Goal: Transaction & Acquisition: Purchase product/service

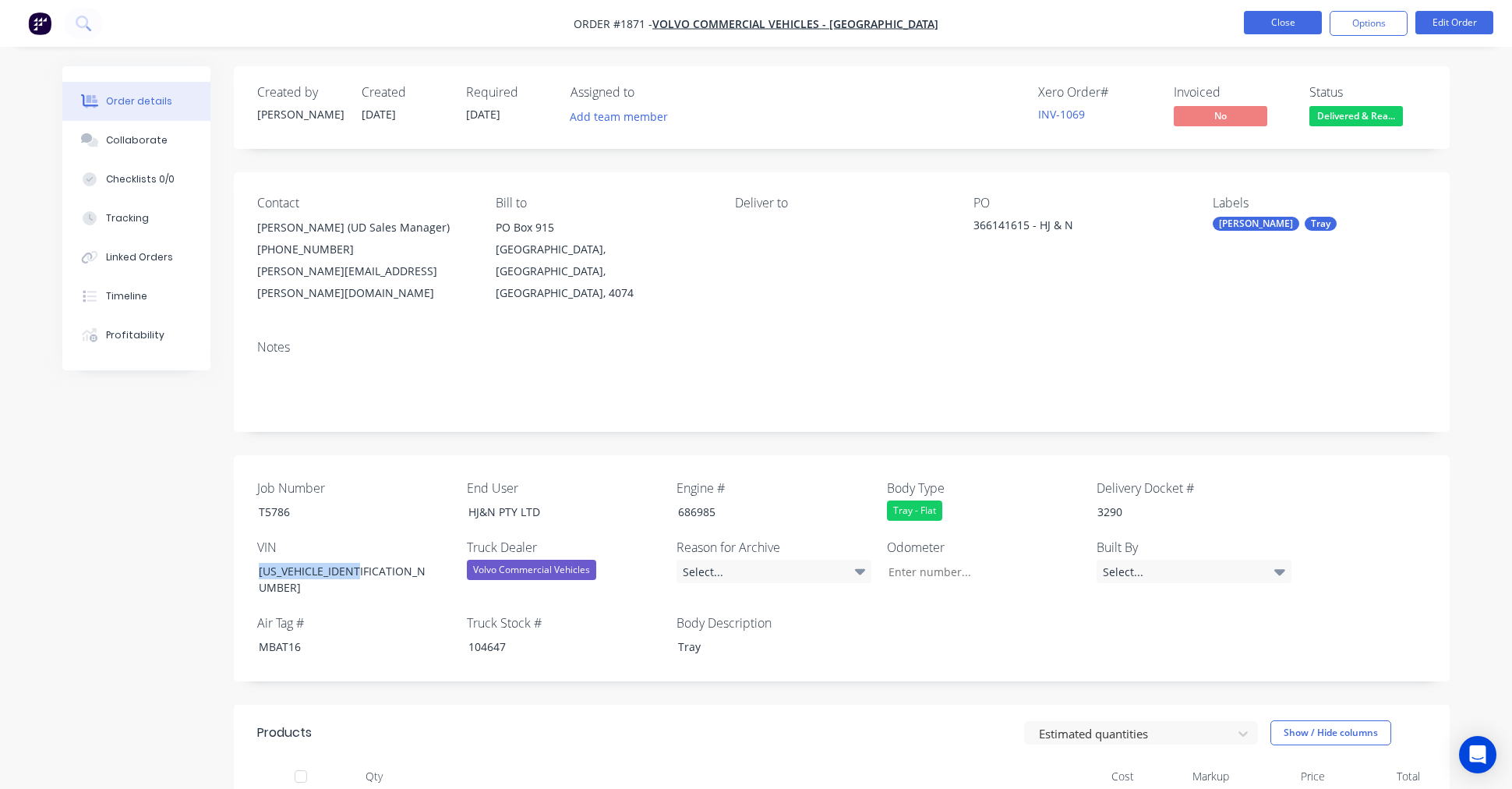
click at [1278, 24] on button "Close" at bounding box center [1282, 22] width 78 height 23
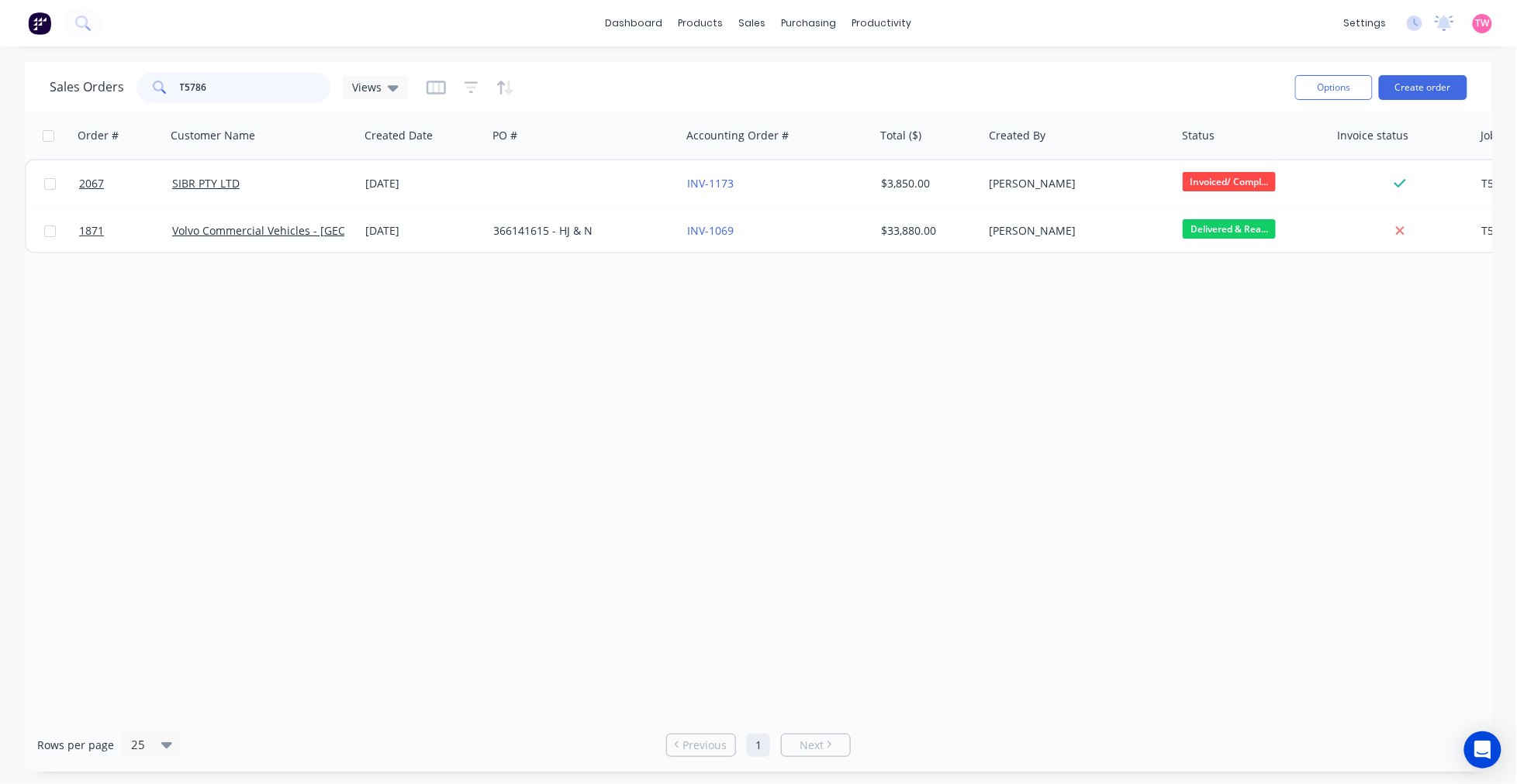
drag, startPoint x: 232, startPoint y: 77, endPoint x: 130, endPoint y: 90, distance: 102.8
click at [130, 90] on div "Sales Orders T5786 Views" at bounding box center [228, 87] width 358 height 31
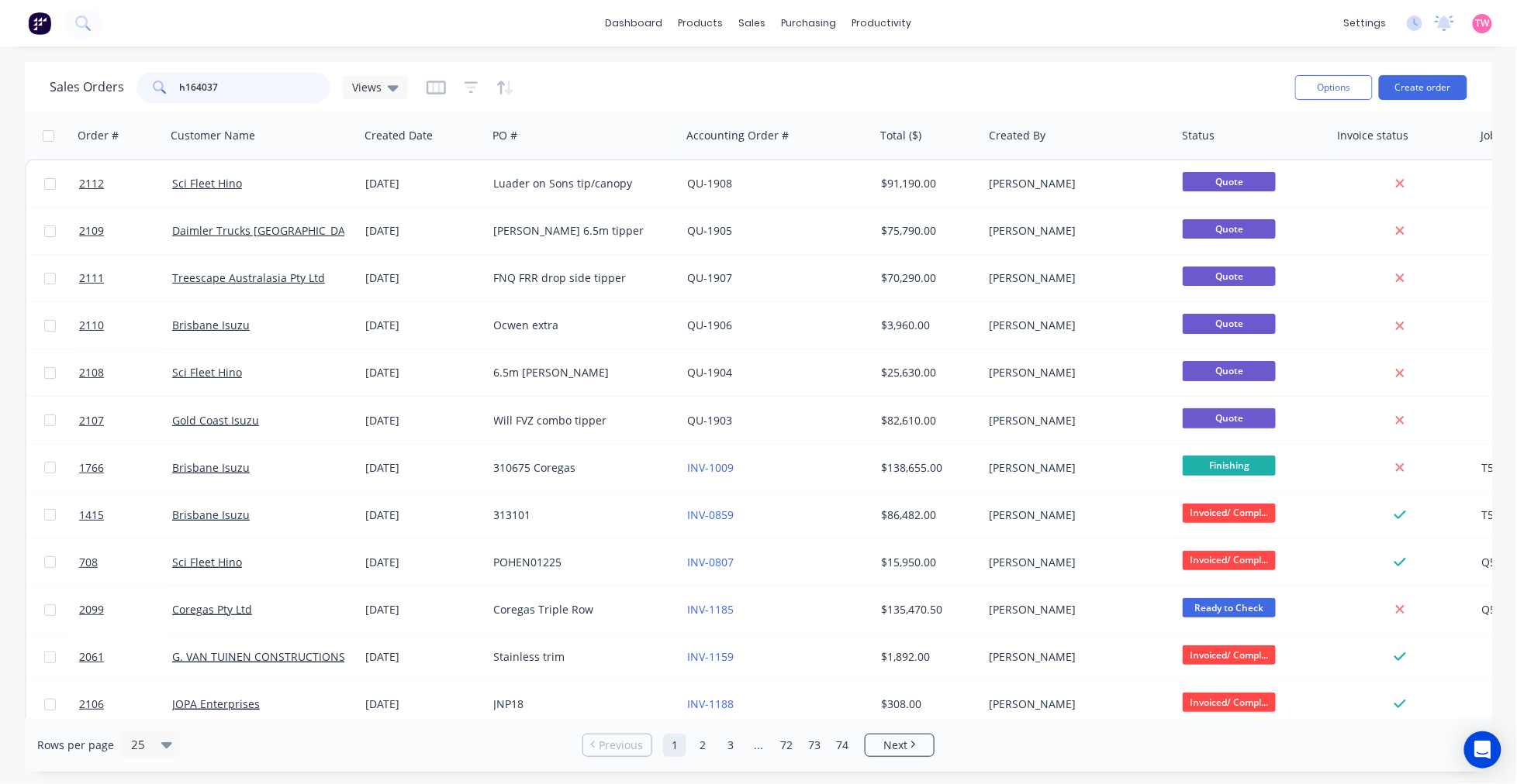
type input "h164037"
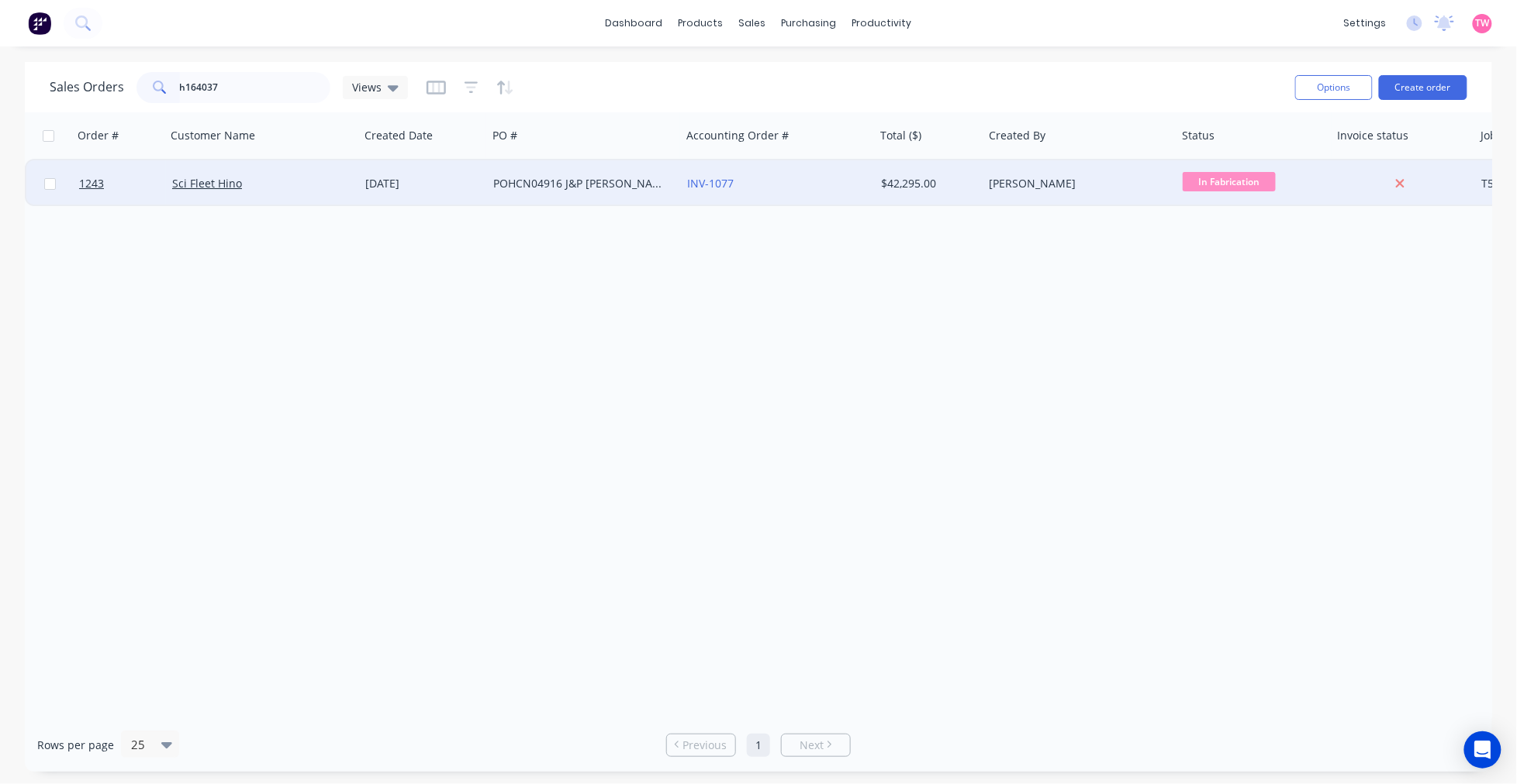
click at [288, 184] on div "Sci Fleet Hino" at bounding box center [257, 183] width 172 height 15
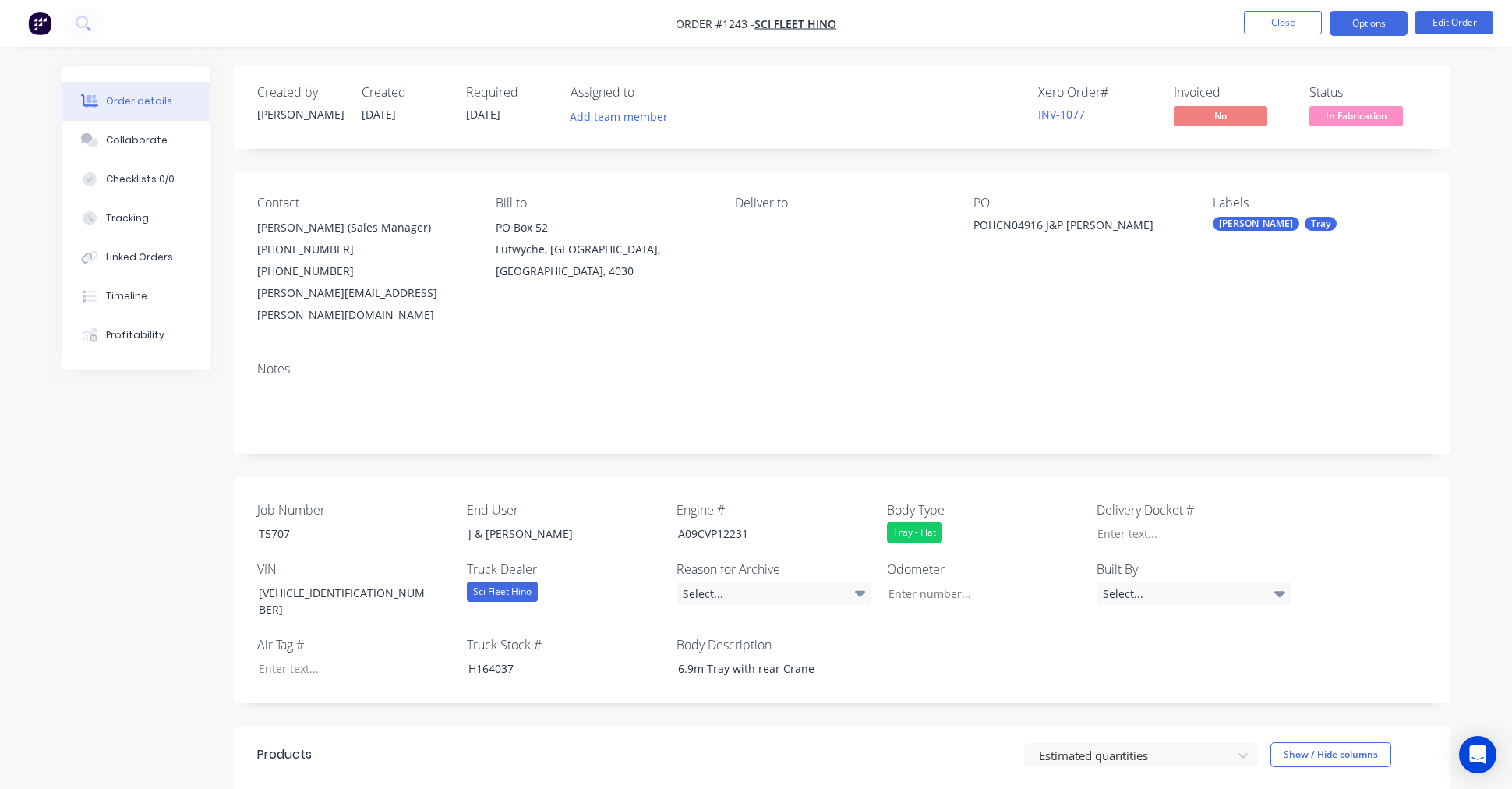
click at [1375, 25] on button "Options" at bounding box center [1368, 23] width 78 height 25
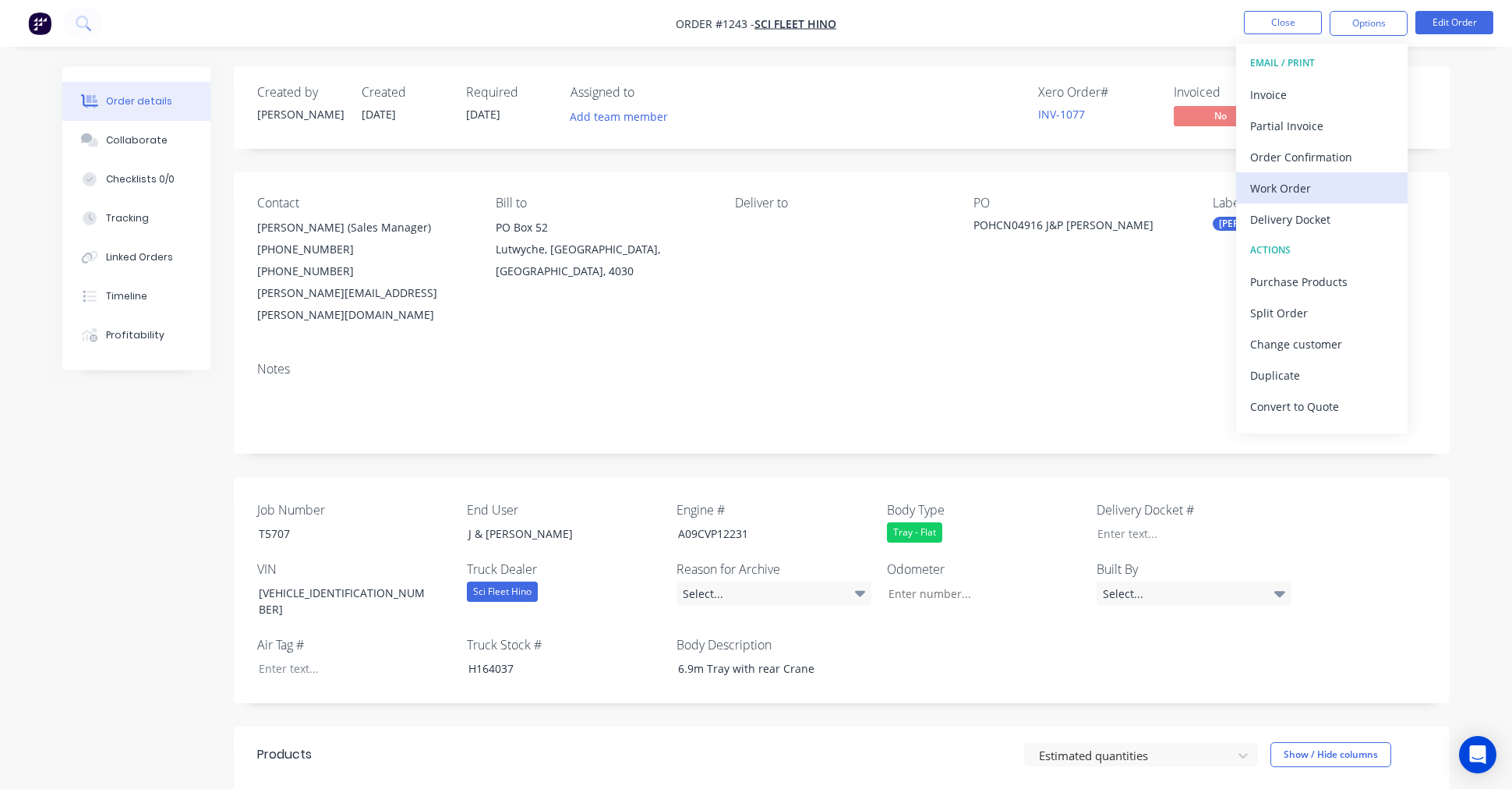
click at [1283, 179] on div "Work Order" at bounding box center [1322, 188] width 144 height 22
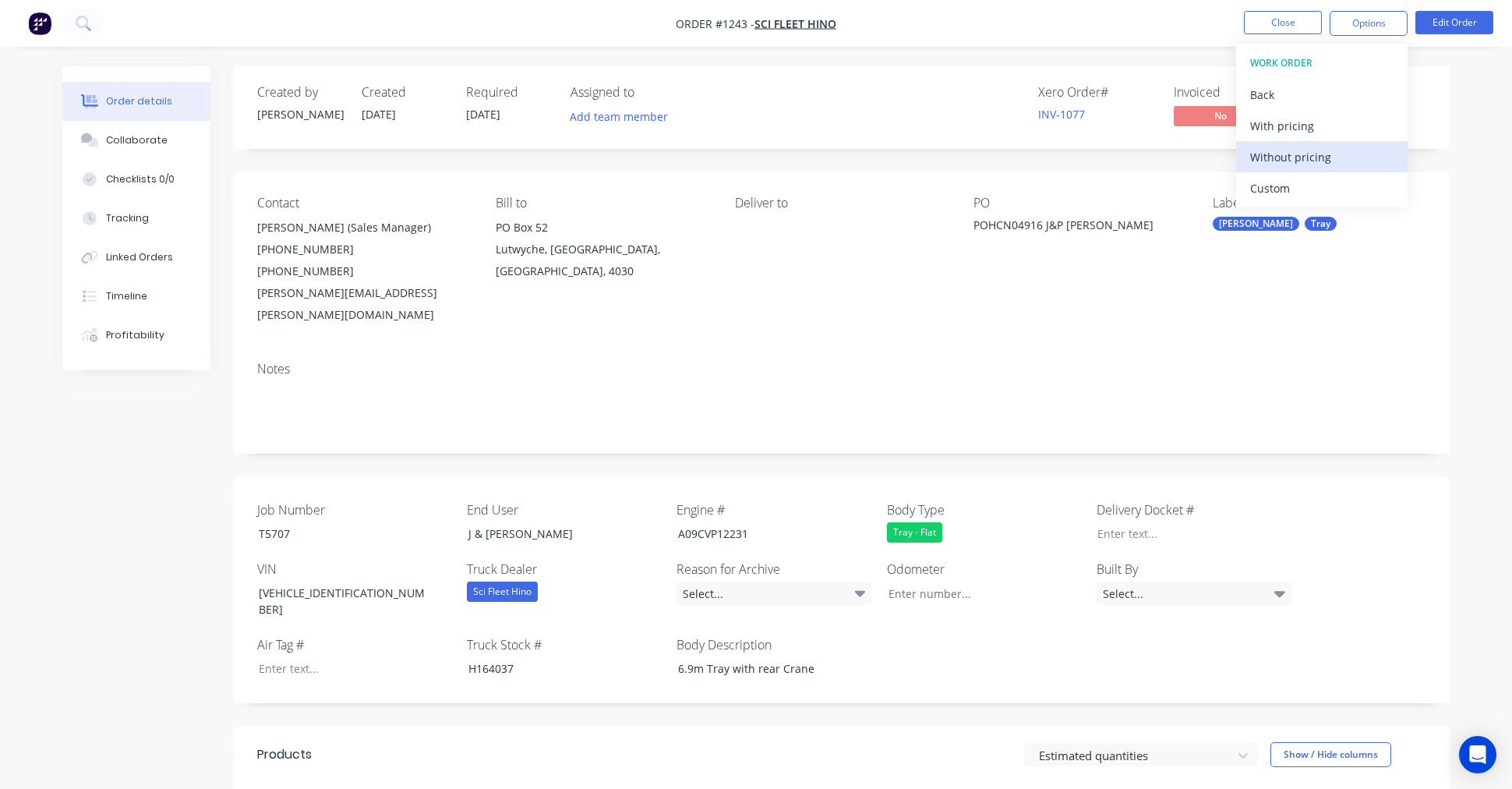
click at [1289, 161] on div "Without pricing" at bounding box center [1322, 157] width 144 height 22
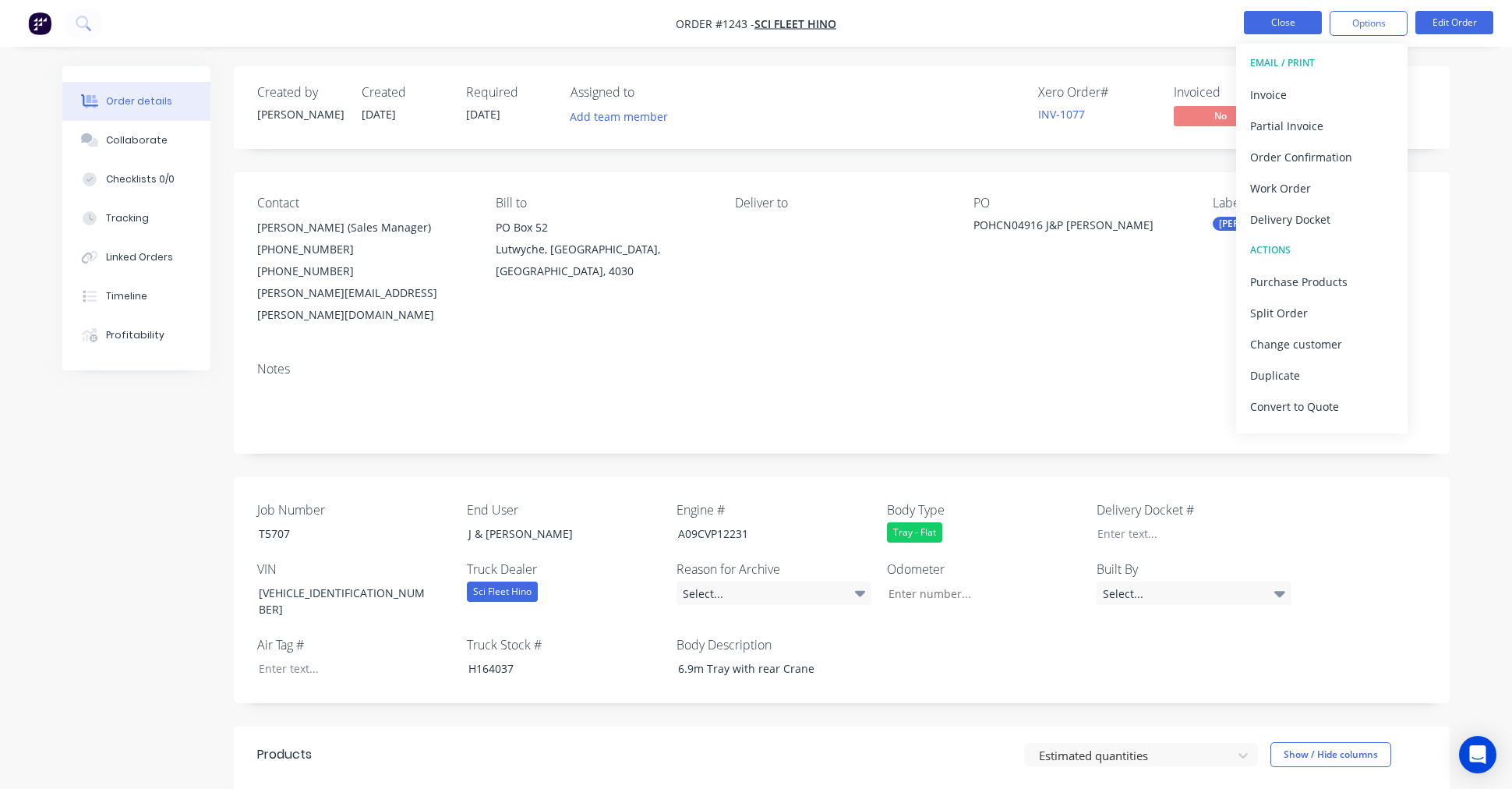
click at [1271, 20] on button "Close" at bounding box center [1282, 22] width 78 height 23
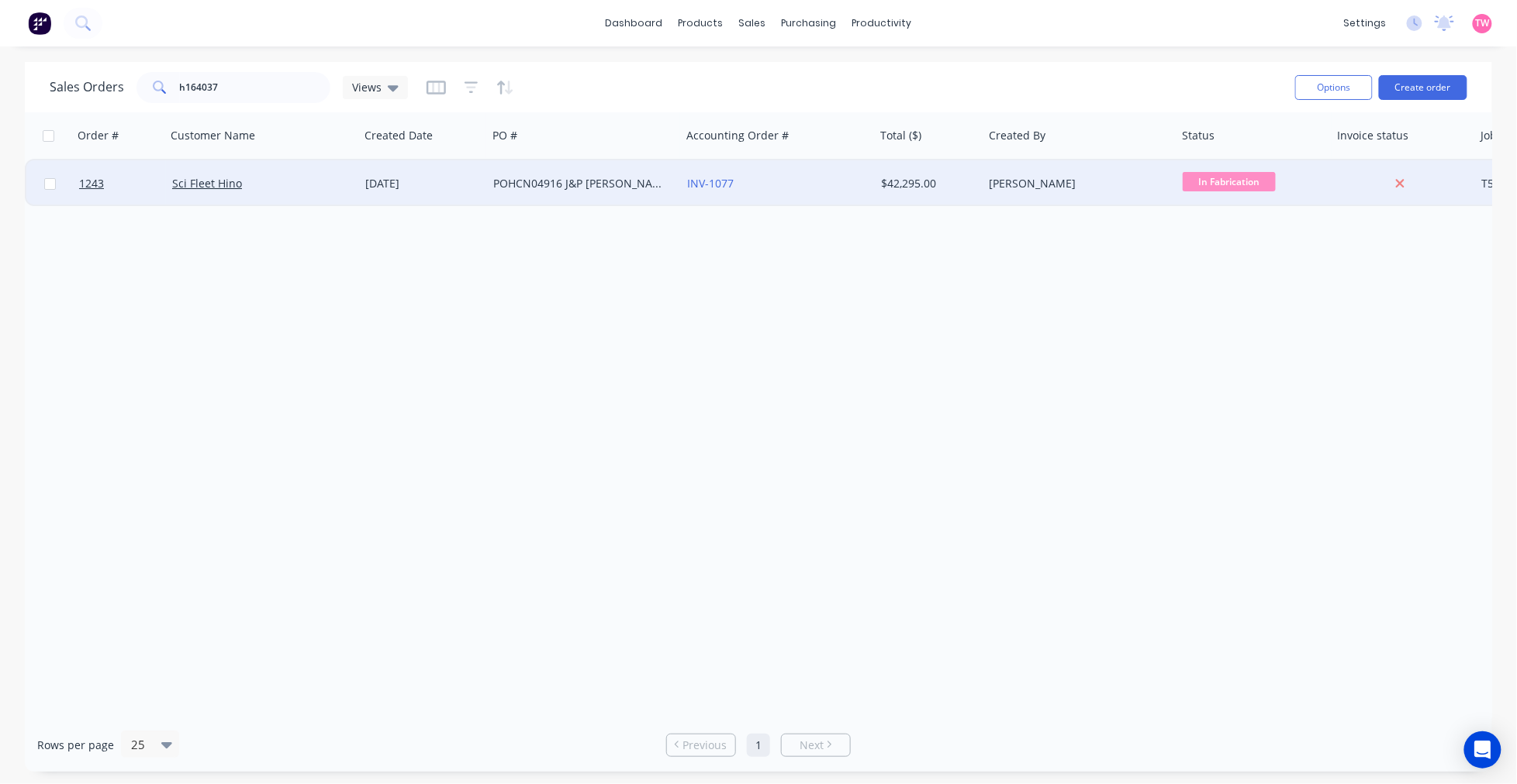
click at [280, 184] on div "Sci Fleet Hino" at bounding box center [257, 183] width 172 height 15
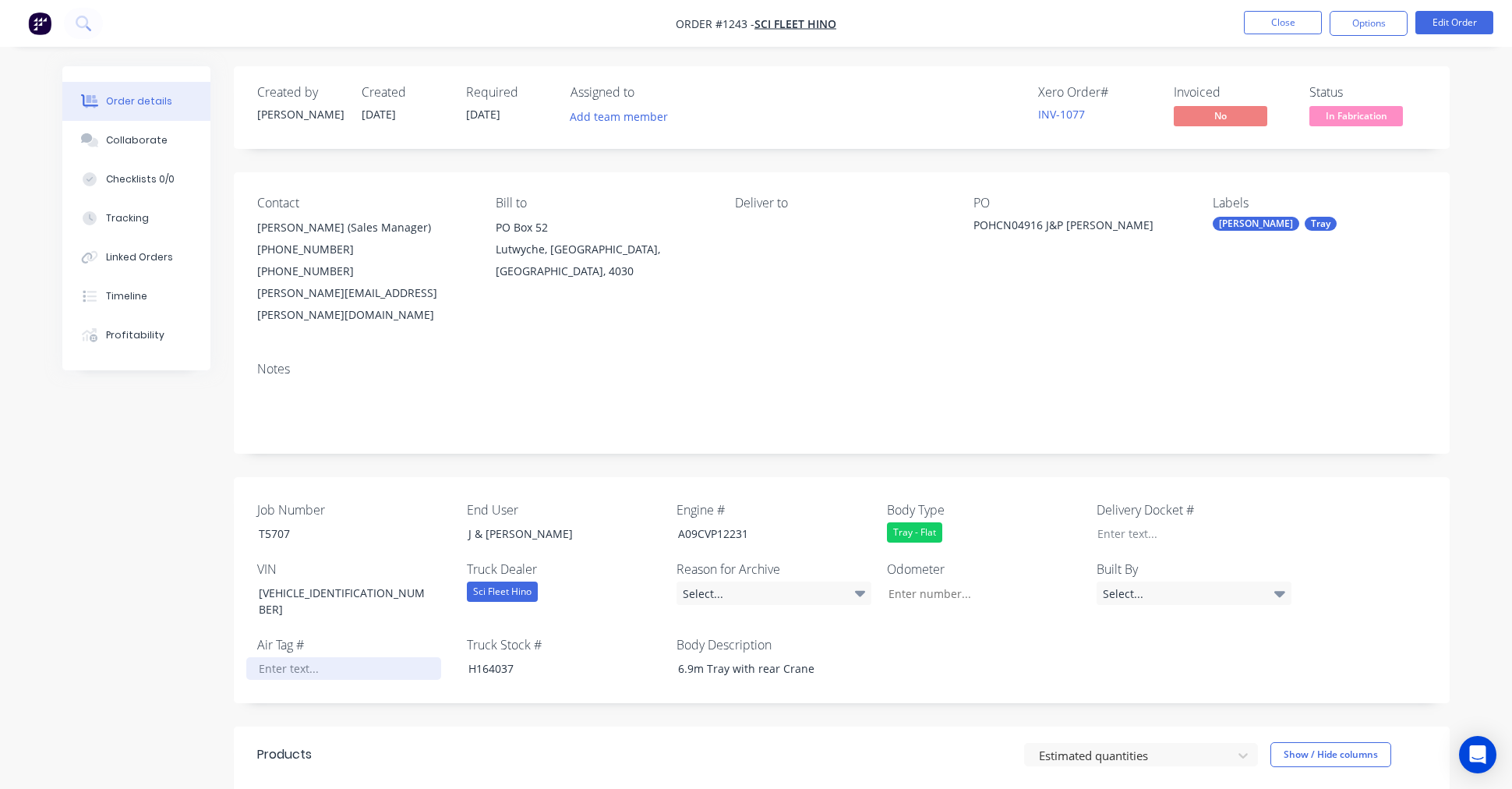
click at [322, 657] on div at bounding box center [344, 668] width 195 height 22
click at [1392, 19] on button "Options" at bounding box center [1368, 23] width 78 height 25
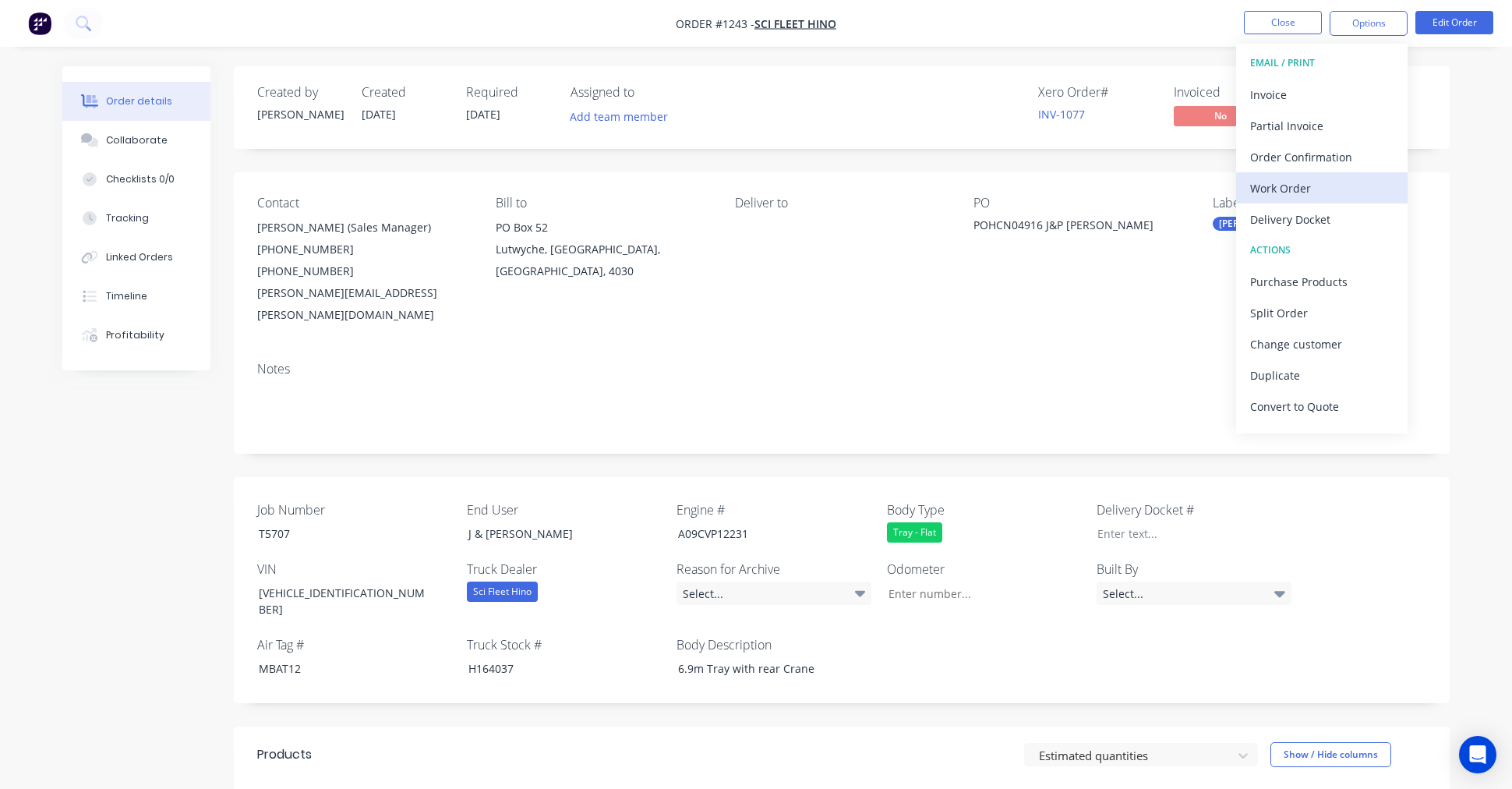
click at [1294, 191] on div "Work Order" at bounding box center [1322, 188] width 144 height 22
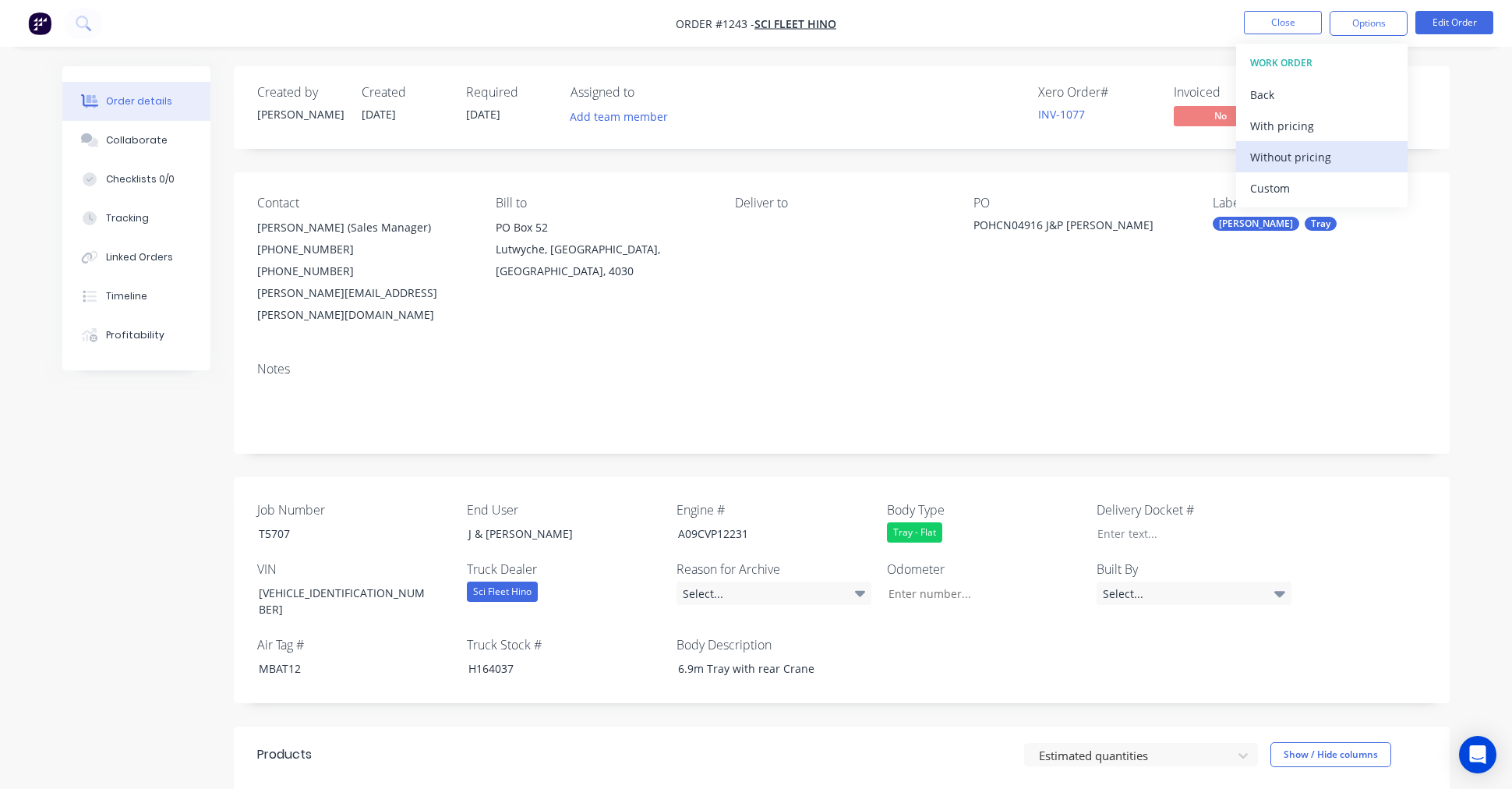
click at [1295, 157] on div "Without pricing" at bounding box center [1322, 157] width 144 height 22
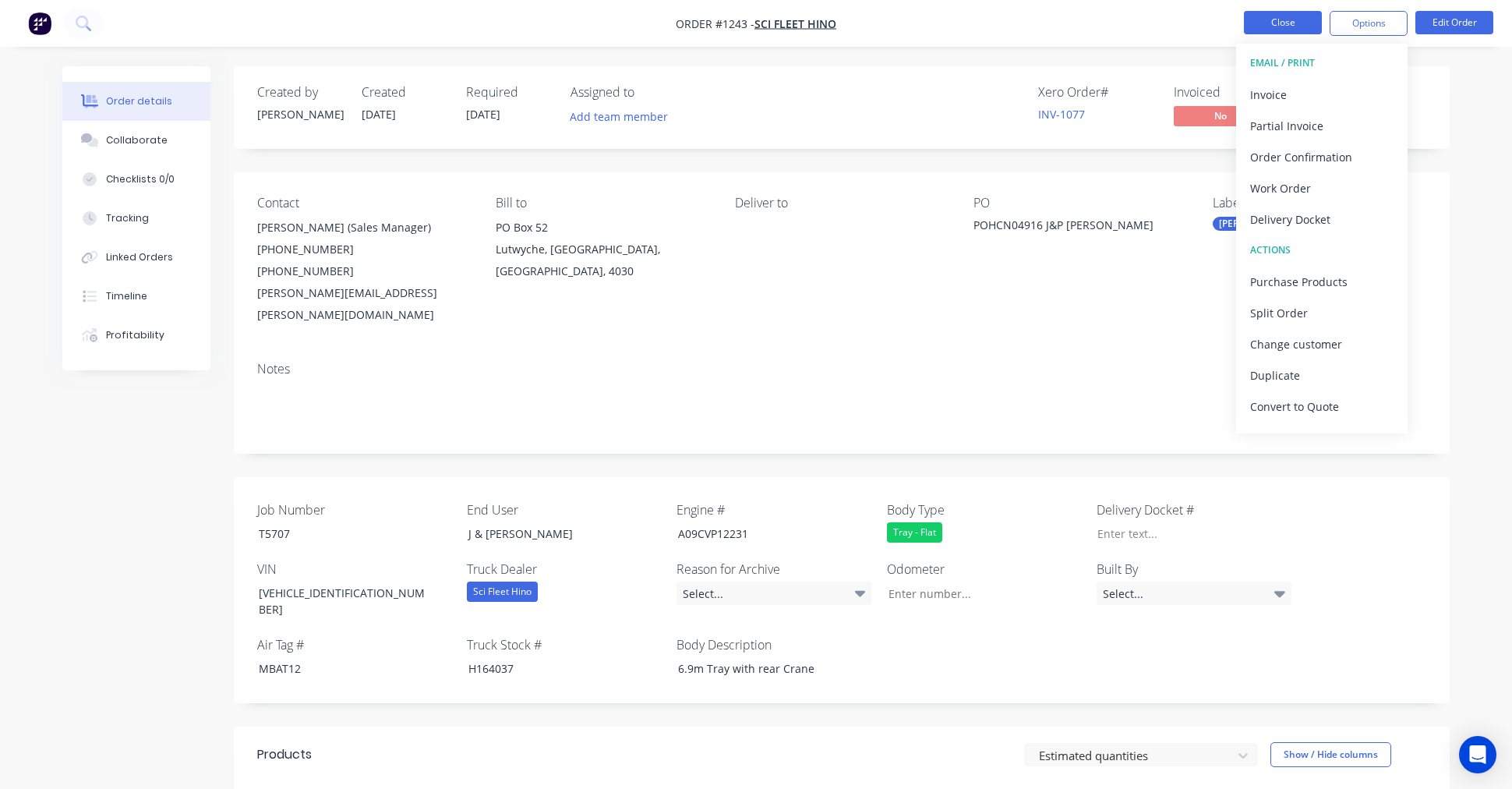
click at [1279, 20] on button "Close" at bounding box center [1282, 22] width 78 height 23
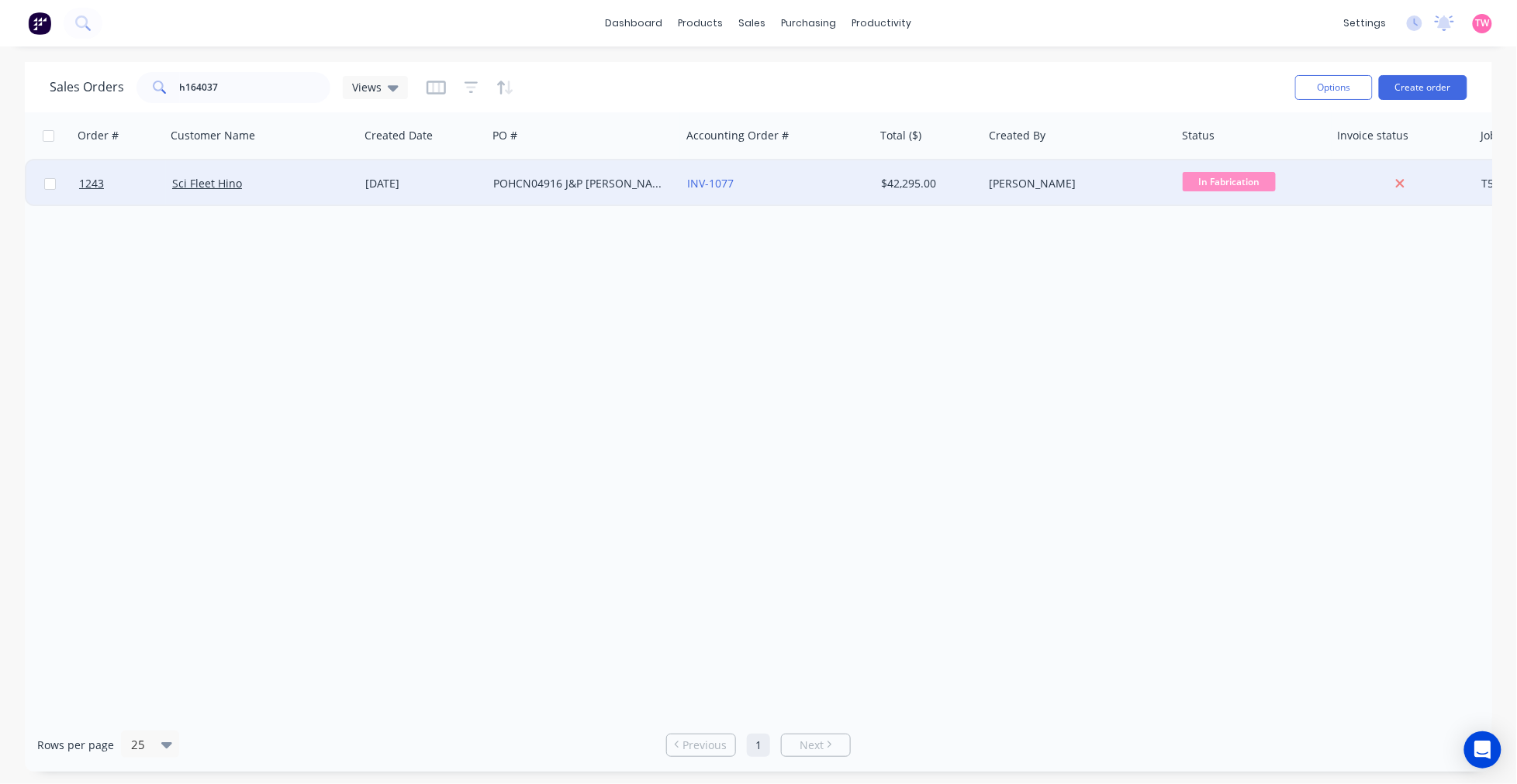
click at [297, 191] on div "Sci Fleet Hino" at bounding box center [263, 184] width 194 height 46
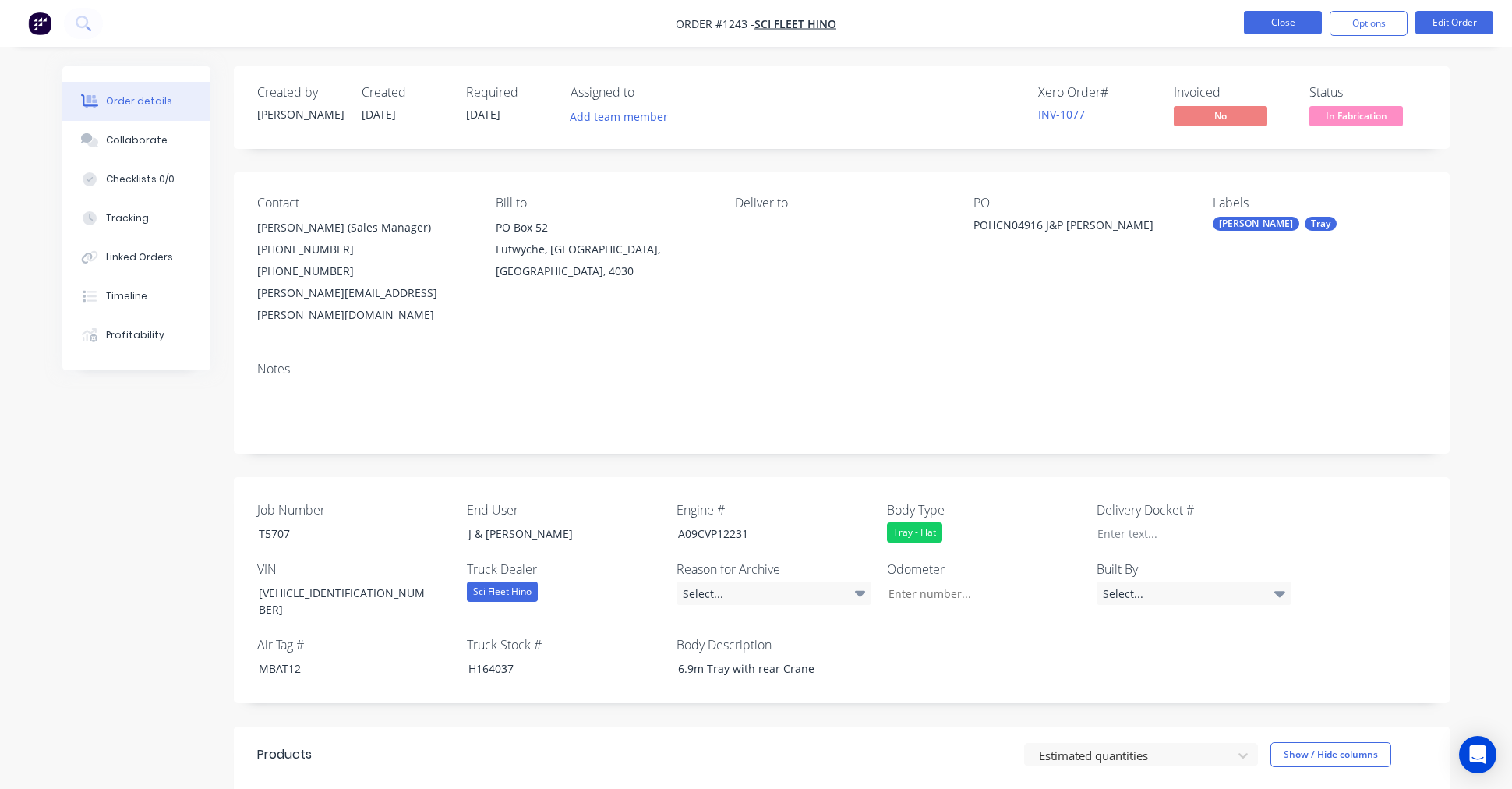
click at [1282, 25] on button "Close" at bounding box center [1282, 22] width 78 height 23
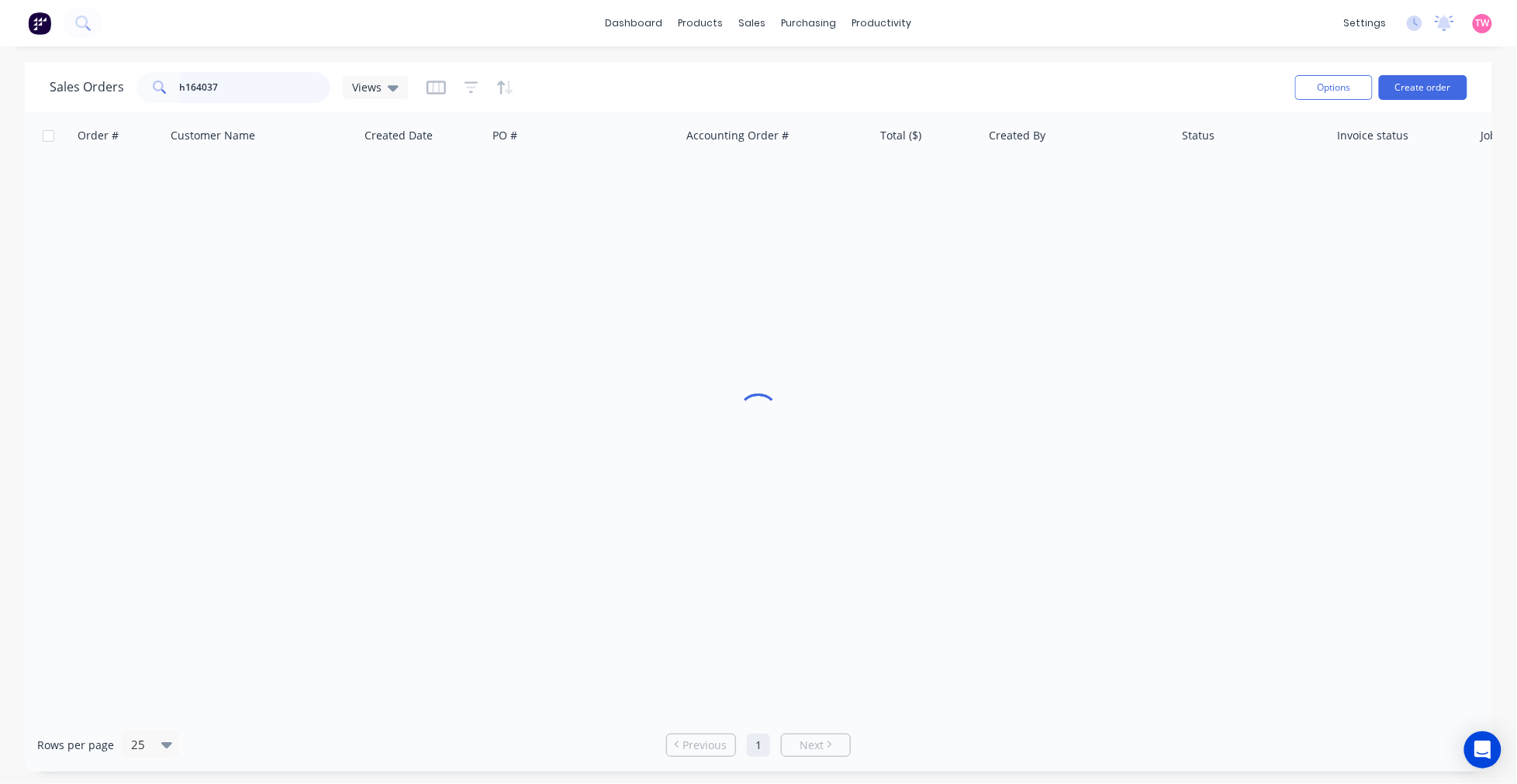
drag, startPoint x: 228, startPoint y: 88, endPoint x: -4, endPoint y: 88, distance: 232.0
click at [0, 88] on html "dashboard products sales purchasing productivity dashboard products Product Cat…" at bounding box center [758, 392] width 1517 height 784
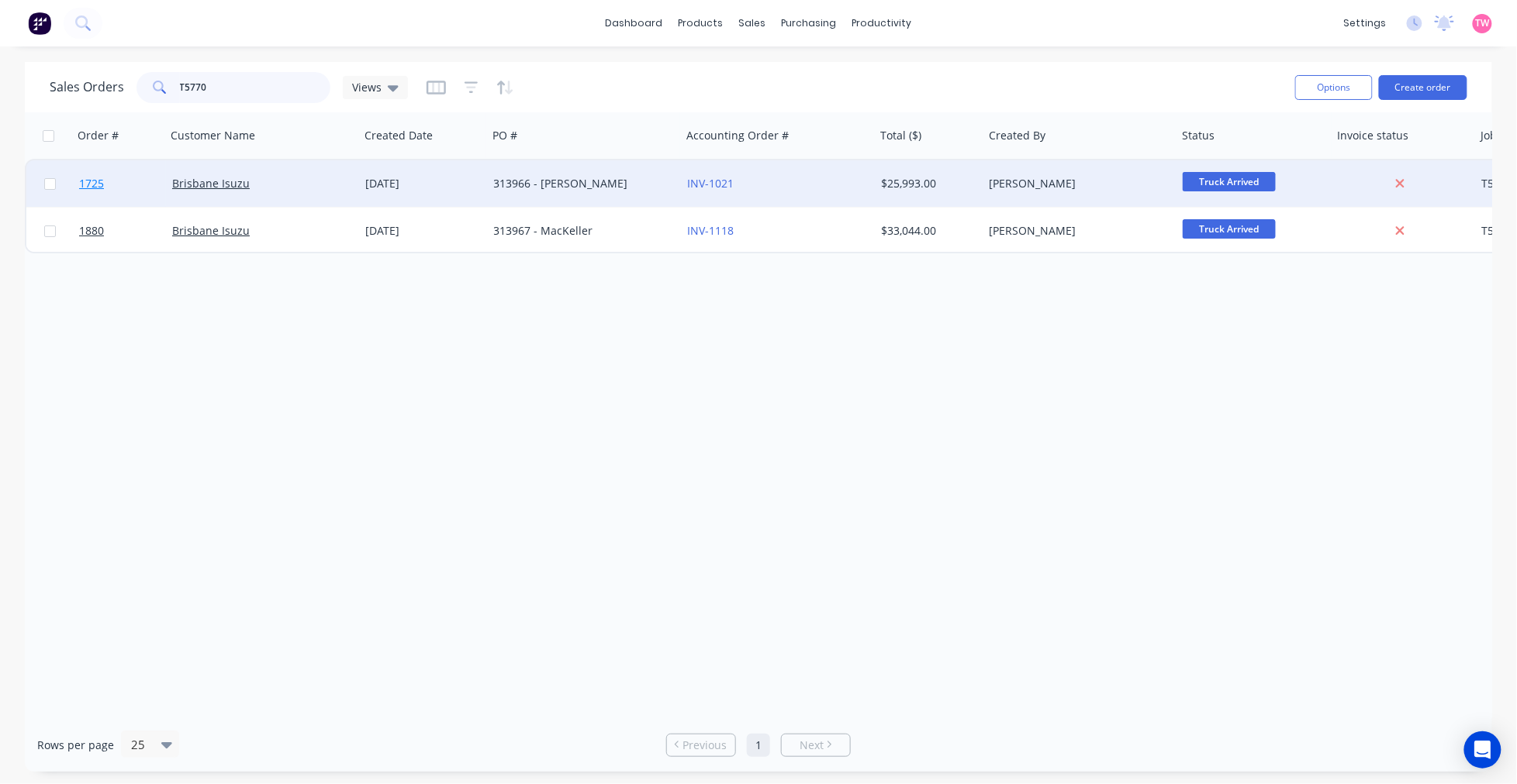
type input "T5770"
click at [140, 180] on link "1725" at bounding box center [125, 184] width 93 height 46
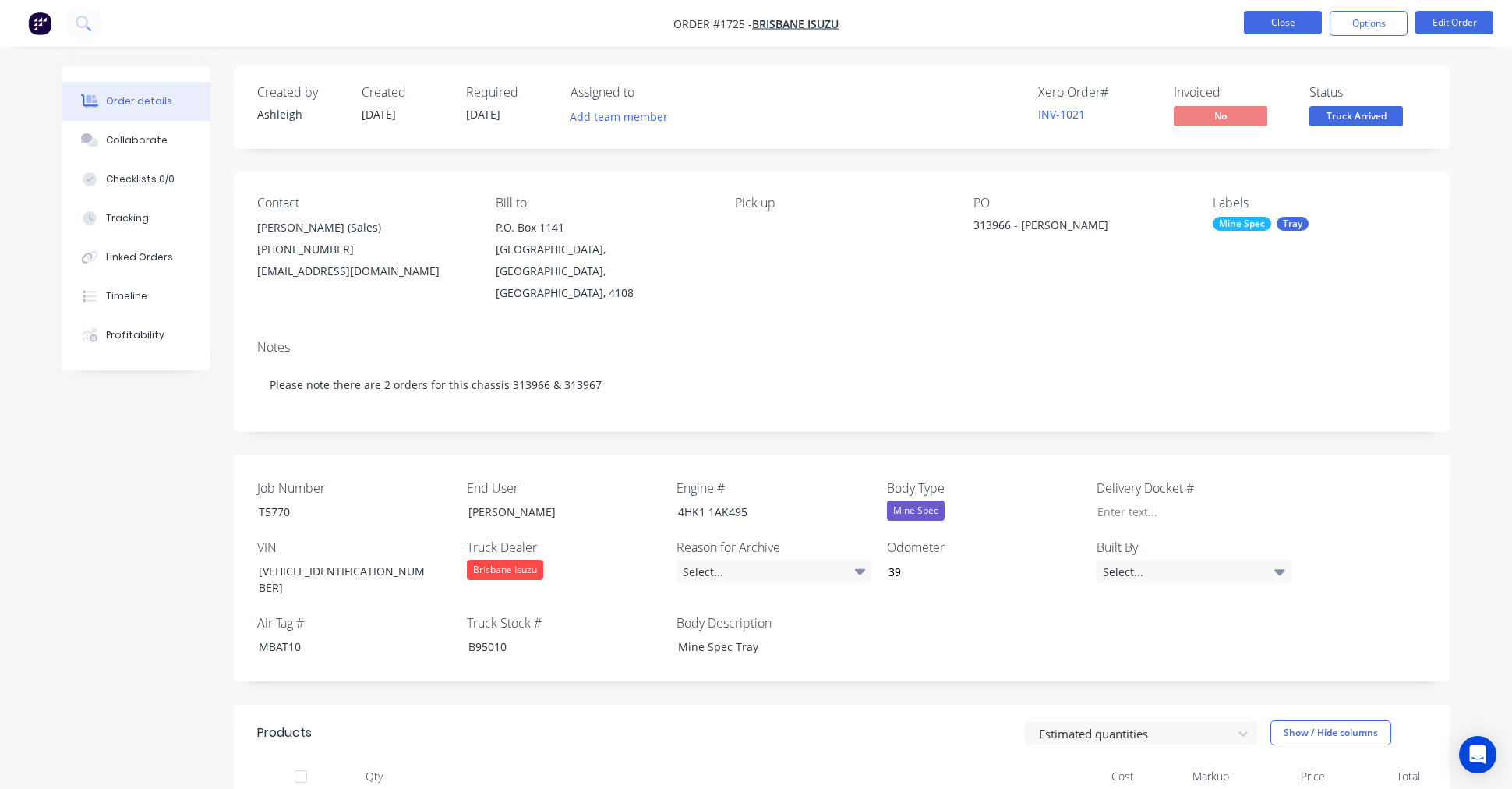
click at [1274, 16] on button "Close" at bounding box center [1282, 22] width 78 height 23
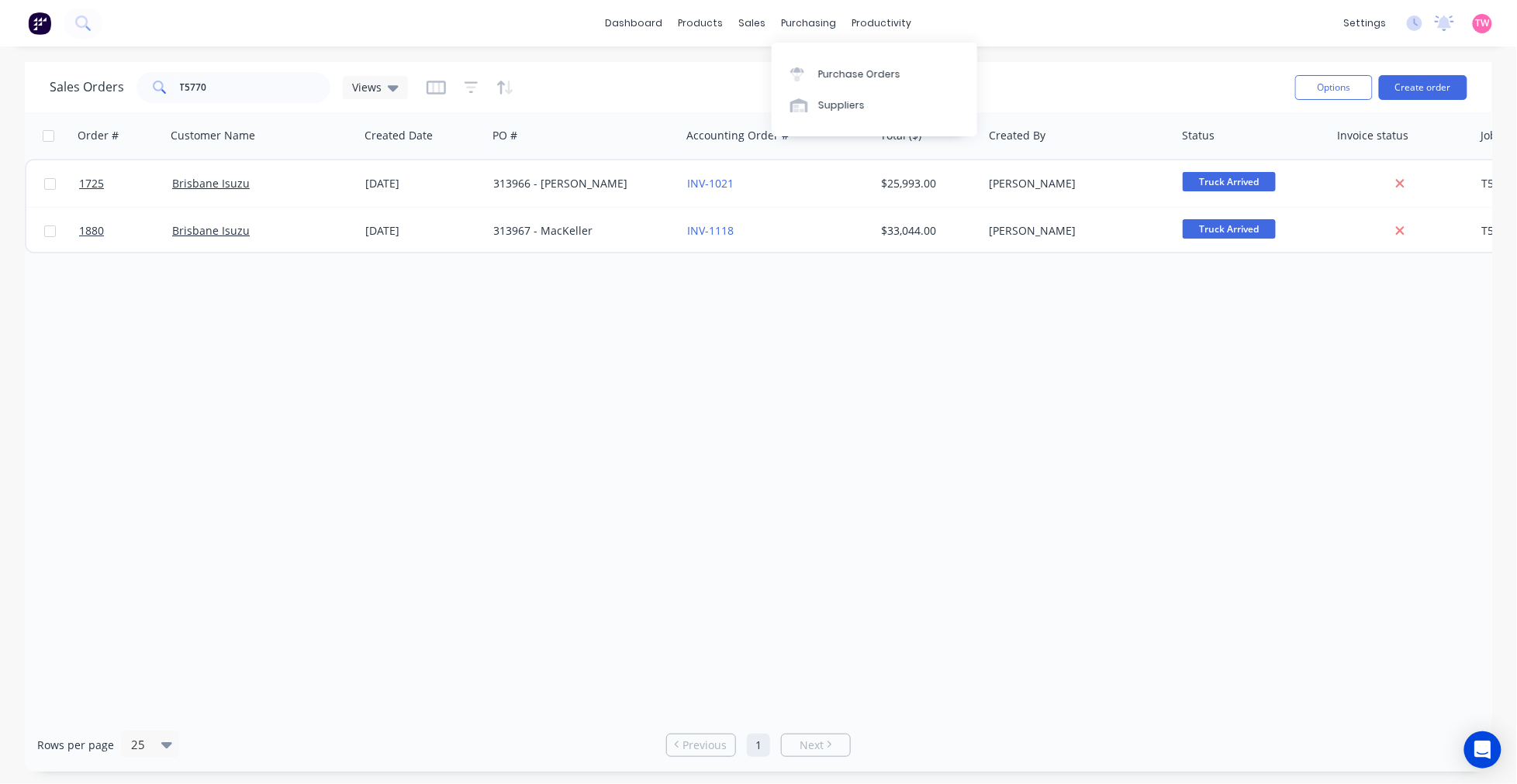
click at [828, 57] on div "Purchase Orders Suppliers" at bounding box center [874, 89] width 205 height 93
click at [832, 67] on div "Purchase Orders" at bounding box center [859, 73] width 82 height 14
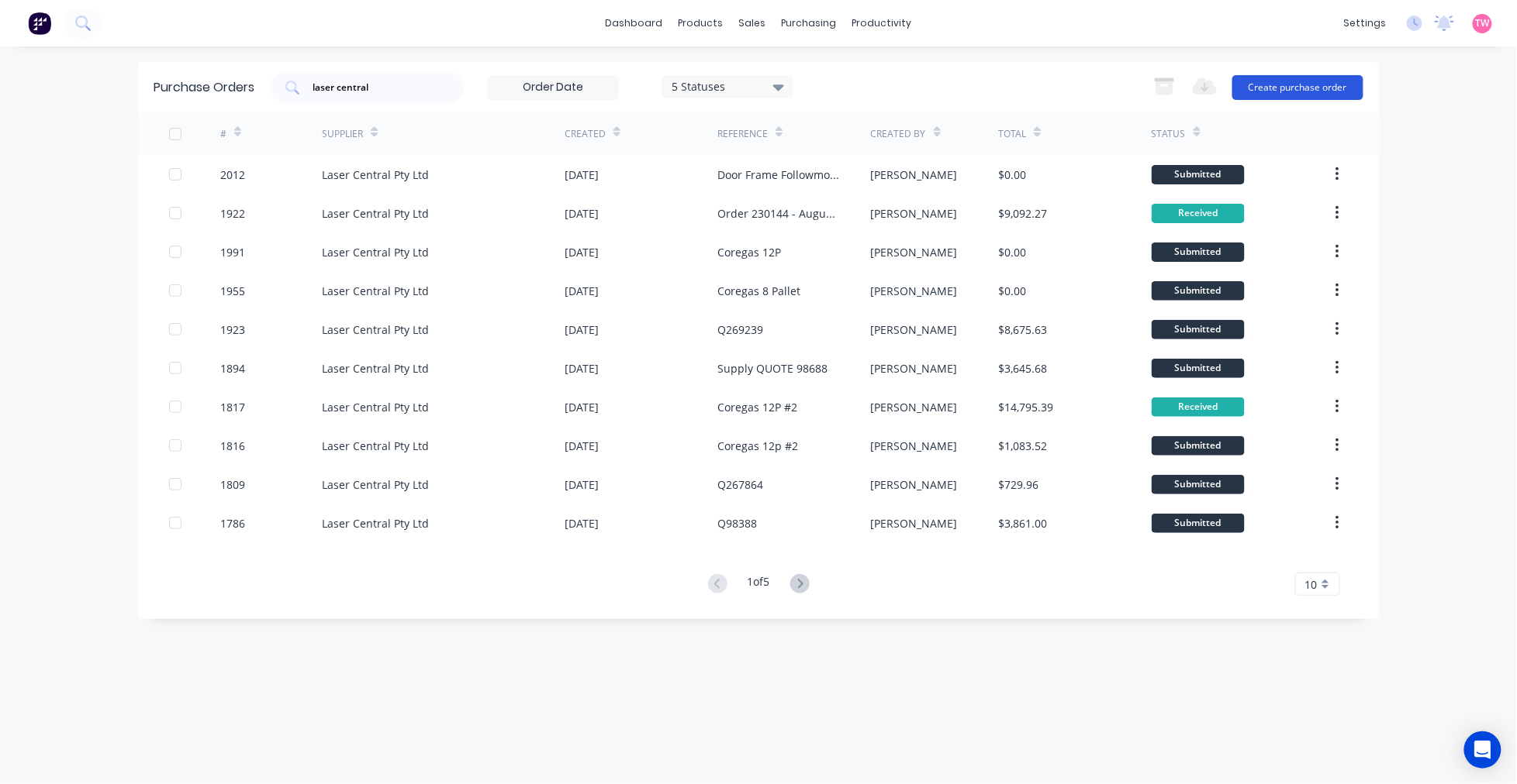
click at [1285, 88] on button "Create purchase order" at bounding box center [1297, 87] width 131 height 25
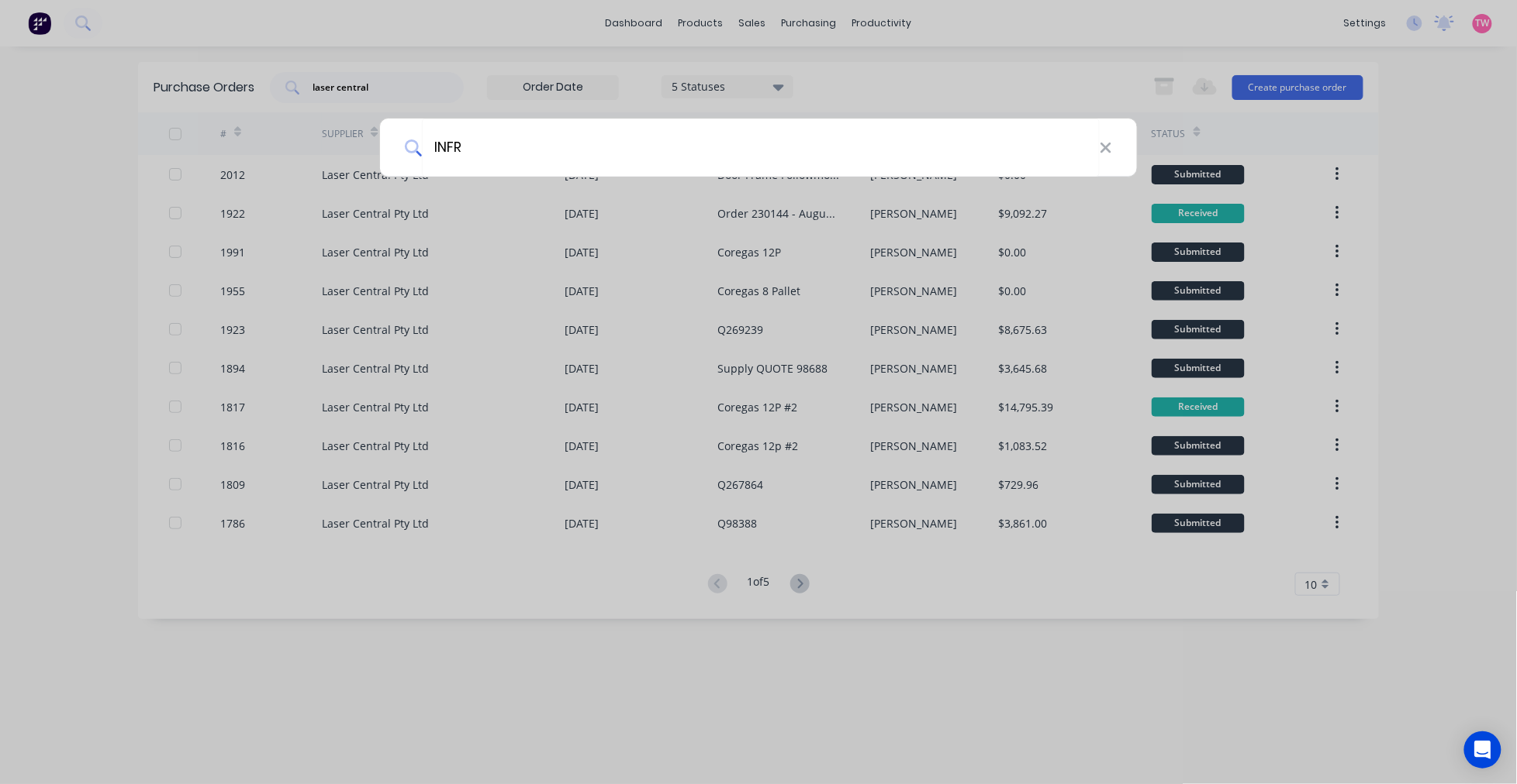
type input "INFRA"
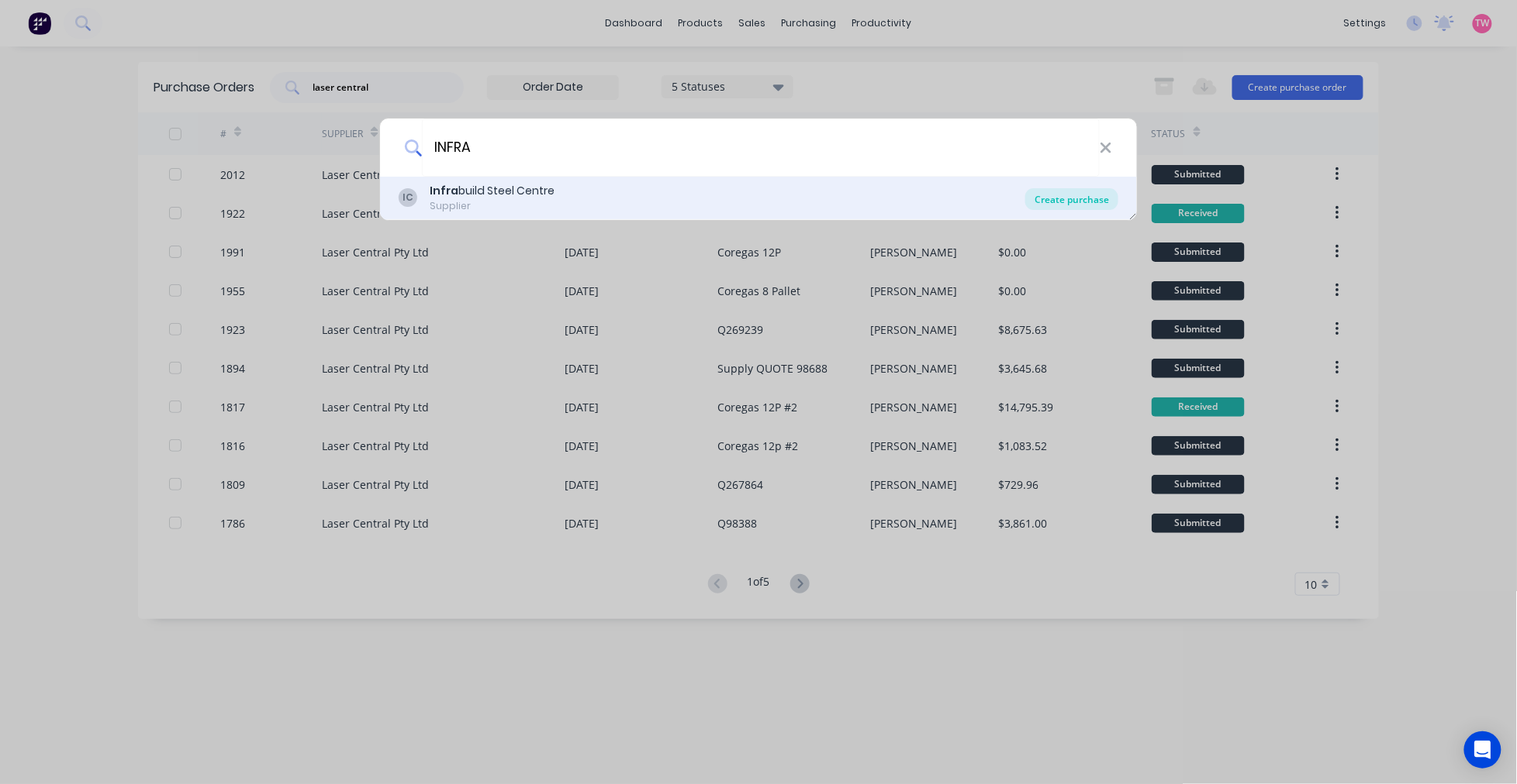
click at [1059, 202] on div "Create purchase" at bounding box center [1071, 199] width 93 height 22
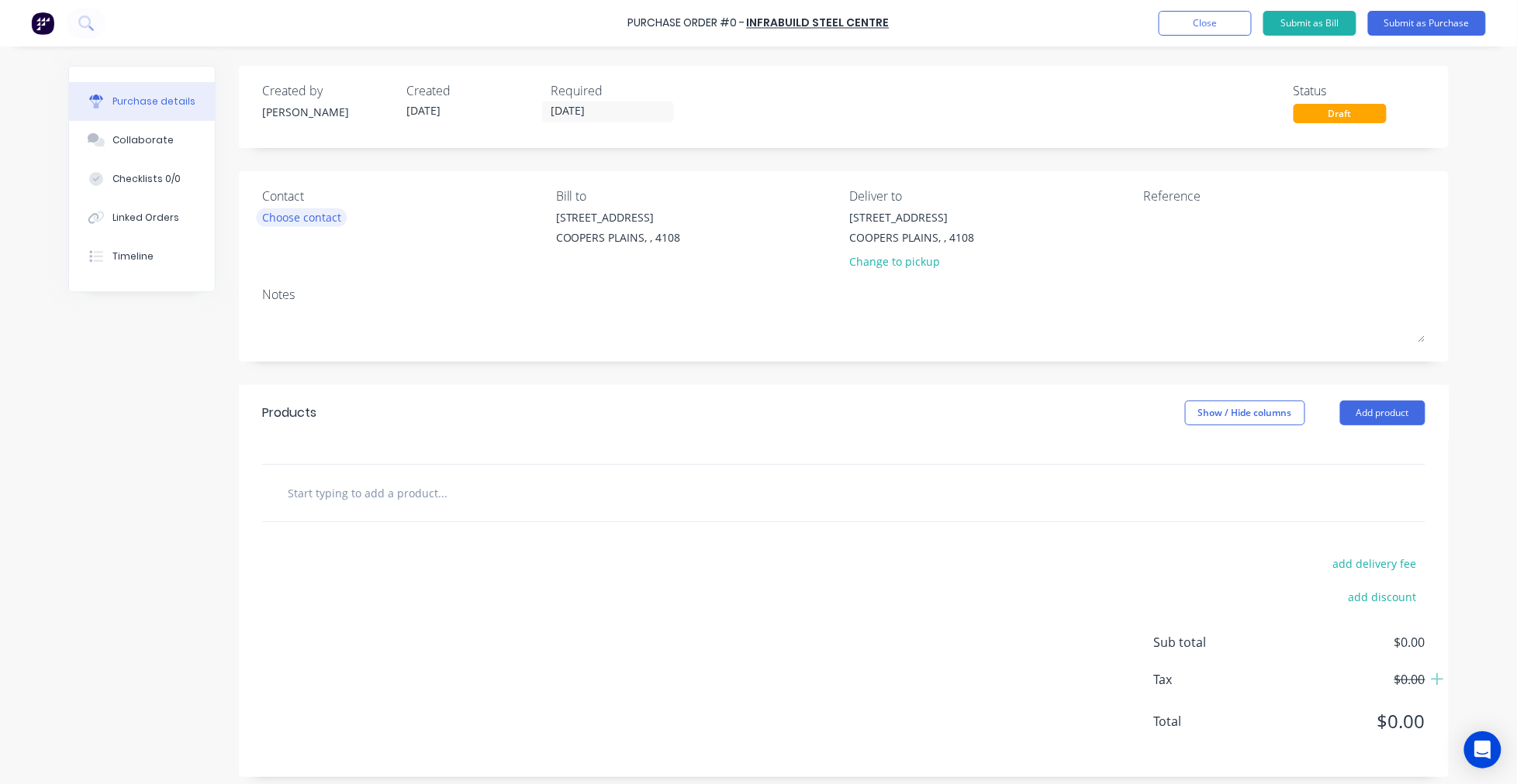
click at [291, 217] on div "Choose contact" at bounding box center [301, 217] width 79 height 16
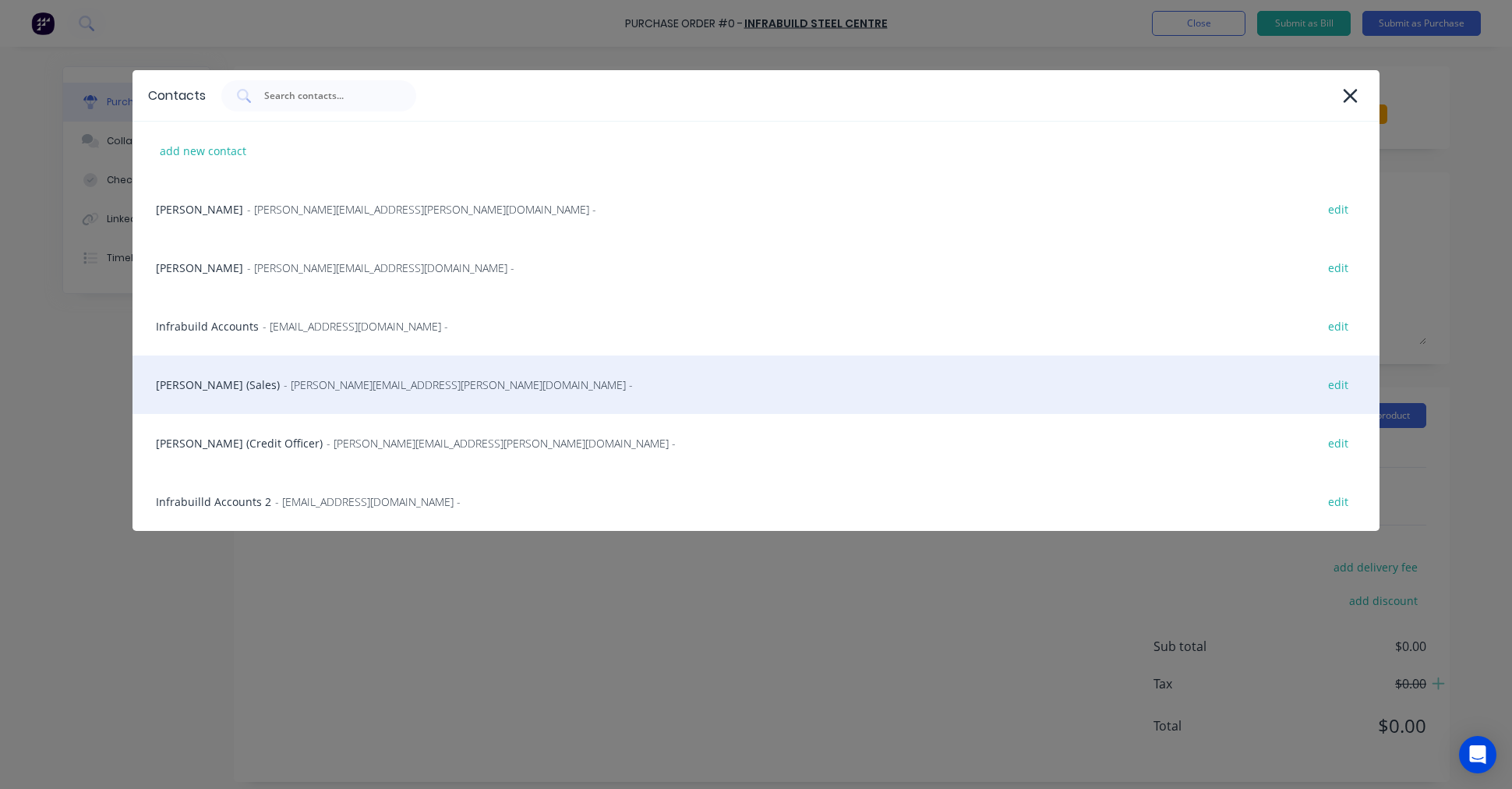
click at [283, 385] on span "- wayne.gilby@infrabuild.com -" at bounding box center [458, 385] width 349 height 16
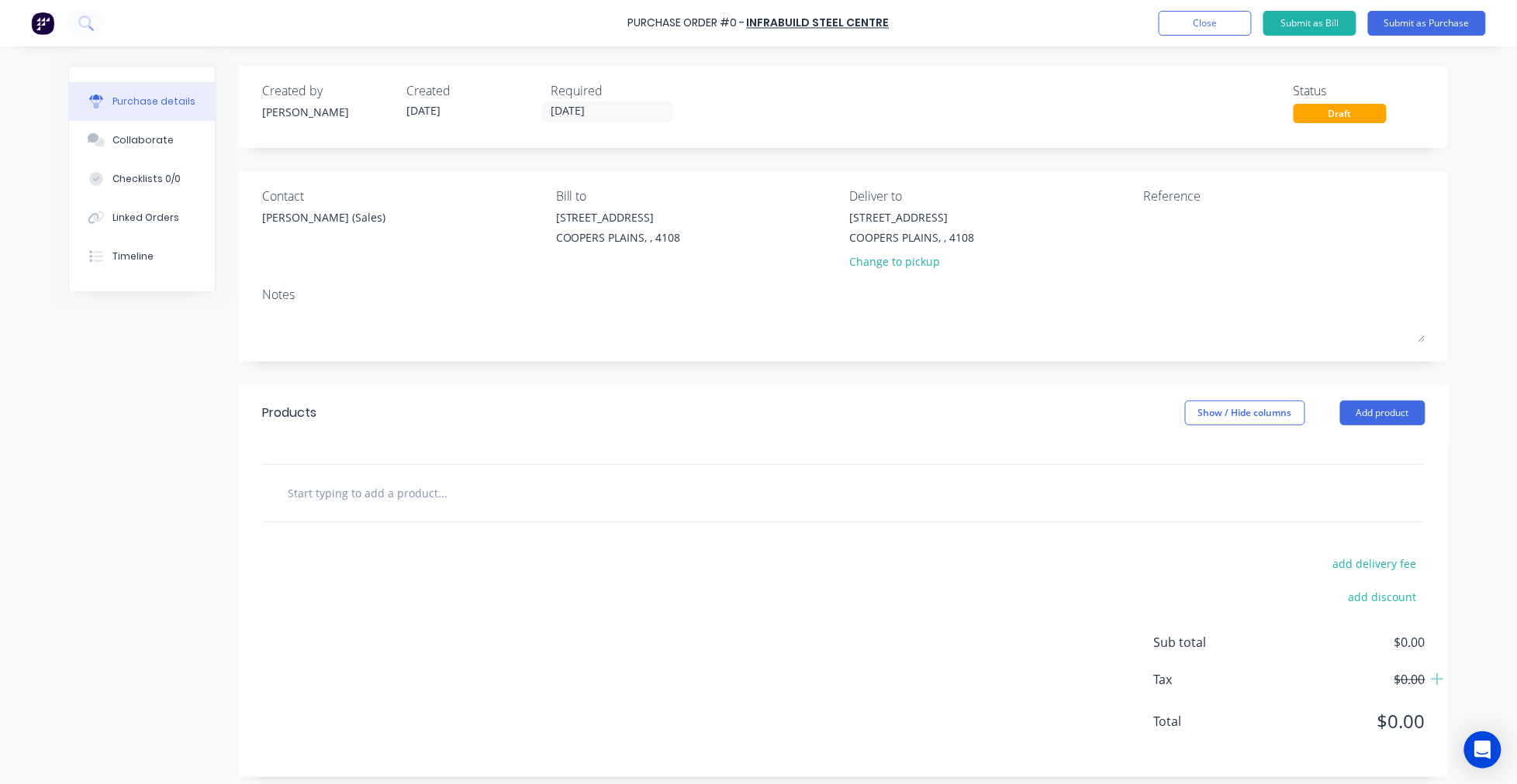
click at [381, 496] on input "text" at bounding box center [442, 493] width 310 height 31
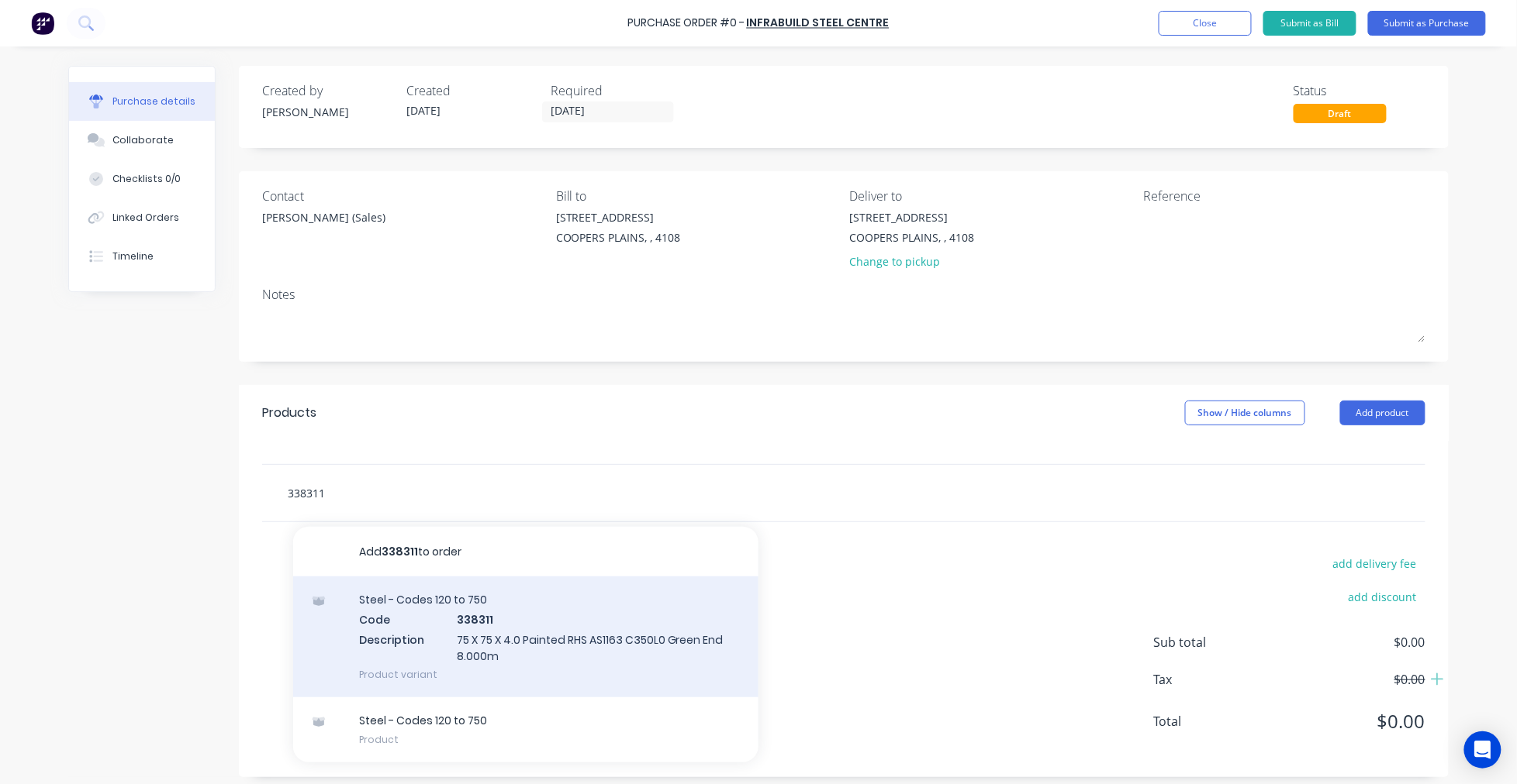
type input "338311"
click at [493, 617] on div "Steel - Codes 120 to 750 Code 338311 Description 75 X 75 X 4.0 Painted RHS AS11…" at bounding box center [526, 636] width 465 height 121
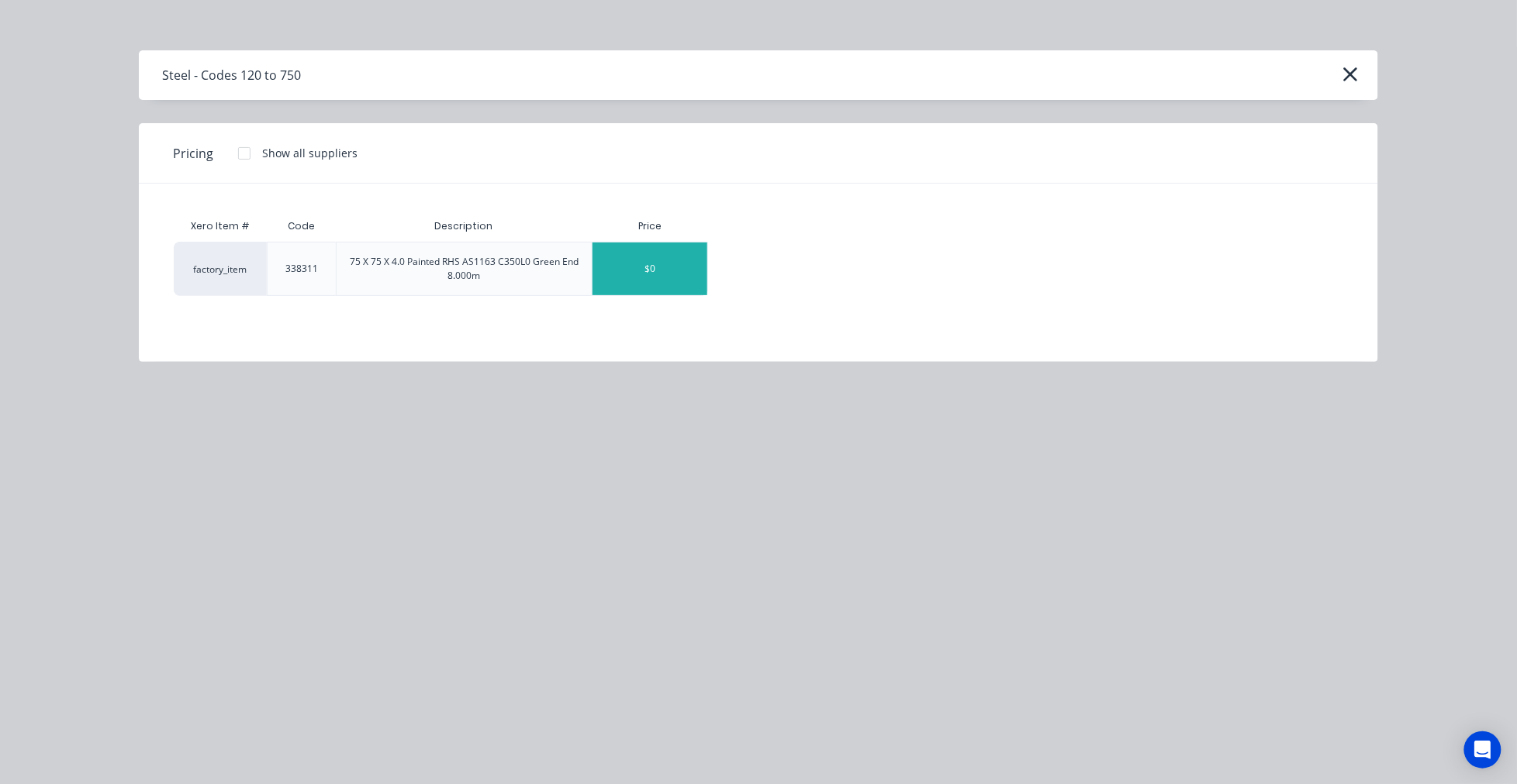
click at [628, 256] on div "$0" at bounding box center [650, 269] width 115 height 53
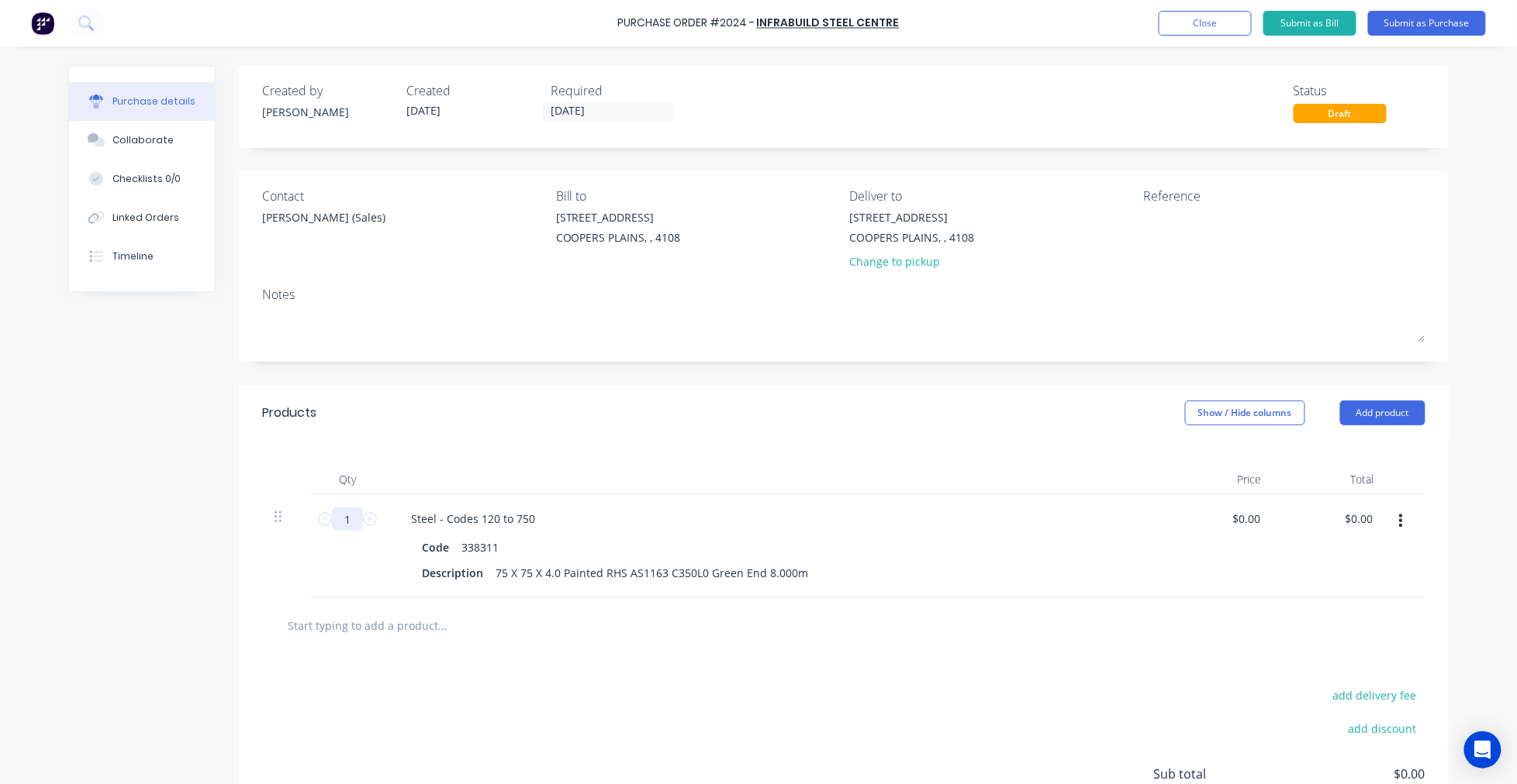
click at [344, 519] on input "1" at bounding box center [347, 519] width 31 height 23
type input "6"
click at [440, 621] on input "text" at bounding box center [442, 625] width 310 height 31
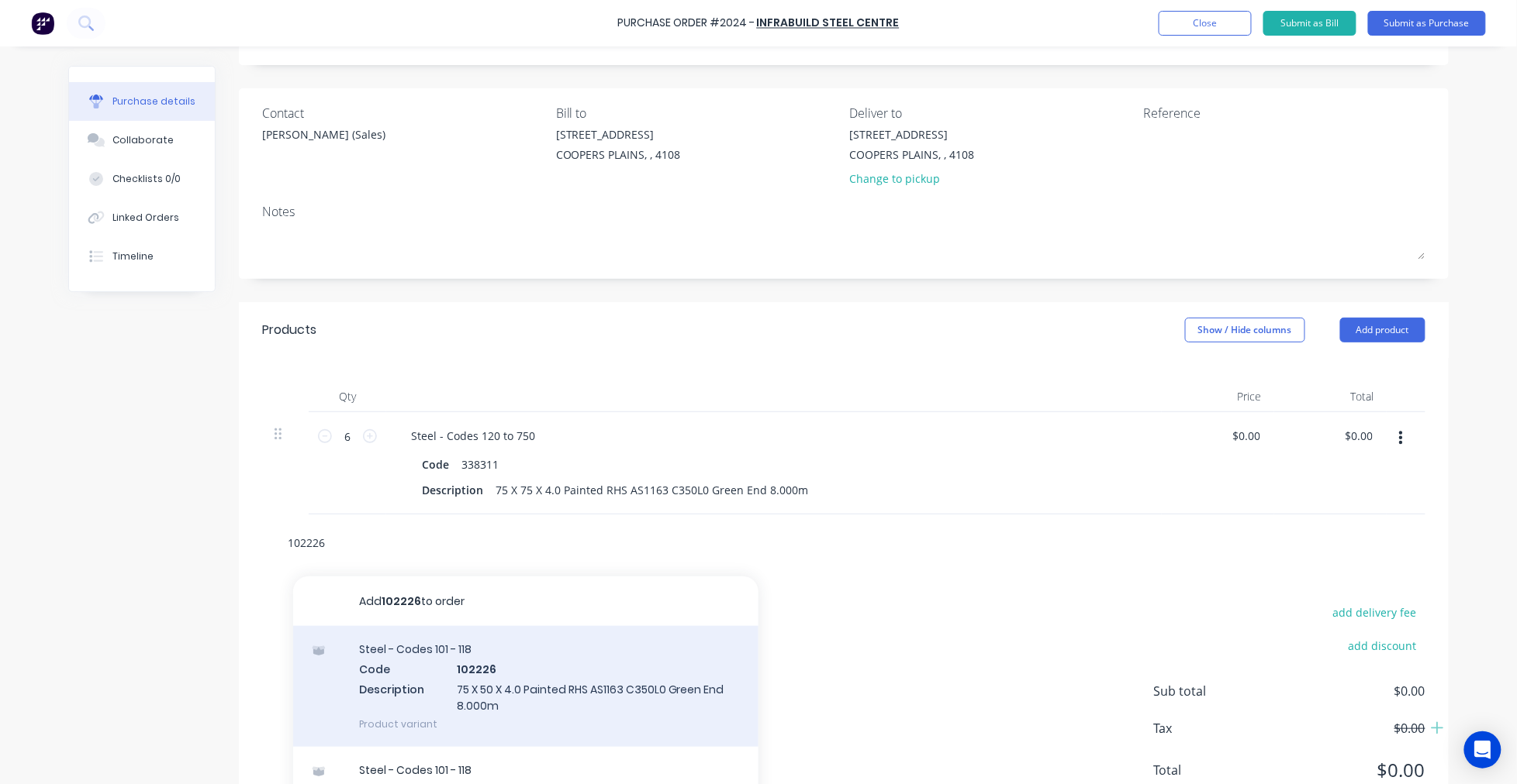
scroll to position [142, 0]
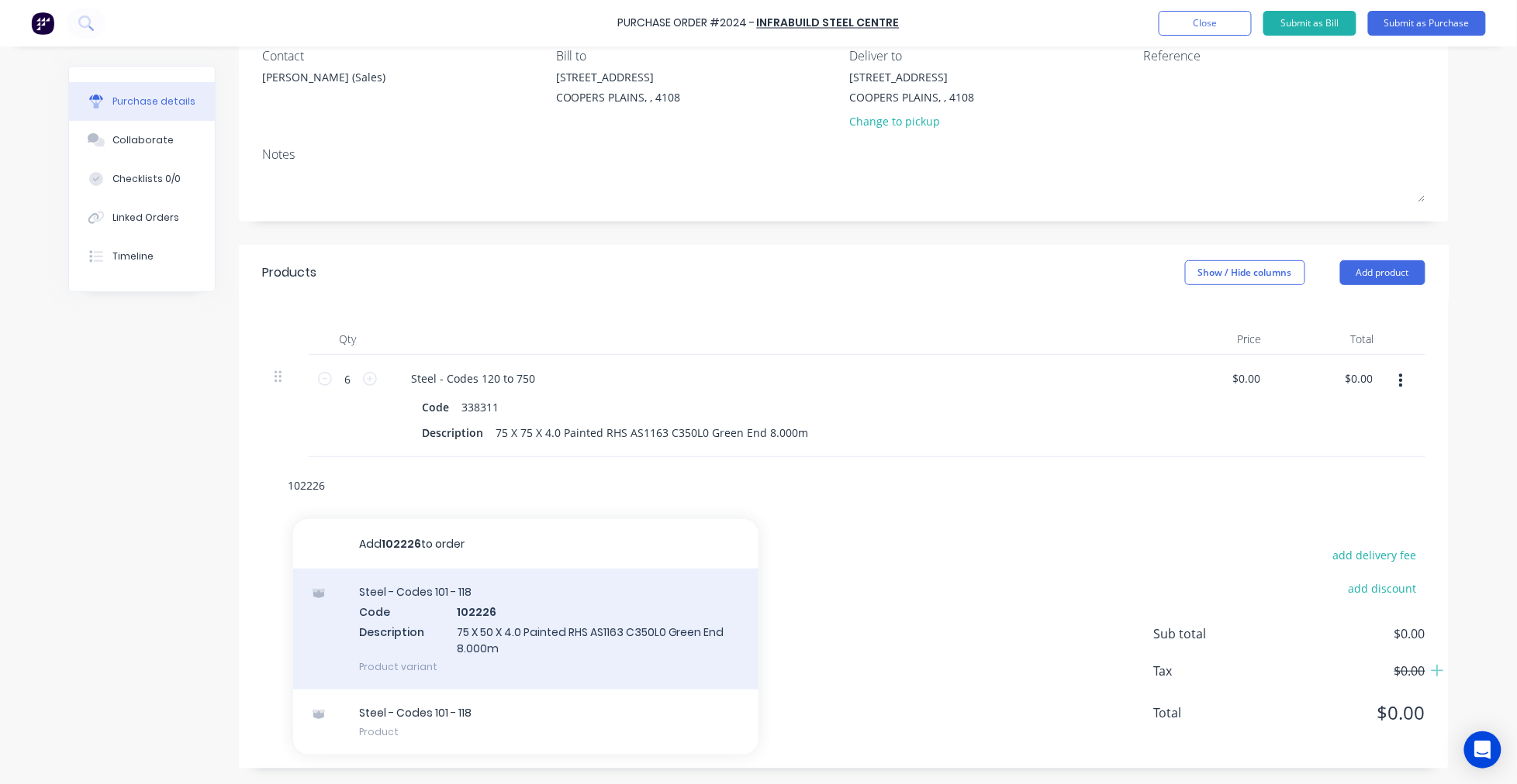
type input "102226"
click at [529, 621] on div "Steel - Codes 101 - 118 Code 102226 Description 75 X 50 X 4.0 Painted RHS AS116…" at bounding box center [526, 628] width 465 height 121
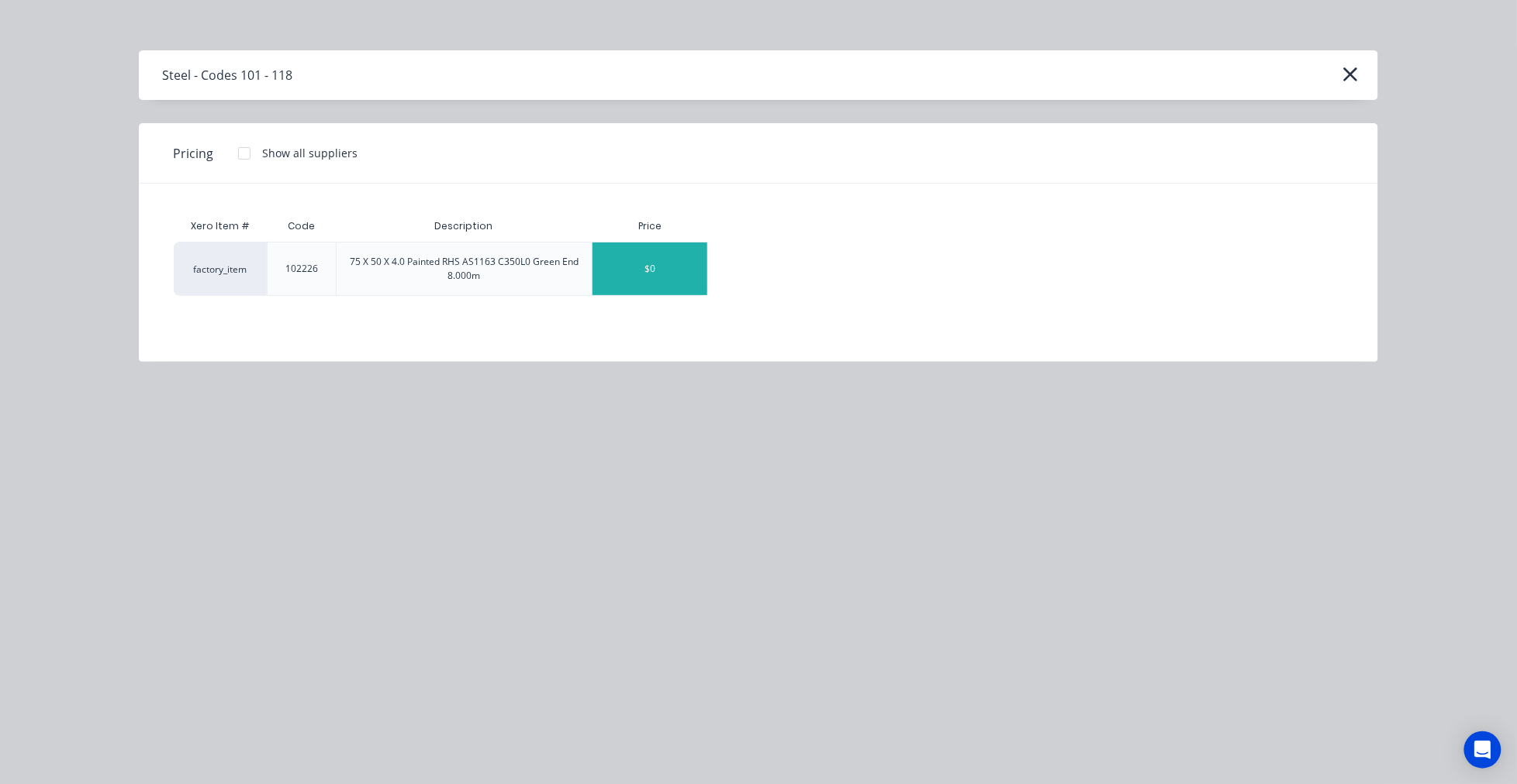
click at [661, 279] on div "$0" at bounding box center [650, 269] width 115 height 53
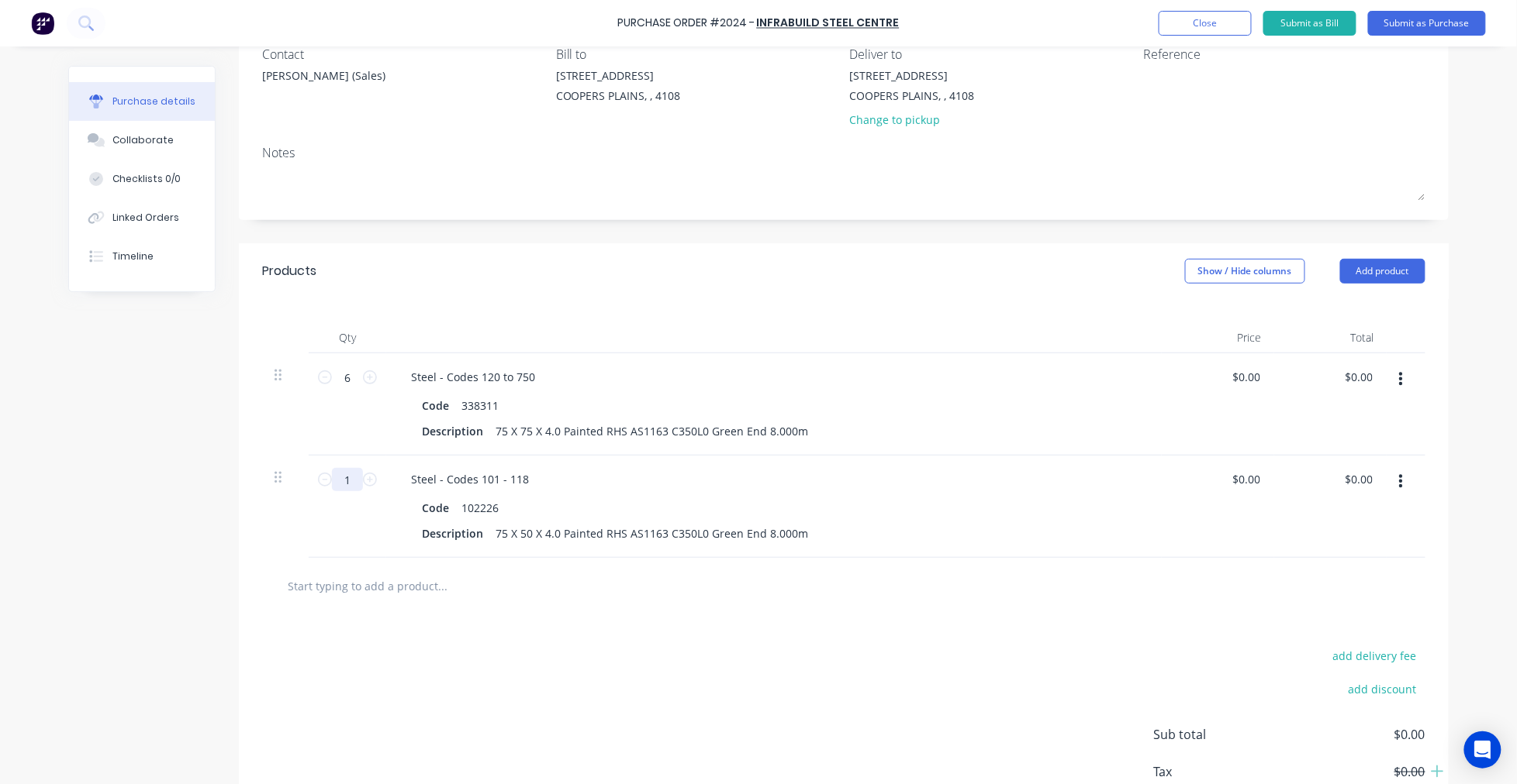
click at [342, 481] on input "1" at bounding box center [347, 479] width 31 height 23
type input "16"
click at [383, 584] on input "text" at bounding box center [442, 585] width 310 height 31
type input "r"
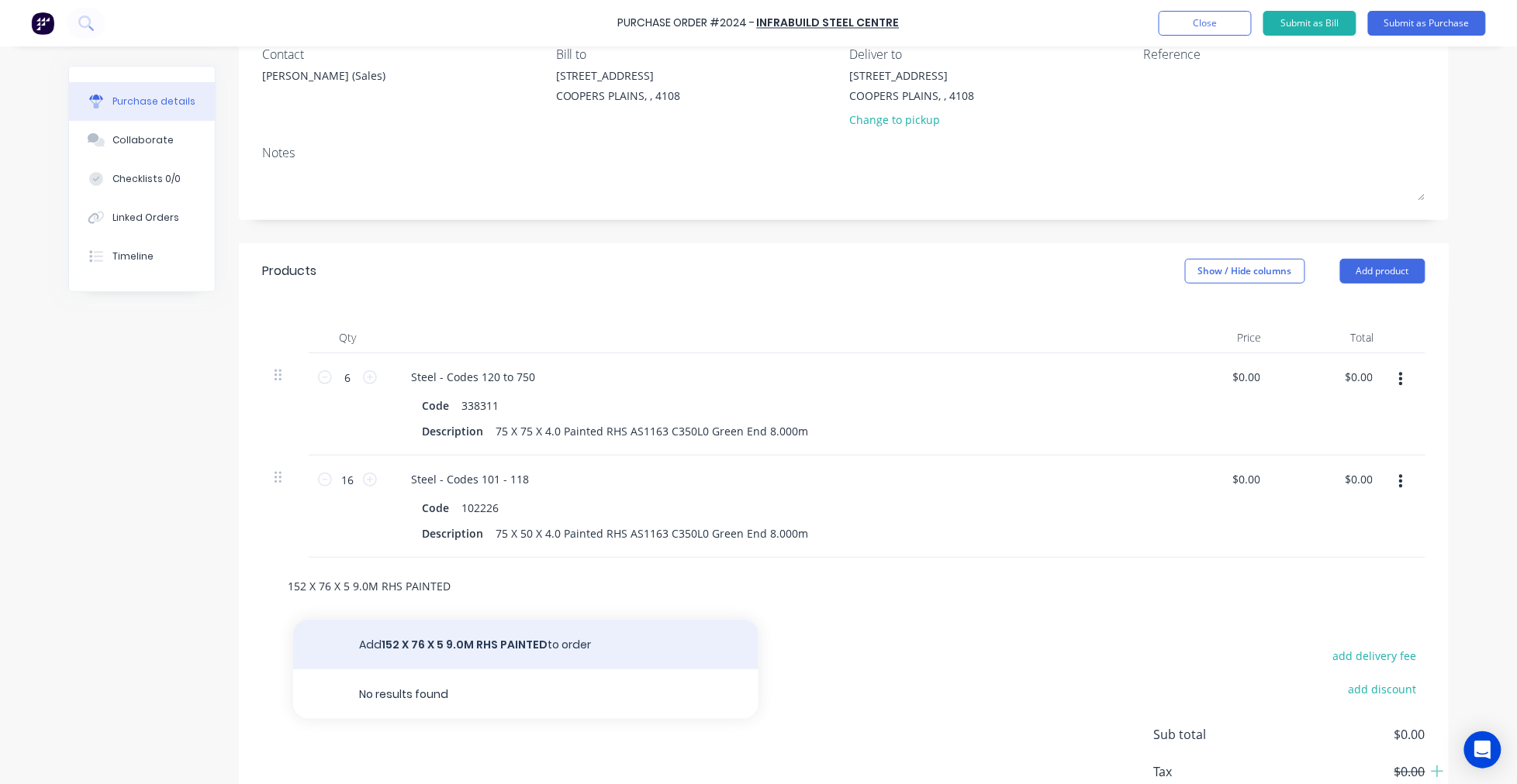
type input "152 X 76 X 5 9.0M RHS PAINTED"
click at [527, 645] on button "Add 152 X 76 X 5 9.0M RHS PAINTED to order" at bounding box center [526, 645] width 465 height 49
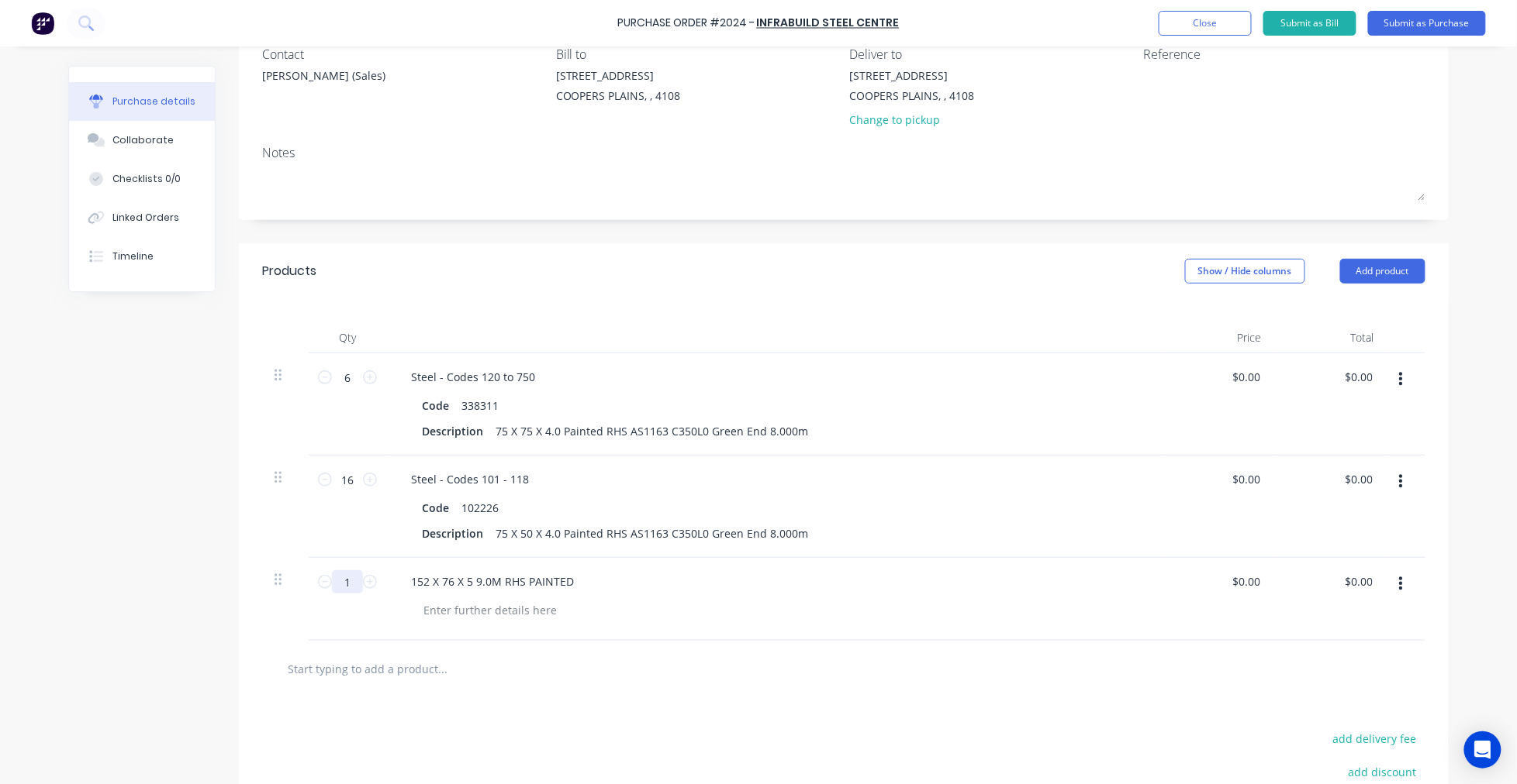
click at [336, 584] on input "1" at bounding box center [347, 581] width 31 height 23
type input "4"
click at [390, 663] on input "text" at bounding box center [442, 668] width 310 height 31
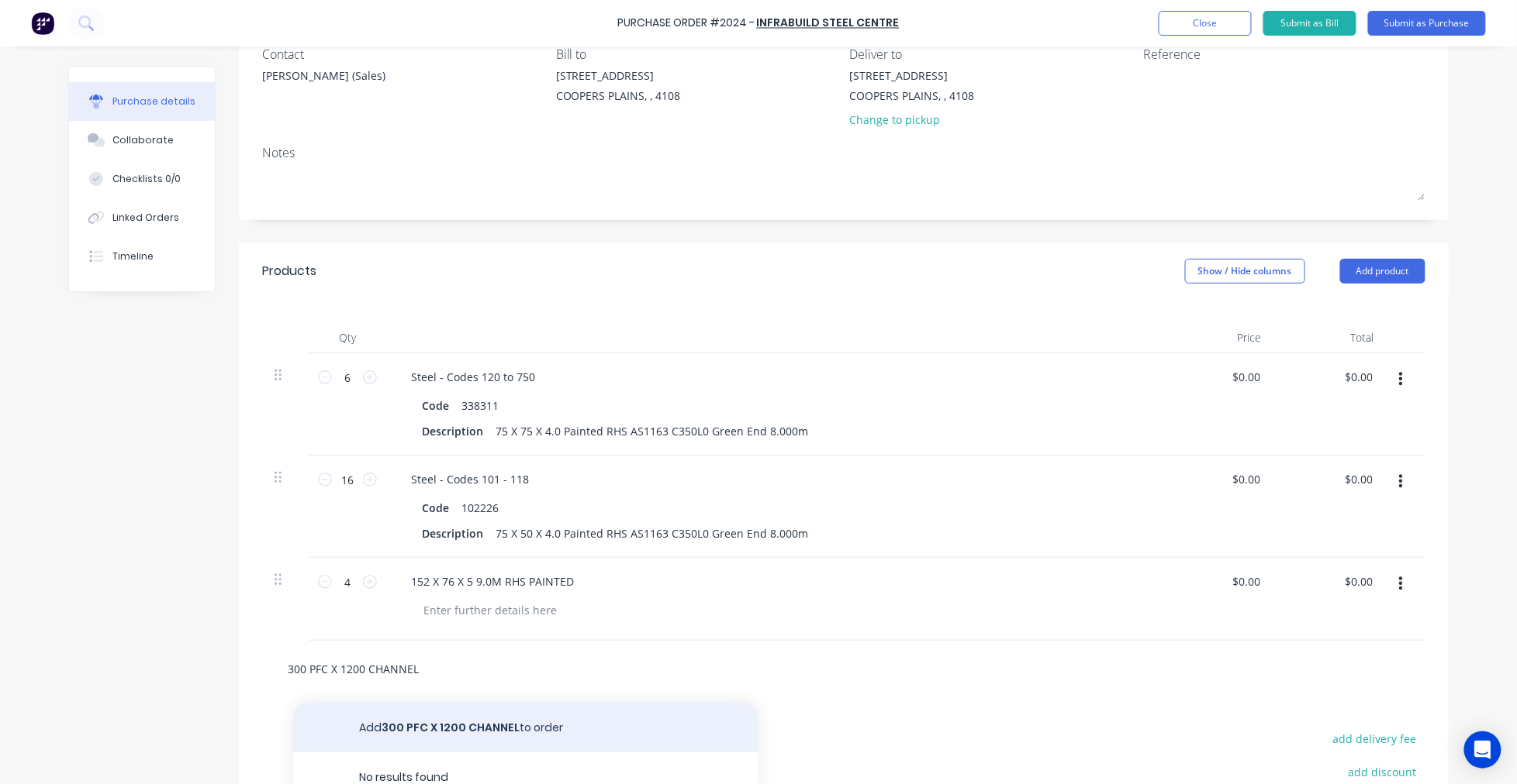
type input "300 PFC X 1200 CHANNEL"
click at [467, 723] on button "Add 300 PFC X 1200 CHANNEL to order" at bounding box center [526, 727] width 465 height 49
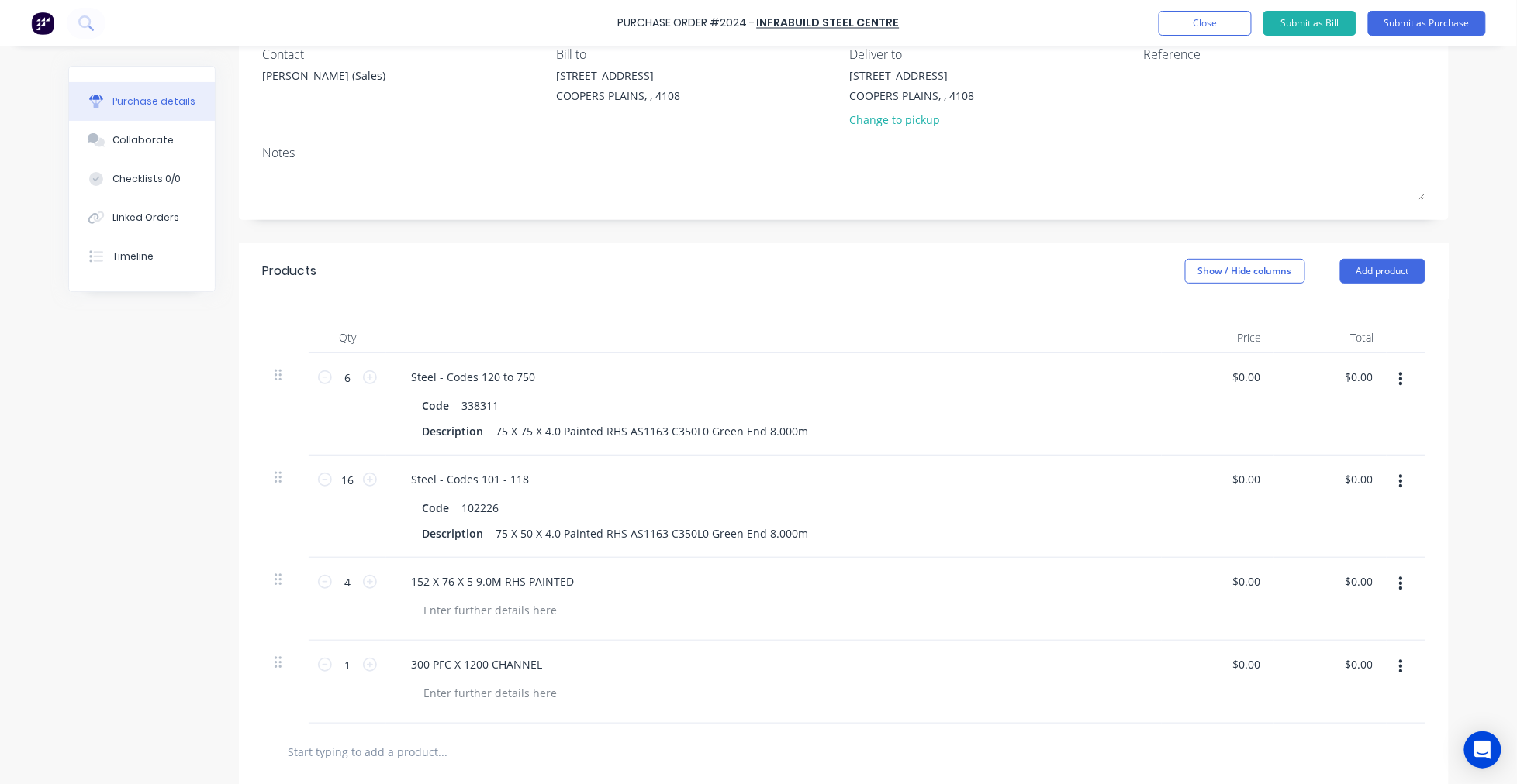
scroll to position [410, 0]
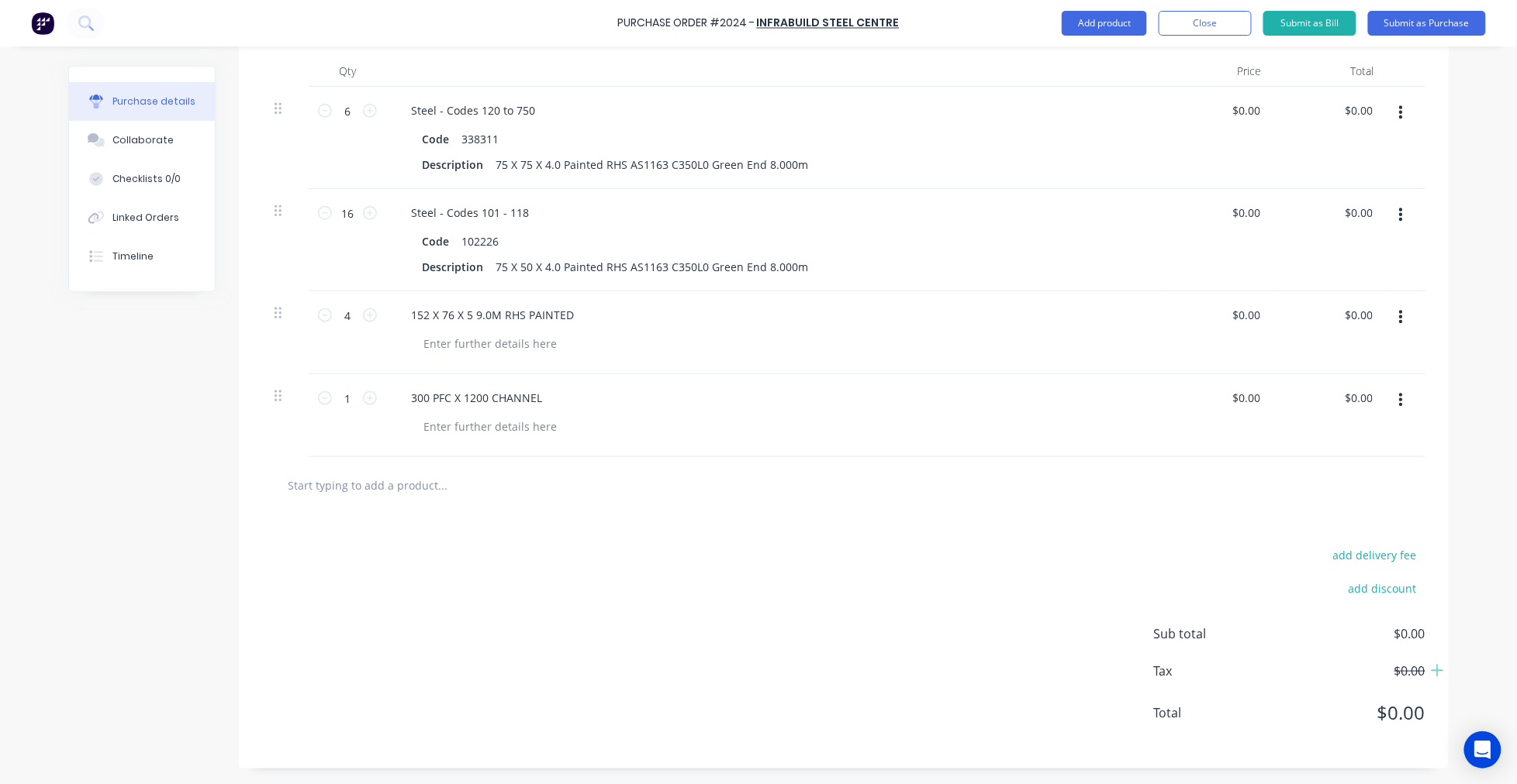
click at [381, 489] on input "text" at bounding box center [442, 485] width 310 height 31
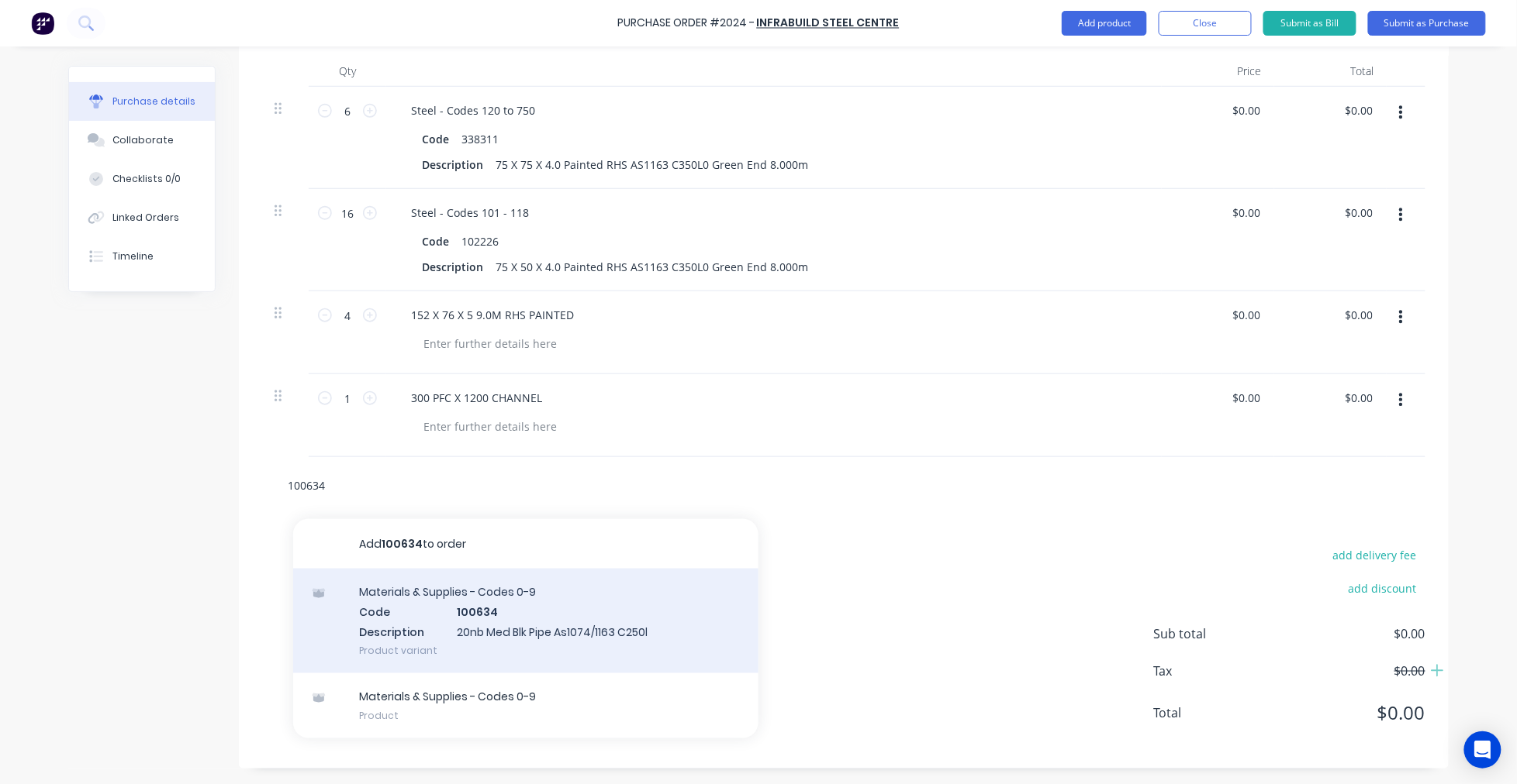
type input "100634"
click at [545, 617] on div "Materials & Supplies - Codes 0-9 Code 100634 Description 20nb Med Blk Pipe As10…" at bounding box center [526, 620] width 465 height 105
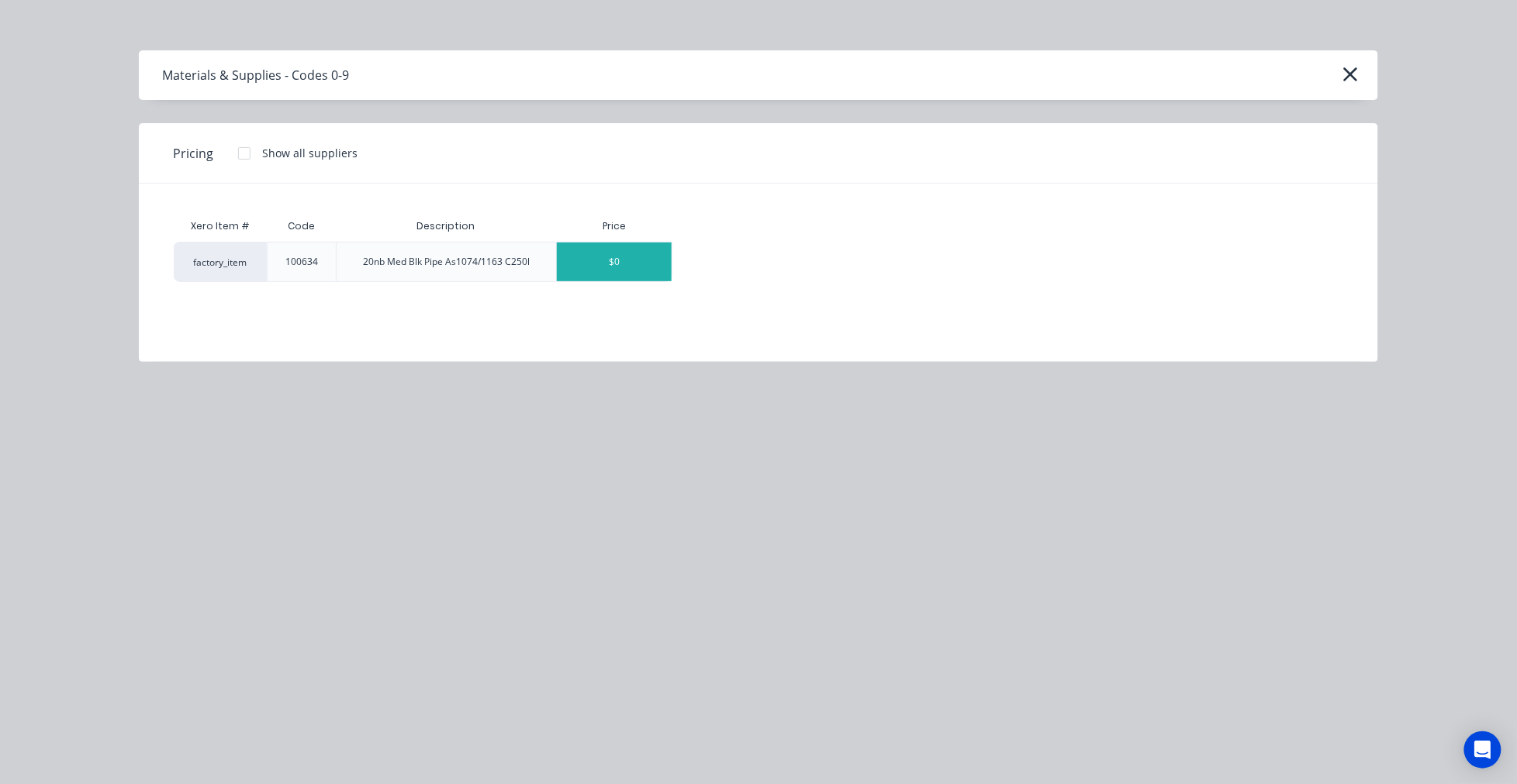
click at [590, 257] on div "$0" at bounding box center [614, 262] width 115 height 39
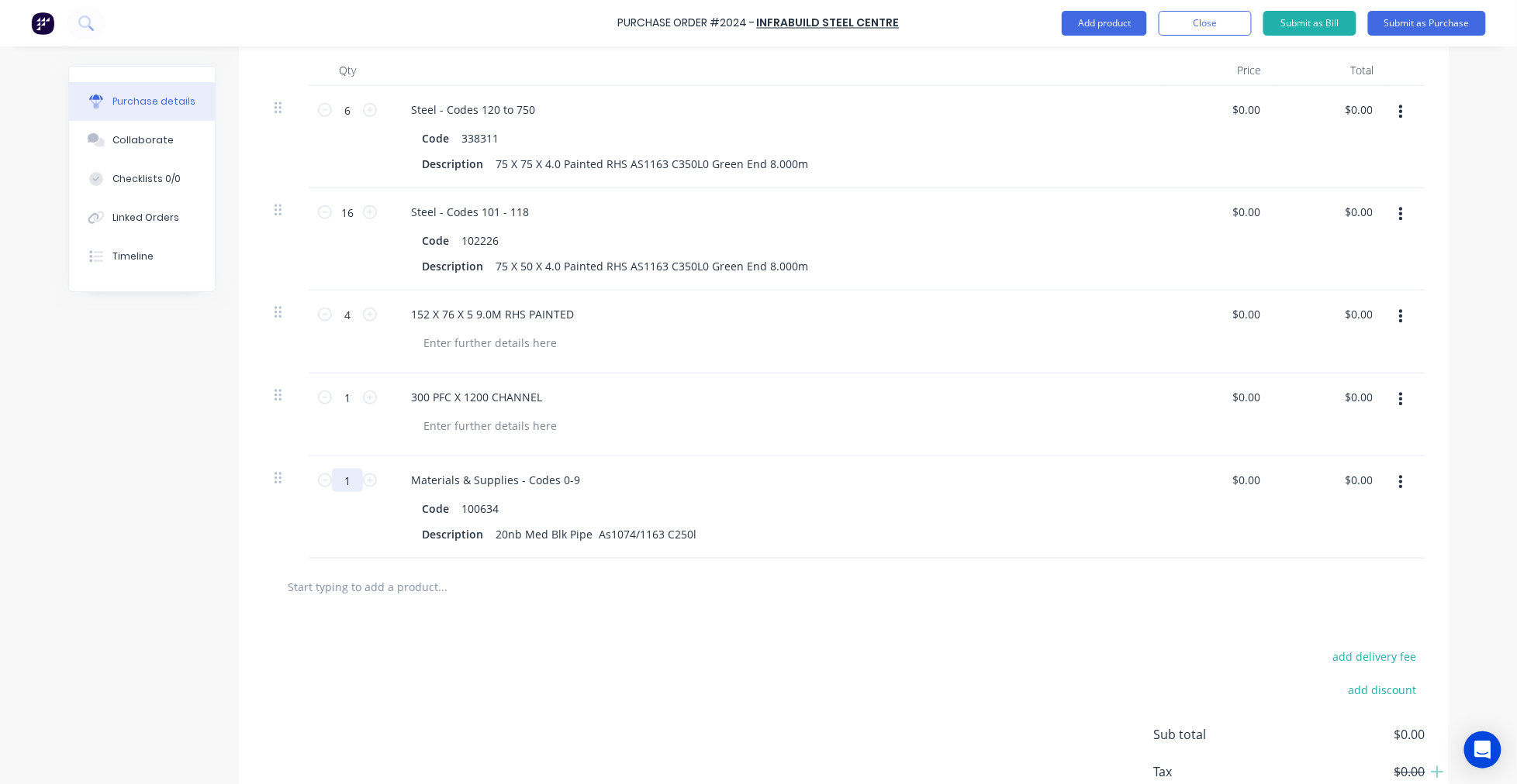
click at [338, 475] on input "1" at bounding box center [347, 480] width 31 height 23
type input "15"
click at [397, 594] on input "text" at bounding box center [442, 586] width 310 height 31
click at [411, 595] on input "text" at bounding box center [442, 586] width 310 height 31
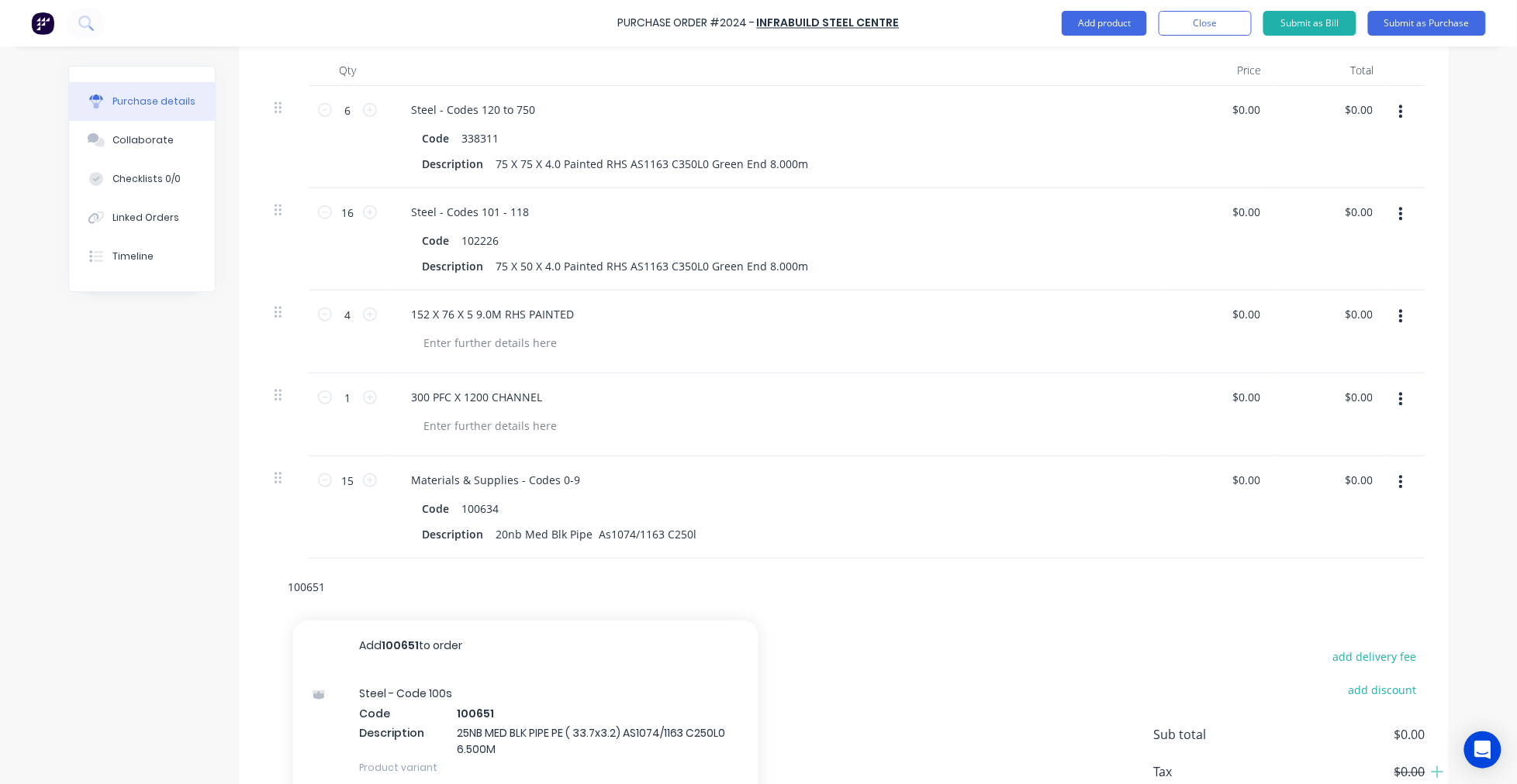
scroll to position [513, 0]
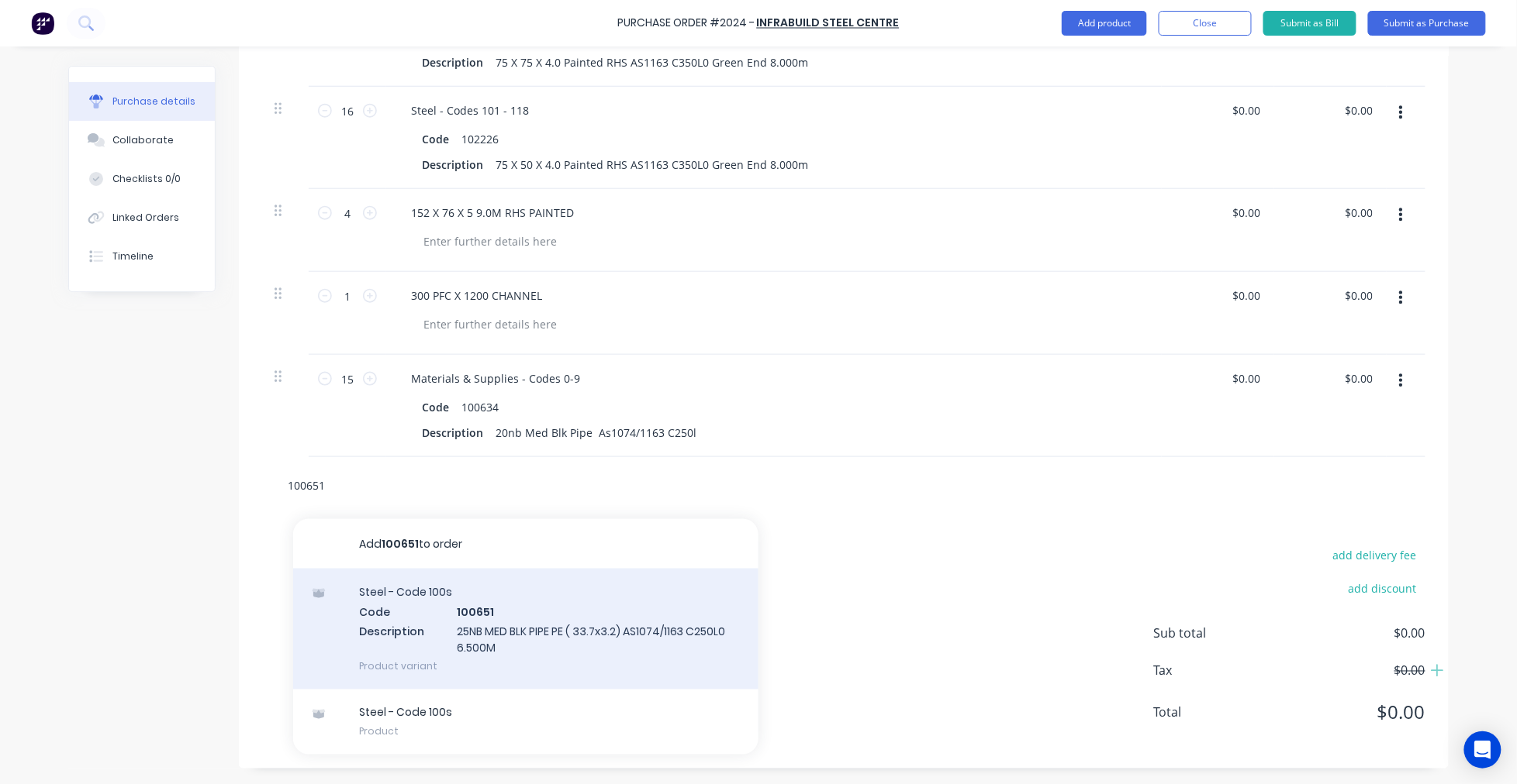
type input "100651"
click at [508, 629] on div "Steel - Code 100s Code 100651 Description 25NB MED BLK PIPE PE ( 33.7x3.2) AS10…" at bounding box center [526, 628] width 465 height 121
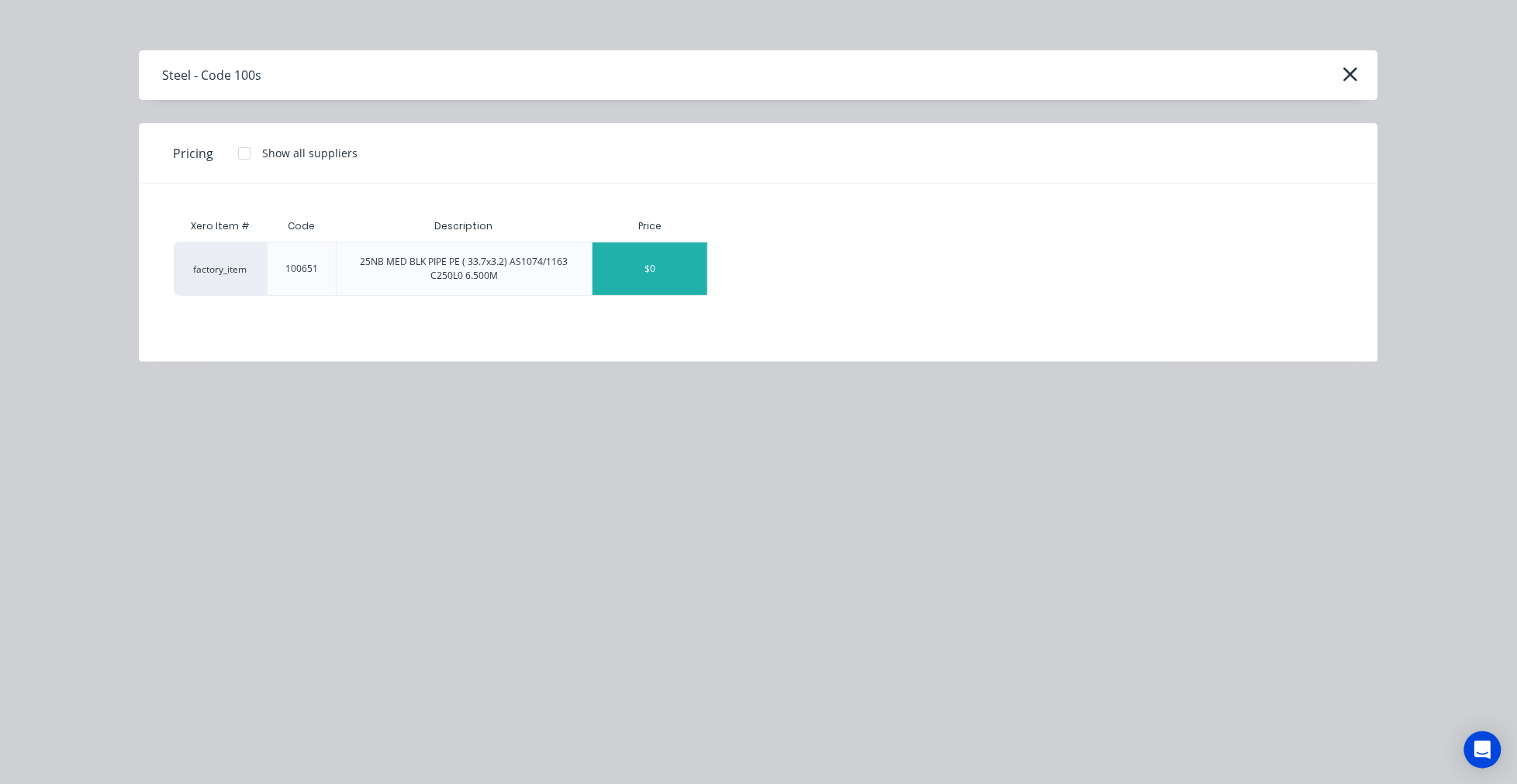
click at [622, 275] on div "$0" at bounding box center [650, 269] width 115 height 53
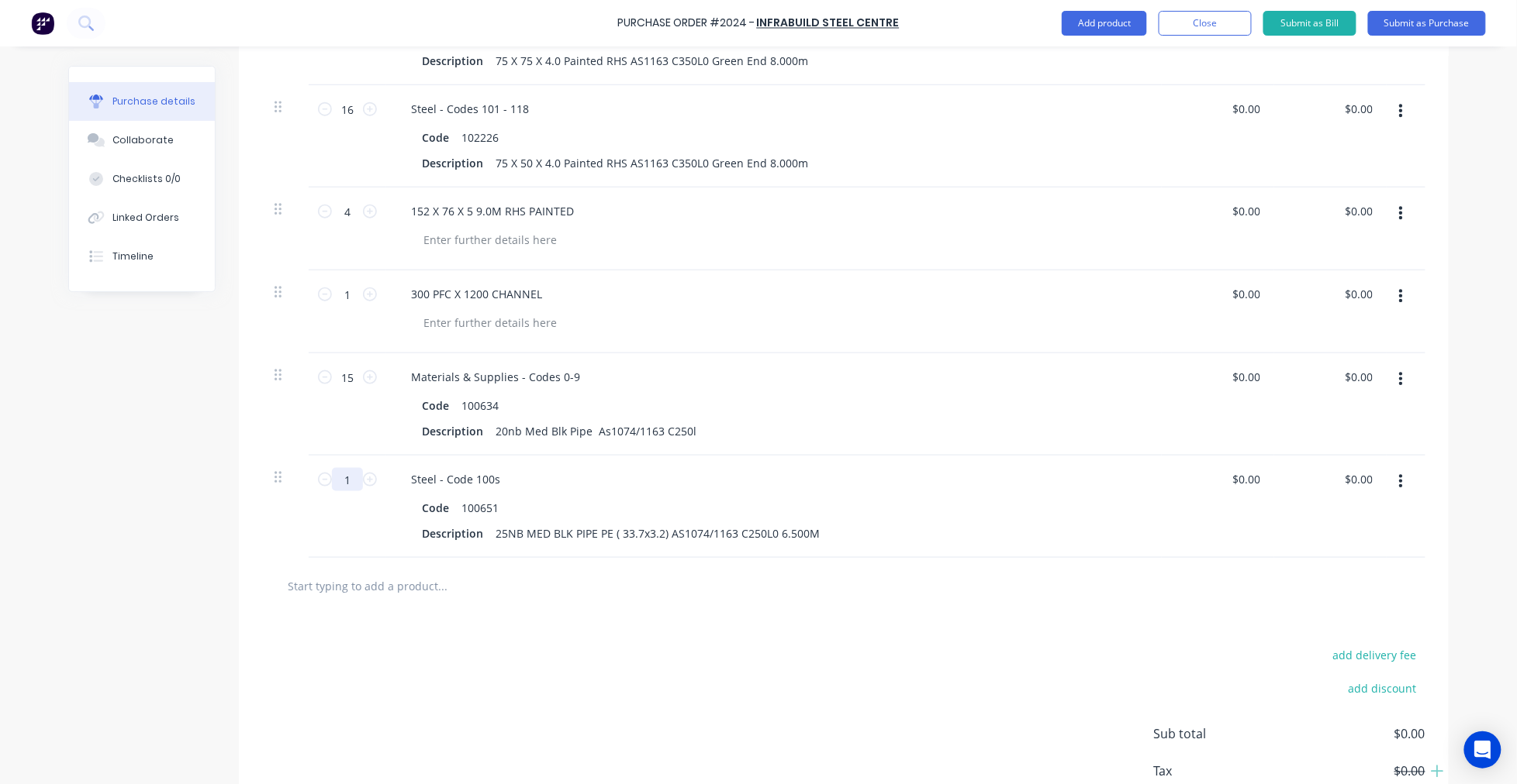
click at [341, 476] on input "1" at bounding box center [347, 479] width 31 height 23
type input "25"
click at [423, 592] on input "text" at bounding box center [442, 585] width 310 height 31
click at [423, 592] on input "text" at bounding box center [442, 585] width 310 height 31
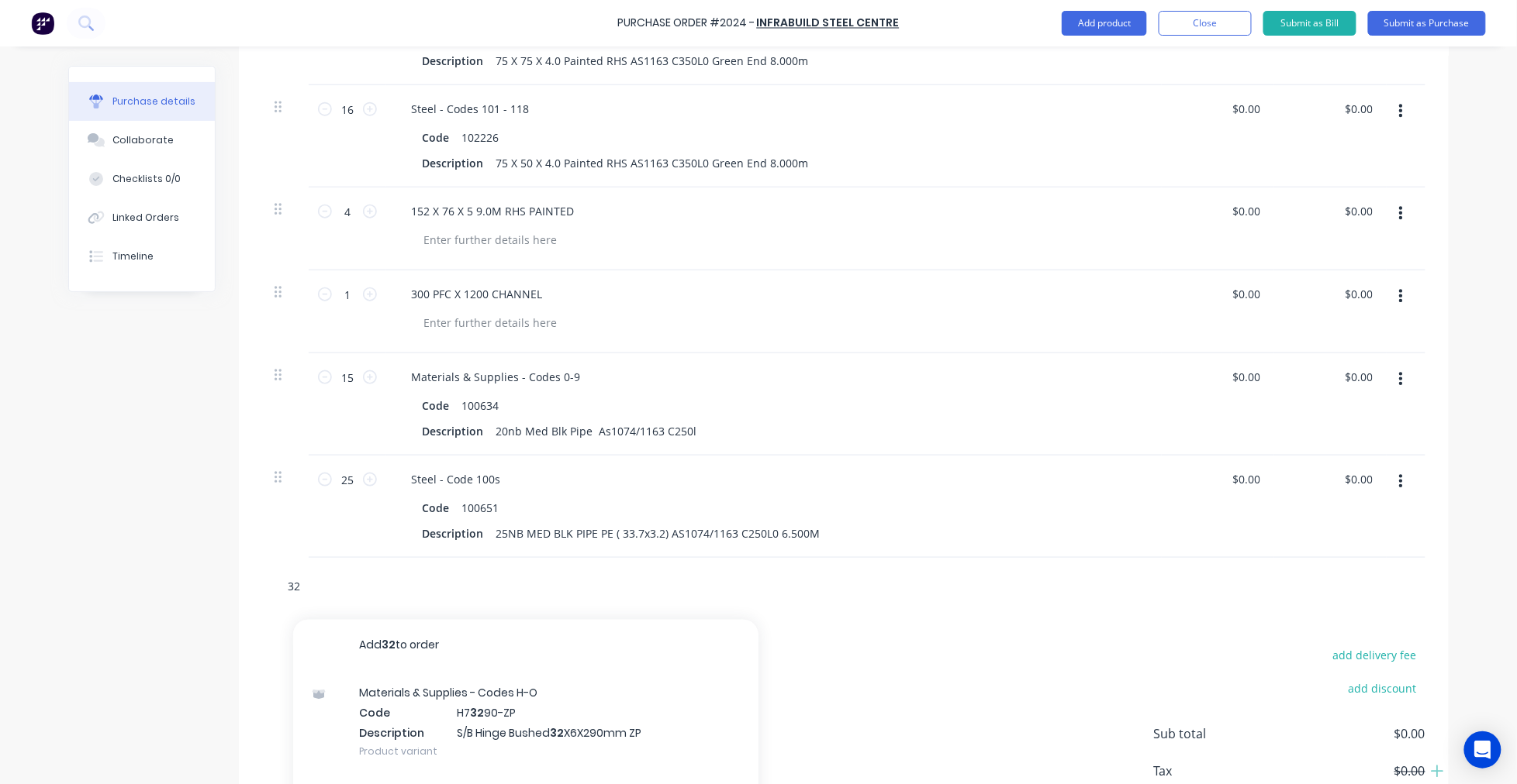
type input "3"
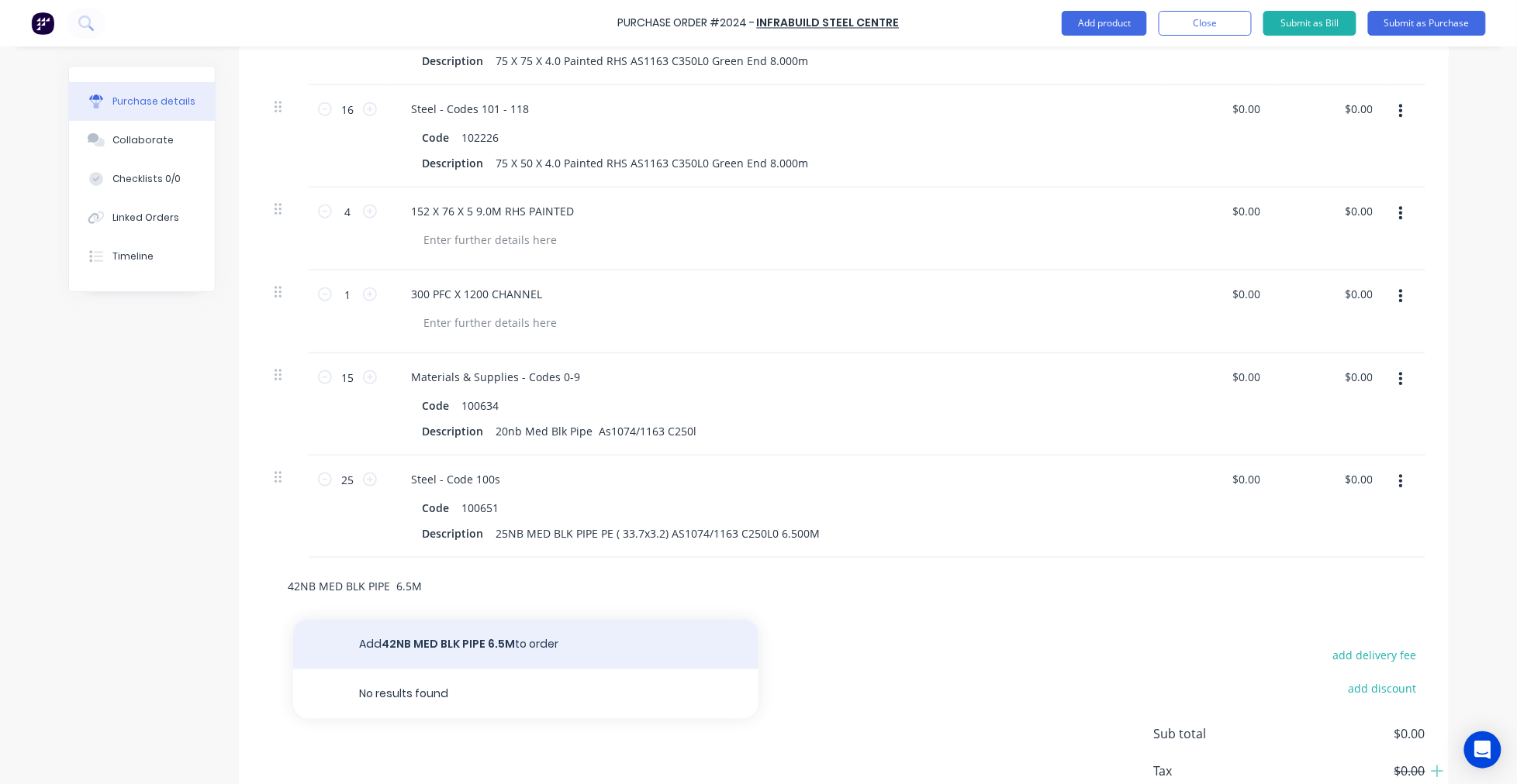
type input "42NB MED BLK PIPE 6.5M"
click at [451, 646] on button "Add 42NB MED BLK PIPE 6.5M to order" at bounding box center [526, 645] width 465 height 49
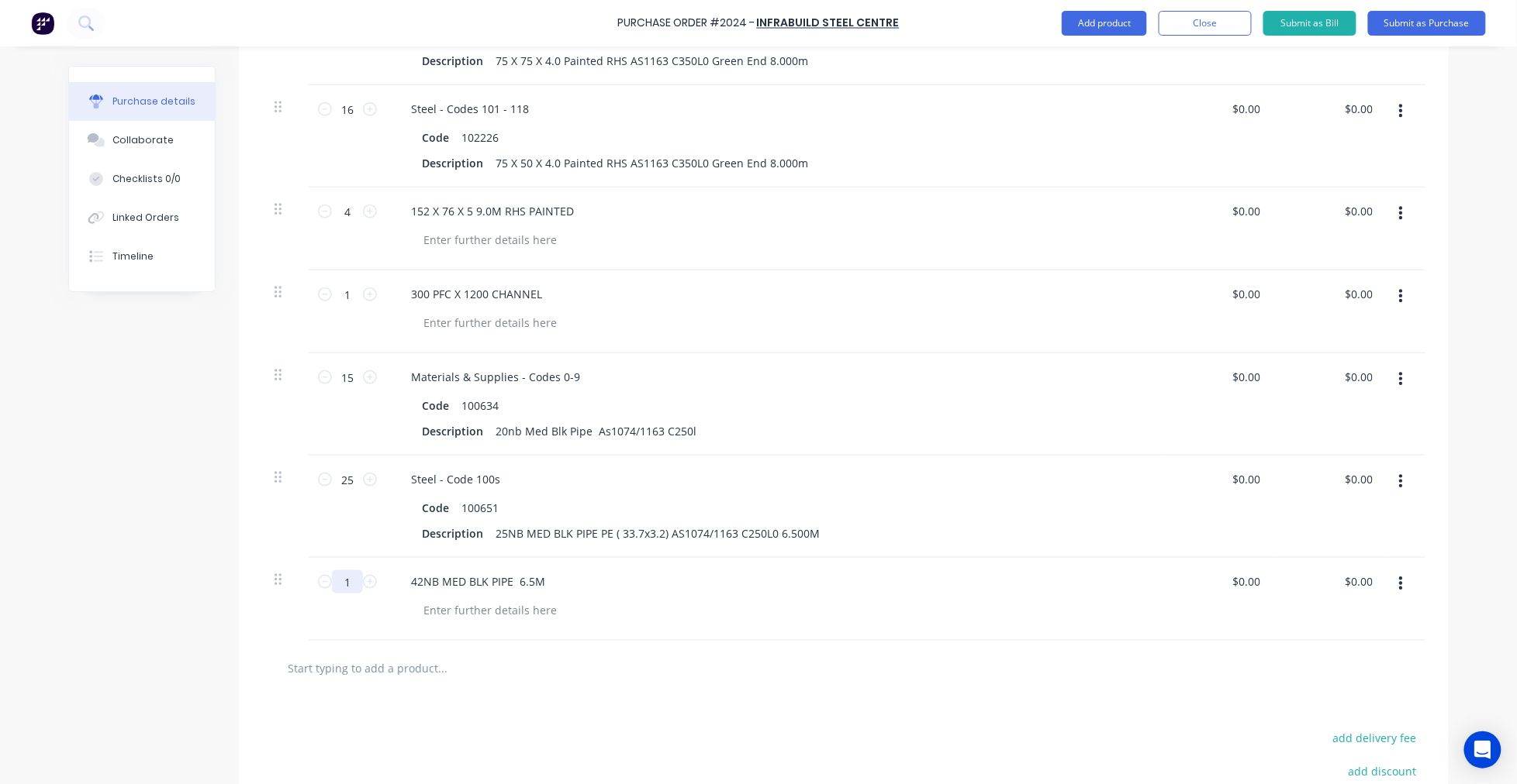
click at [337, 582] on input "1" at bounding box center [347, 581] width 31 height 23
type input "2"
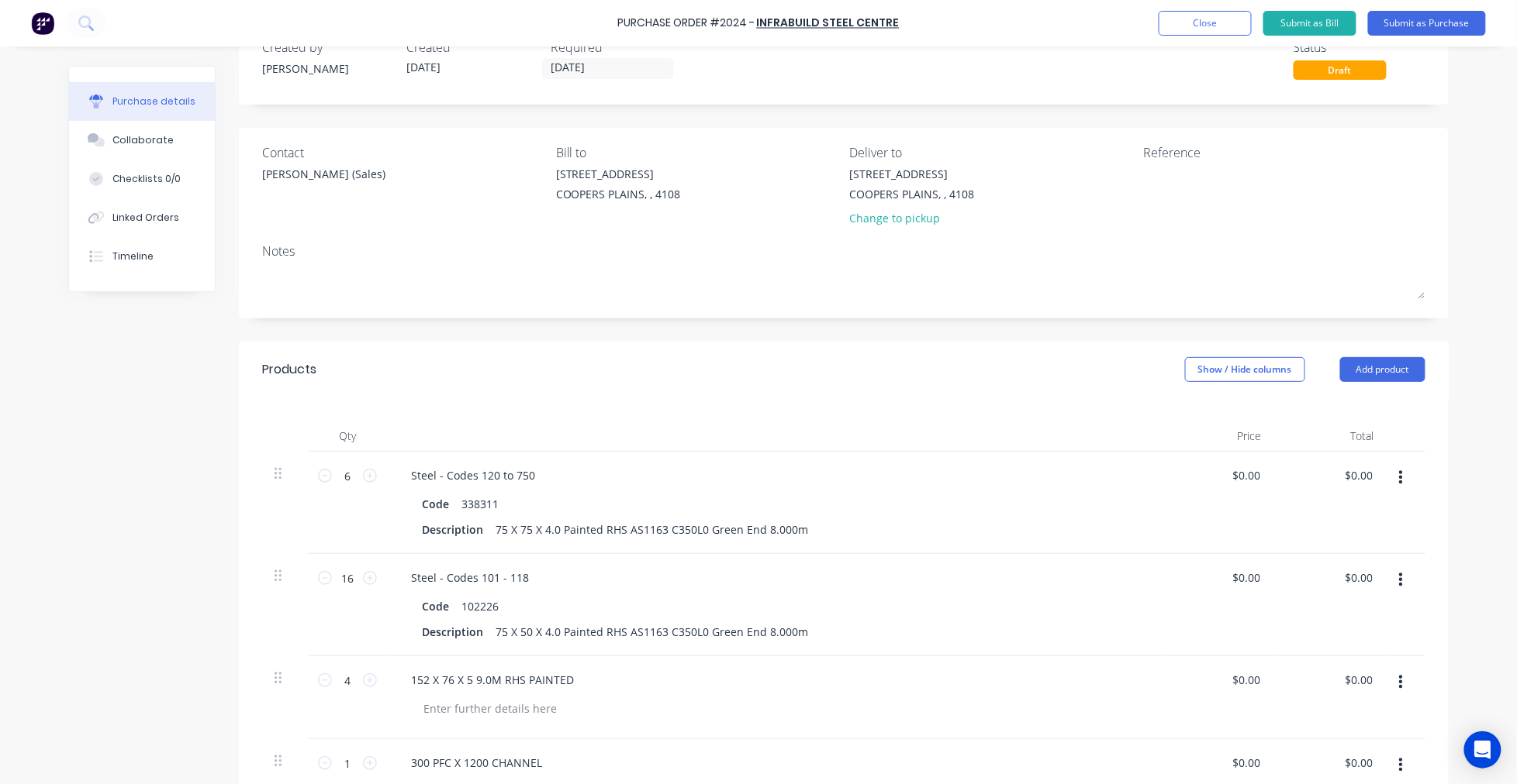
scroll to position [0, 0]
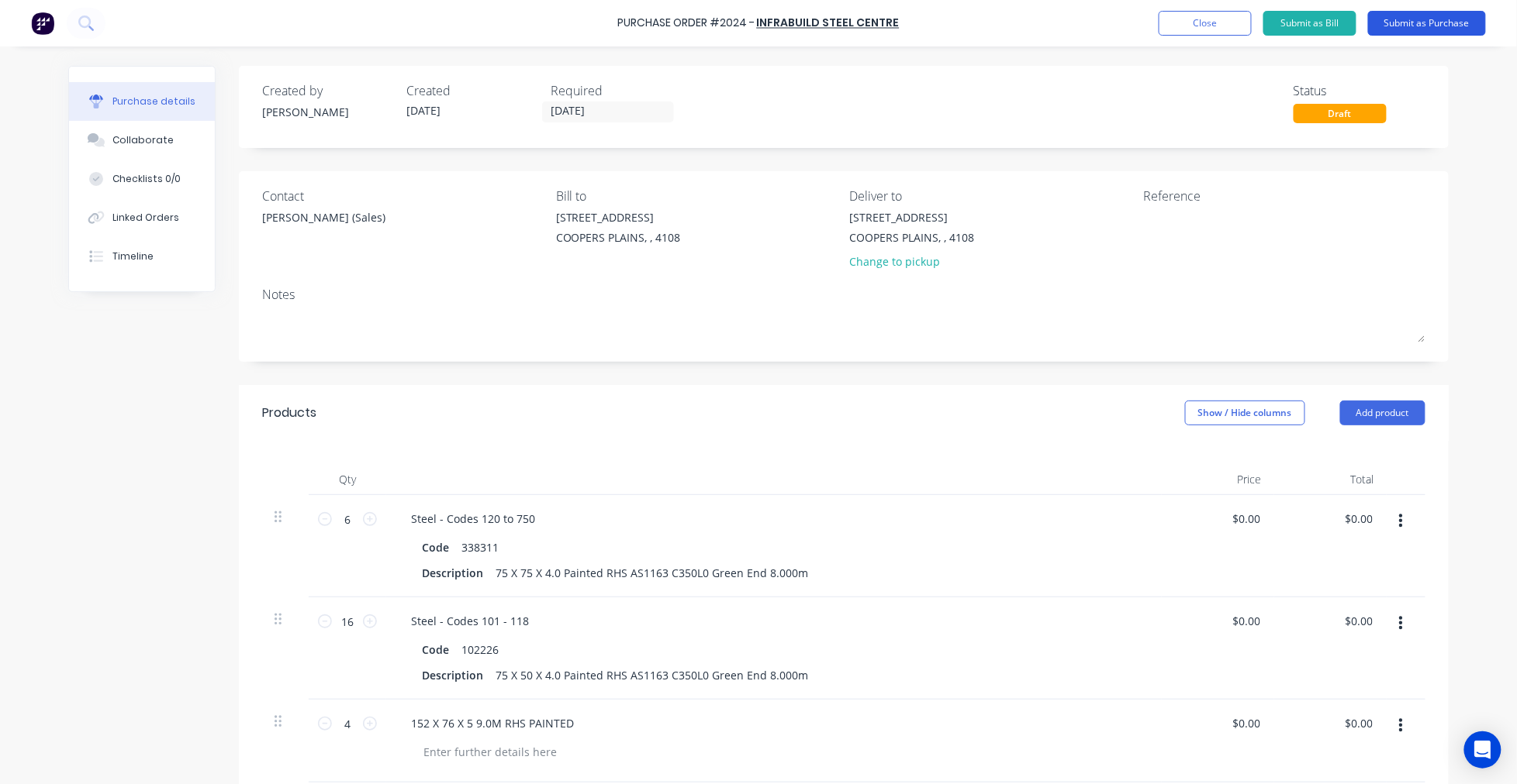
click at [1438, 22] on button "Submit as Purchase" at bounding box center [1427, 23] width 118 height 25
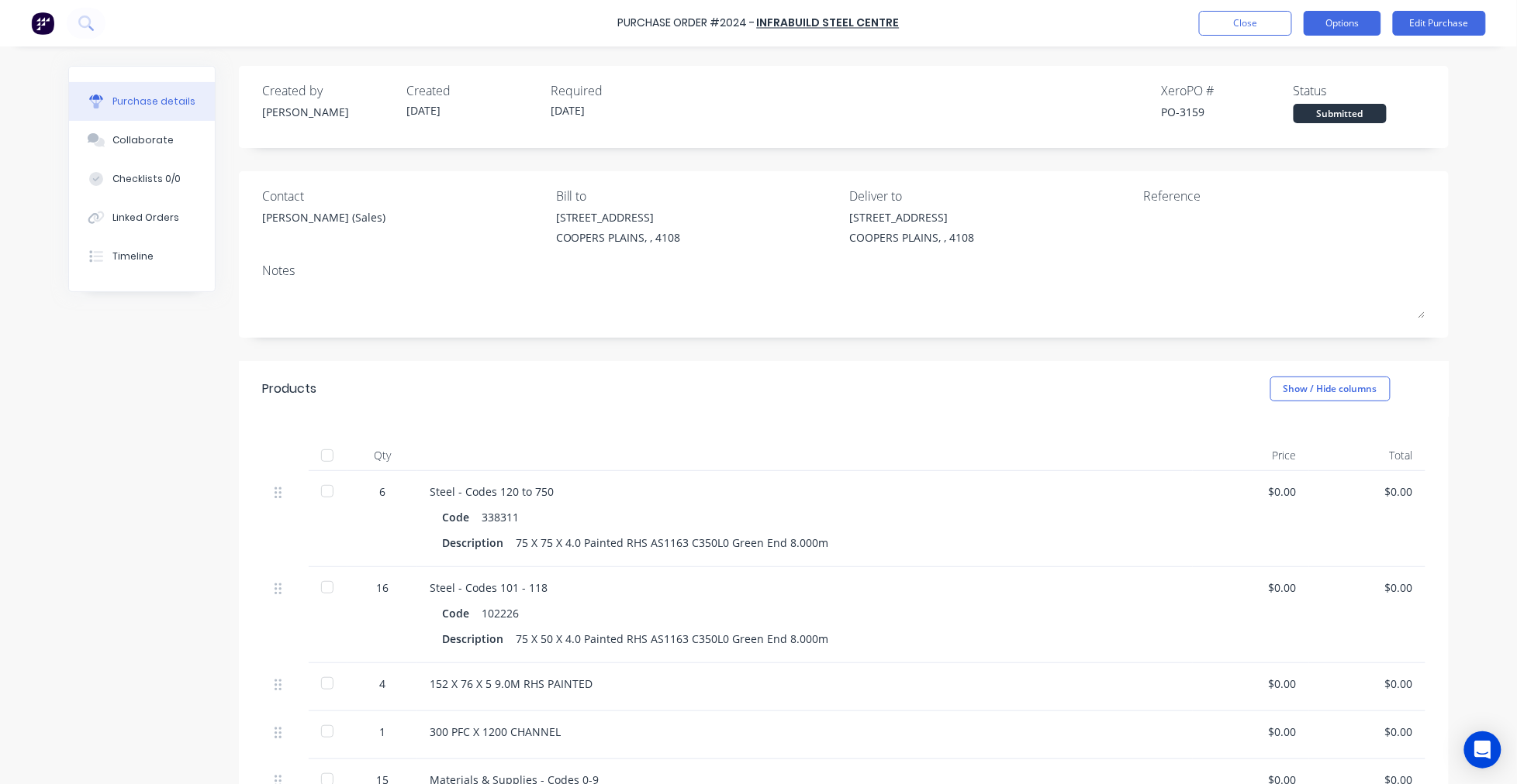
click at [1361, 22] on button "Options" at bounding box center [1342, 23] width 77 height 25
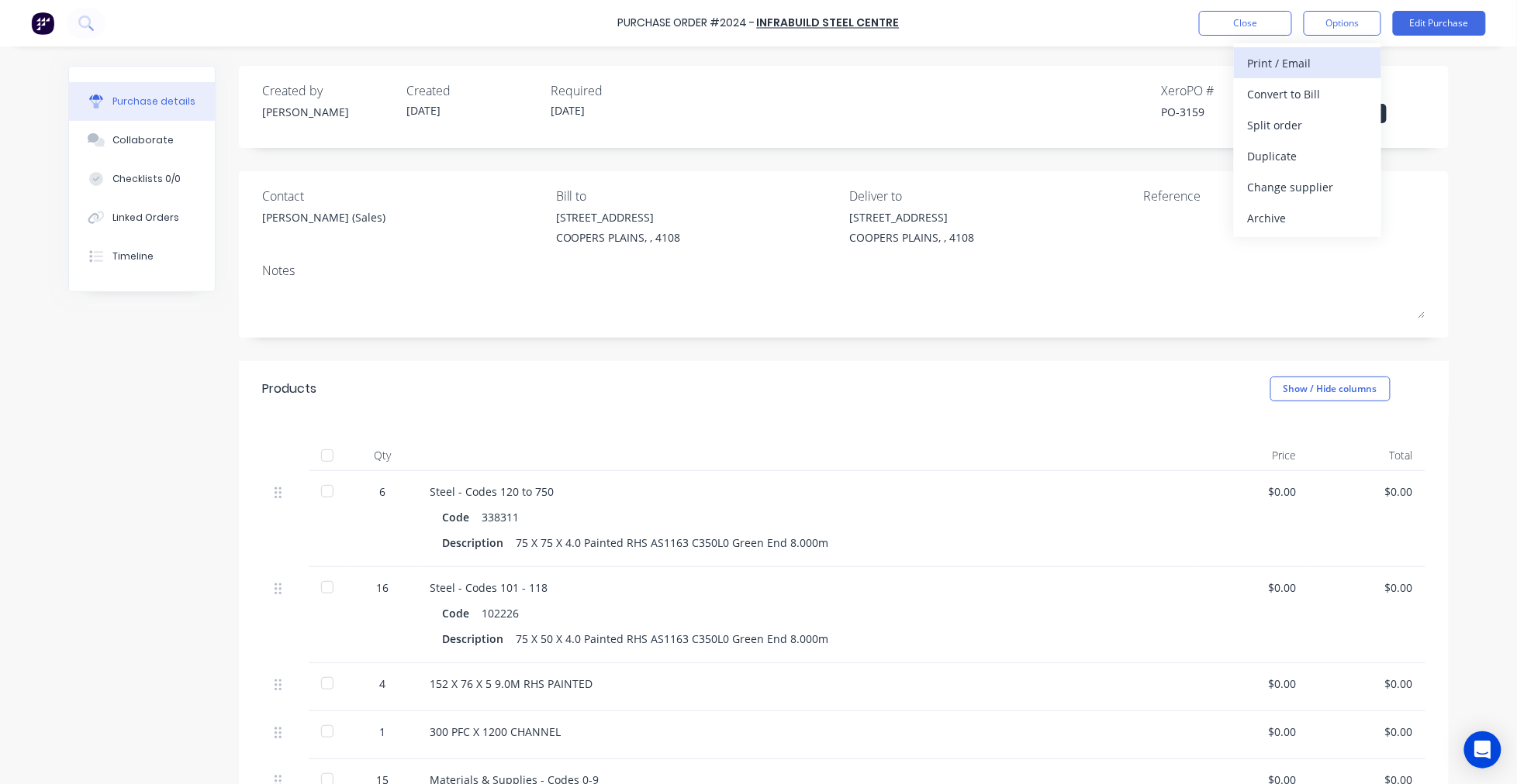
click at [1340, 56] on div "Print / Email" at bounding box center [1307, 63] width 119 height 22
click at [1329, 91] on div "With pricing" at bounding box center [1307, 94] width 119 height 22
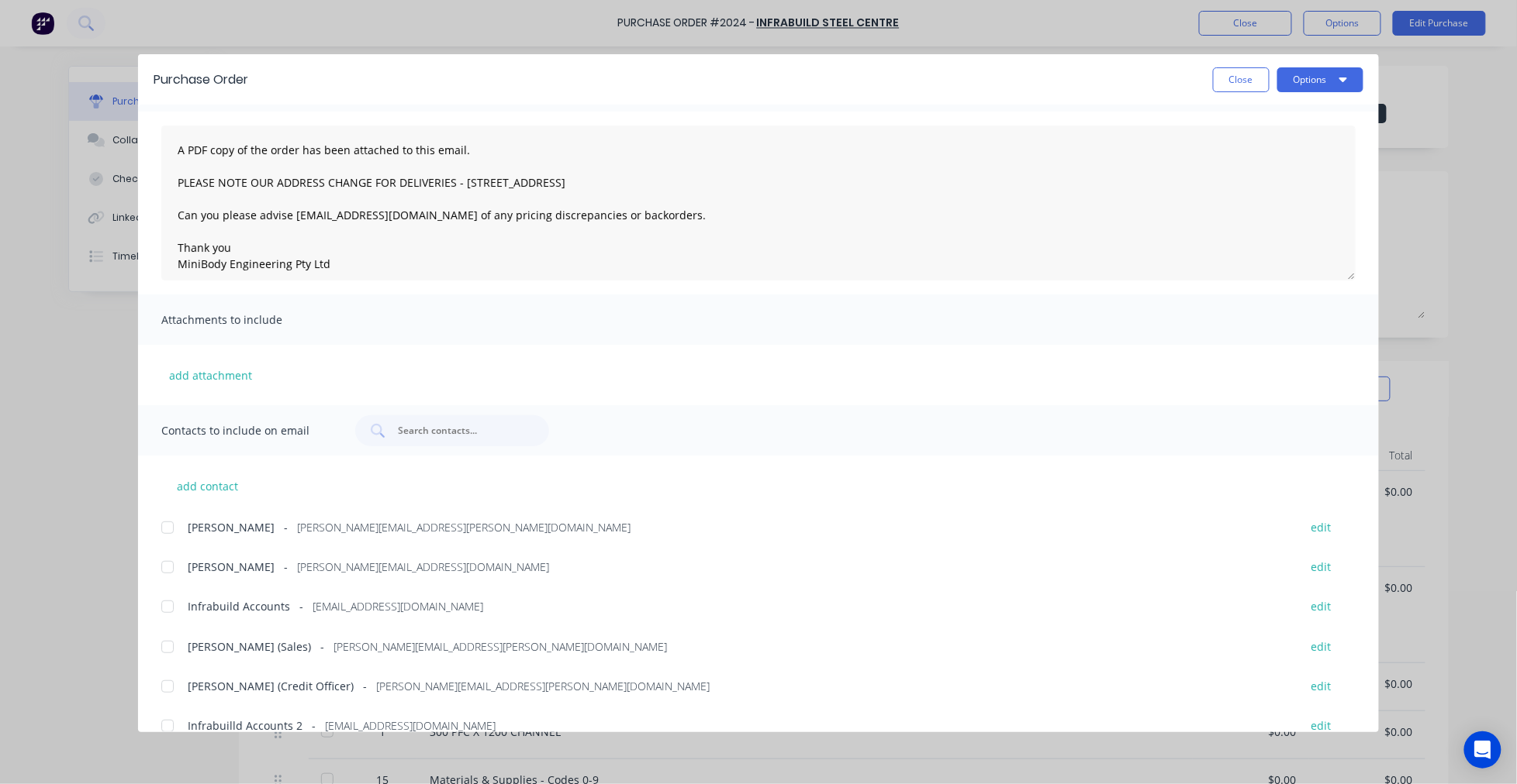
scroll to position [66, 0]
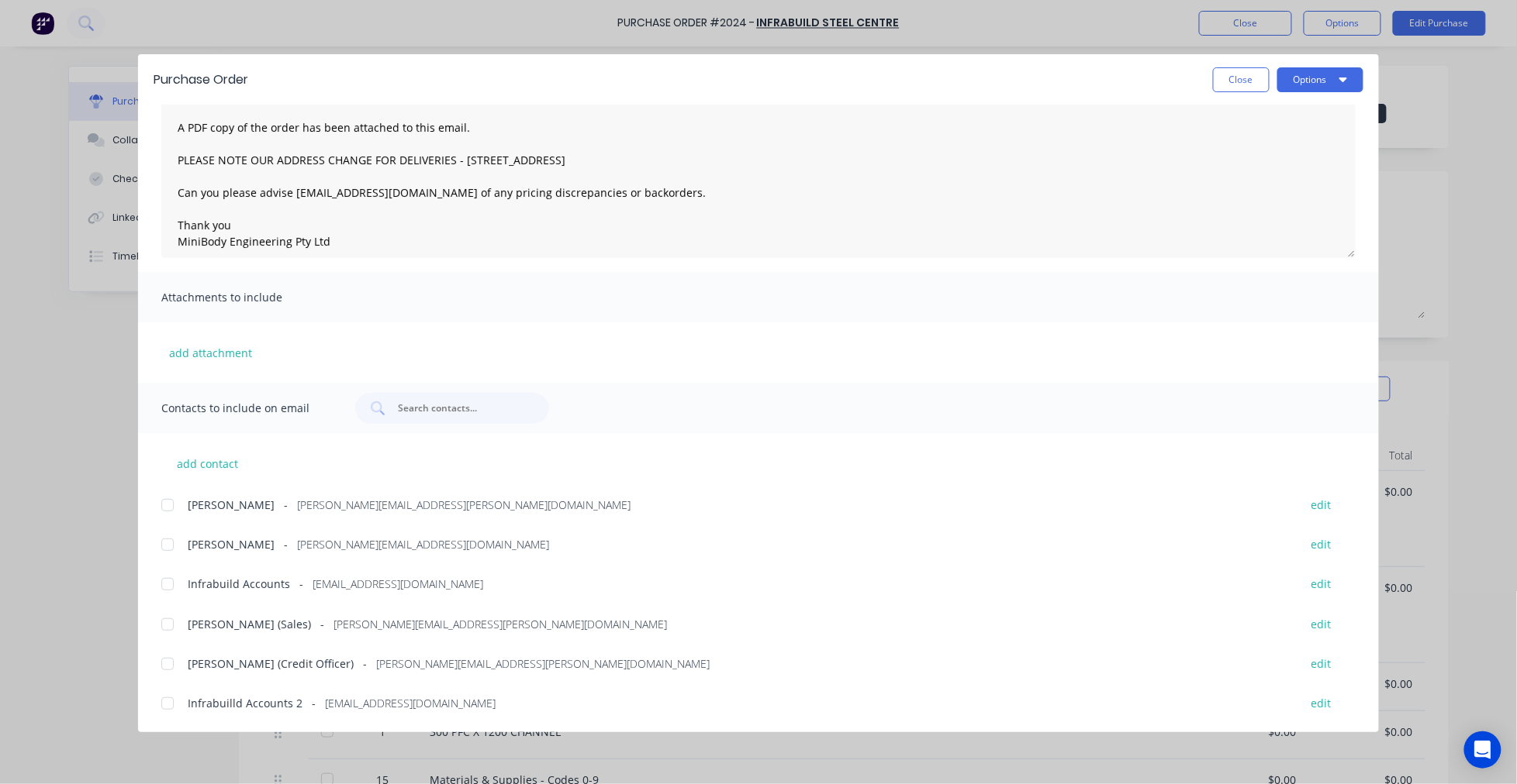
click at [163, 619] on div at bounding box center [167, 624] width 31 height 31
click at [1310, 77] on button "Options" at bounding box center [1320, 79] width 86 height 25
click at [1253, 184] on div "Email" at bounding box center [1289, 181] width 119 height 22
click at [1229, 83] on button "Close" at bounding box center [1241, 79] width 57 height 25
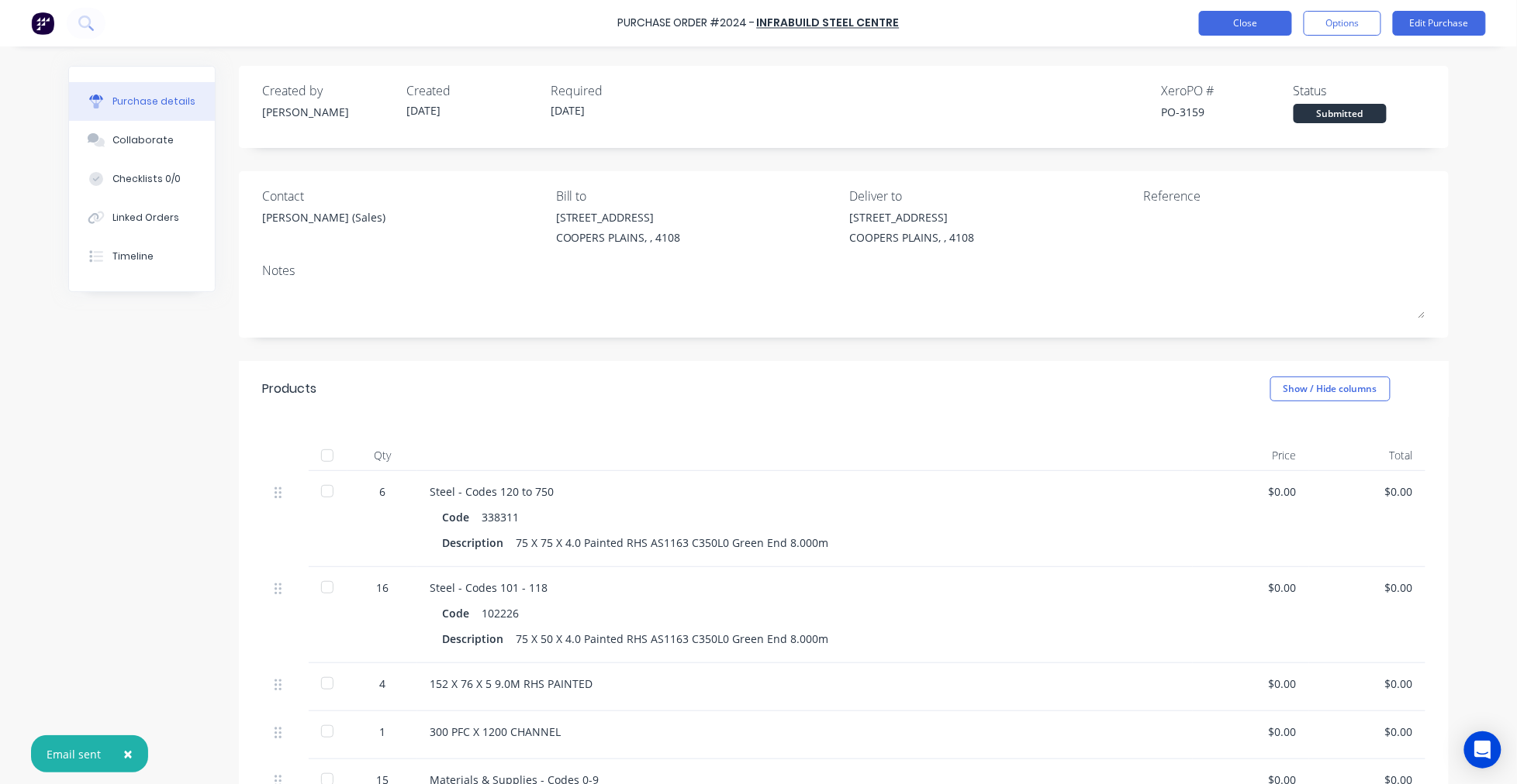
click at [1243, 22] on button "Close" at bounding box center [1245, 23] width 93 height 25
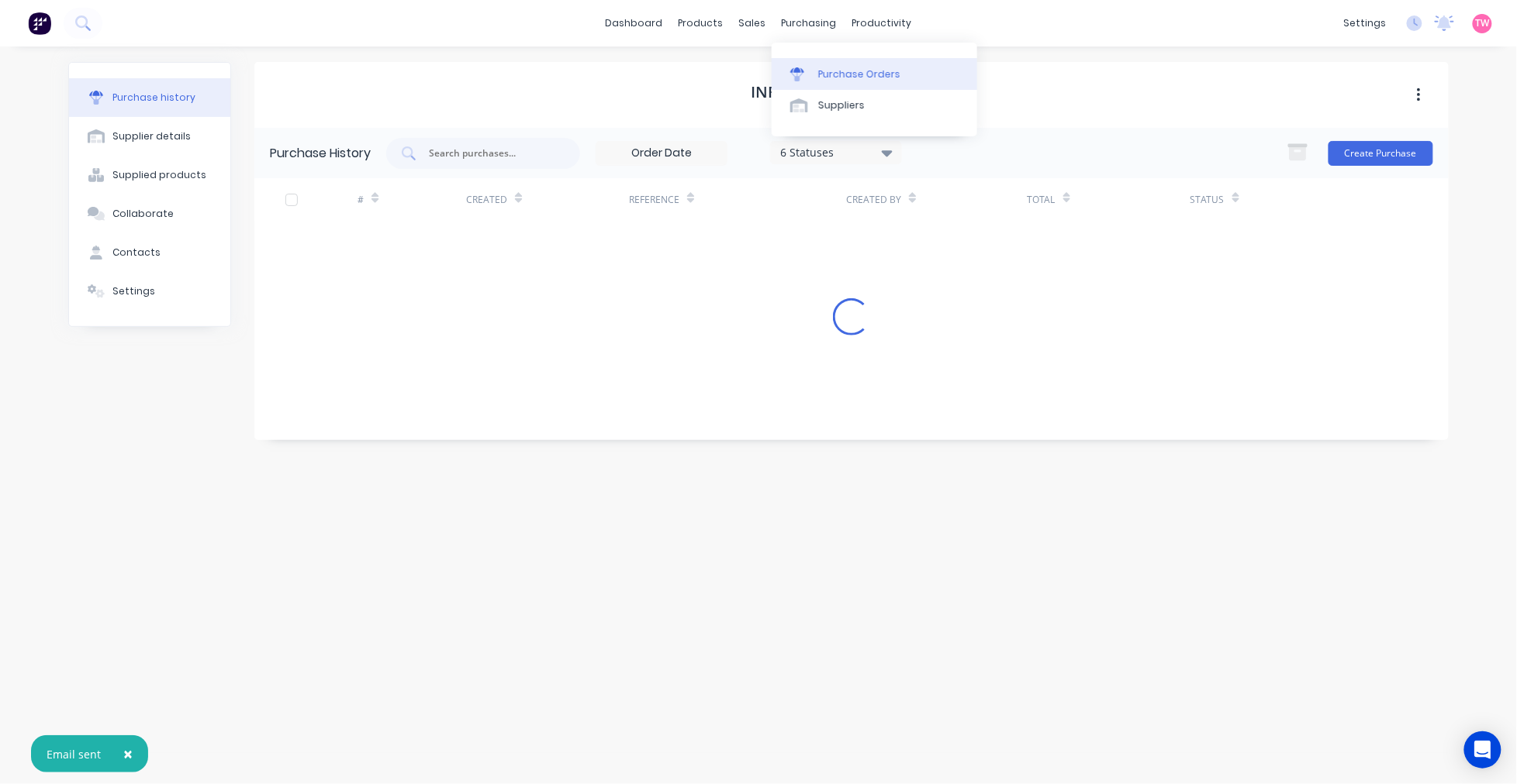
click at [846, 67] on div "Purchase Orders" at bounding box center [859, 73] width 82 height 14
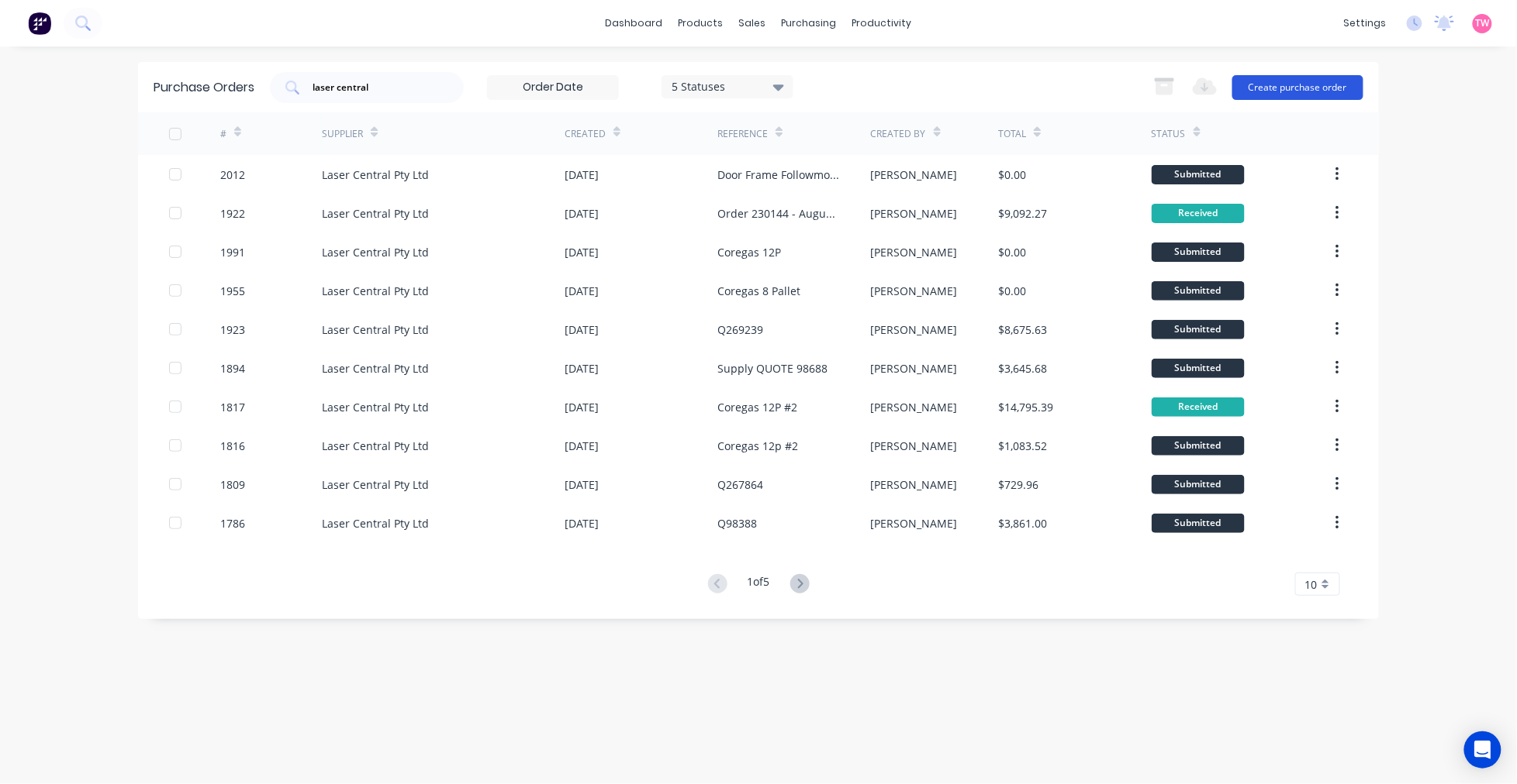
click at [1284, 88] on button "Create purchase order" at bounding box center [1297, 87] width 131 height 25
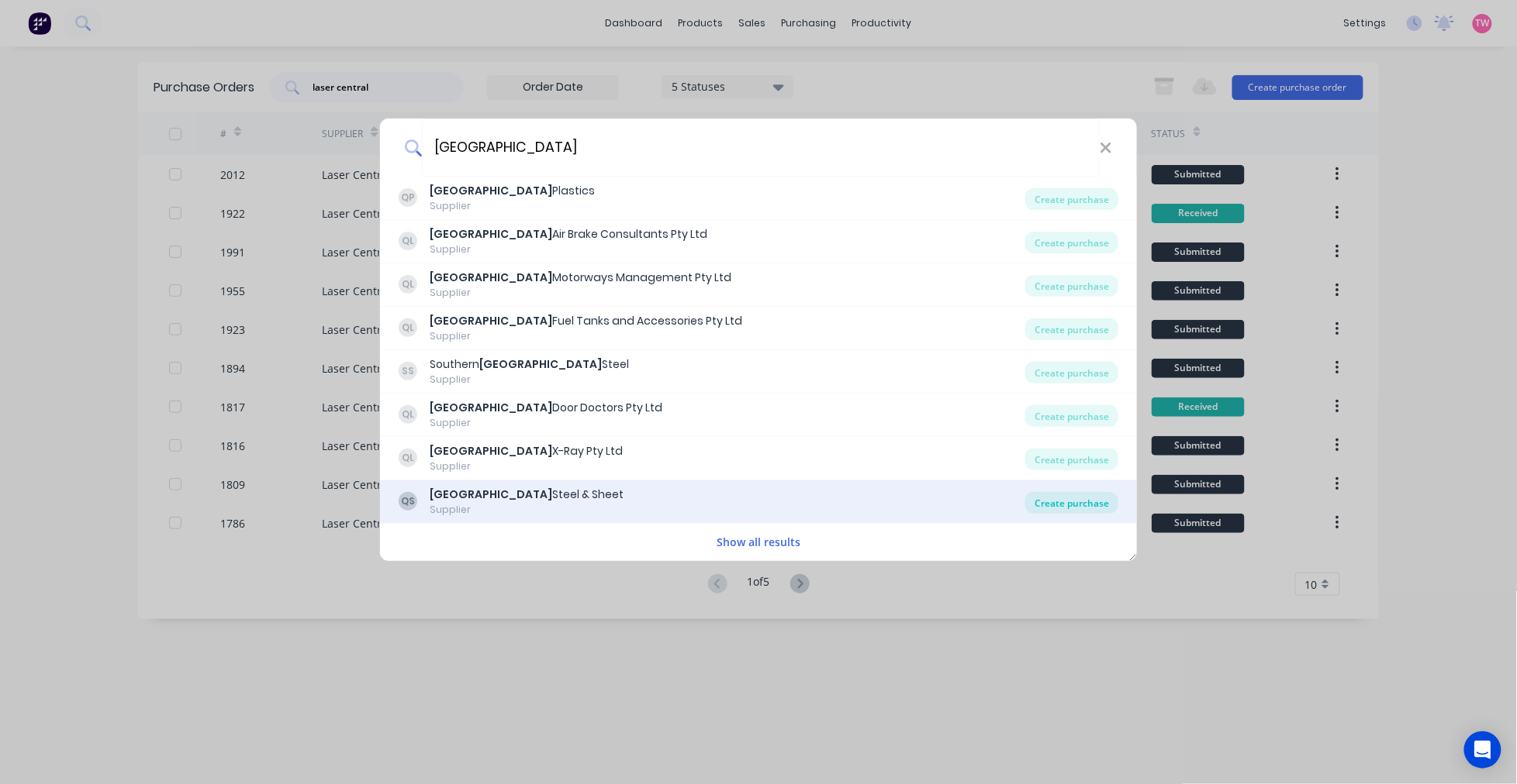
type input "queensland"
click at [1042, 505] on div "Create purchase" at bounding box center [1071, 502] width 93 height 22
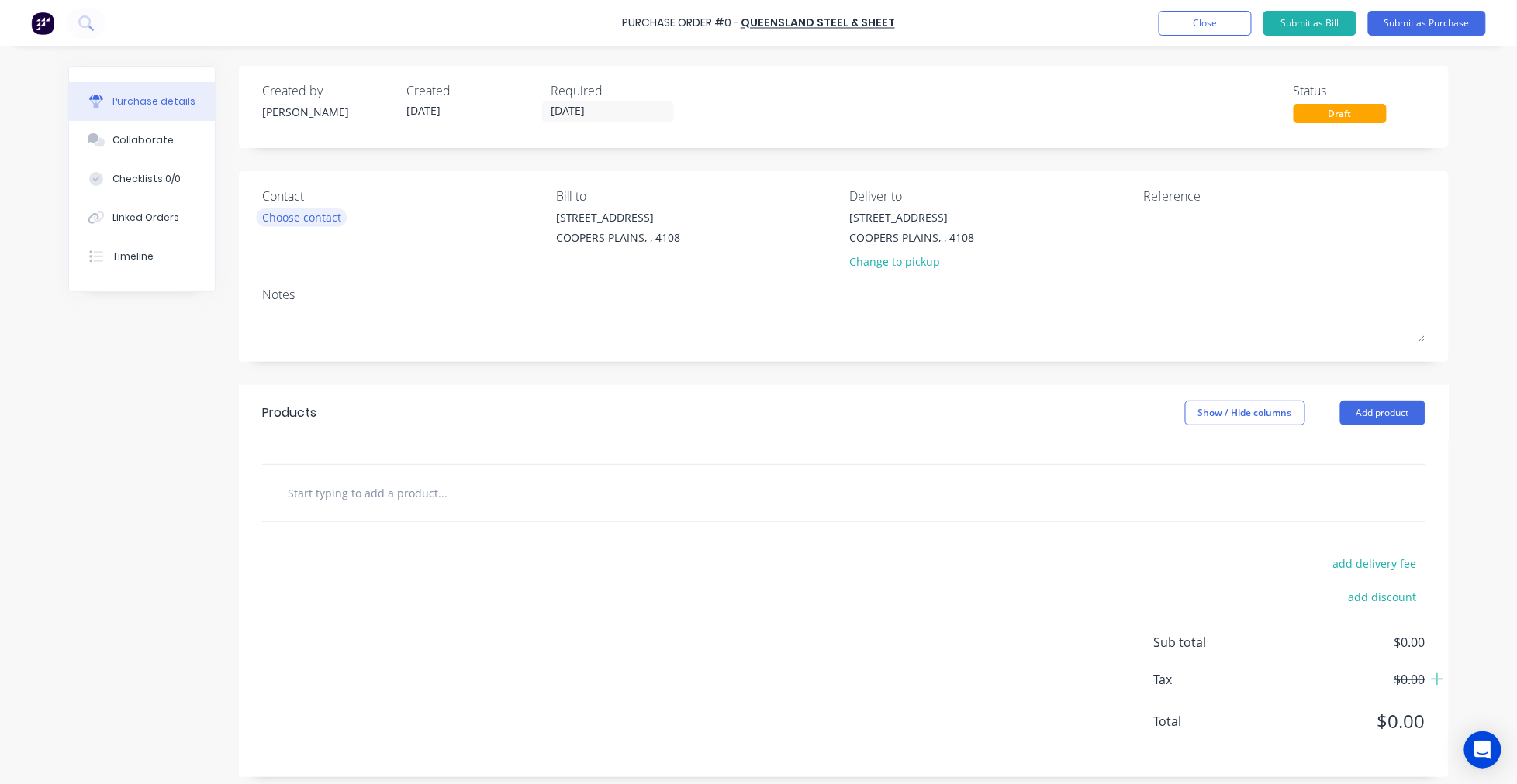
click at [324, 213] on div "Choose contact" at bounding box center [301, 217] width 79 height 16
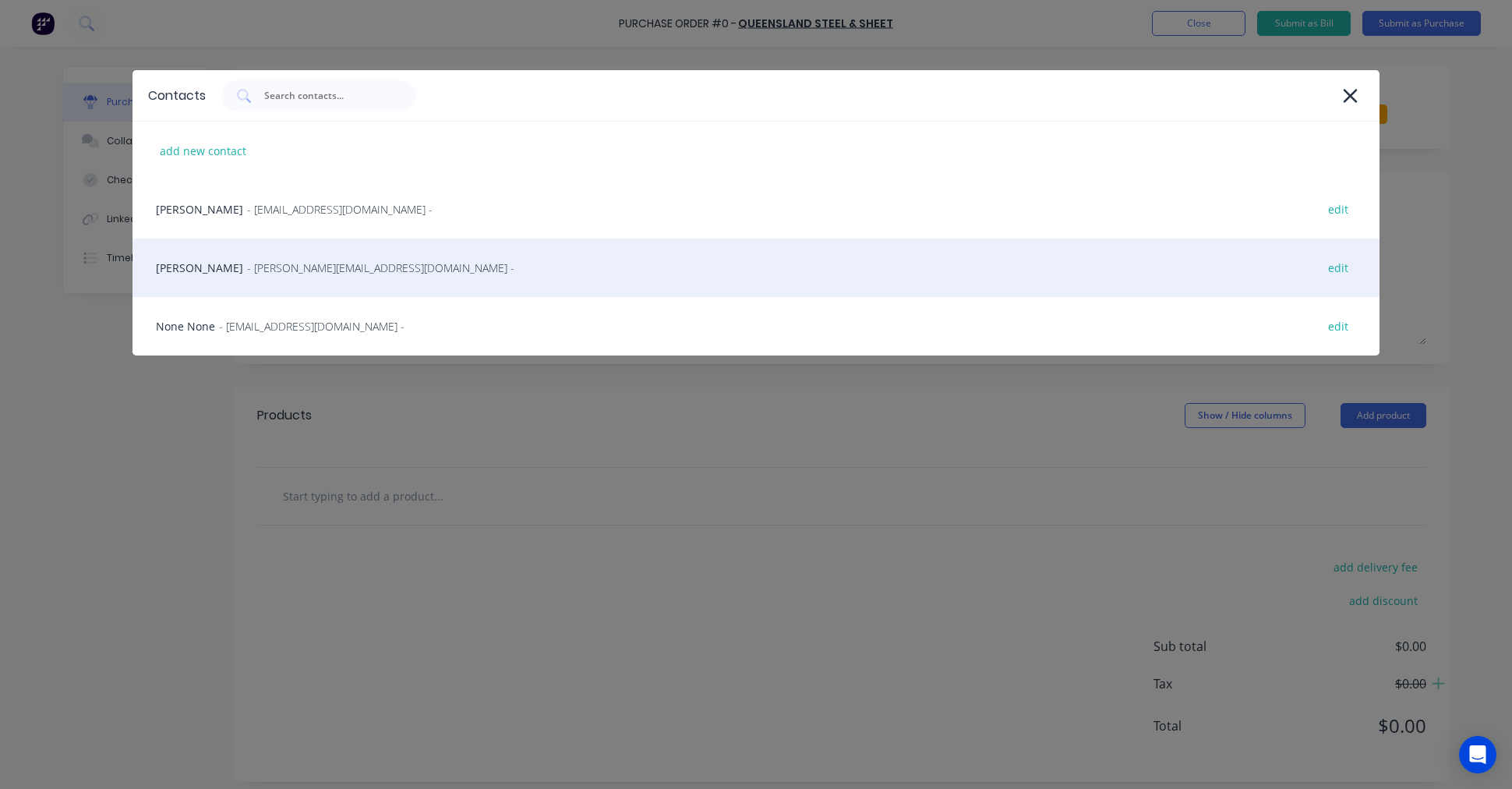
click at [227, 264] on div "David Newman - david@qss.net.au - edit" at bounding box center [756, 268] width 1247 height 59
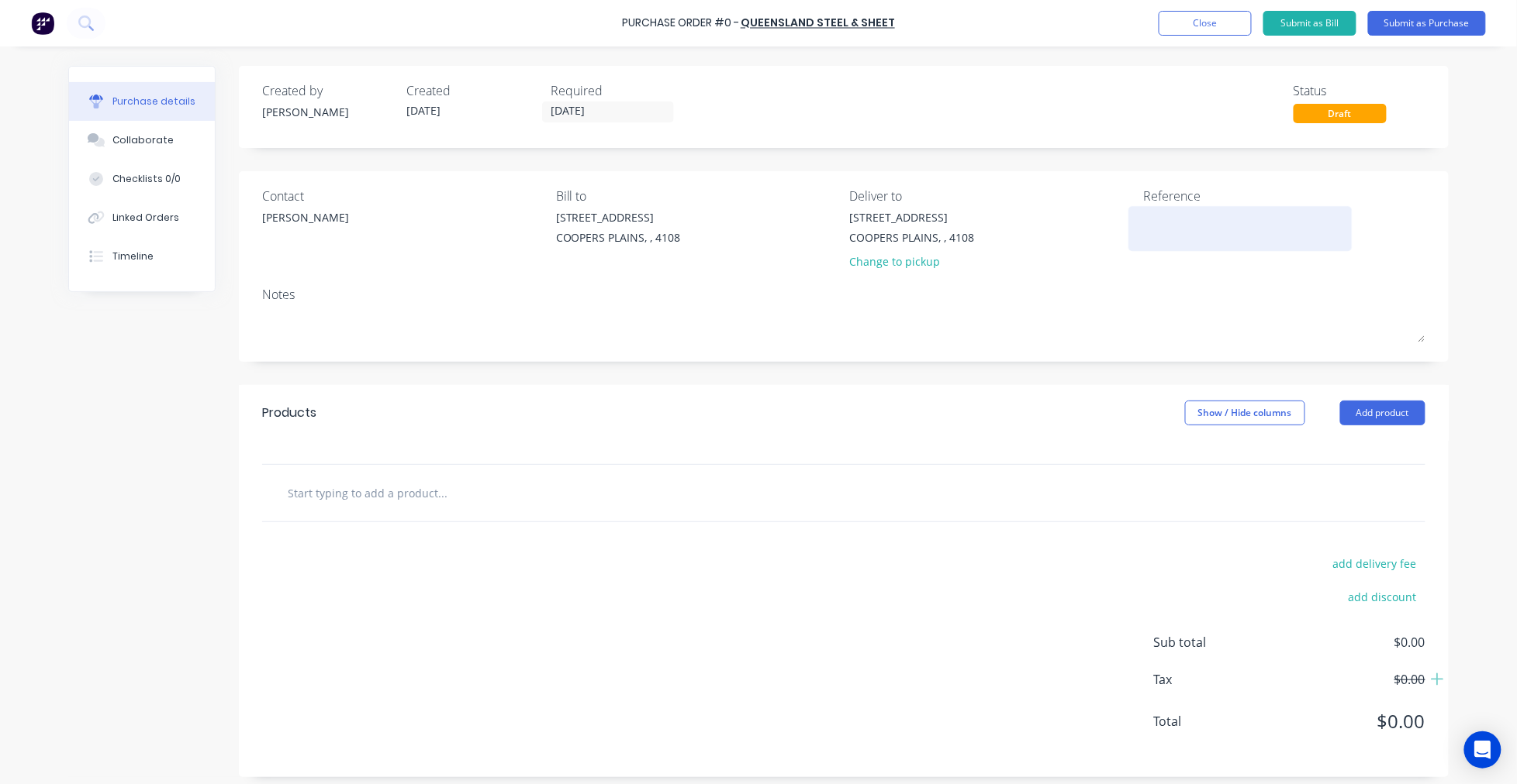
click at [1204, 215] on textarea at bounding box center [1240, 227] width 194 height 35
type textarea "x"
type textarea "Q"
type textarea "x"
type textarea "QS"
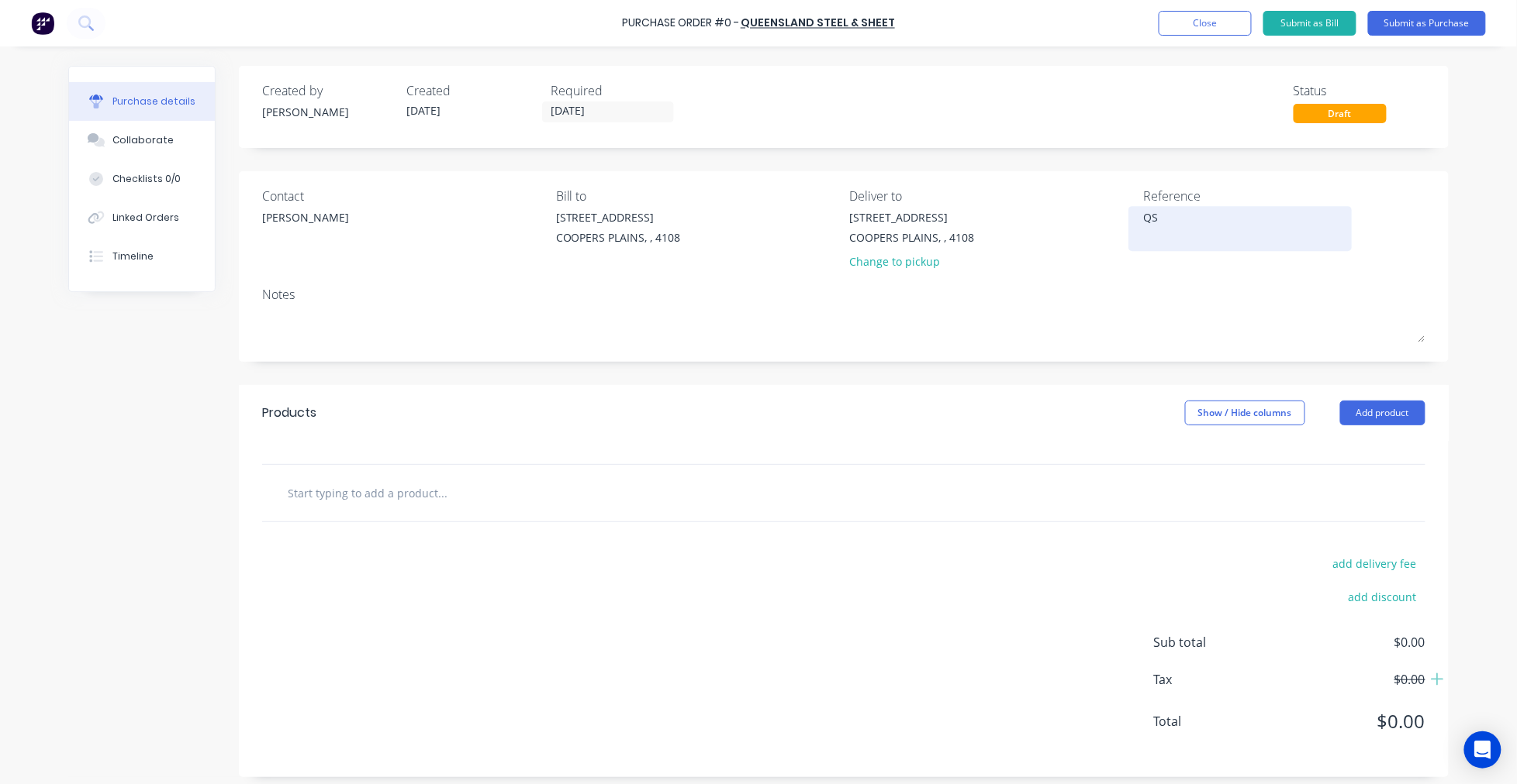
type textarea "x"
type textarea "QSS"
type textarea "x"
type textarea "QSS"
type textarea "x"
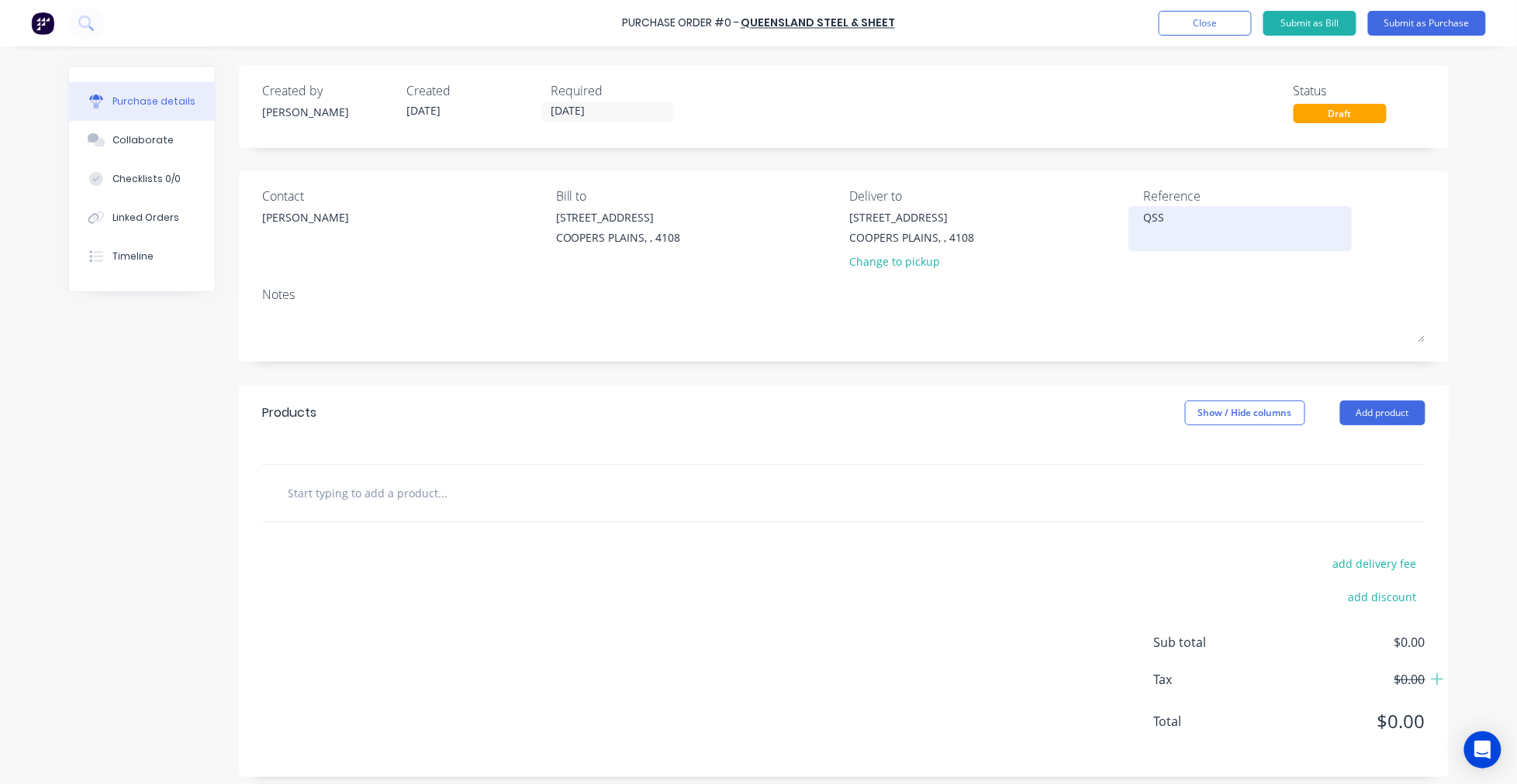
type textarea "QSS -"
type textarea "x"
type textarea "QSS -"
type textarea "x"
type textarea "QSS - S"
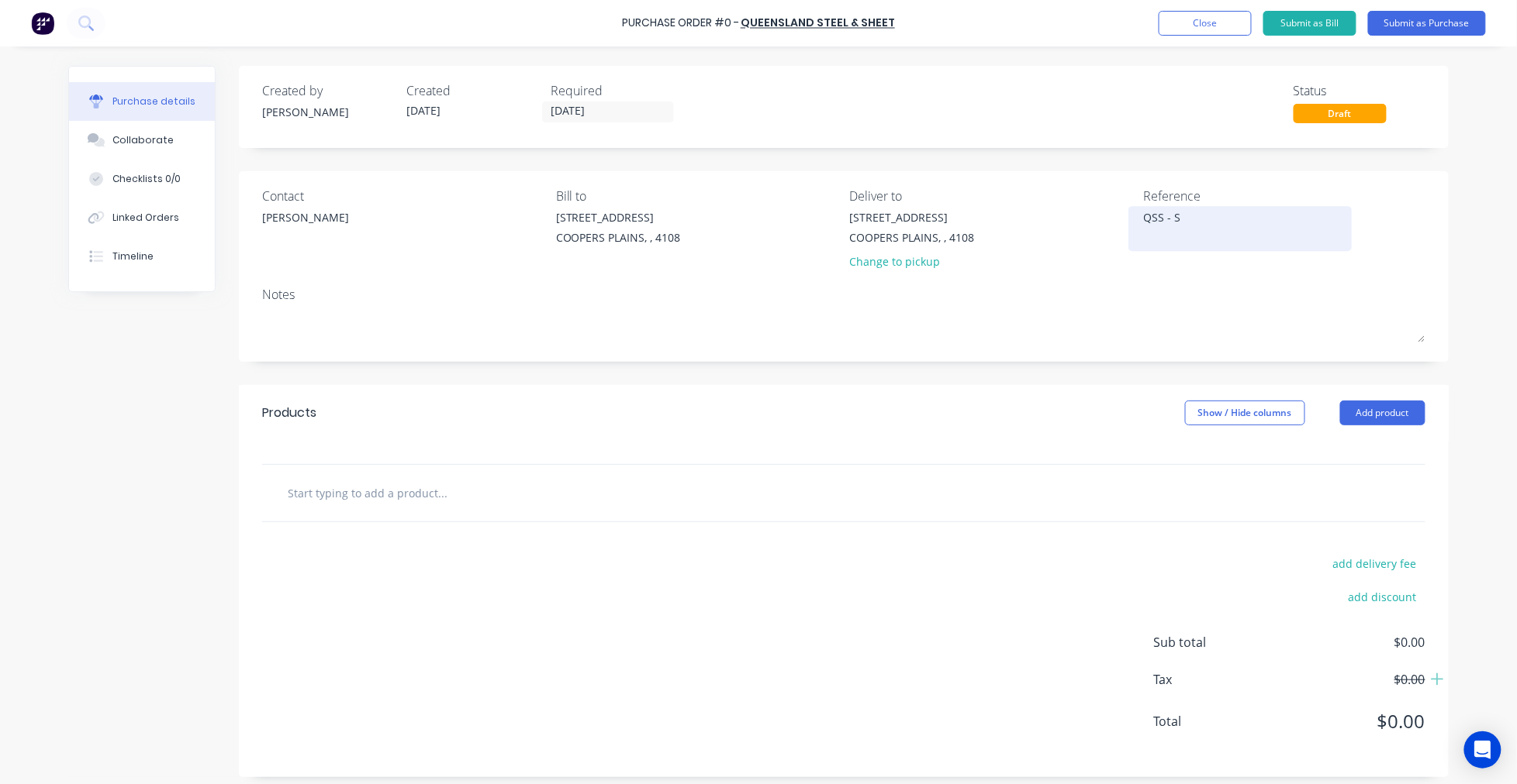
type textarea "x"
type textarea "QSS -"
type textarea "x"
type textarea "QSS - O"
type textarea "x"
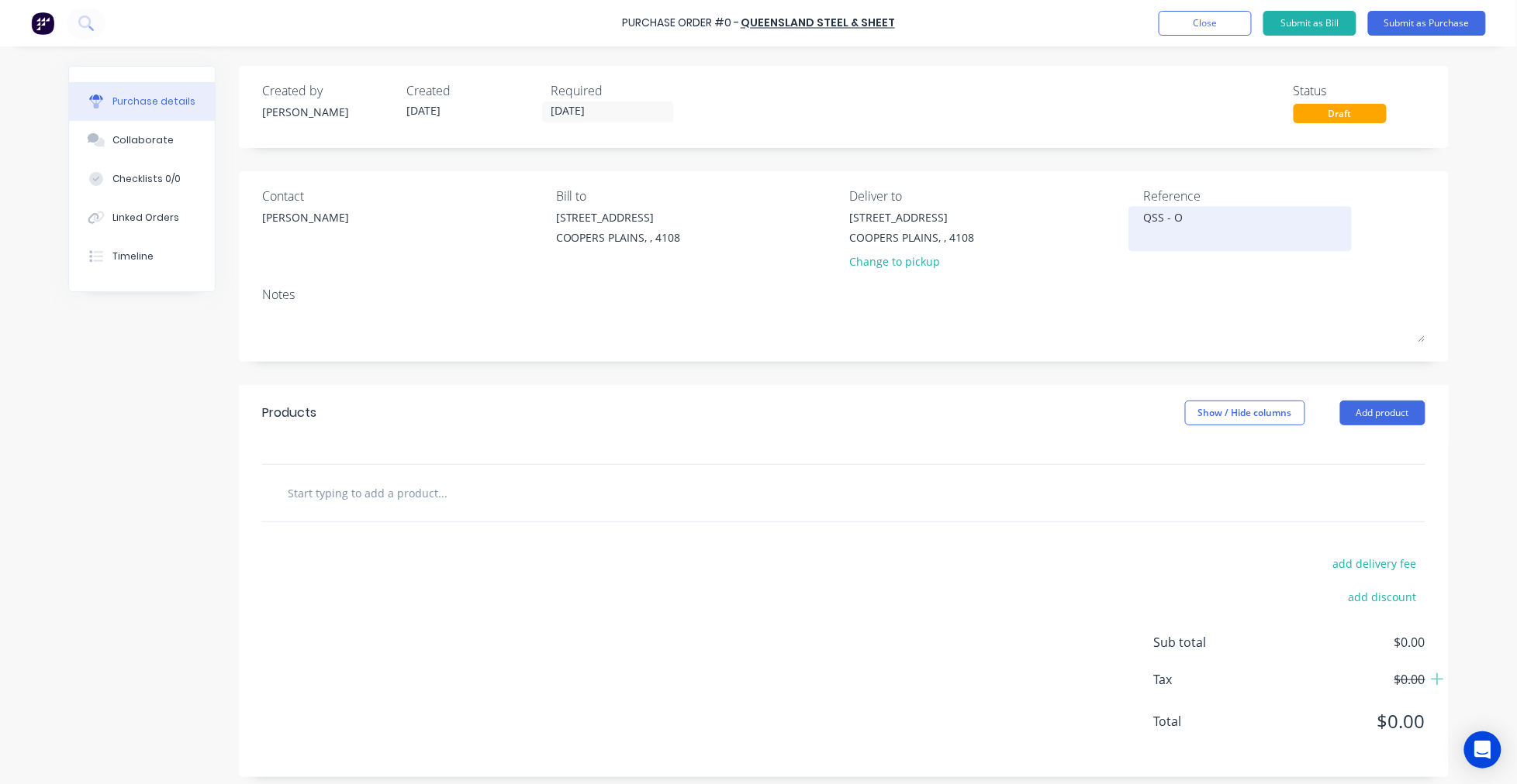
type textarea "QSS - Or"
type textarea "x"
type textarea "QSS - Ord"
type textarea "x"
type textarea "QSS - Orde"
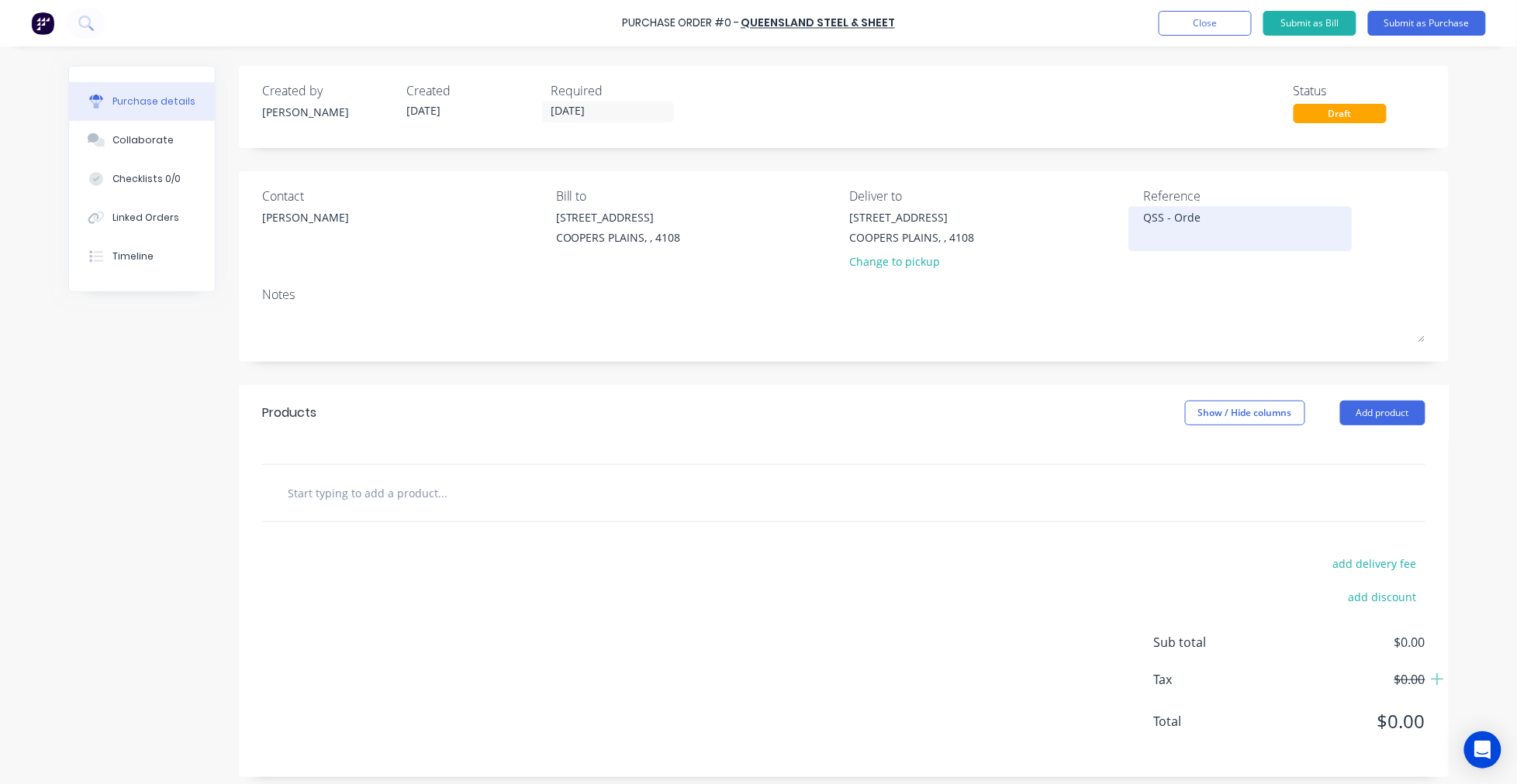
type textarea "x"
type textarea "QSS - Order"
type textarea "x"
type textarea "QSS - Order"
click at [383, 490] on input "text" at bounding box center [442, 493] width 310 height 31
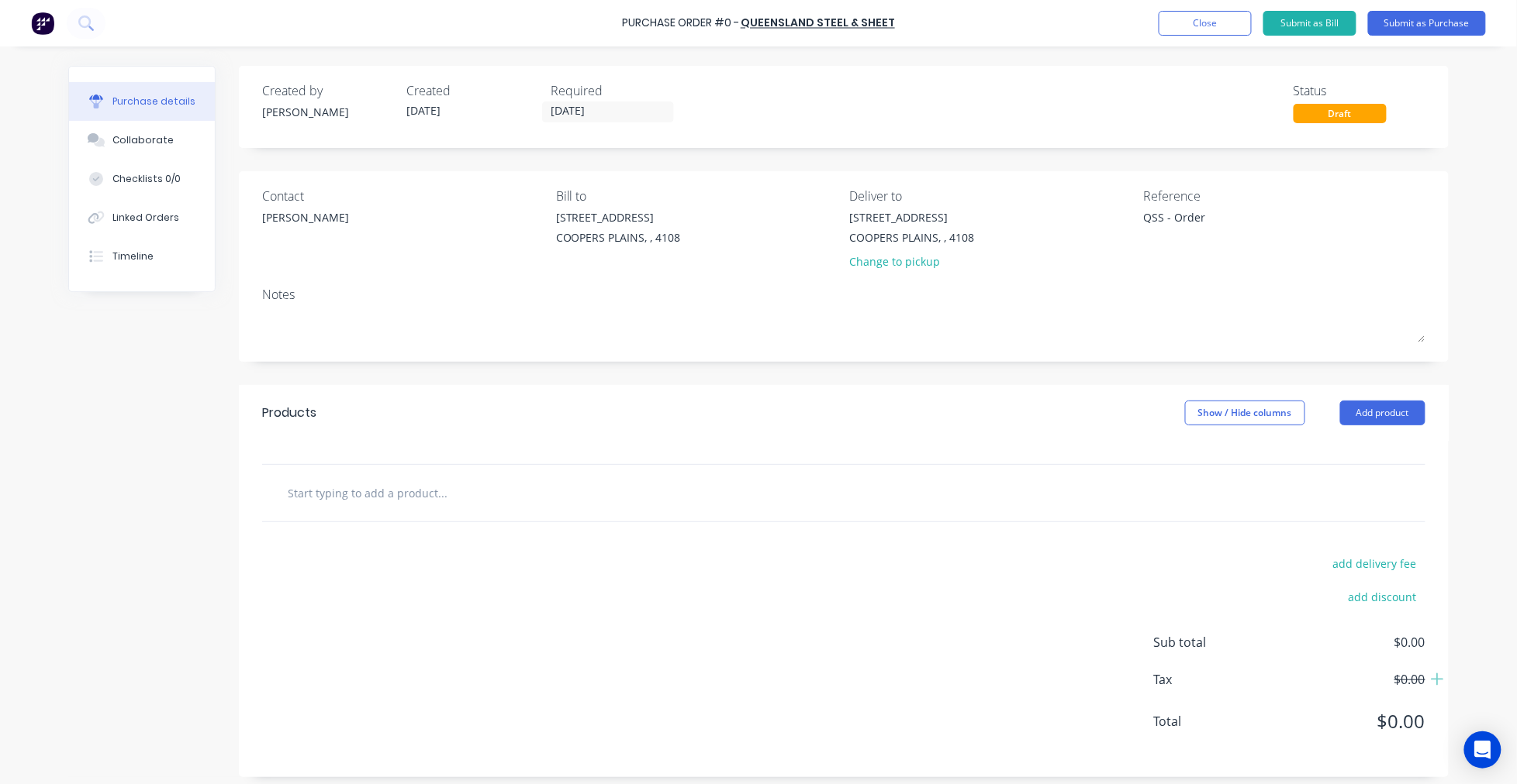
type textarea "x"
type input "3"
type textarea "x"
type input "30"
type textarea "x"
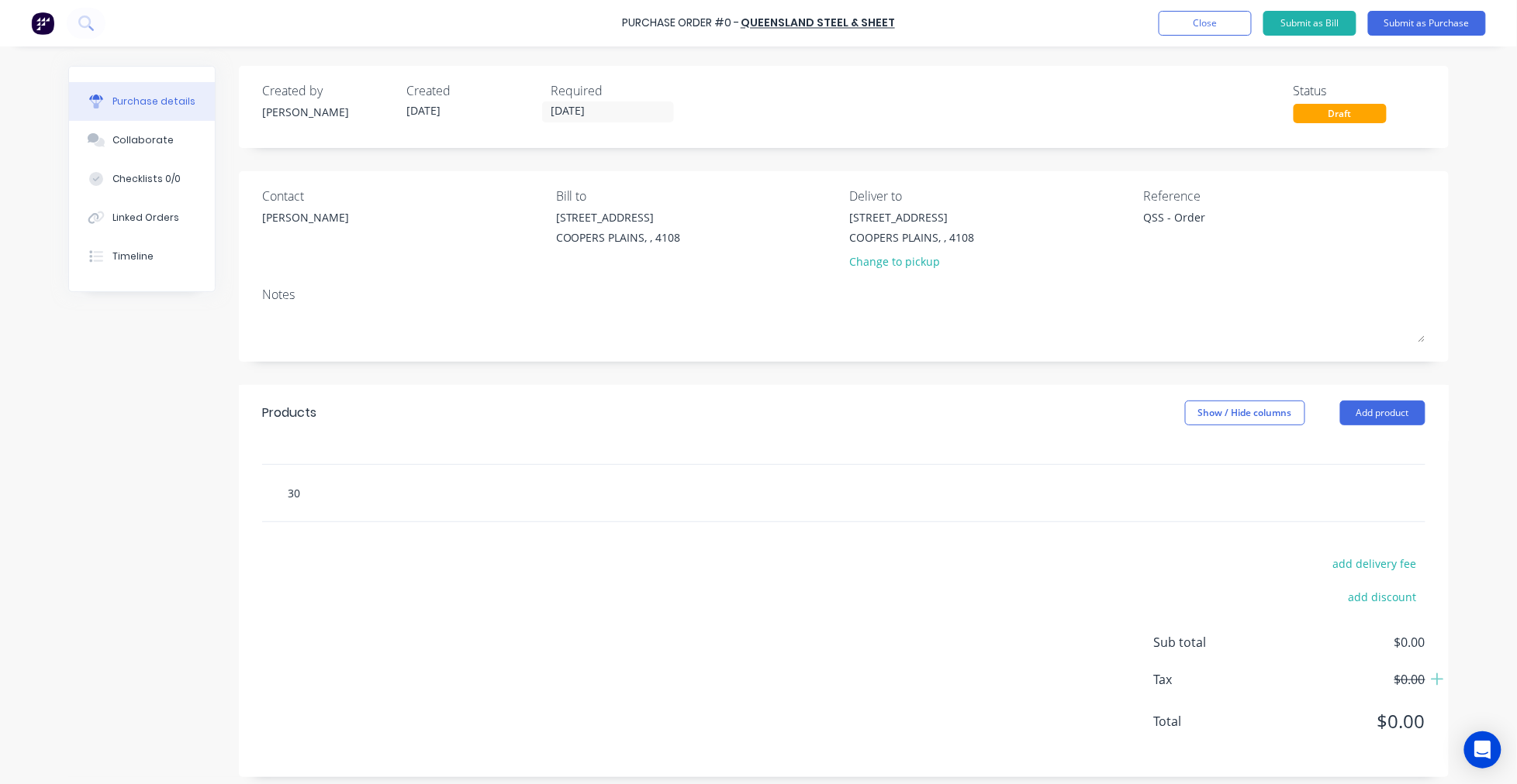
type input "300"
type textarea "x"
type input "3000"
type textarea "x"
type input "3000X"
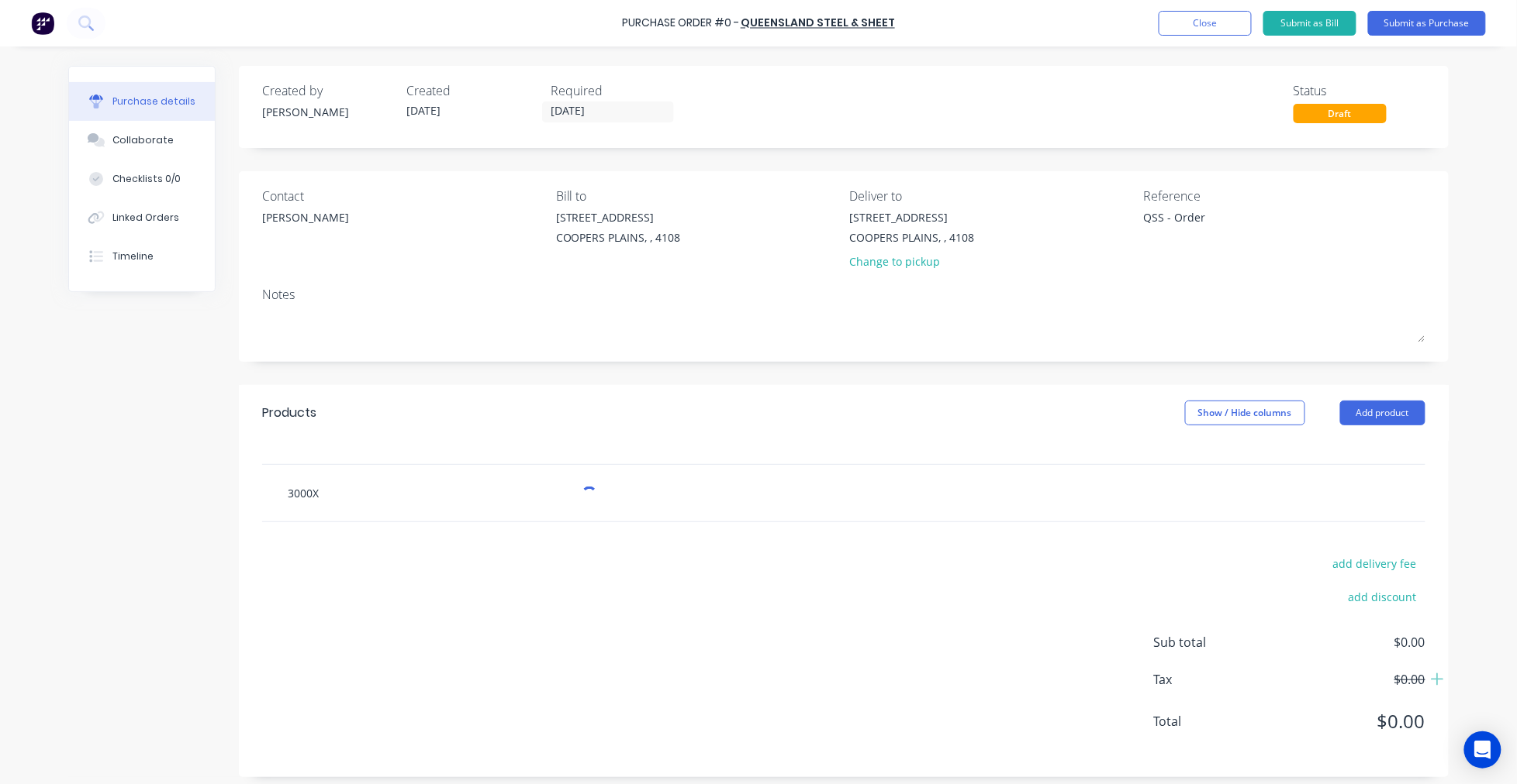
type textarea "x"
type input "3000X1"
type textarea "x"
type input "3000X12"
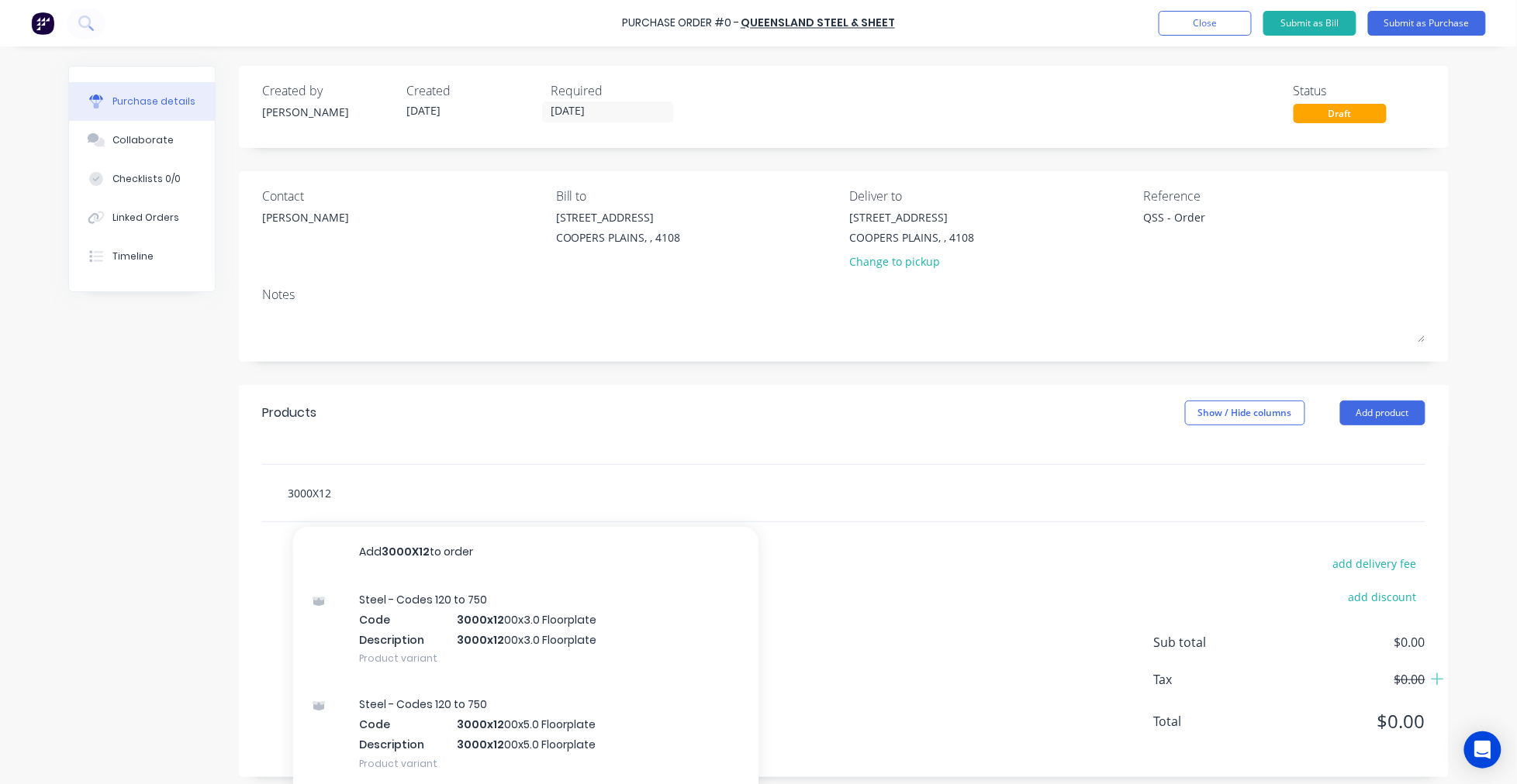
type textarea "x"
type input "3000X120"
type textarea "x"
type input "3000X1200"
type textarea "x"
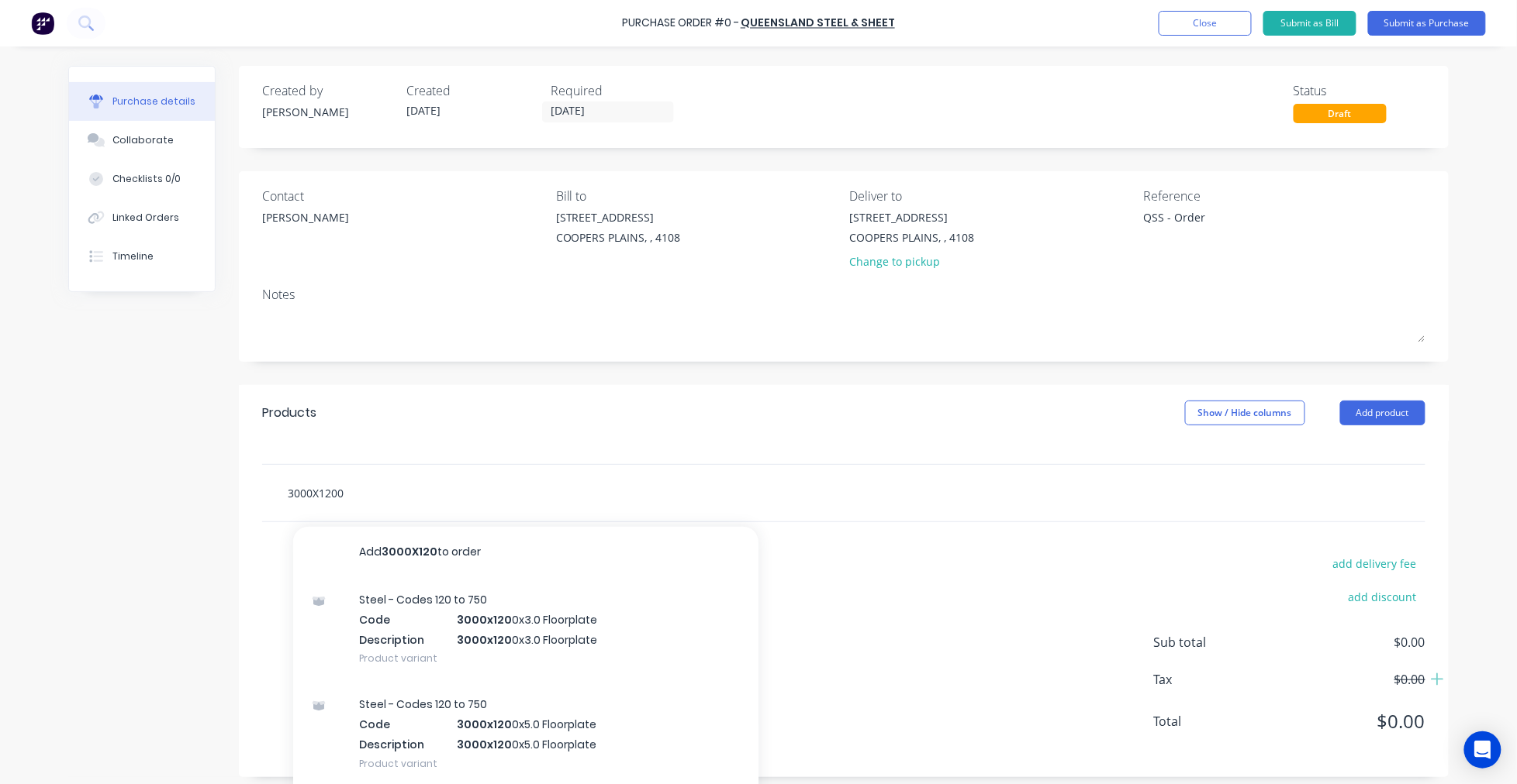
type input "3000X12000"
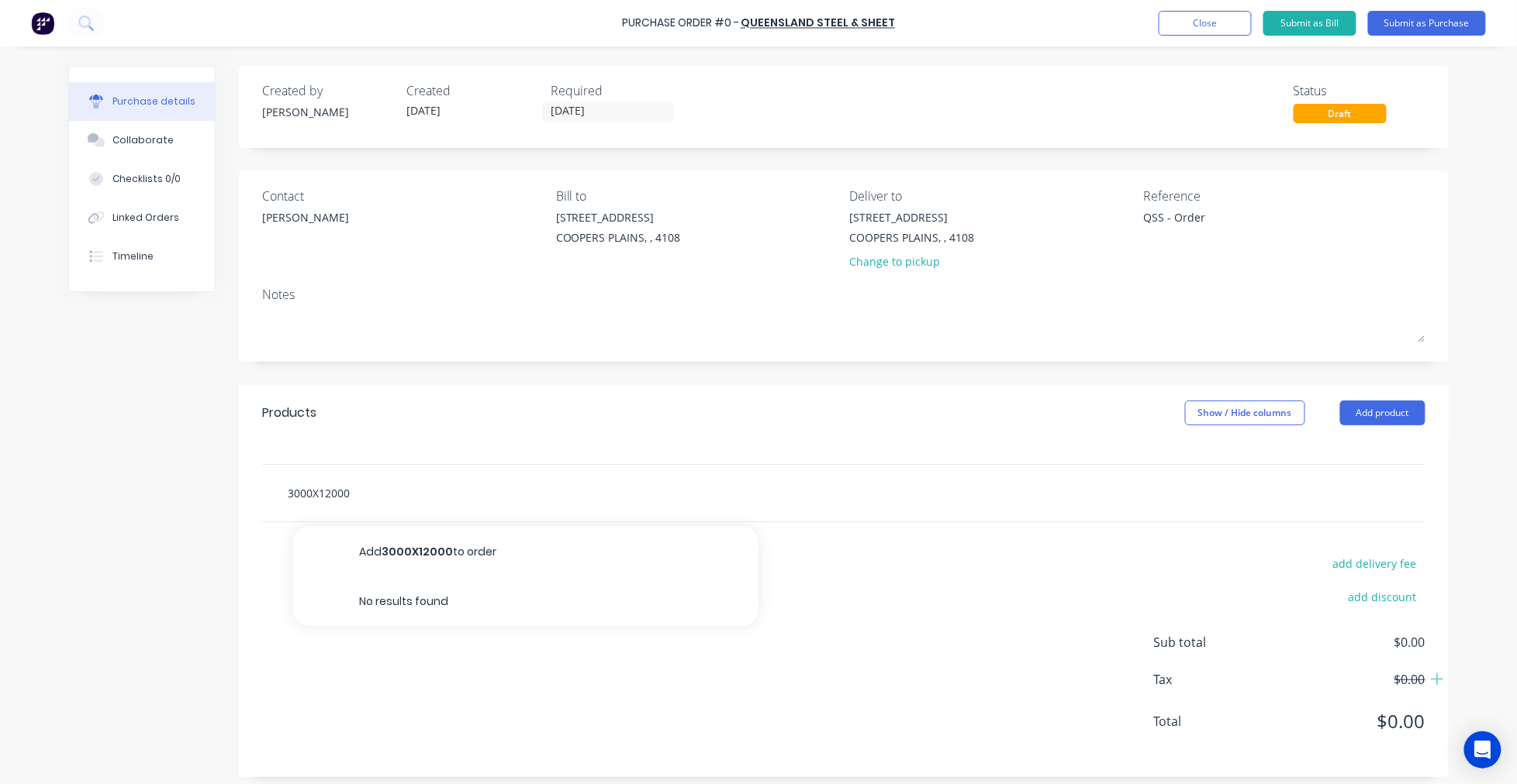
type textarea "x"
type input "3000X12000X"
type textarea "x"
type input "3000X12000X3"
type textarea "x"
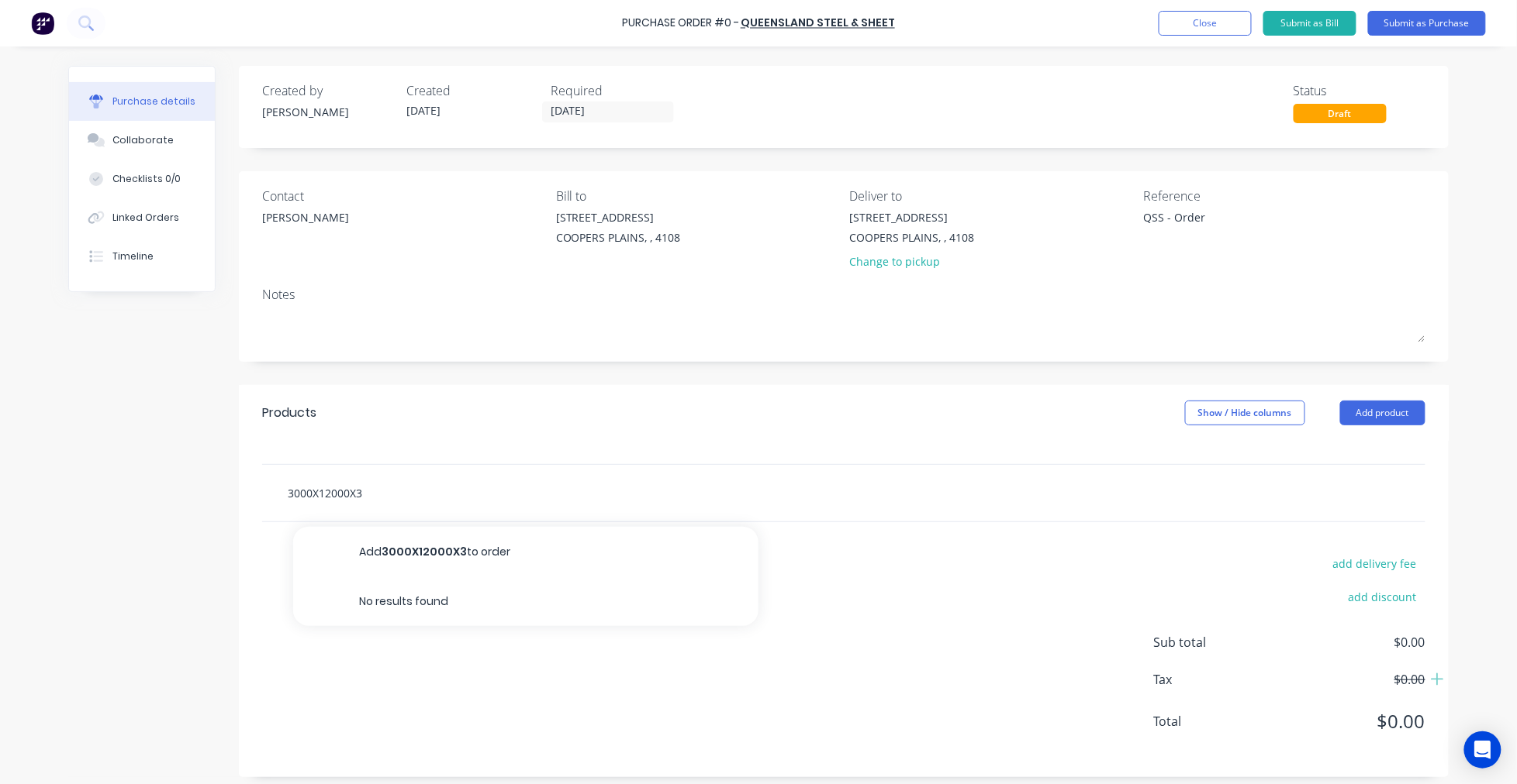
type input "3000X12000X3."
type textarea "x"
type input "3000X12000X3.0"
type textarea "x"
type input "3000X12000X3.0"
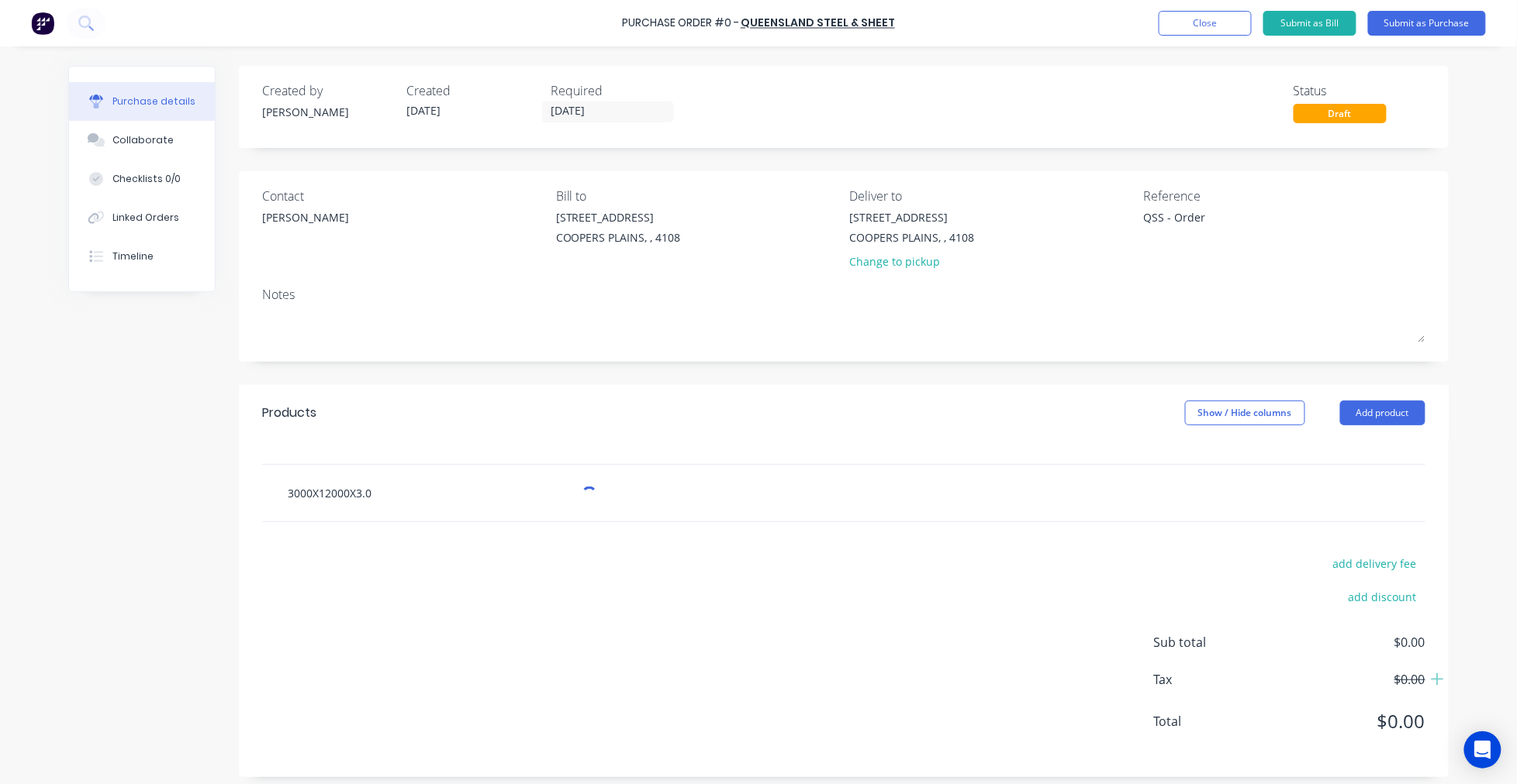
type textarea "x"
type input "3000X12000X3.0 F"
type textarea "x"
type input "3000X12000X3.0 FL"
type textarea "x"
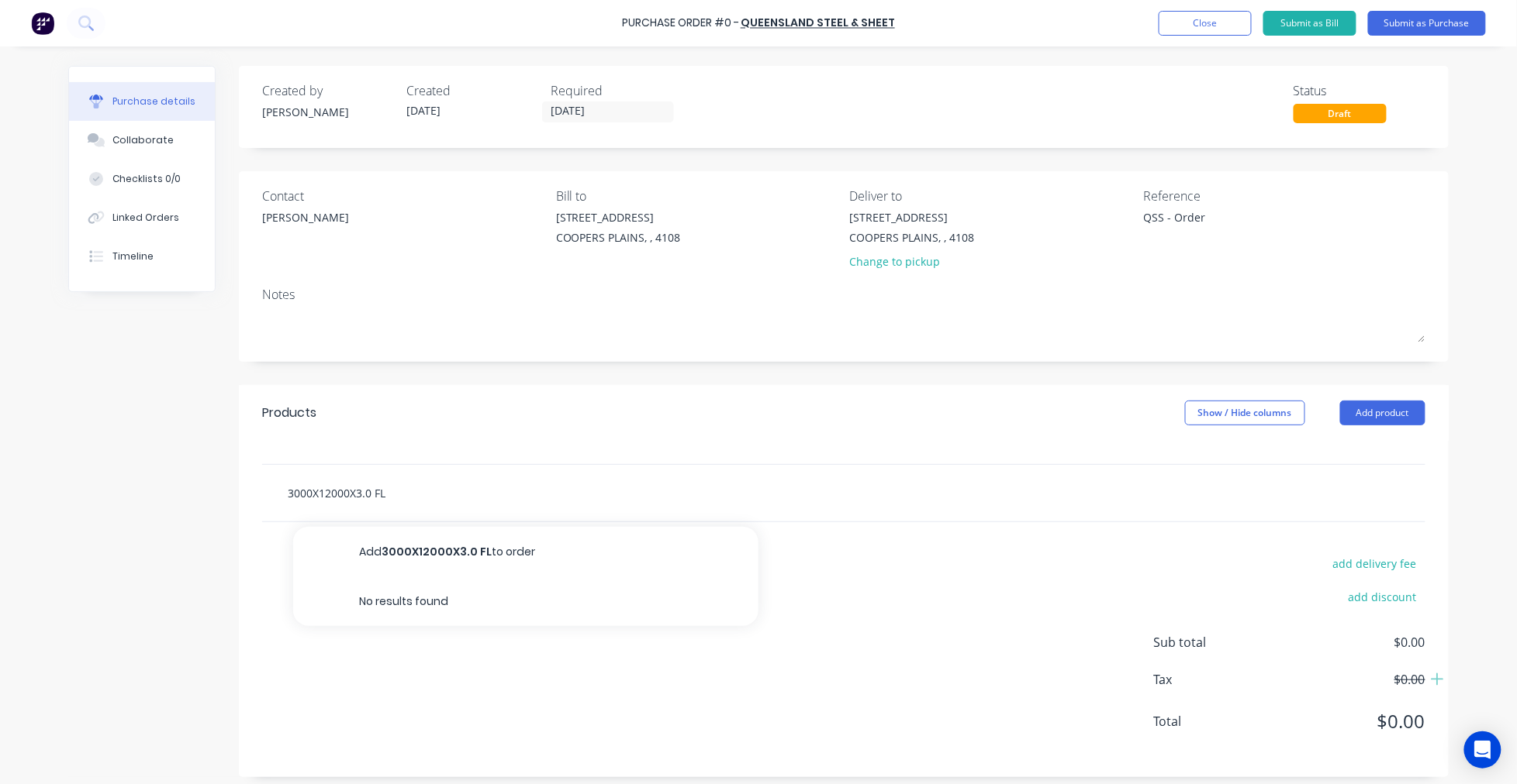
type input "3000X12000X3.0 FLO"
type textarea "x"
type input "3000X12000X3.0 FLOO"
type textarea "x"
type input "3000X12000X3.0 FLOOR"
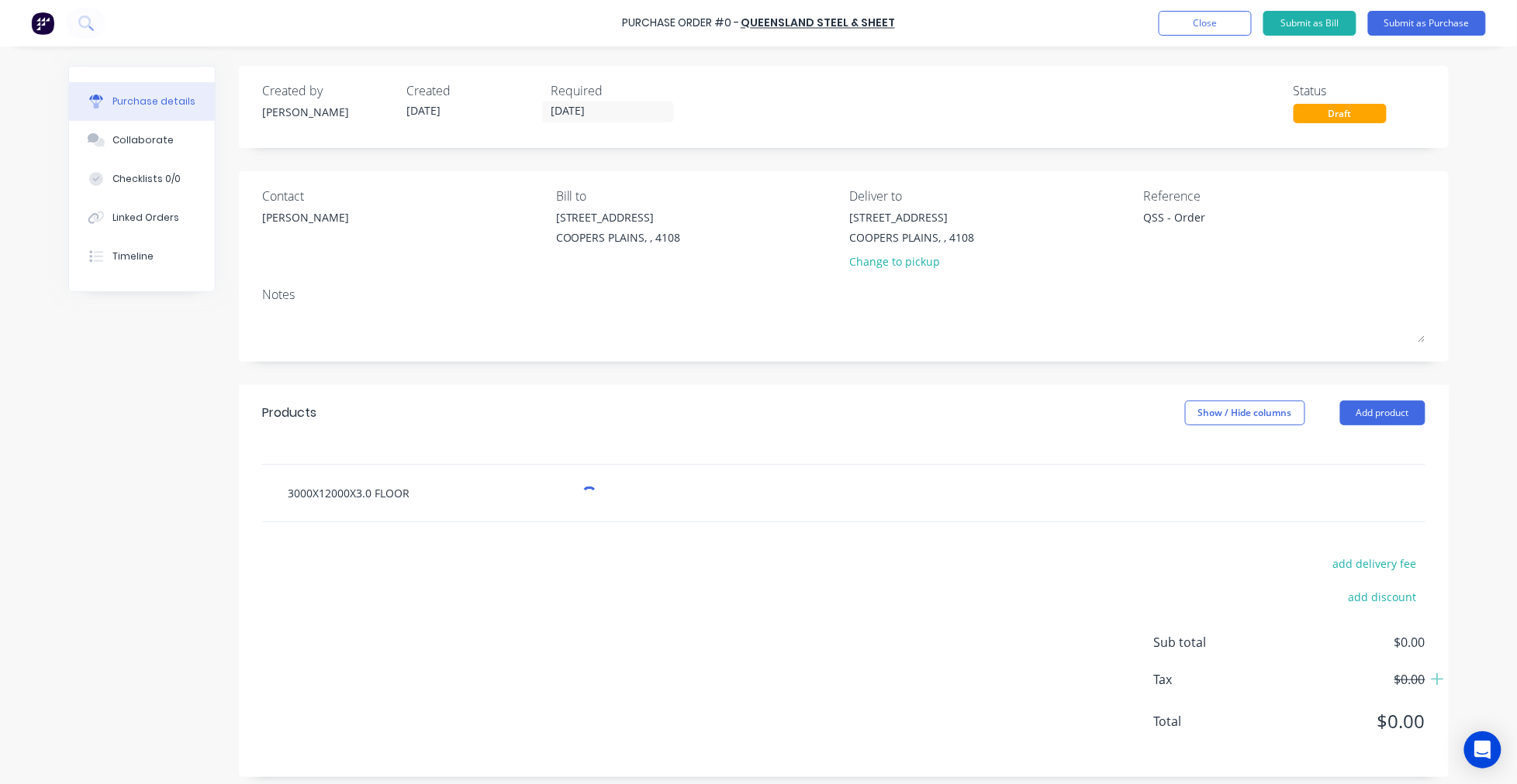
type textarea "x"
type input "3000X12000X3.0 FLOORP"
type textarea "x"
type input "3000X12000X3.0 FLOORPL"
type textarea "x"
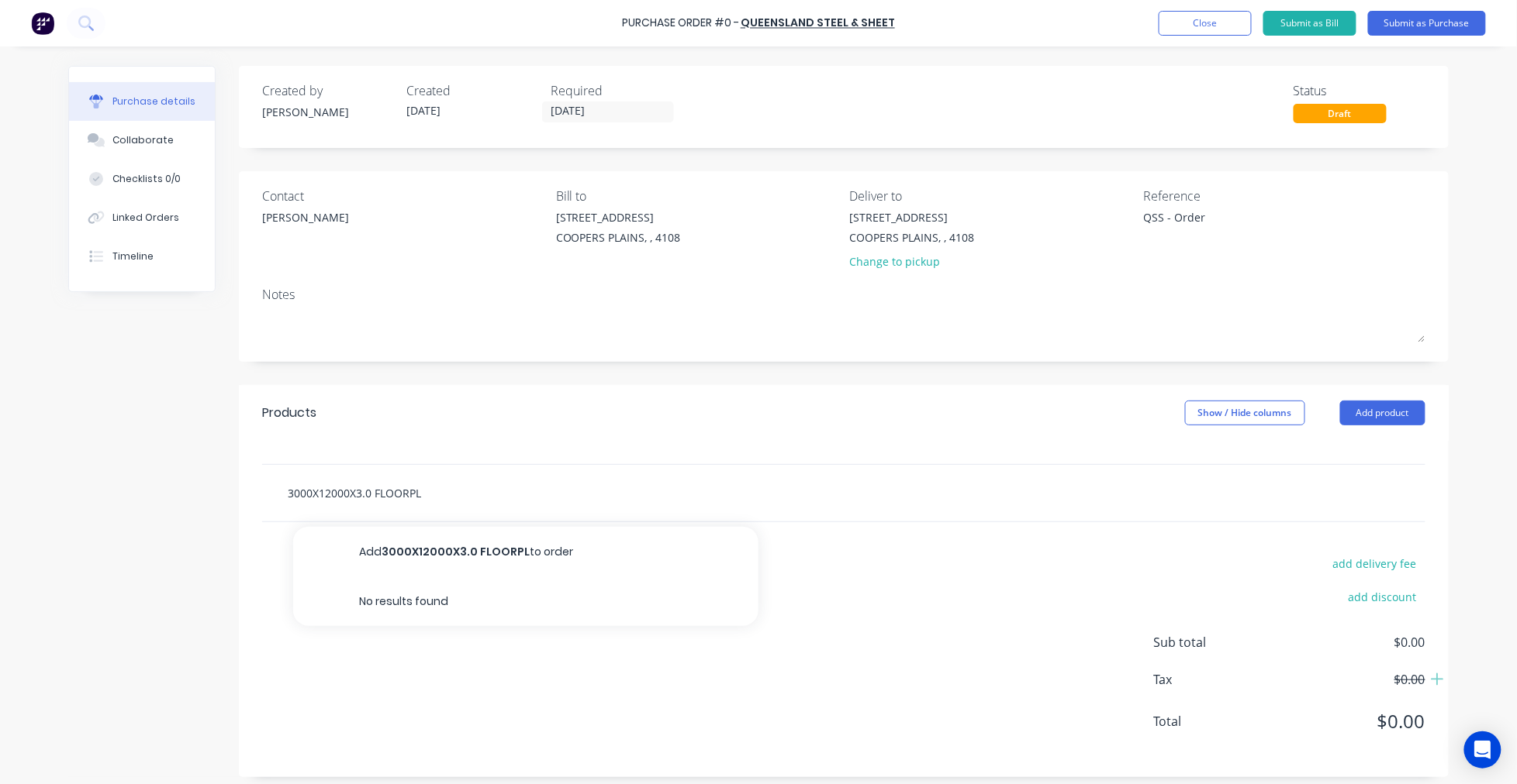
type input "3000X12000X3.0 FLOORPLA"
type textarea "x"
type input "3000X12000X3.0 FLOORPLAT"
type textarea "x"
type input "3000X12000X3.0 FLOORPLATE"
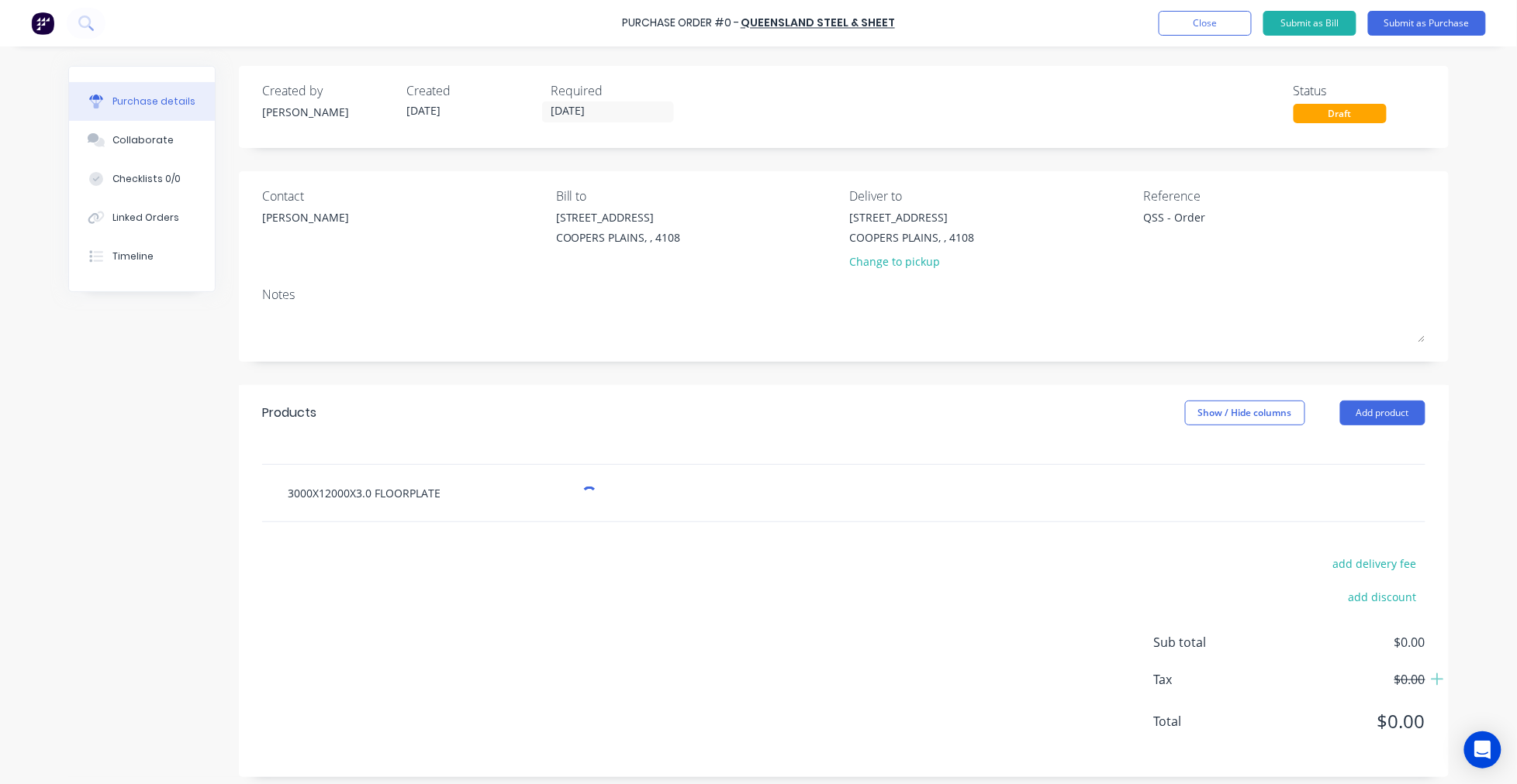
type textarea "x"
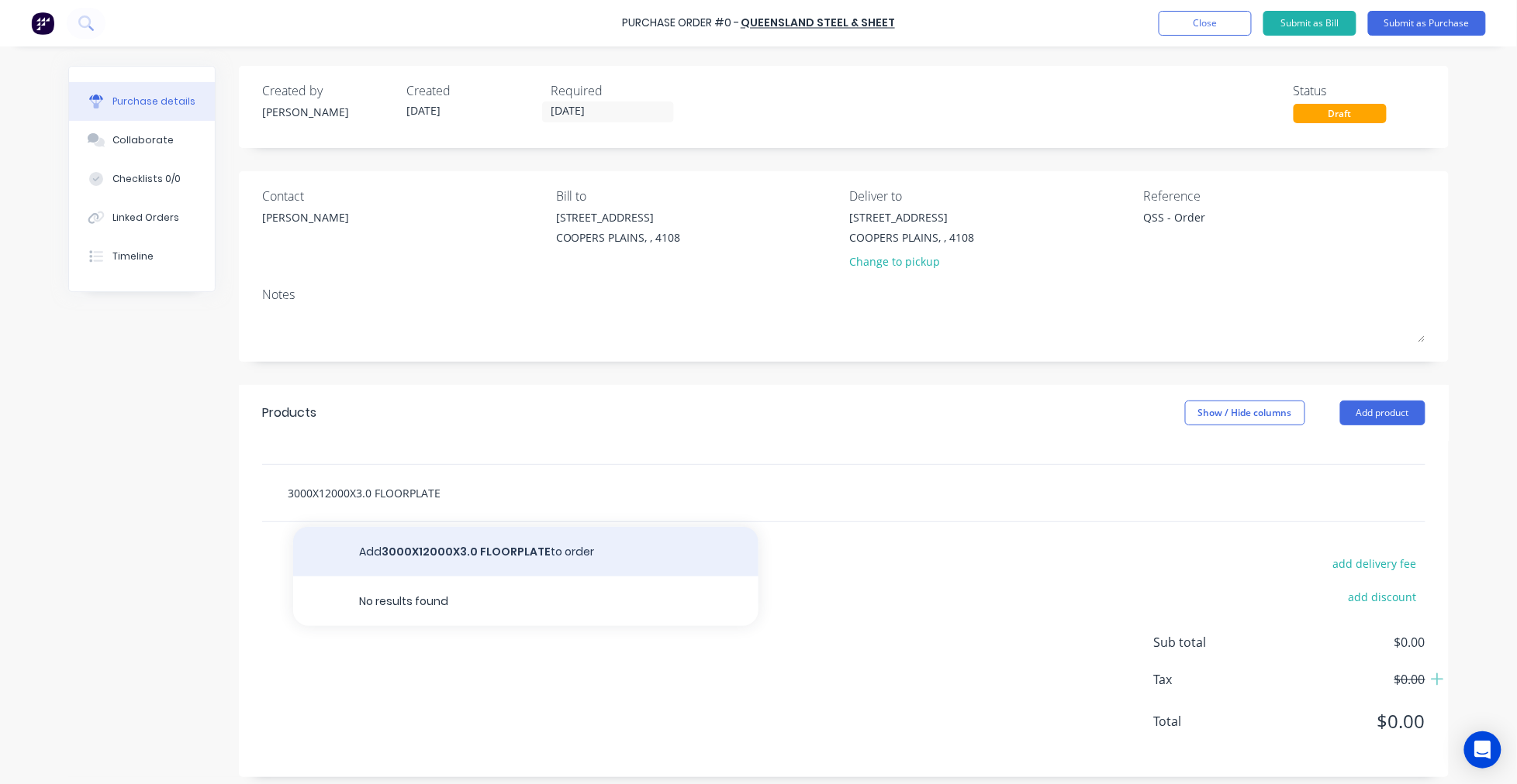
type input "3000X12000X3.0 FLOORPLATE"
click at [501, 554] on button "Add 3000X12000X3.0 FLOORPLATE to order" at bounding box center [526, 552] width 465 height 49
type textarea "x"
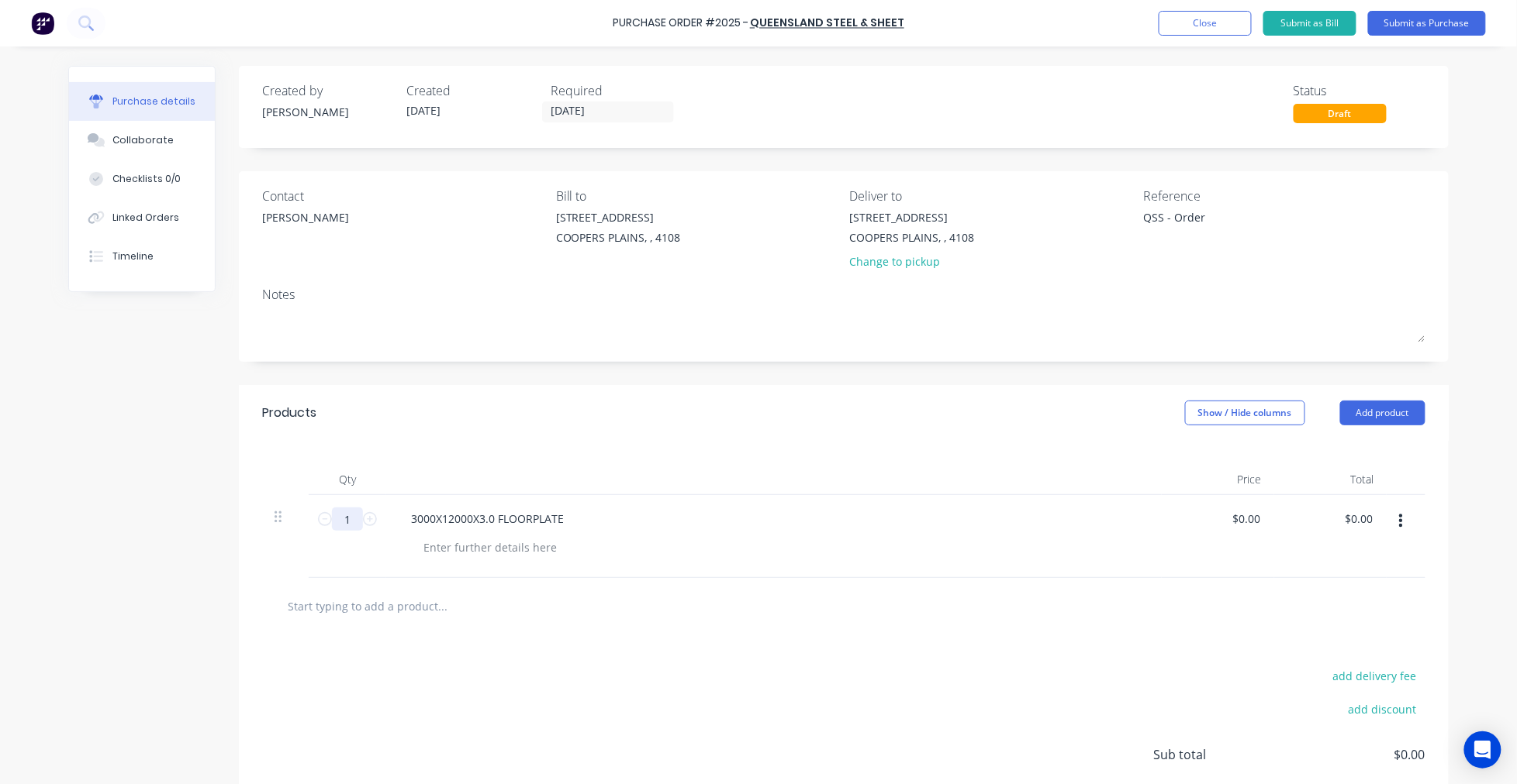
click at [341, 515] on input "1" at bounding box center [347, 519] width 31 height 23
type textarea "x"
type input "2"
type textarea "x"
type input "20"
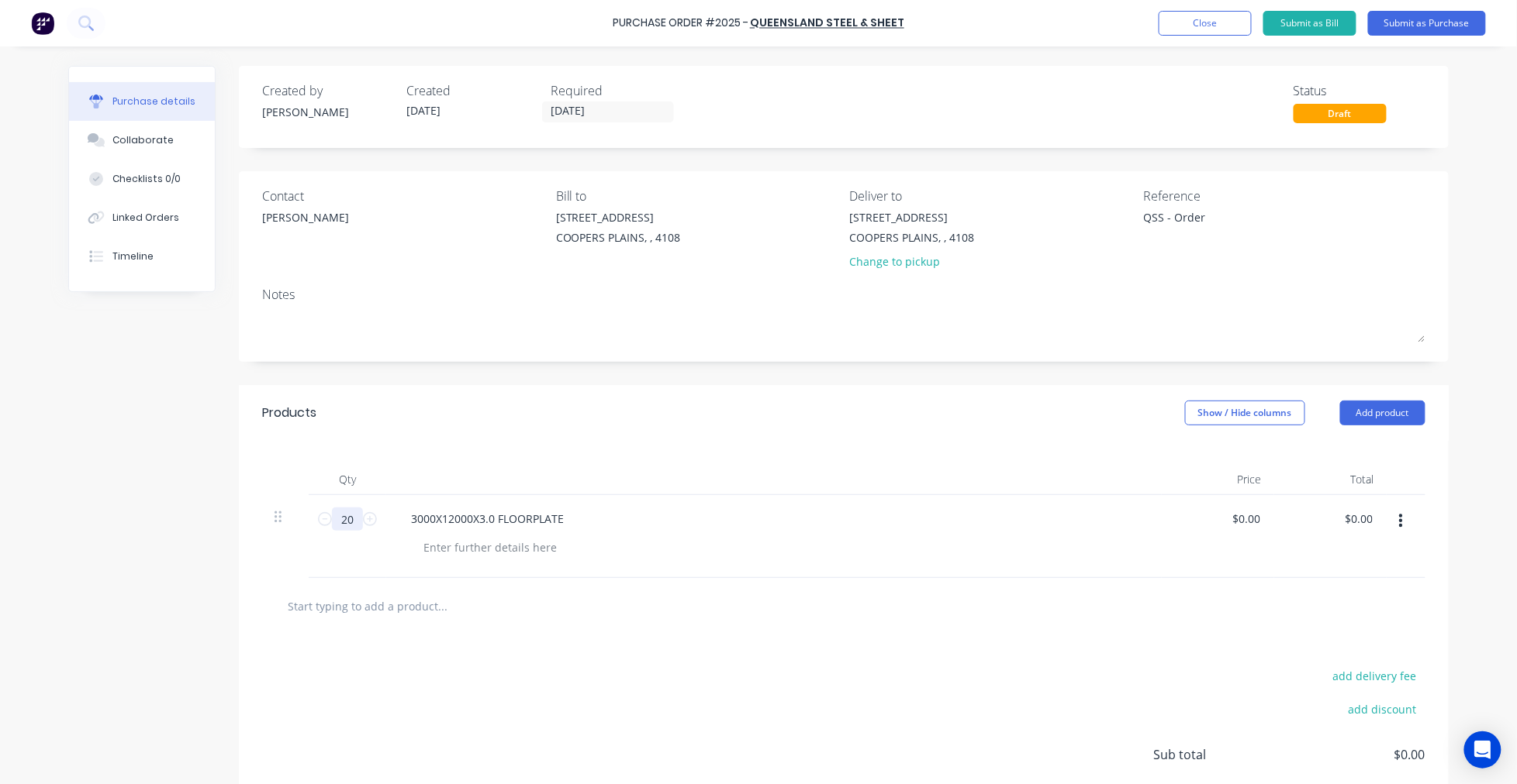
type textarea "x"
type input "20"
click at [458, 608] on input "text" at bounding box center [442, 606] width 310 height 31
type textarea "x"
type input "3"
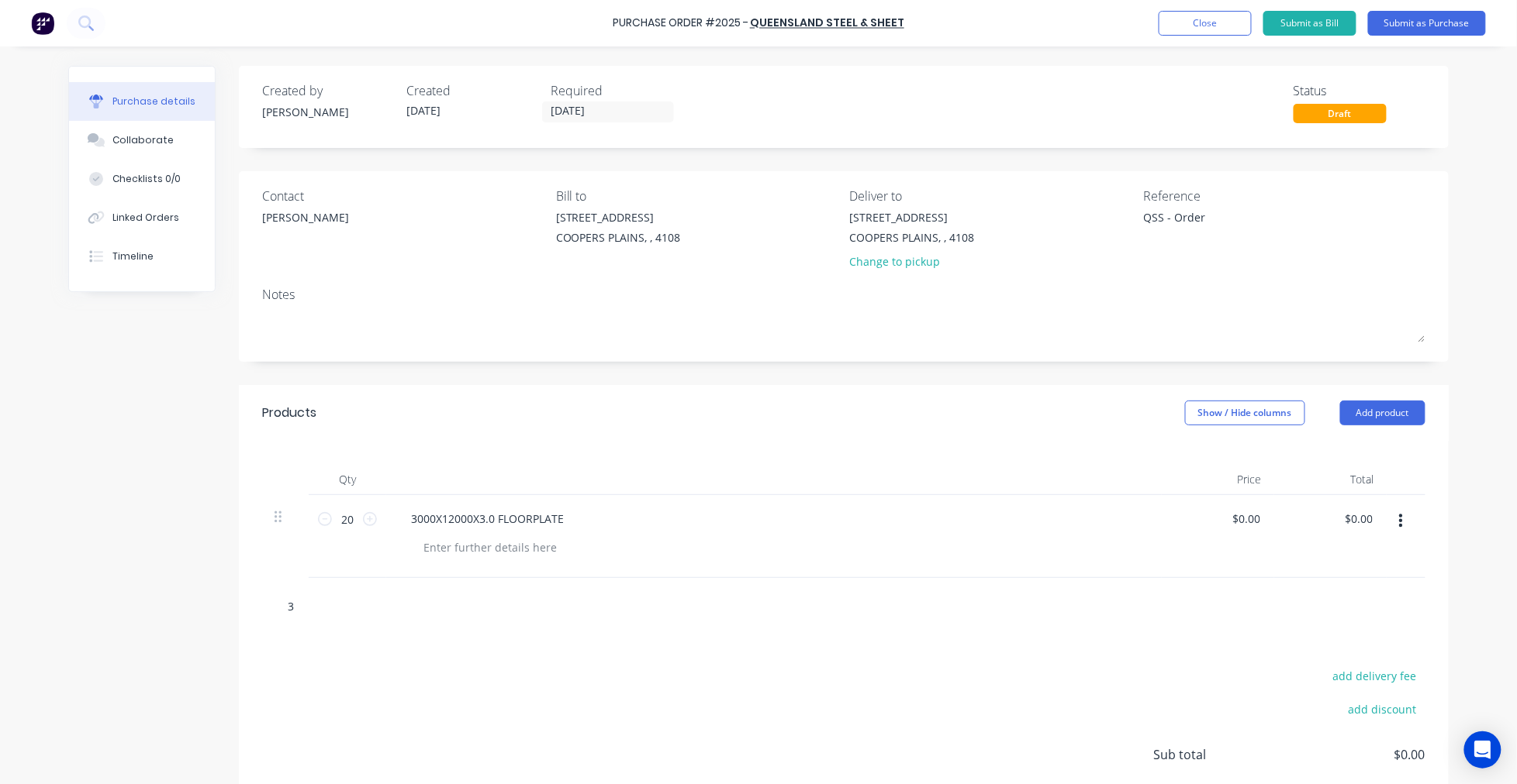
type textarea "x"
type input "30"
type textarea "x"
type input "300"
type textarea "x"
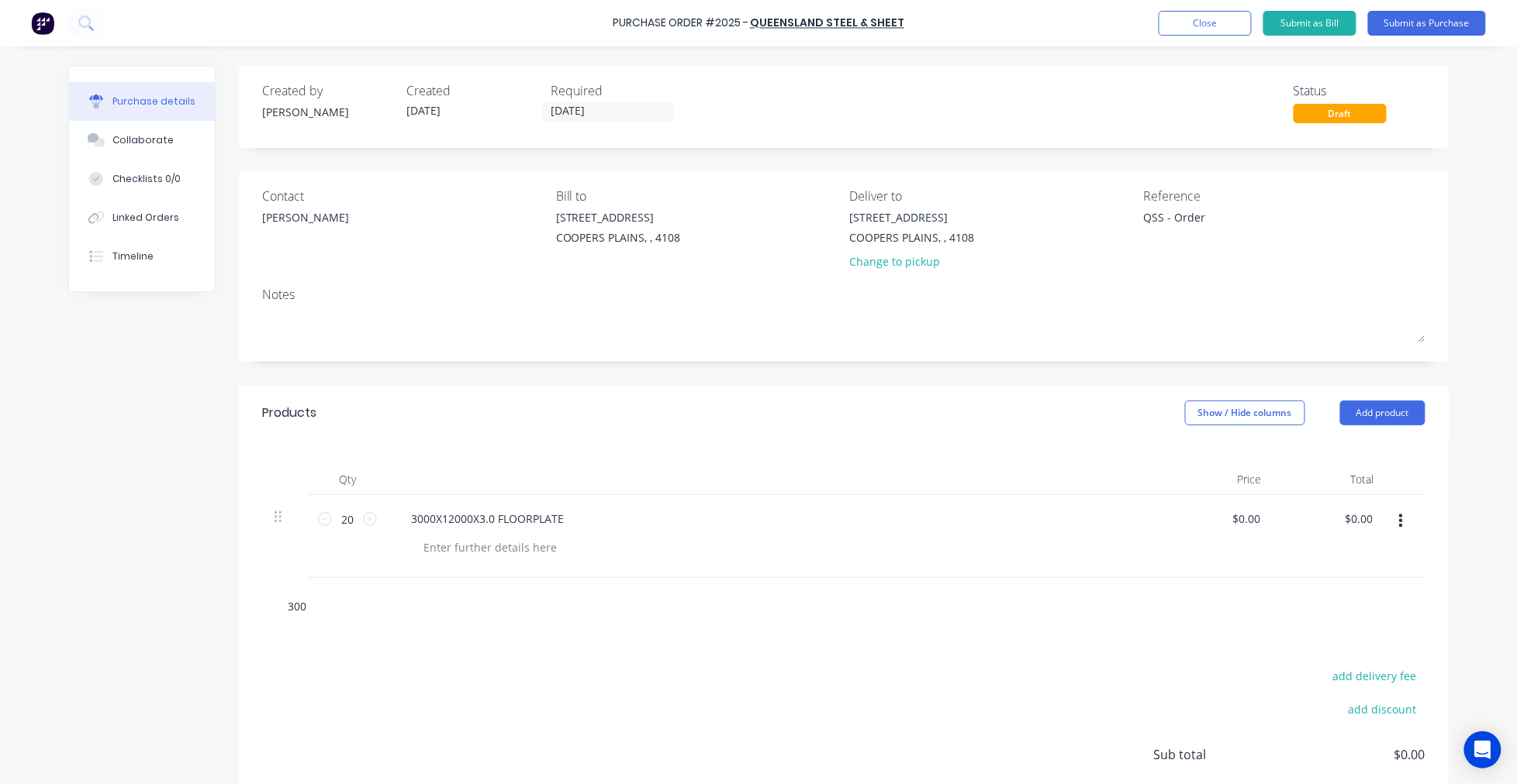
type input "3000"
type textarea "x"
type input "3000"
click at [458, 608] on input "3000" at bounding box center [442, 606] width 310 height 31
type textarea "x"
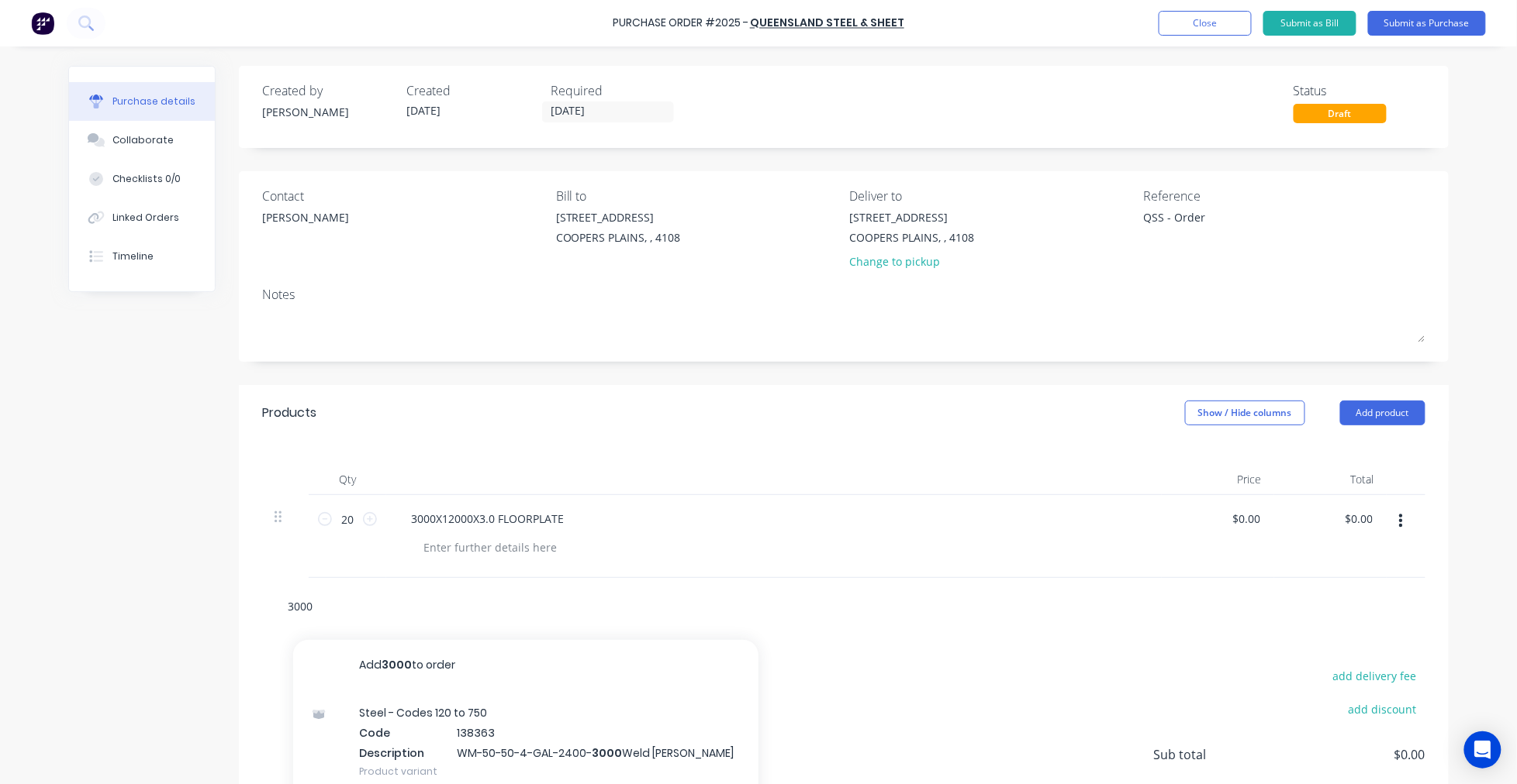
type input "3000X"
type textarea "x"
type input "3000 X"
type textarea "x"
type input "3000 X"
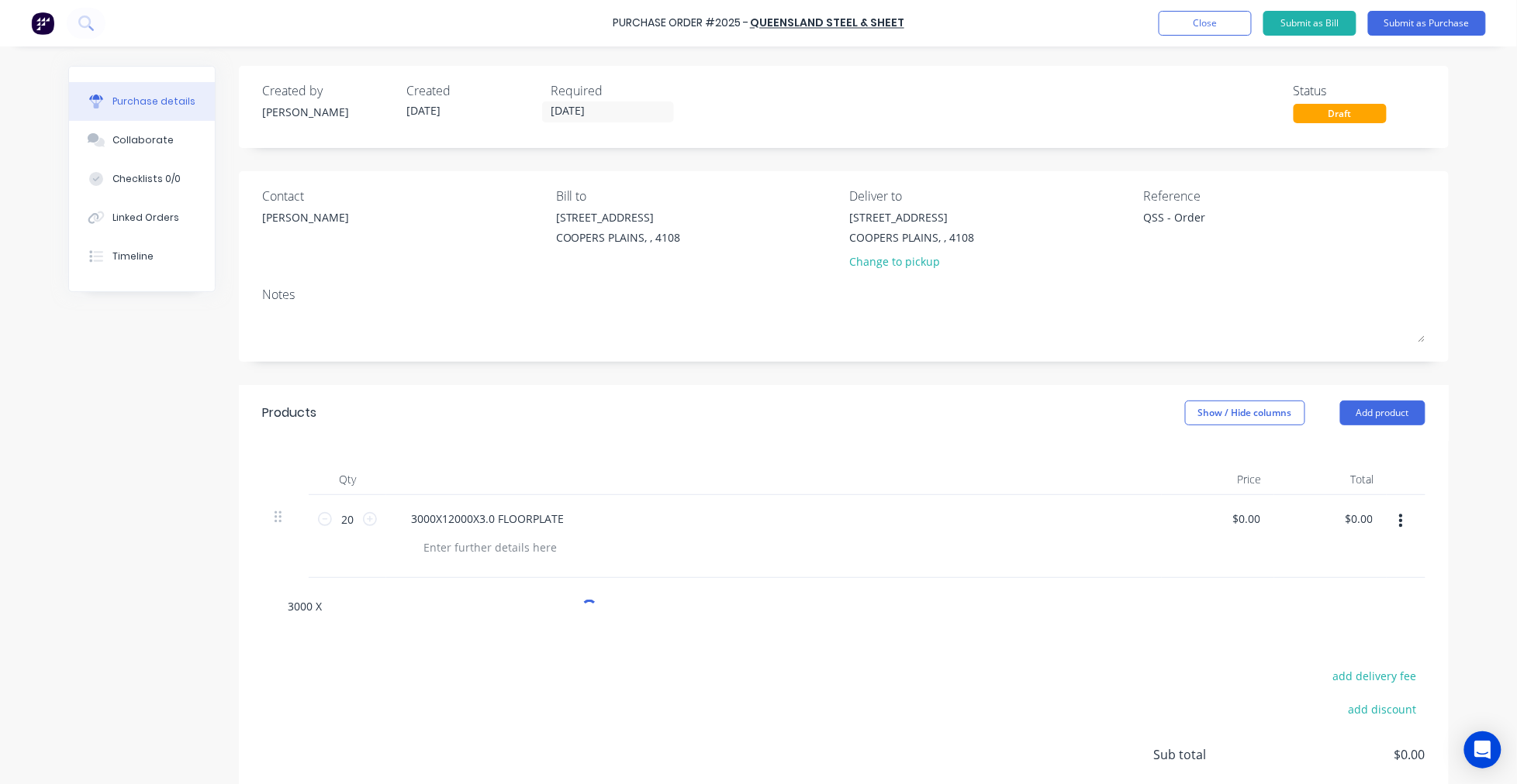
type textarea "x"
type input "3000 X 1"
type textarea "x"
type input "3000 X 12"
type textarea "x"
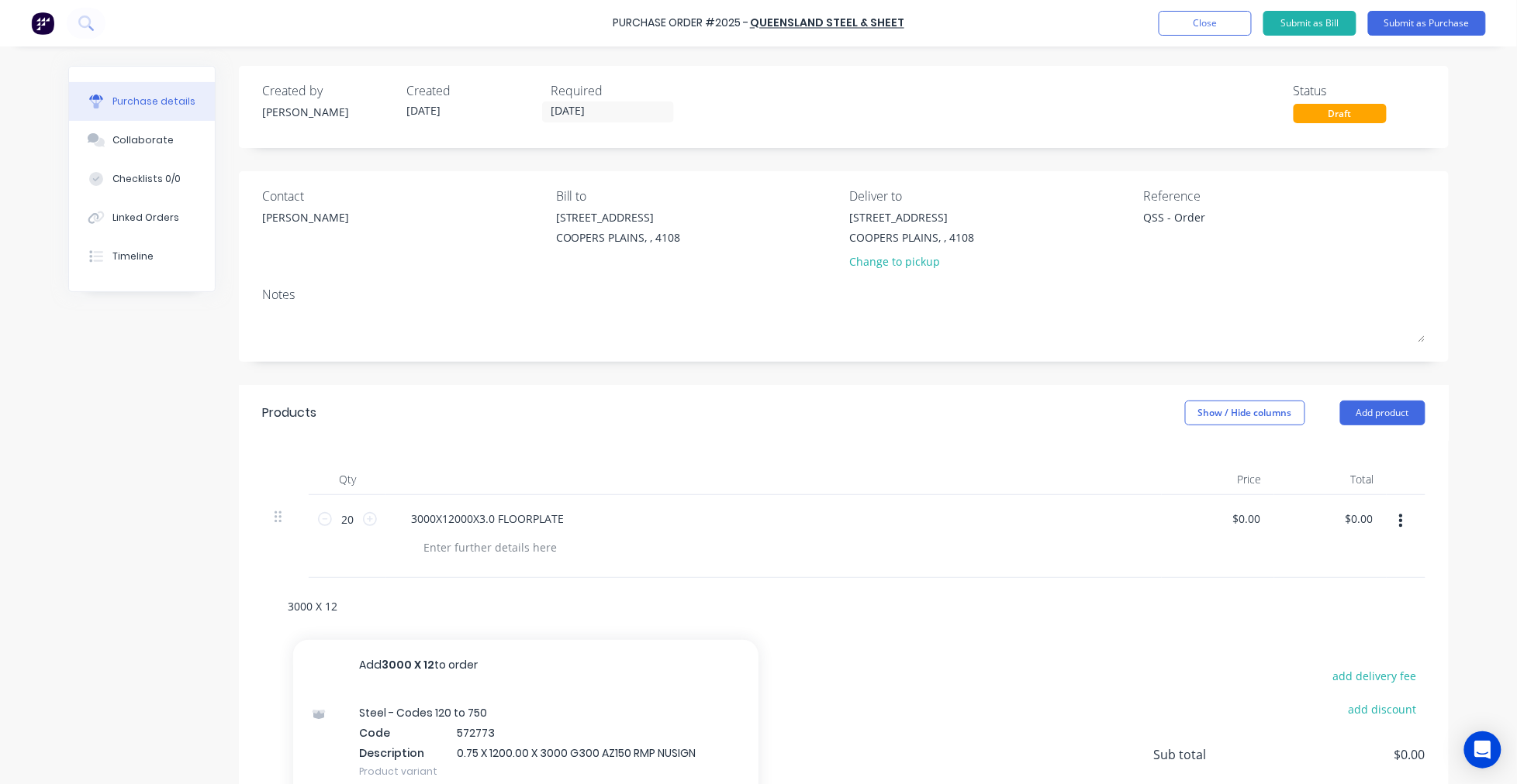
type input "3000 X 120"
type textarea "x"
type input "3000 X 1200"
type textarea "x"
type input "3000 X 1200"
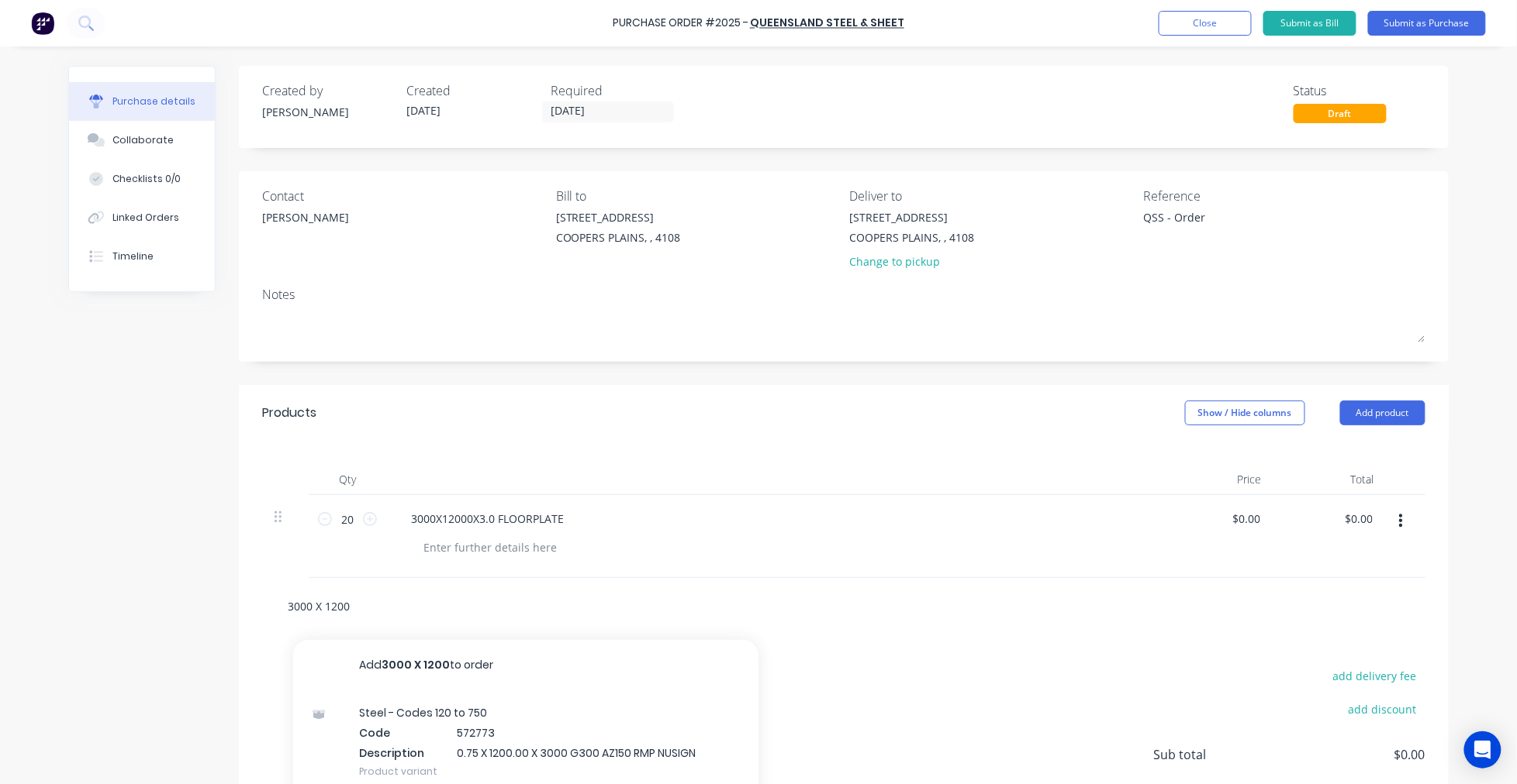
type textarea "x"
type input "3000 X 1200 3"
type textarea "x"
type input "3000 X 1200 3."
type textarea "x"
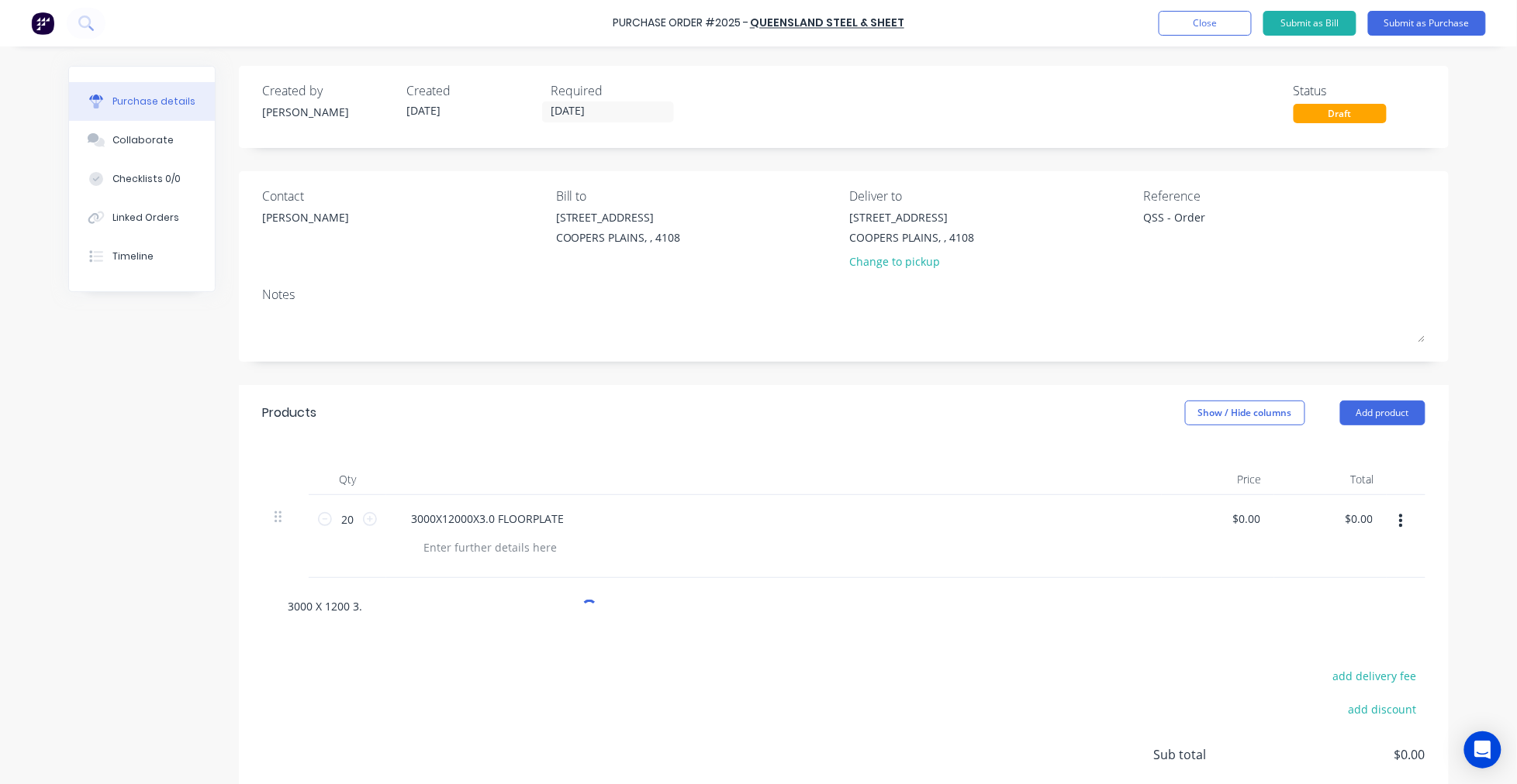
type input "3000 X 1200 3.0"
type textarea "x"
type input "3000 X 1200 3."
type textarea "x"
type input "3000 X 1200 3"
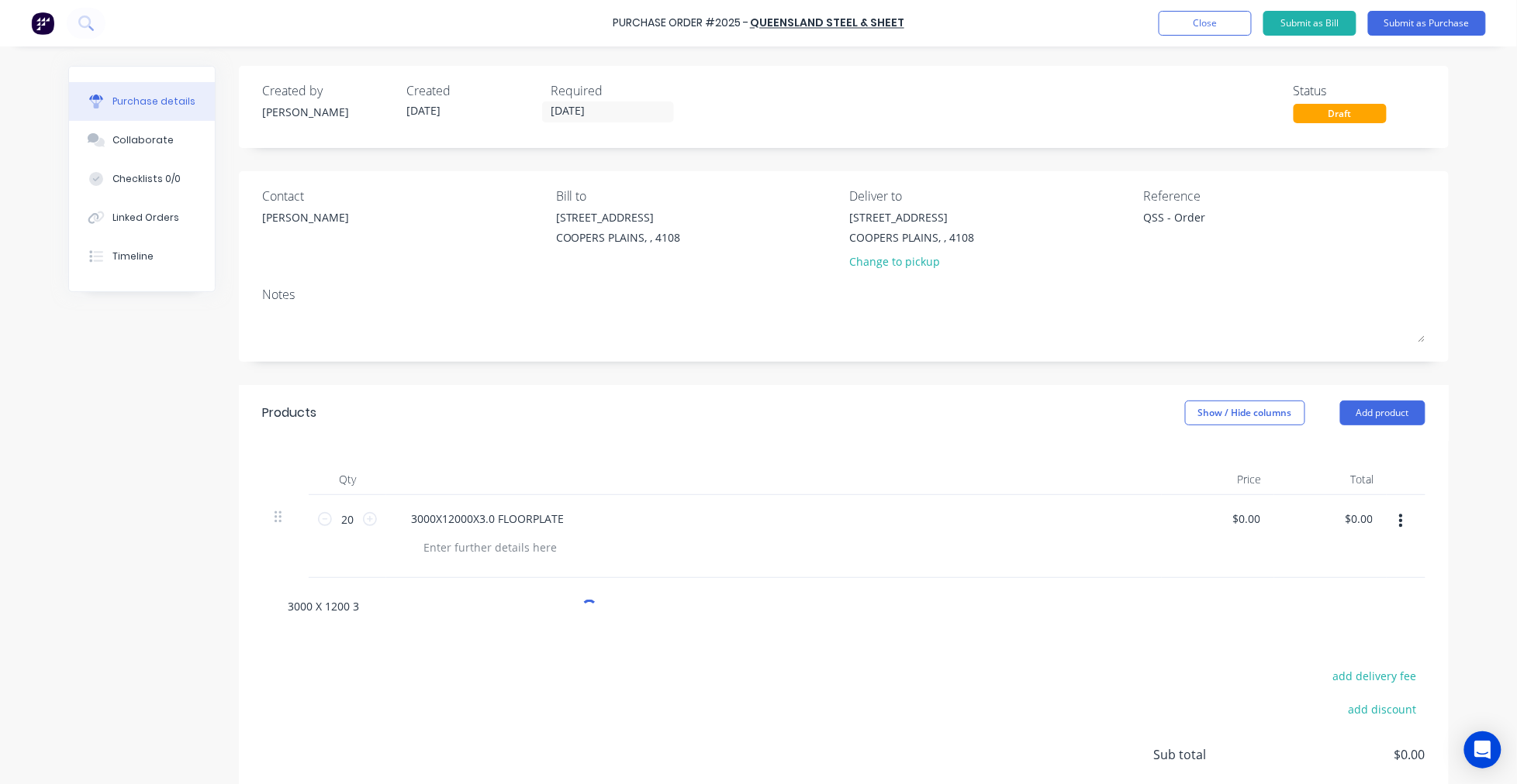
type textarea "x"
type input "3000 X 1200"
type textarea "x"
type input "3000 X 1200 X"
type textarea "x"
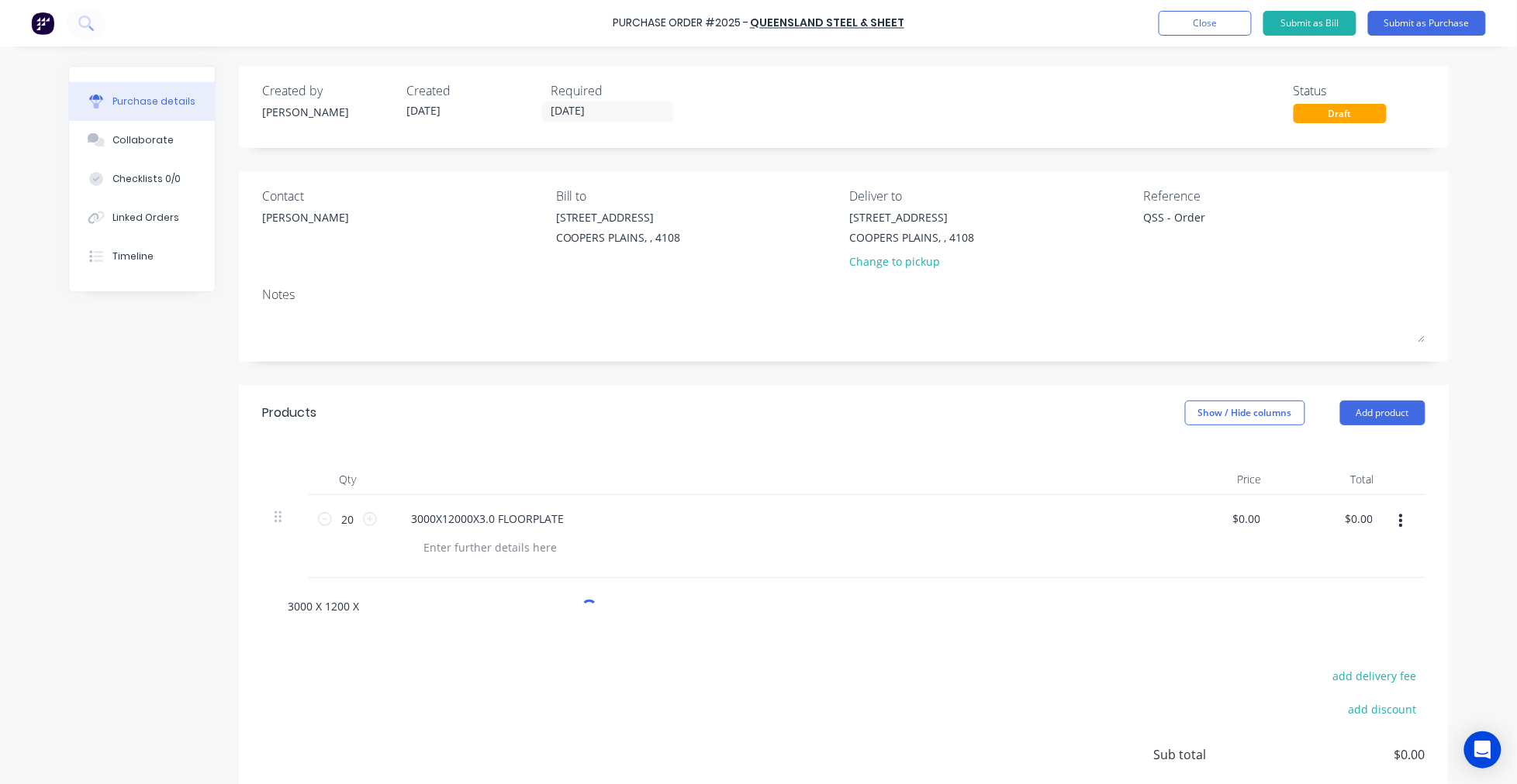
type input "3000 X 1200 X"
type textarea "x"
type input "3000 X 1200 X 5"
type textarea "x"
type input "3000 X 1200 X 5."
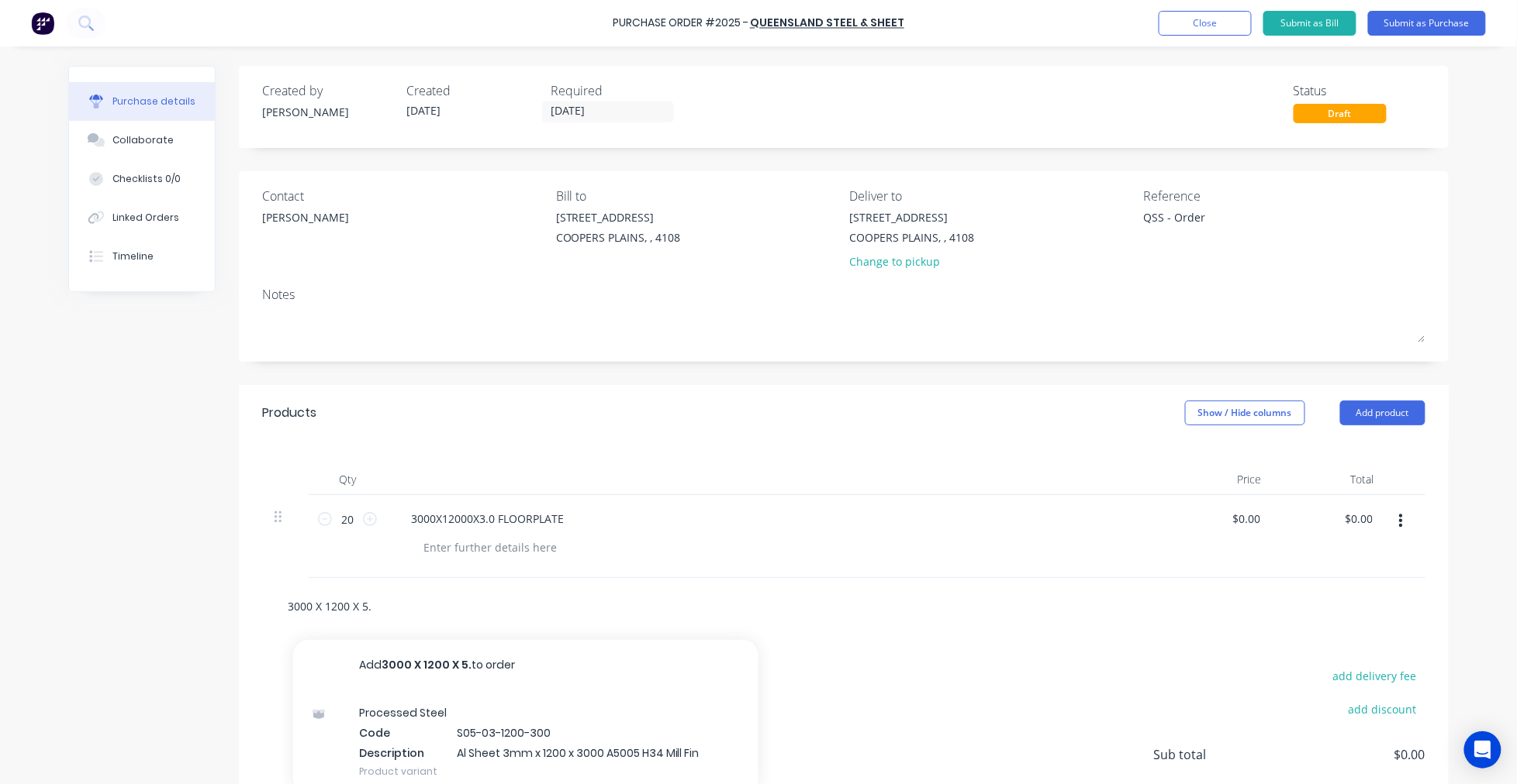
type textarea "x"
type input "3000 X 1200 X 5.0"
type textarea "x"
type input "3000 X 1200 X 5.0"
type textarea "x"
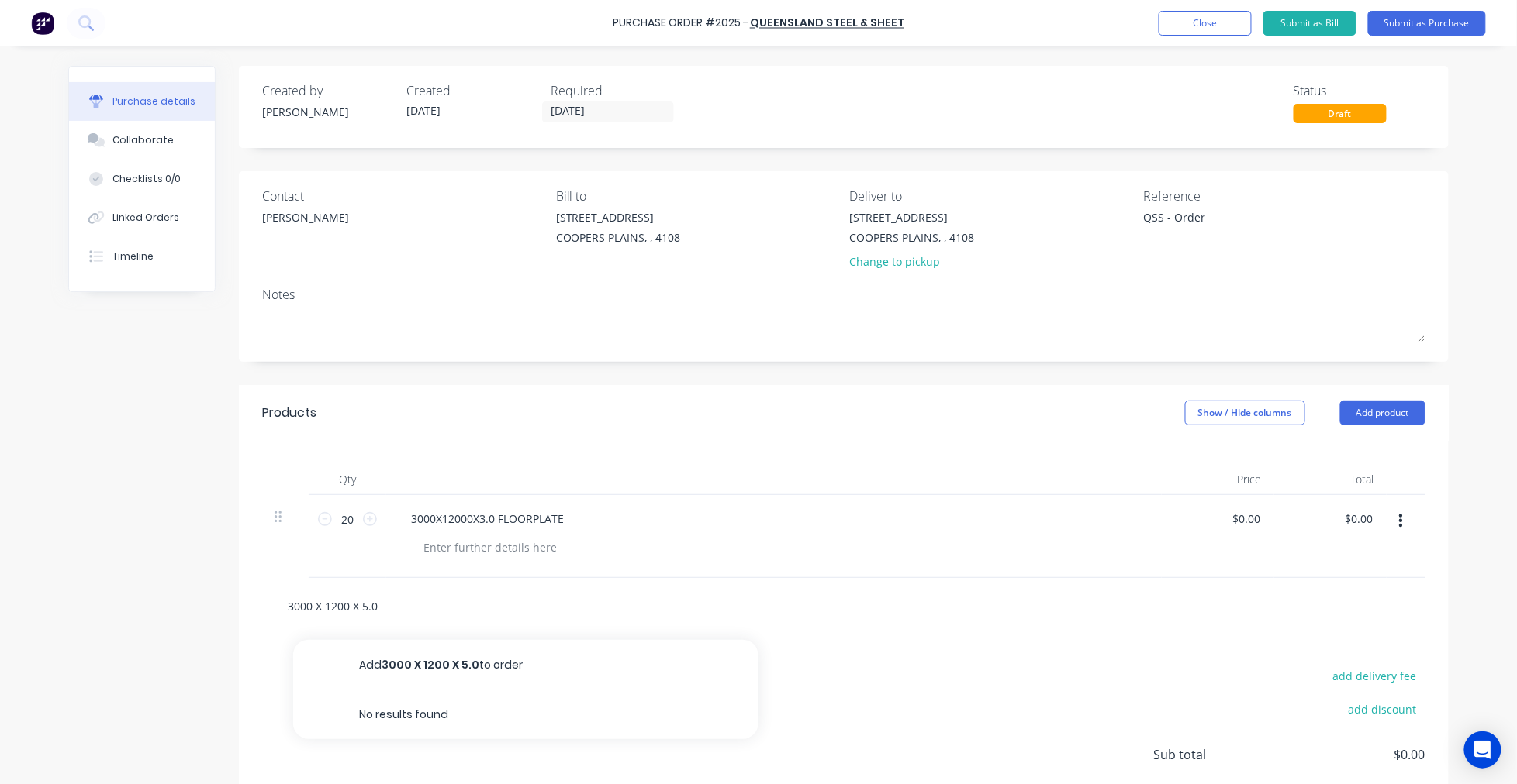
type input "3000 X 1200 X 5.0 F"
type textarea "x"
type input "3000 X 1200 X 5.0 FL"
type textarea "x"
type input "3000 X 1200 X 5.0 FLO"
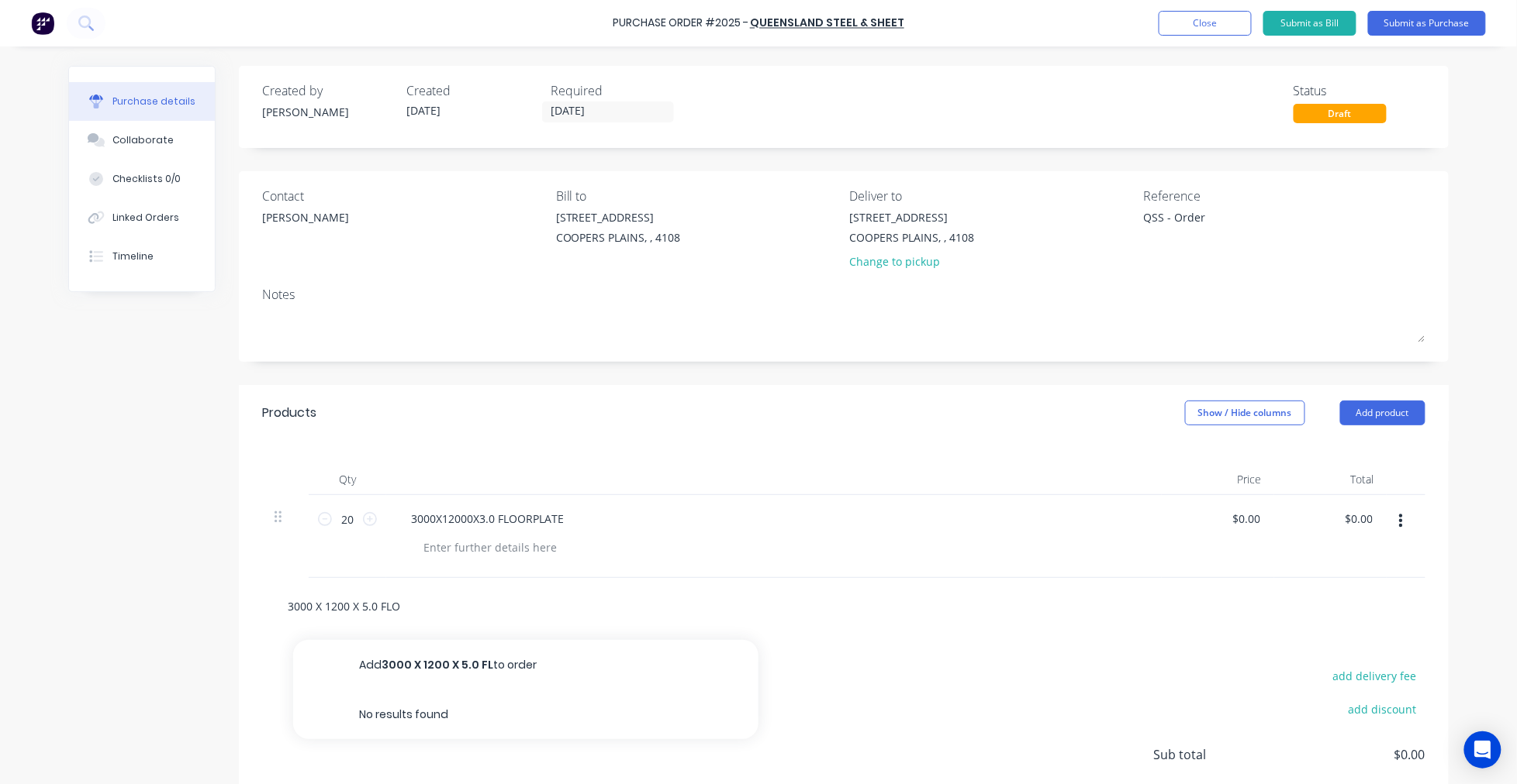
type textarea "x"
type input "3000 X 1200 X 5.0 FLOO"
type textarea "x"
type input "3000 X 1200 X 5.0 FLOOR"
type textarea "x"
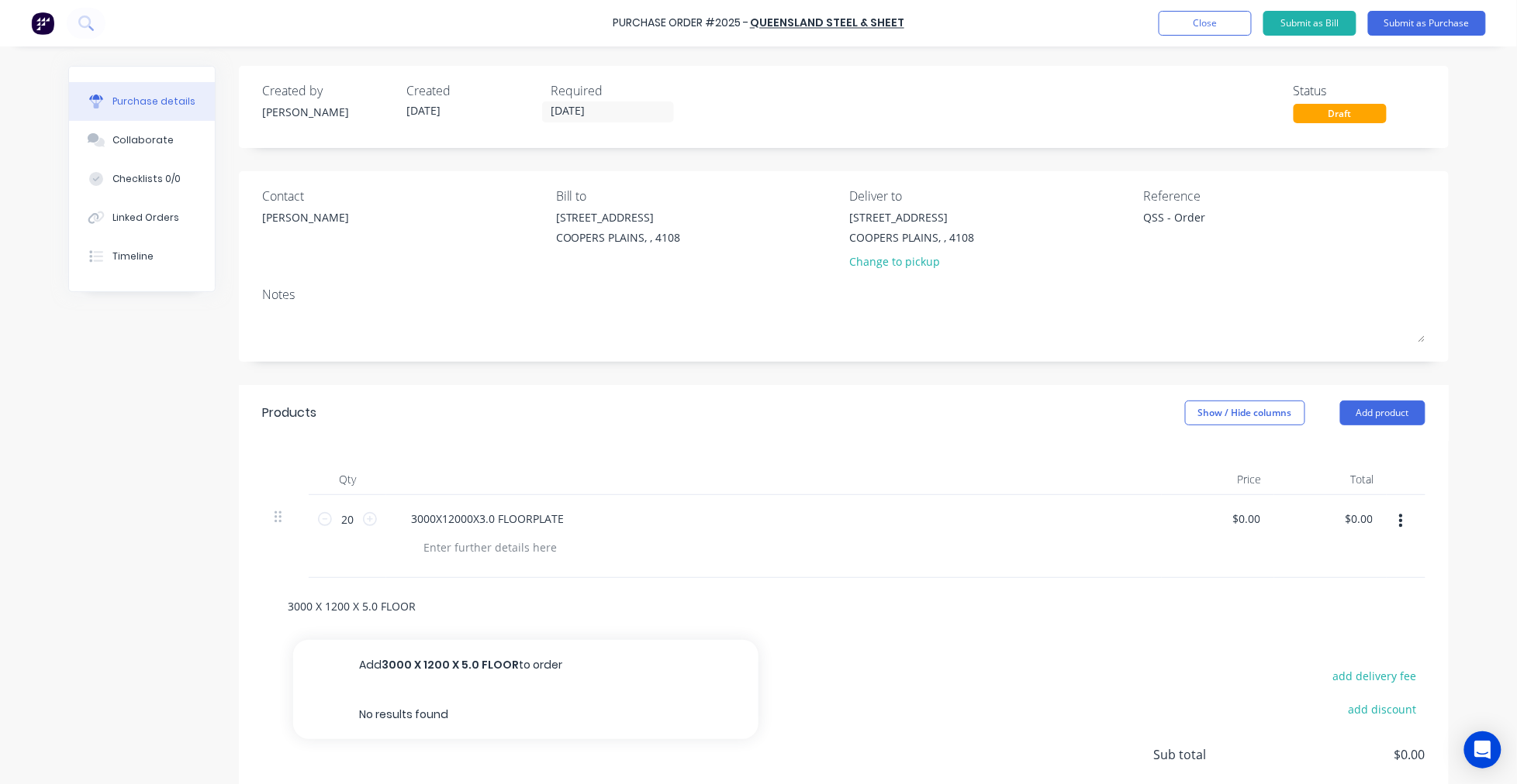
type input "3000 X 1200 X 5.0 FLOOR"
type textarea "x"
type input "3000 X 1200 X 5.0 FLOOR P"
type textarea "x"
type input "3000 X 1200 X 5.0 FLOOR"
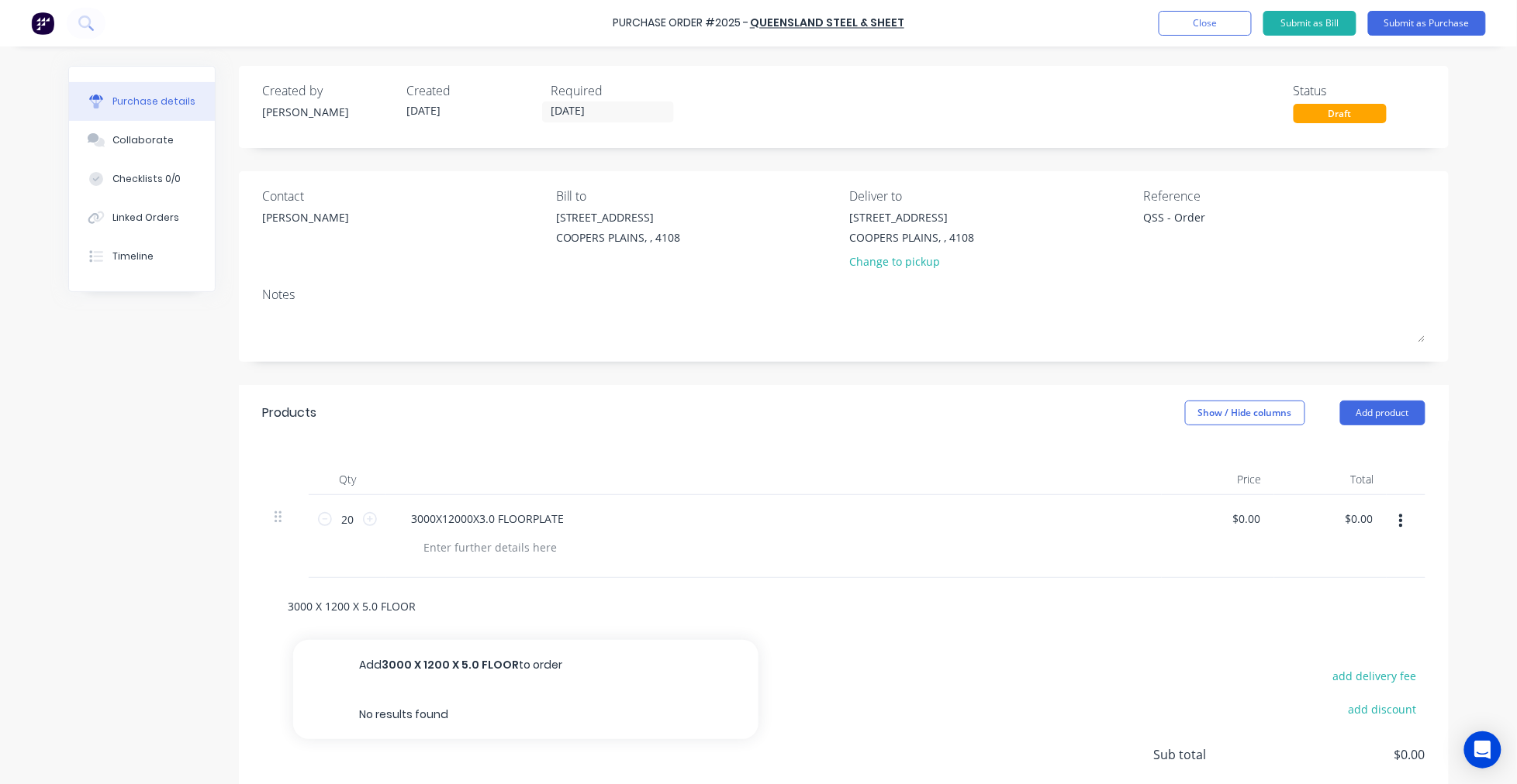
type textarea "x"
type input "3000 X 1200 X 5.0 FLOOR"
type textarea "x"
type input "3000 X 1200 X 5.0 FLOORP"
type textarea "x"
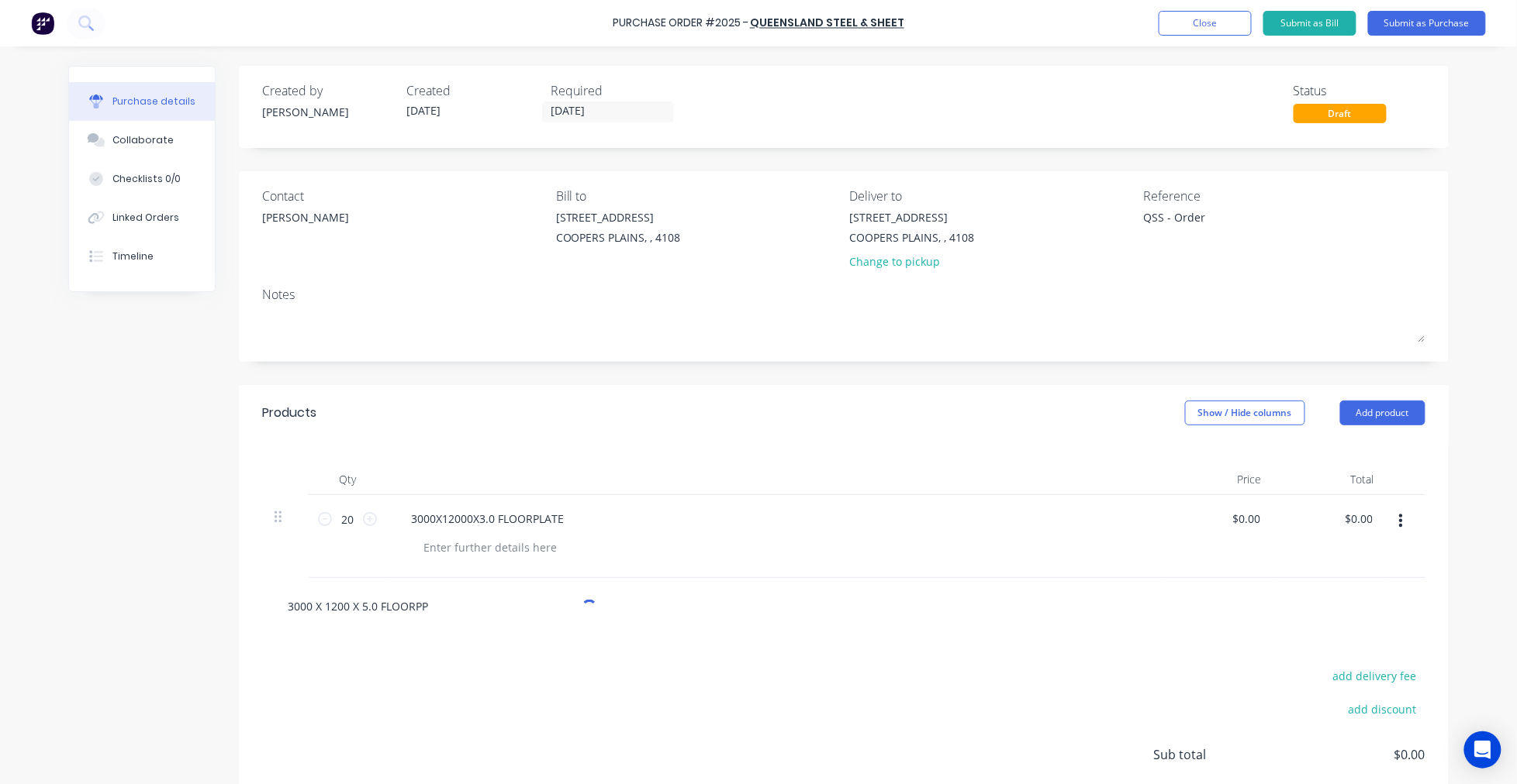
type input "3000 X 1200 X 5.0 FLOORPPL"
type textarea "x"
type input "3000 X 1200 X 5.0 FLOORPPLA"
type textarea "x"
type input "3000 X 1200 X 5.0 FLOORPPLAT"
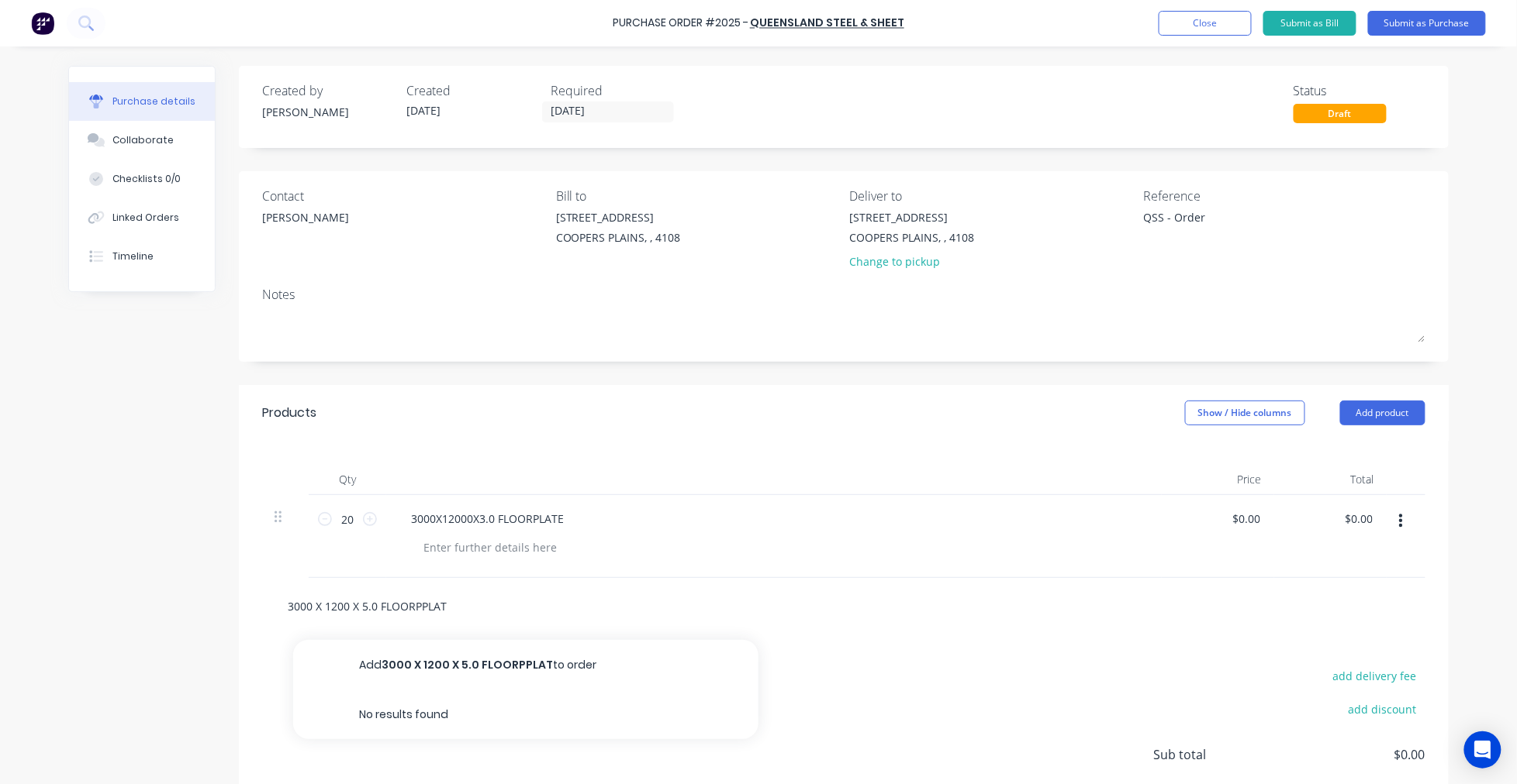
type textarea "x"
type input "3000 X 1200 X 5.0 FLOORPPLATE"
type textarea "x"
type input "3000 X 1200 X 5.0 FLOORPPLATE"
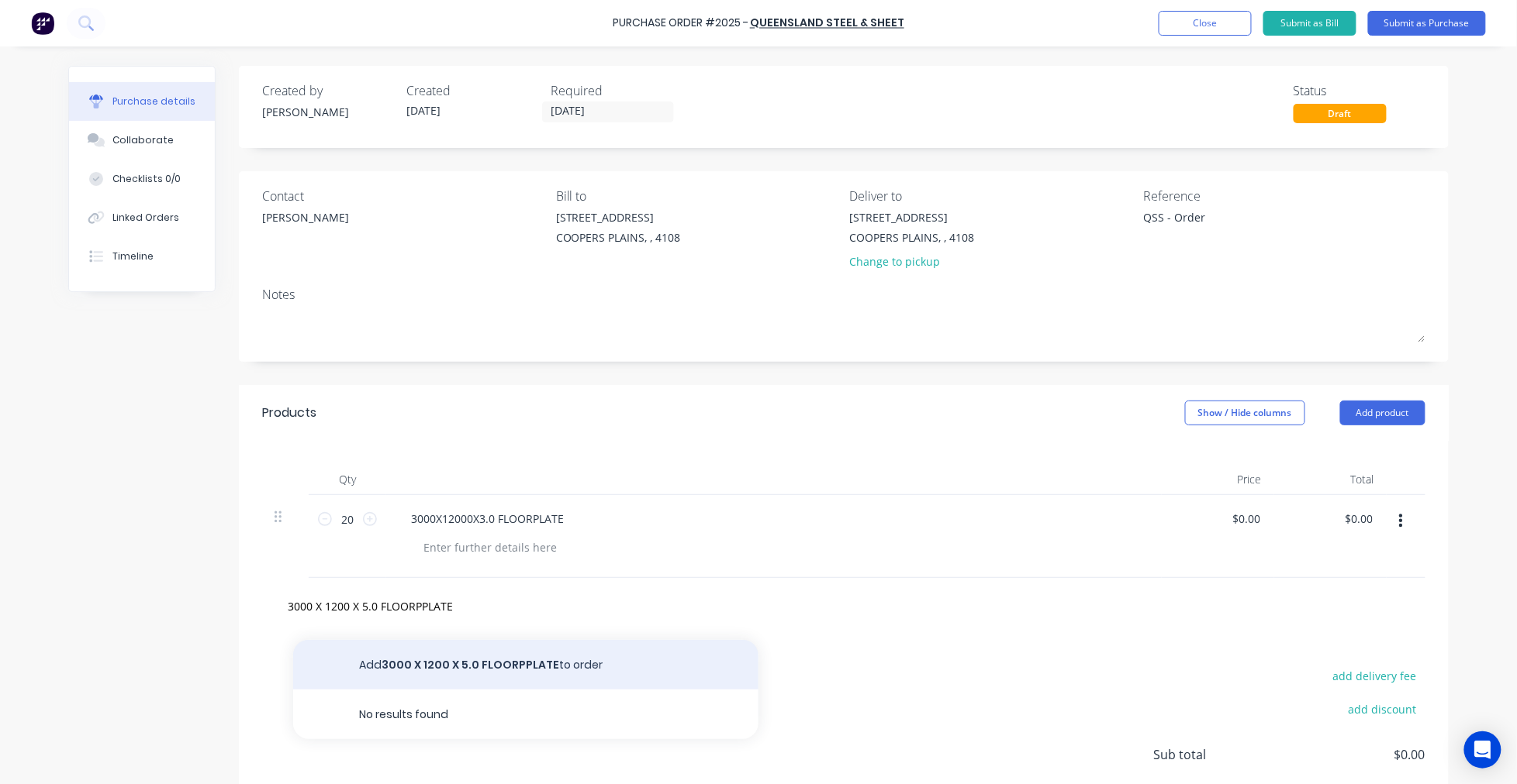
click at [461, 664] on button "Add 3000 X 1200 X 5.0 FLOORPPLATE to order" at bounding box center [526, 665] width 465 height 49
type textarea "x"
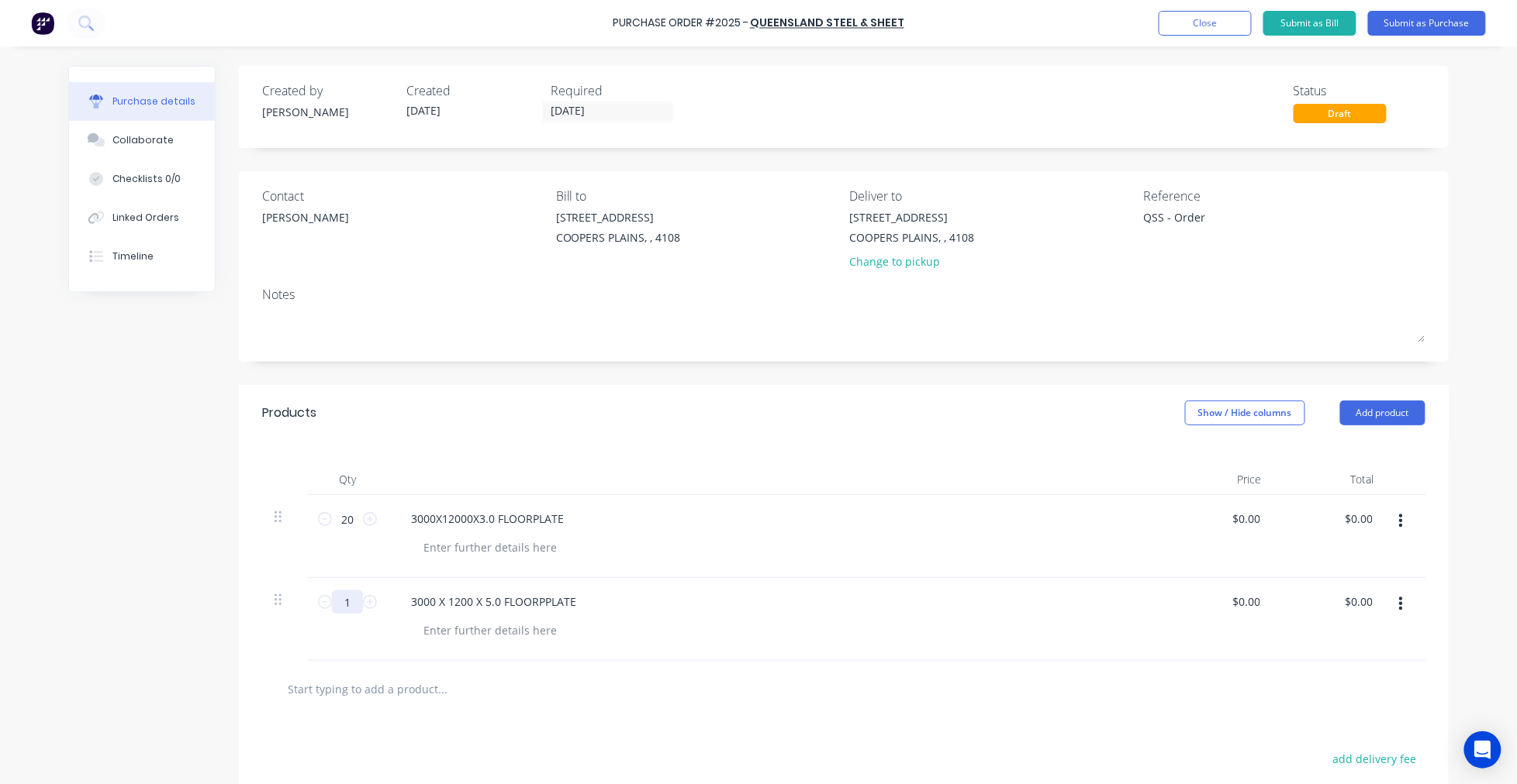
click at [341, 602] on input "1" at bounding box center [347, 602] width 31 height 23
type textarea "x"
type input "2"
click at [429, 517] on div "3000X12000X3.0 FLOORPLATE" at bounding box center [487, 519] width 177 height 22
click at [468, 517] on div "3000 X12000X3.0 FLOORPLATE" at bounding box center [489, 519] width 181 height 22
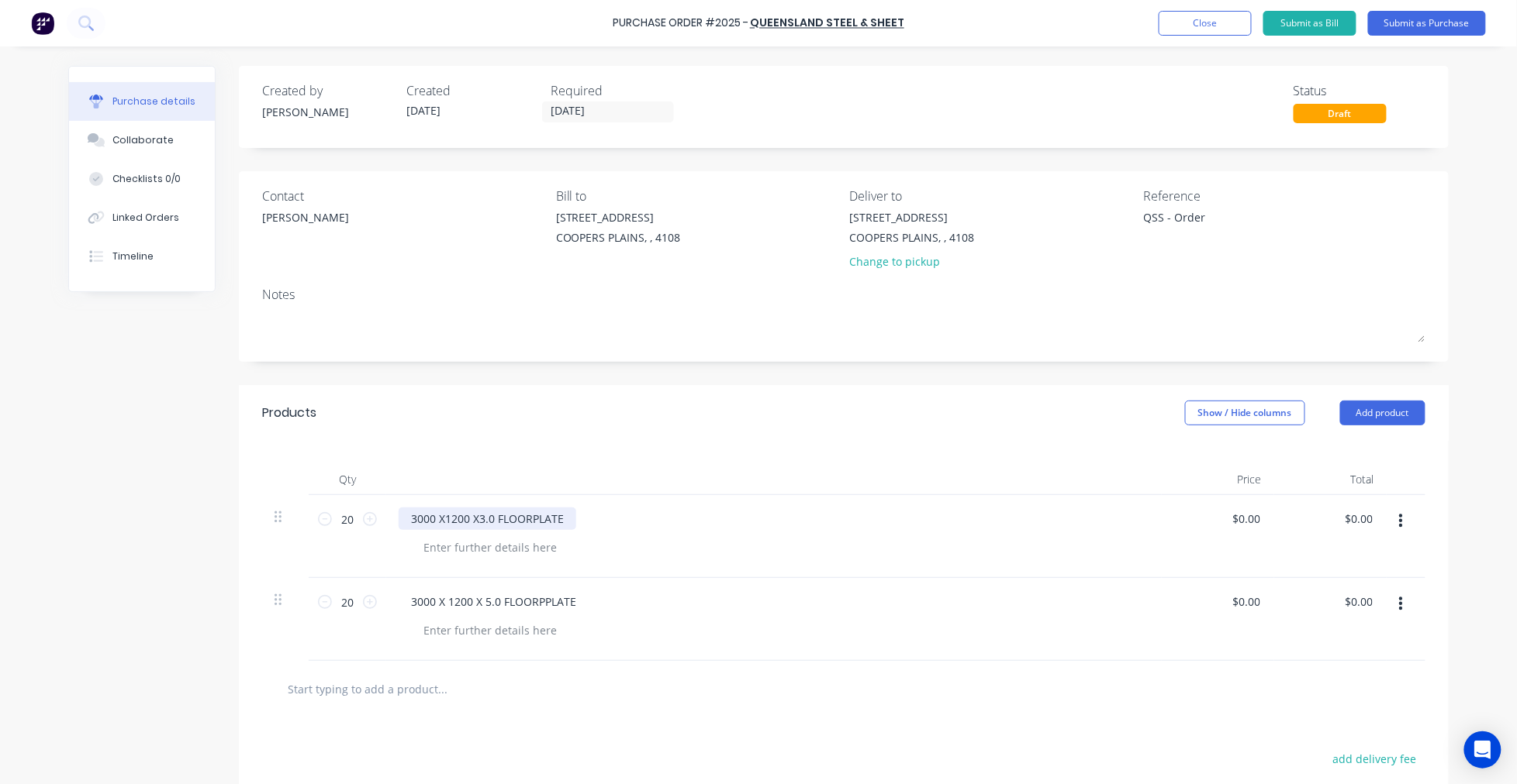
click at [473, 517] on div "3000 X1200 X3.0 FLOORPLATE" at bounding box center [487, 519] width 177 height 22
click at [427, 694] on input "text" at bounding box center [442, 689] width 310 height 31
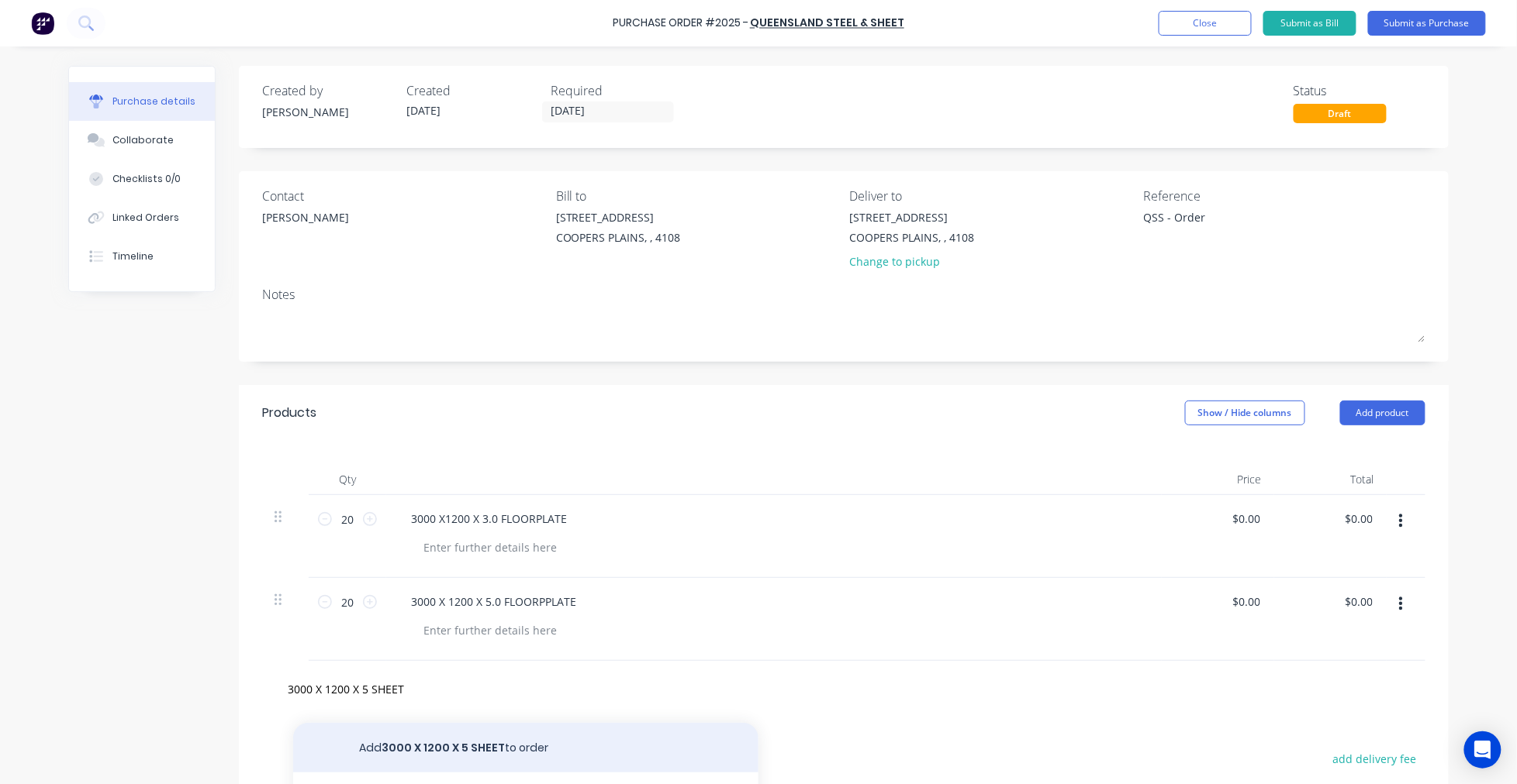
click at [455, 742] on button "Add 3000 X 1200 X 5 SHEET to order" at bounding box center [526, 748] width 465 height 49
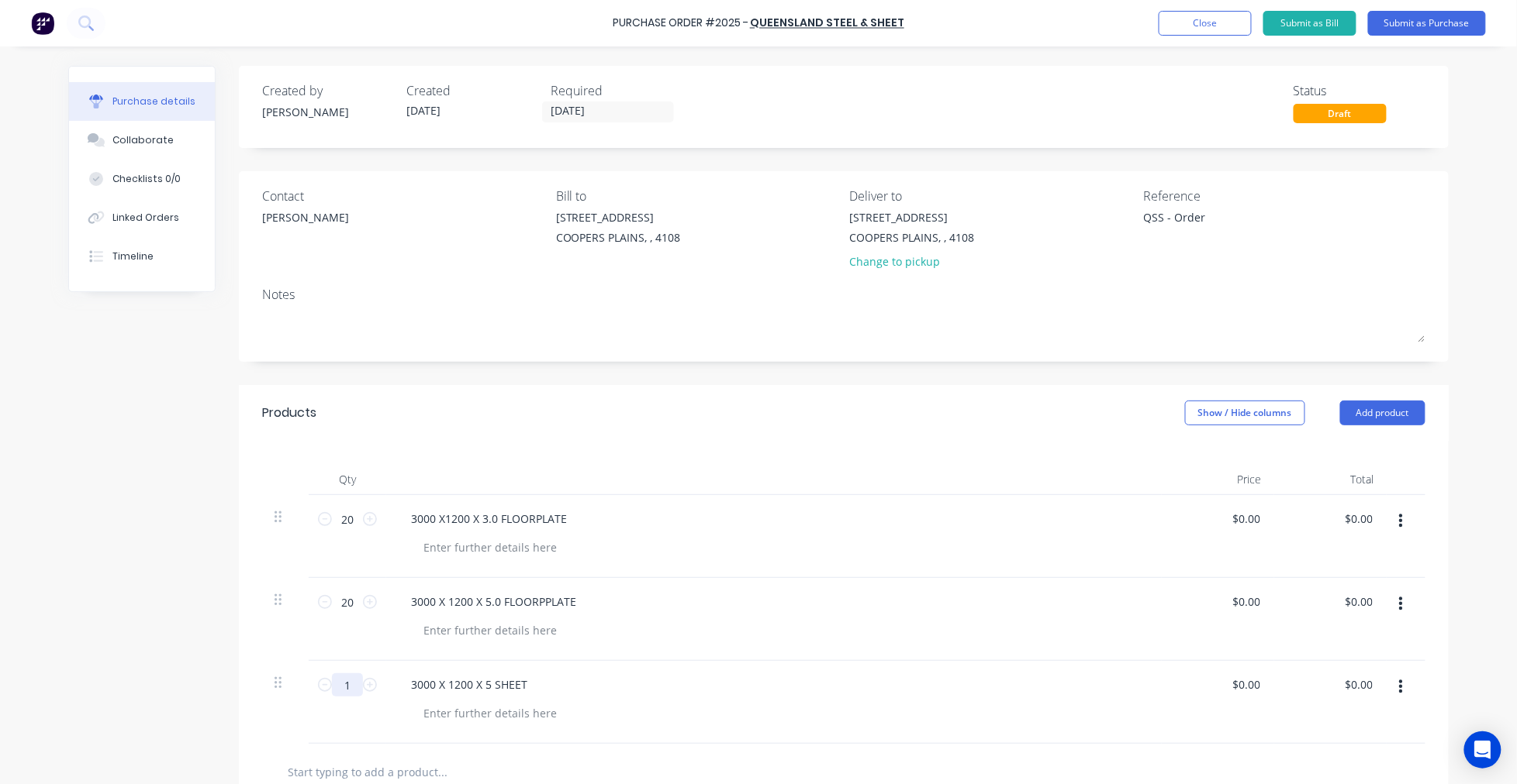
click at [339, 683] on input "1" at bounding box center [347, 685] width 31 height 23
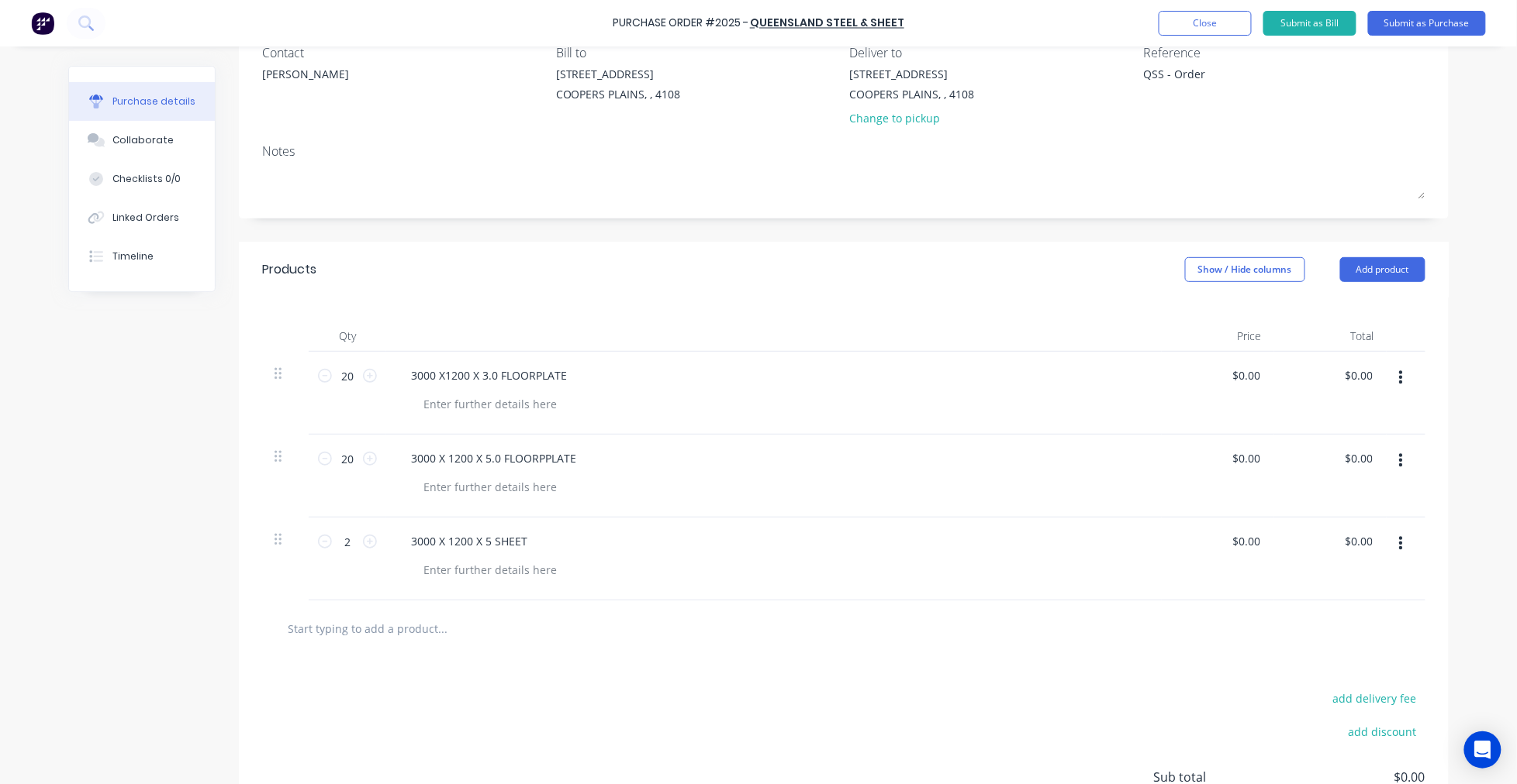
click at [405, 626] on input "text" at bounding box center [442, 628] width 310 height 31
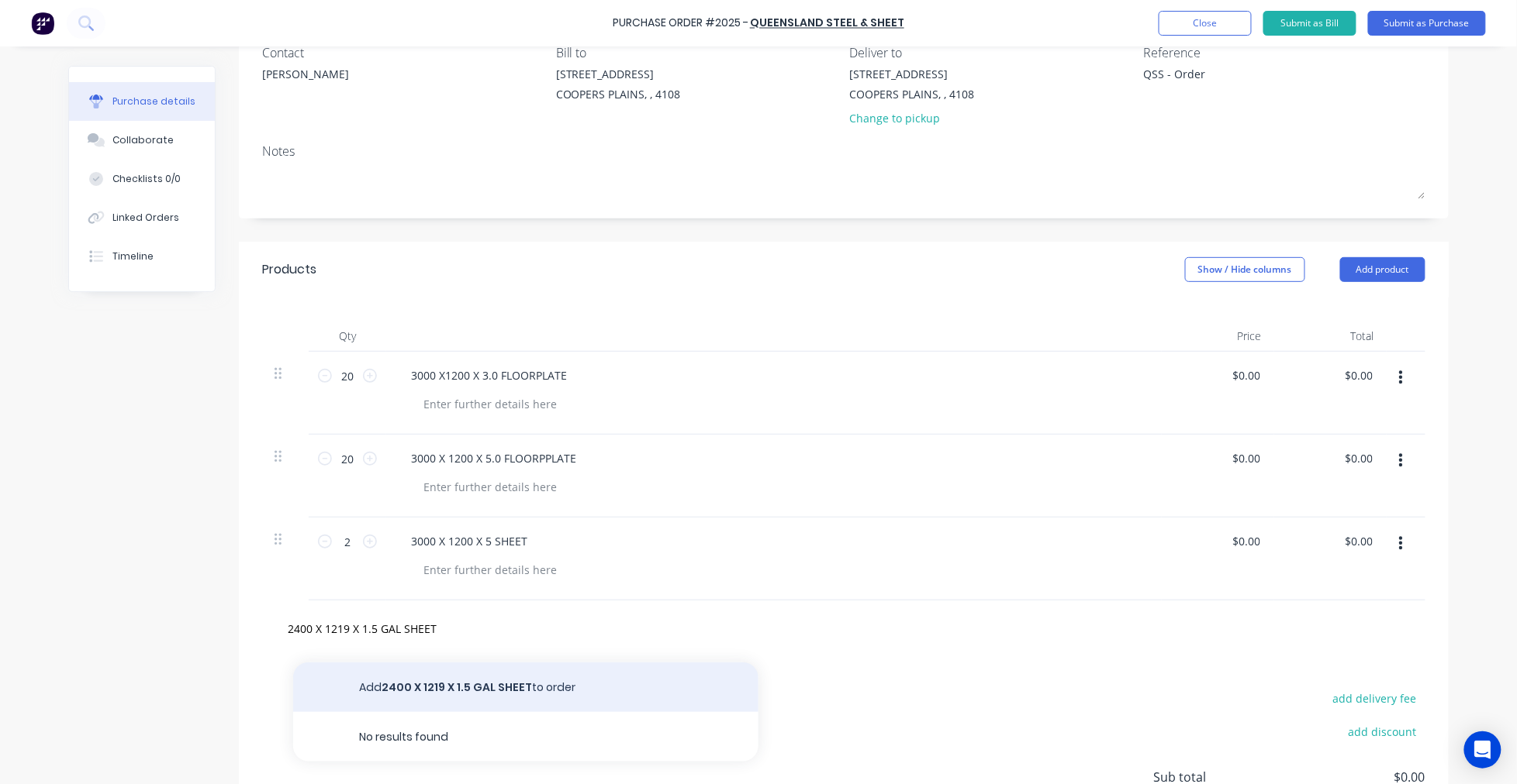
click at [470, 701] on button "Add 2400 X 1219 X 1.5 GAL SHEET to order" at bounding box center [526, 687] width 465 height 49
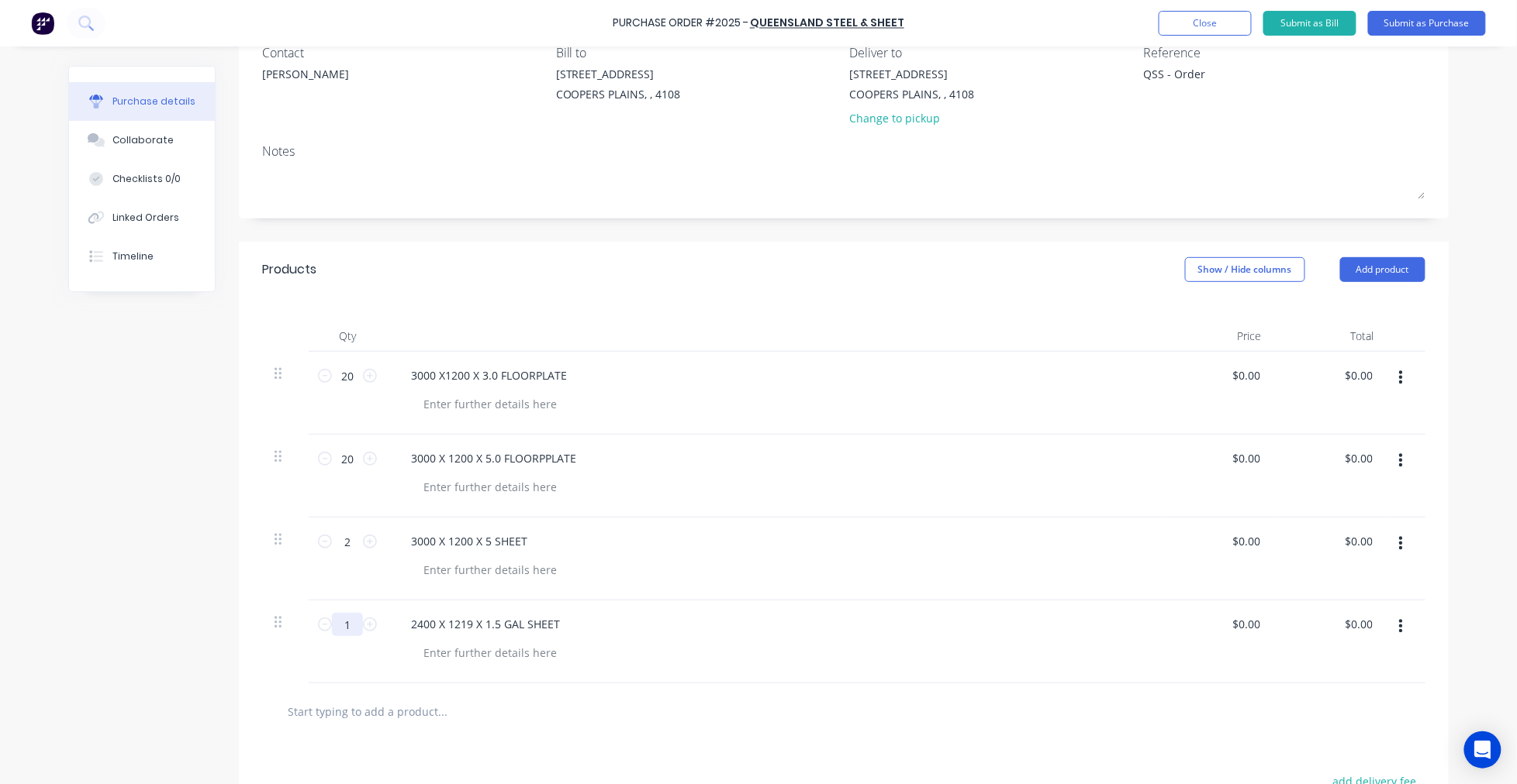
click at [336, 615] on input "1" at bounding box center [347, 624] width 31 height 23
click at [405, 711] on input "text" at bounding box center [442, 711] width 310 height 31
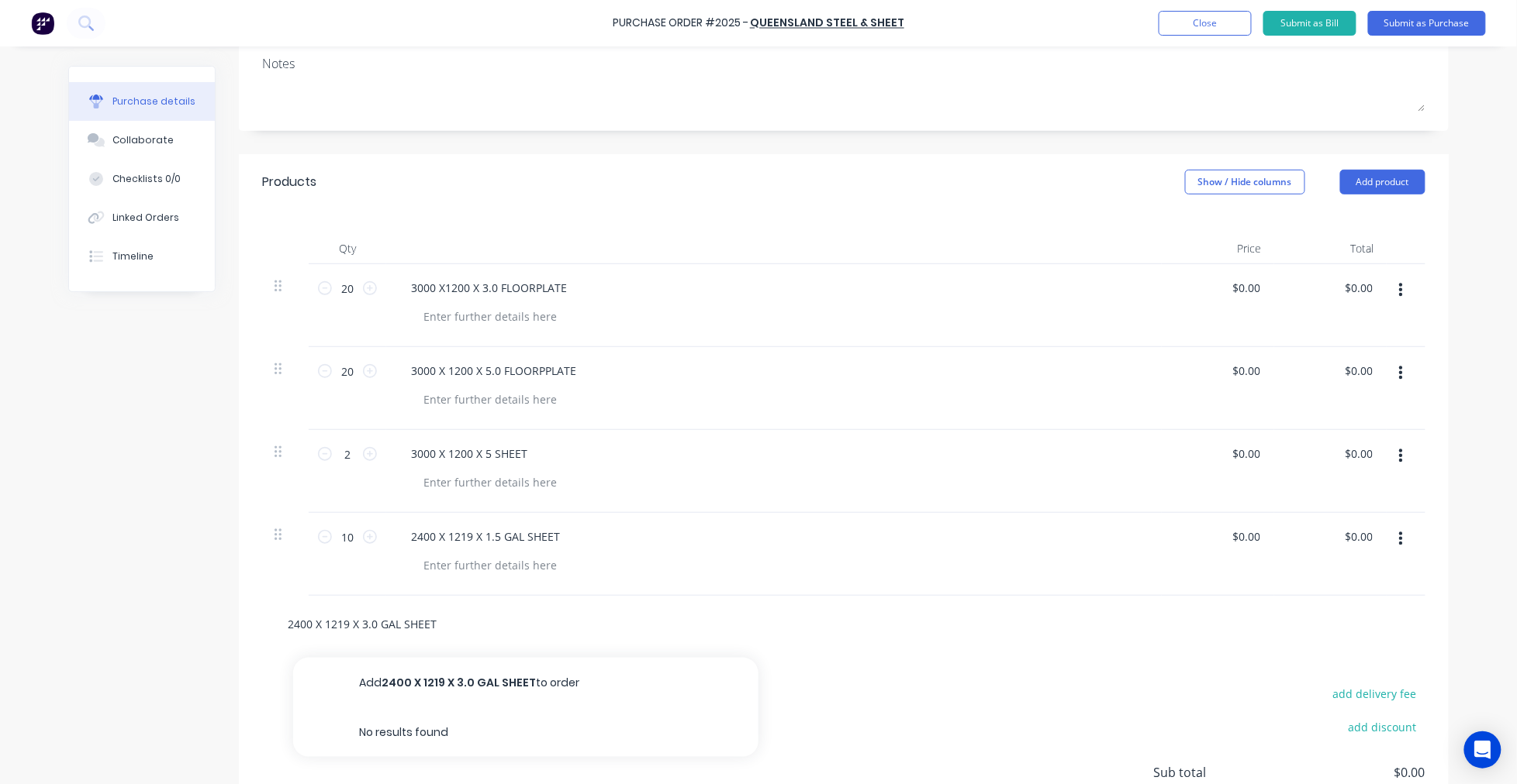
scroll to position [287, 0]
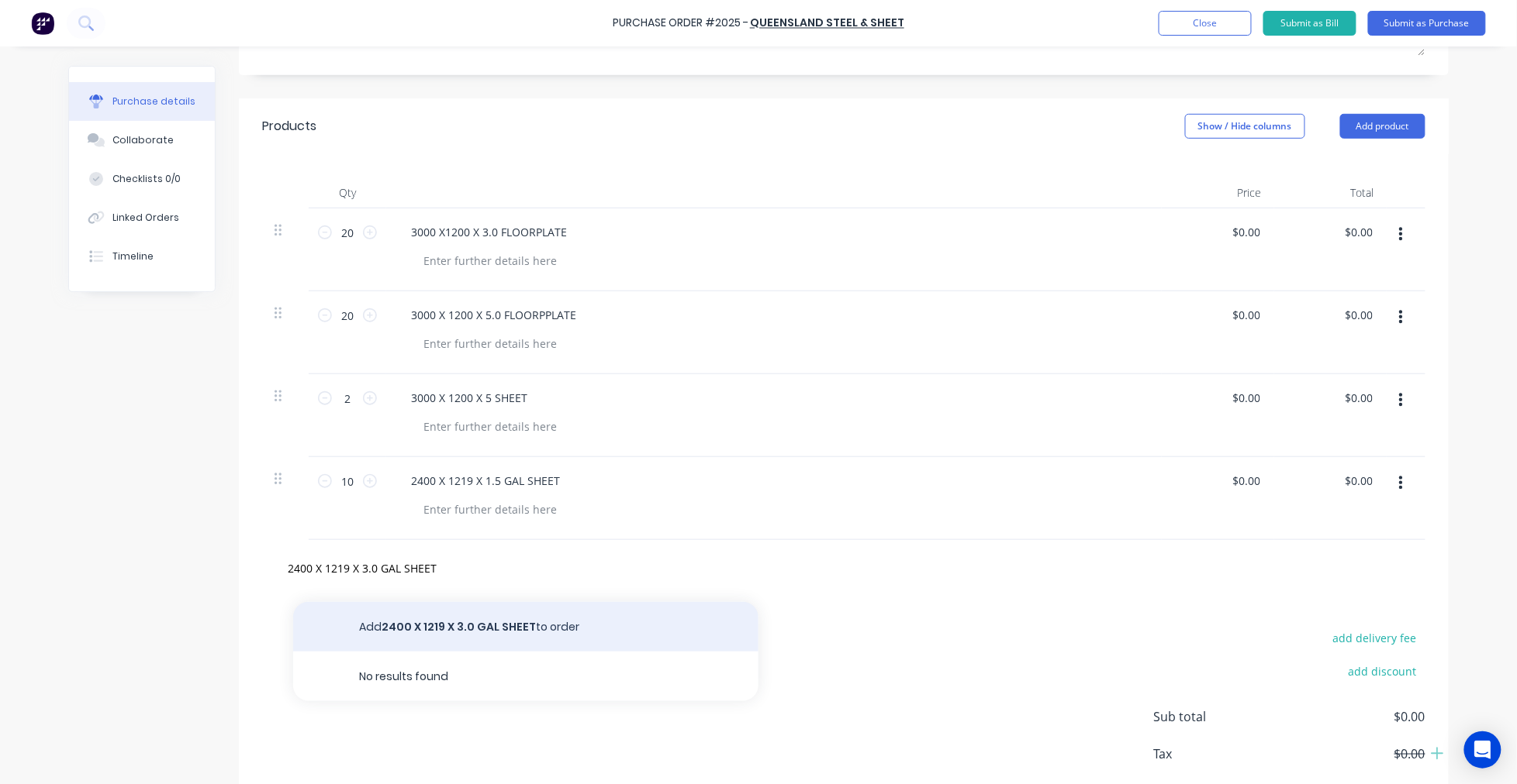
click at [502, 625] on button "Add 2400 X 1219 X 3.0 GAL SHEET to order" at bounding box center [526, 627] width 465 height 49
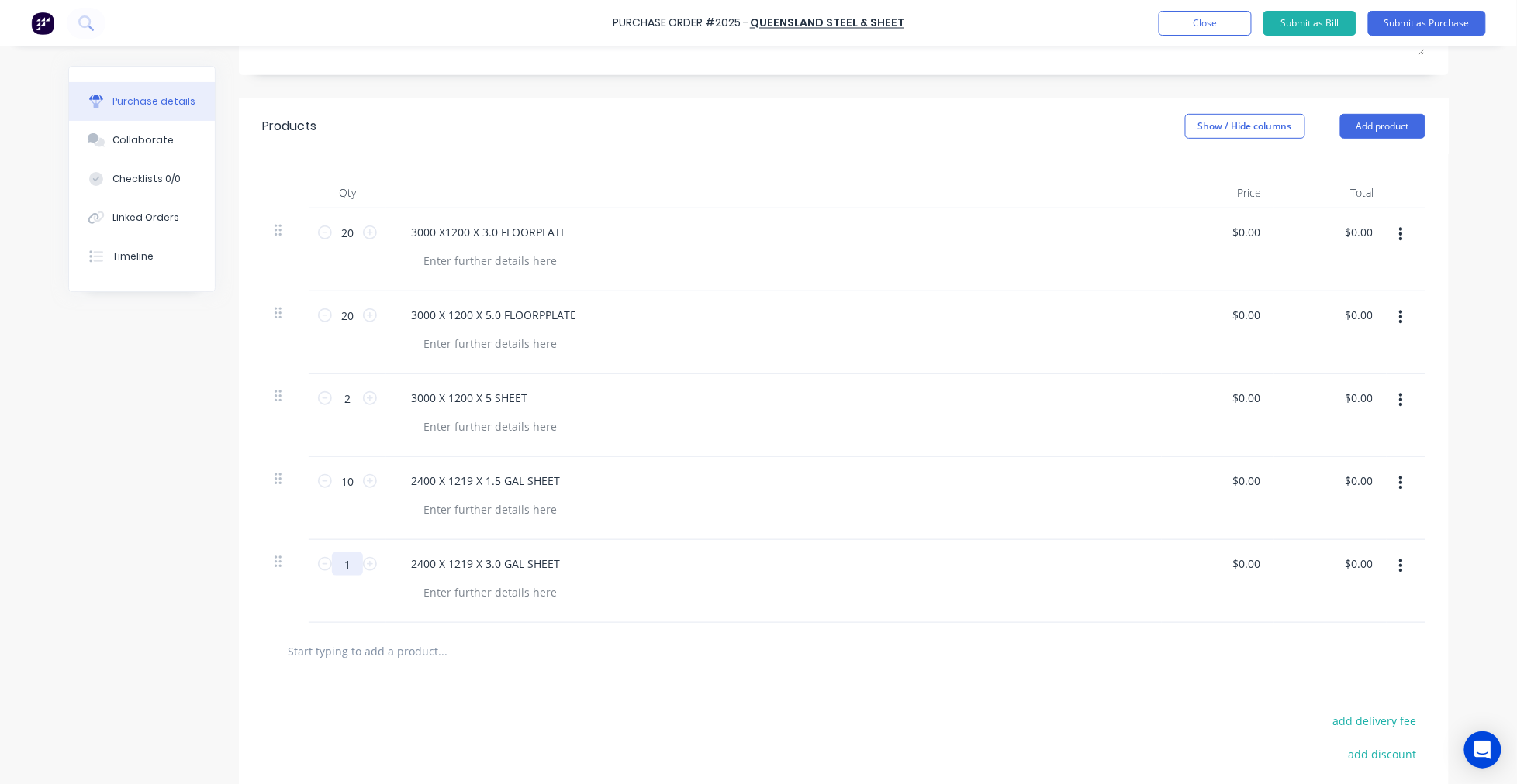
click at [344, 562] on input "1" at bounding box center [347, 564] width 31 height 23
click at [399, 655] on input "text" at bounding box center [442, 651] width 310 height 31
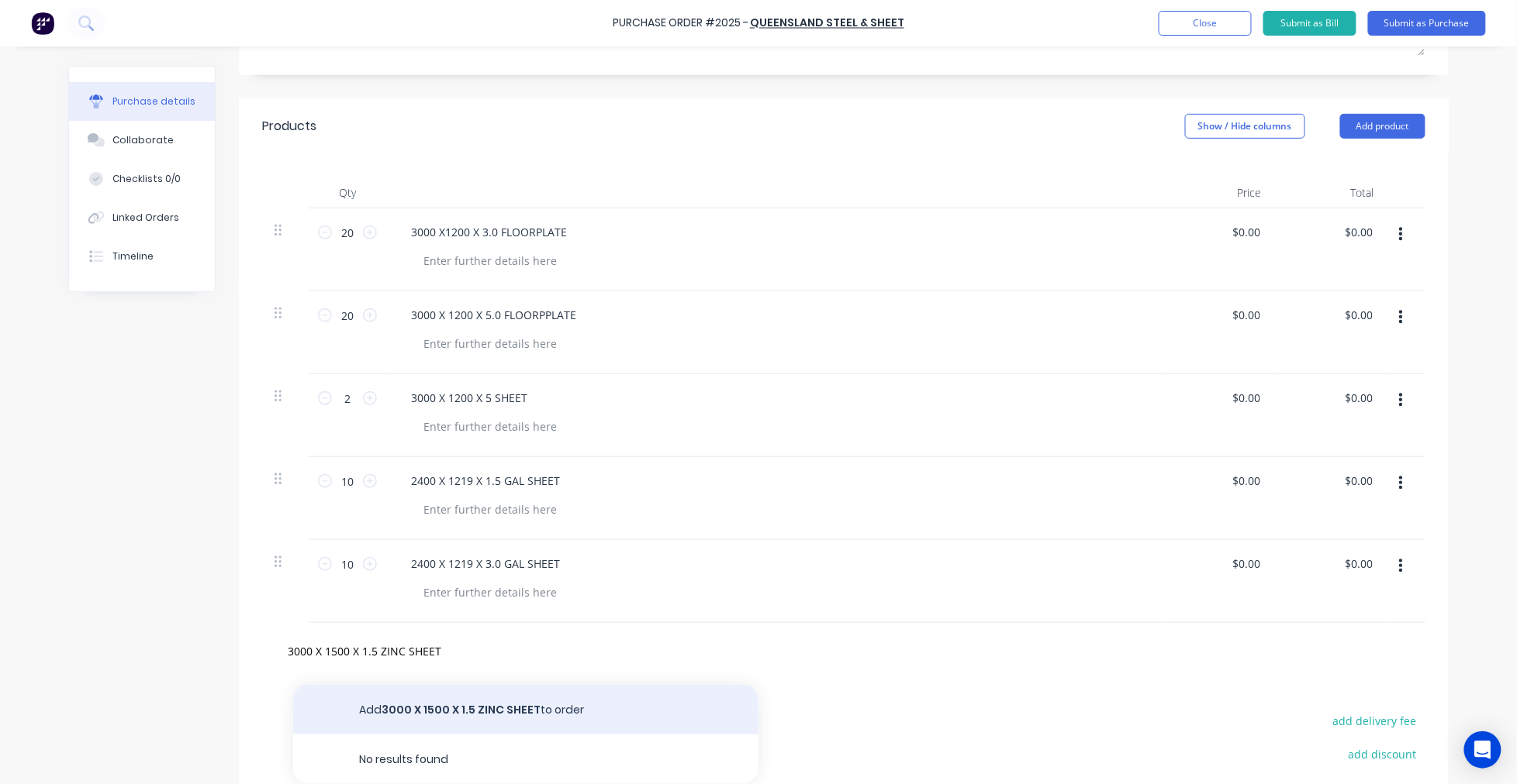
click at [500, 708] on button "Add 3000 X 1500 X 1.5 ZINC SHEET to order" at bounding box center [526, 710] width 465 height 49
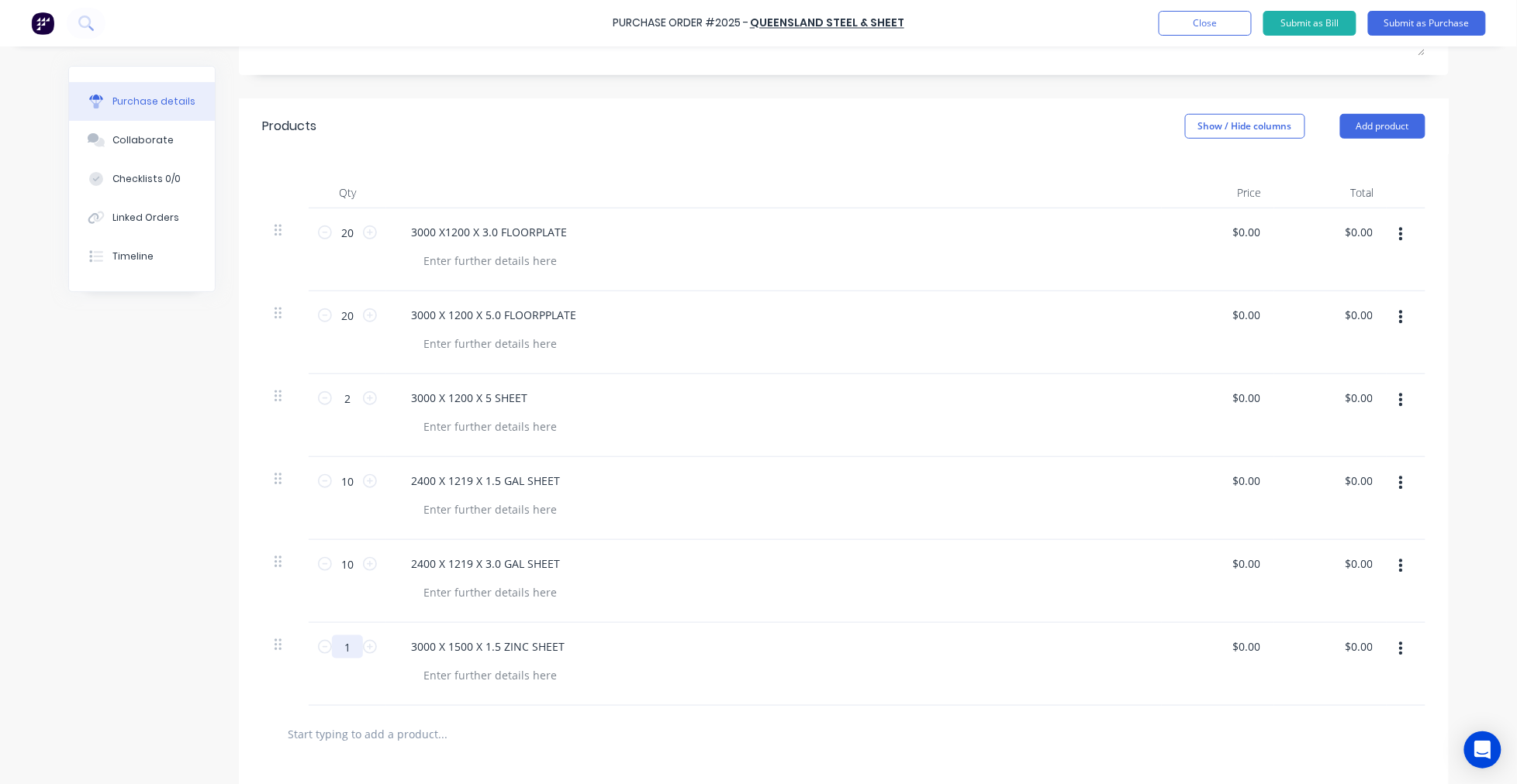
click at [336, 646] on input "1" at bounding box center [347, 647] width 31 height 23
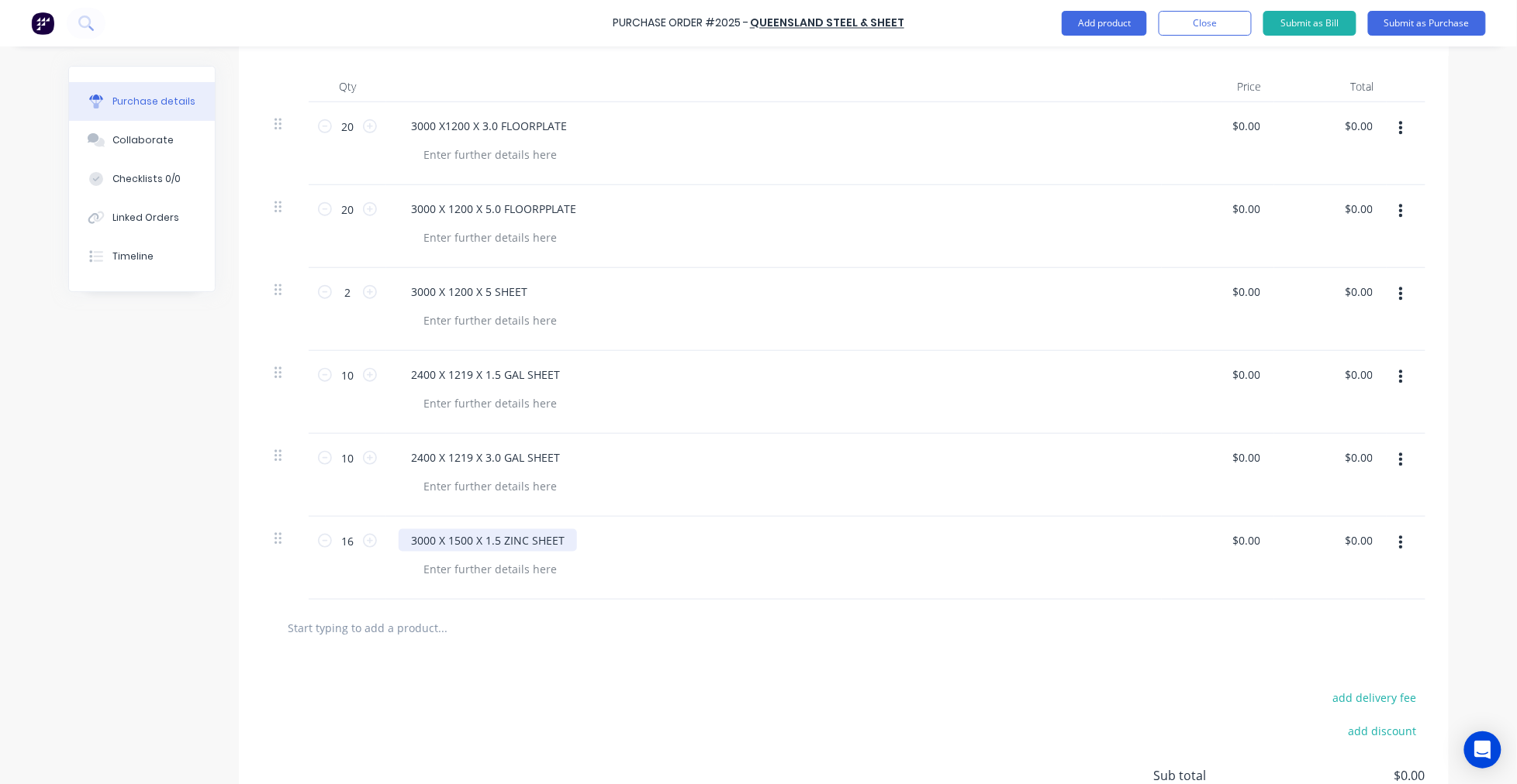
scroll to position [0, 0]
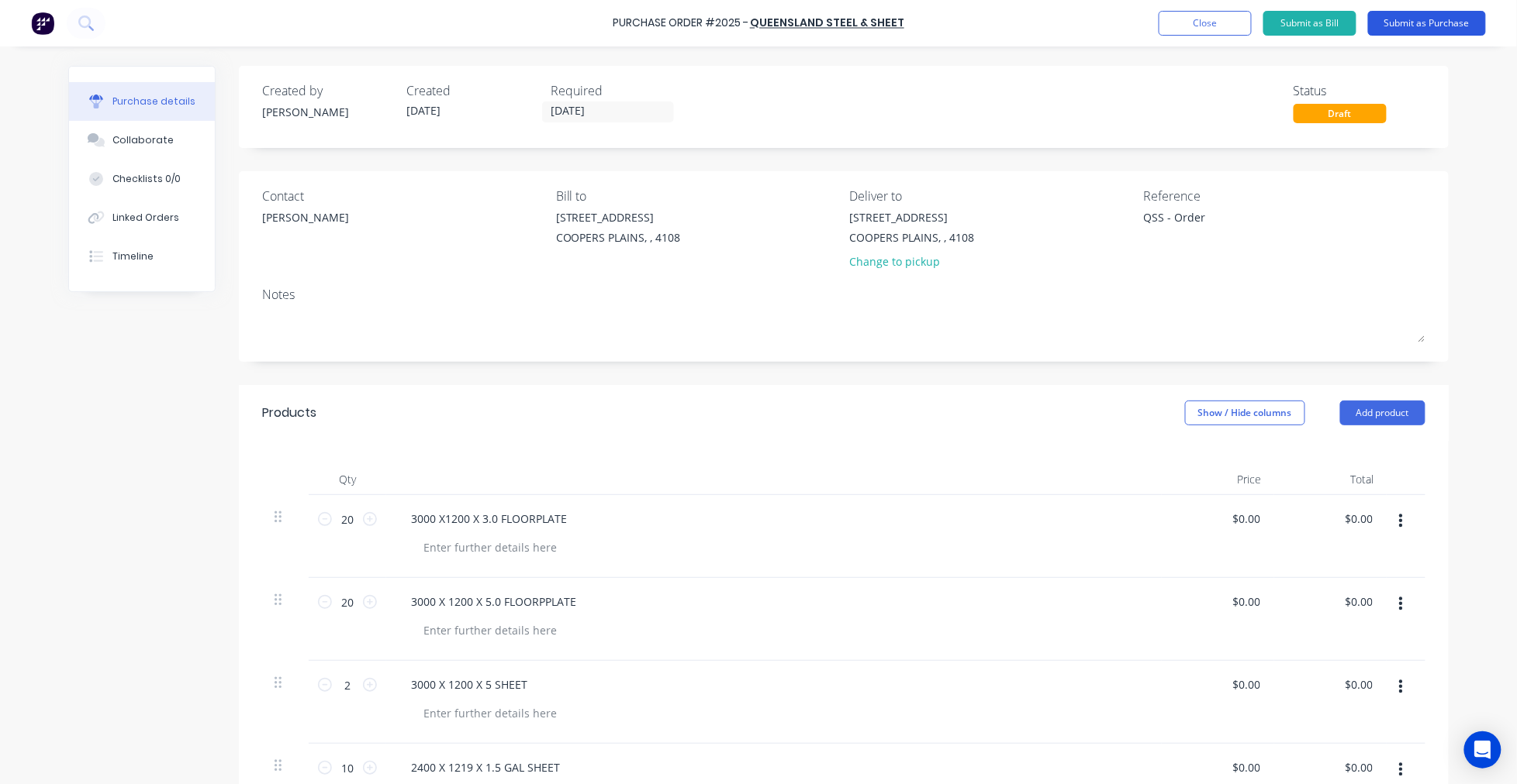
click at [1440, 19] on button "Submit as Purchase" at bounding box center [1427, 23] width 118 height 25
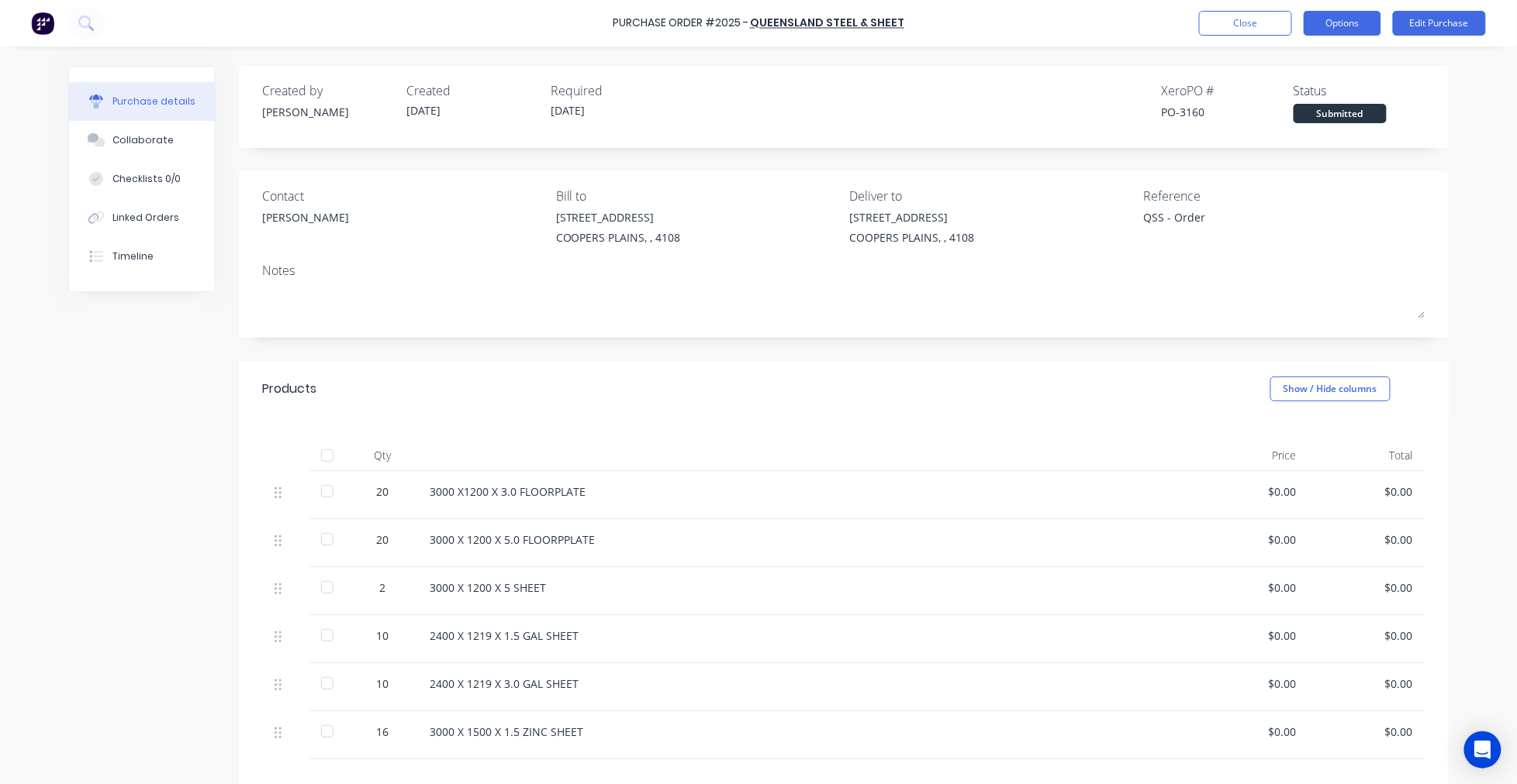
click at [1351, 26] on button "Options" at bounding box center [1342, 23] width 77 height 25
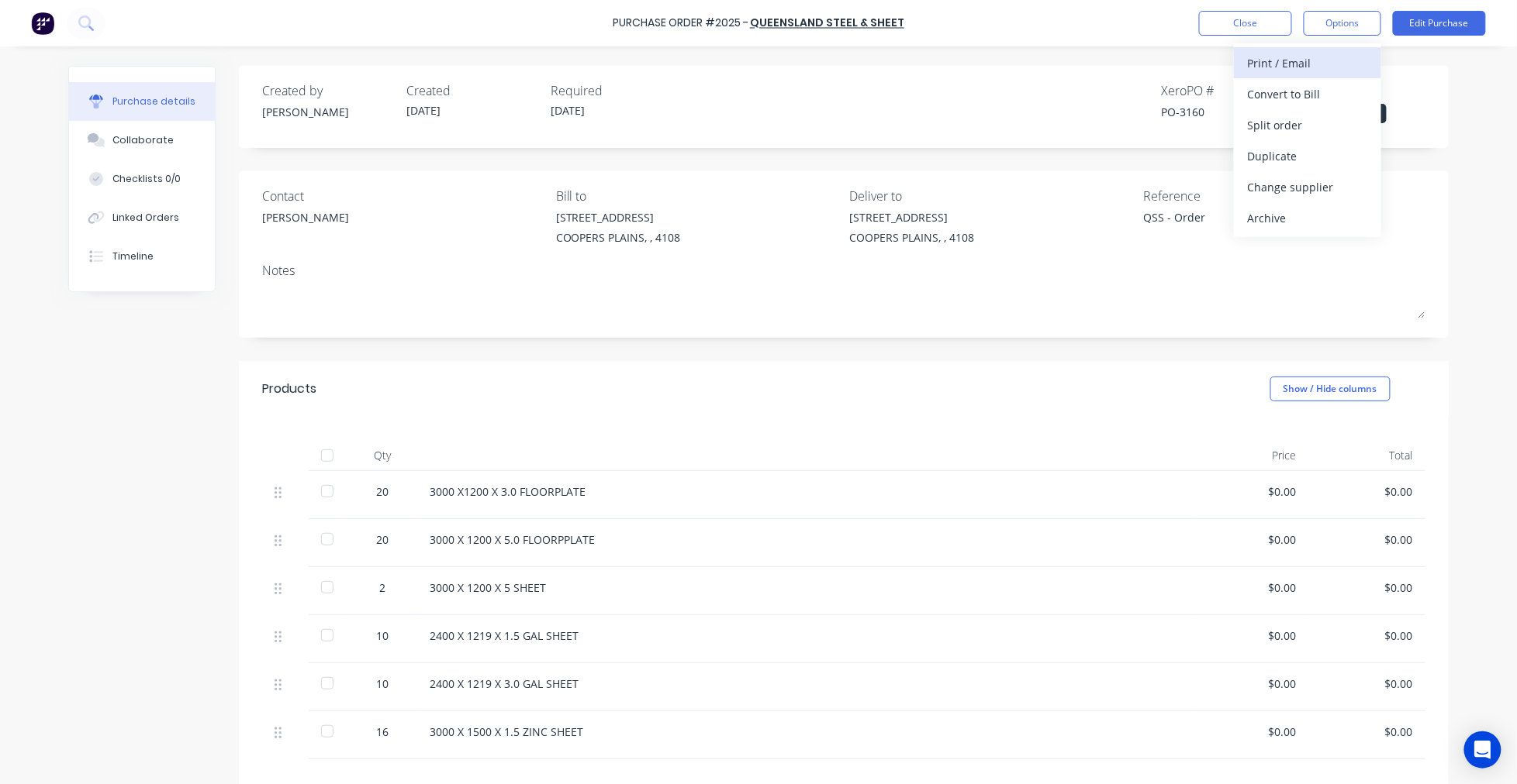
click at [1316, 66] on div "Print / Email" at bounding box center [1307, 63] width 119 height 22
click at [1309, 92] on div "With pricing" at bounding box center [1307, 94] width 119 height 22
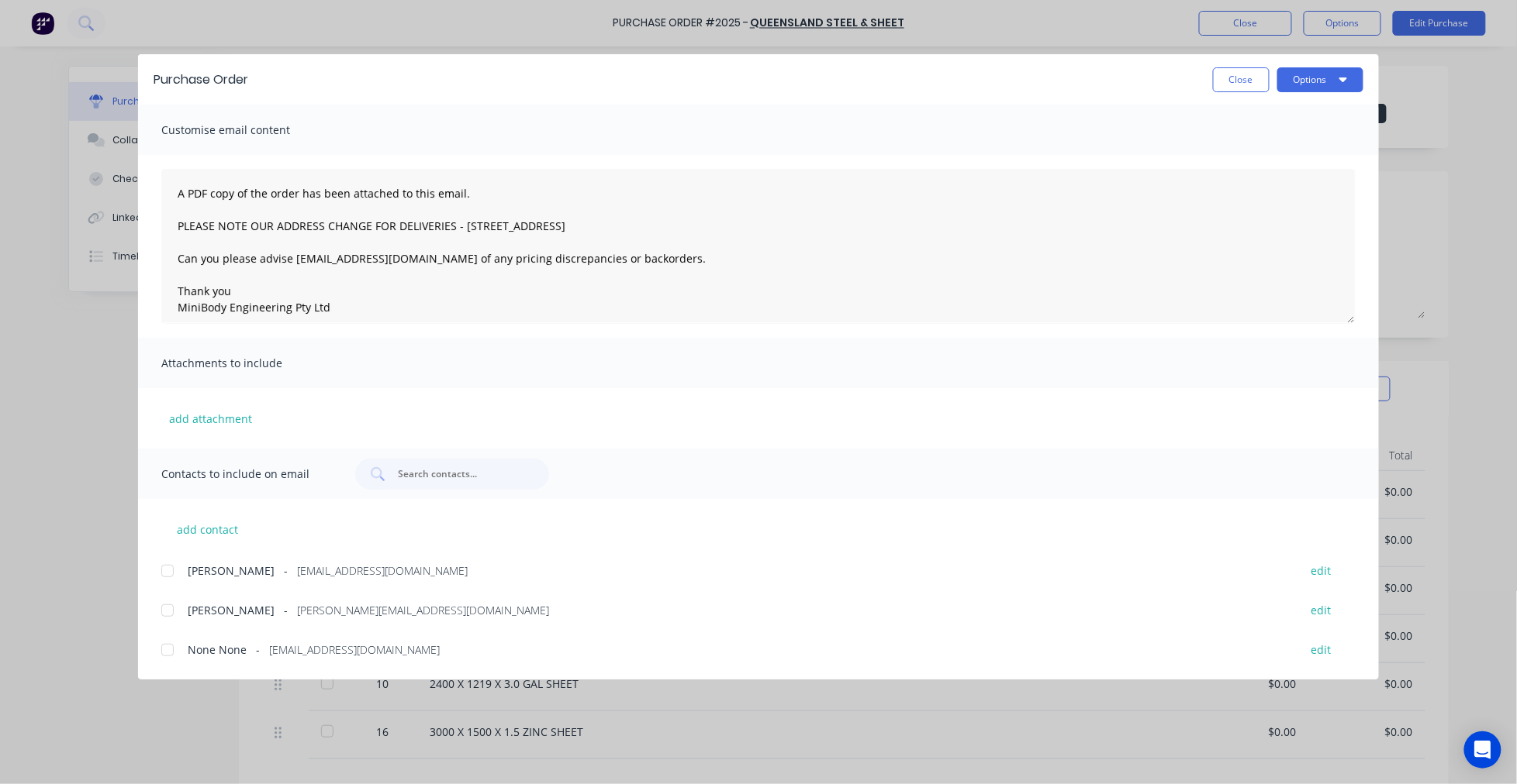
click at [169, 603] on div at bounding box center [167, 610] width 31 height 31
click at [1314, 77] on button "Options" at bounding box center [1320, 79] width 86 height 25
click at [1277, 174] on div "Email" at bounding box center [1289, 181] width 119 height 22
click at [1230, 87] on button "Close" at bounding box center [1241, 79] width 57 height 25
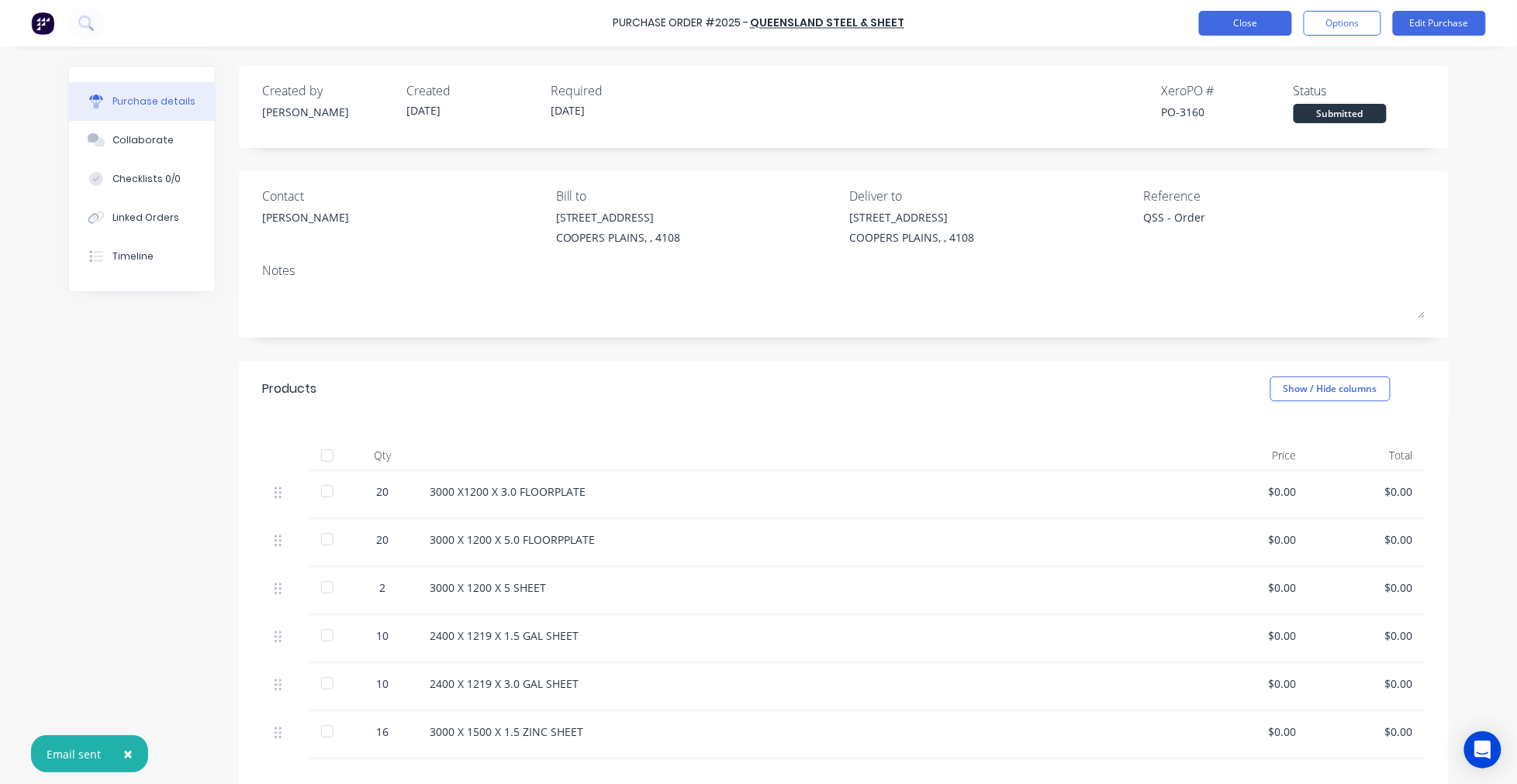
click at [1262, 24] on button "Close" at bounding box center [1245, 23] width 93 height 25
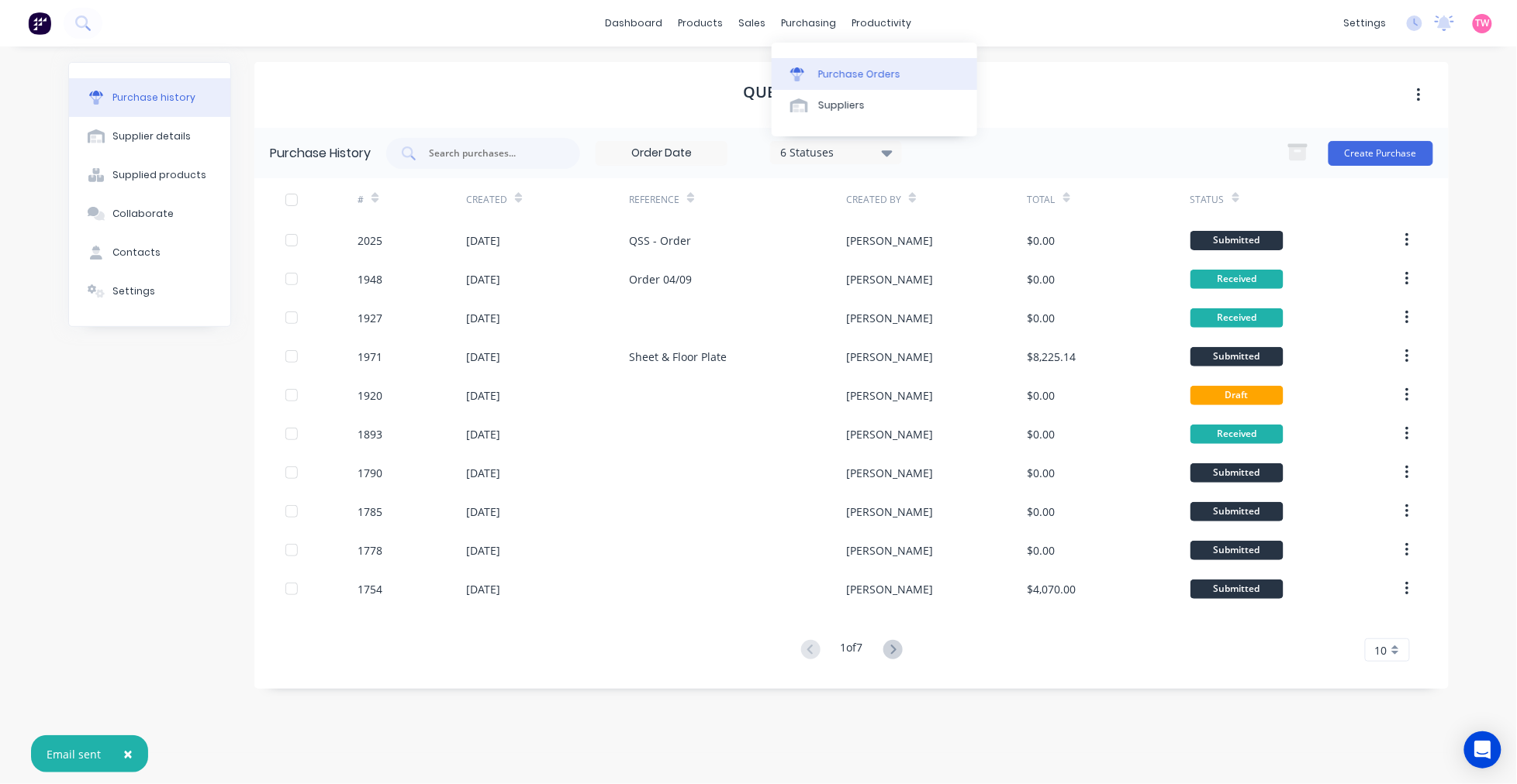
click at [861, 85] on link "Purchase Orders" at bounding box center [874, 73] width 205 height 31
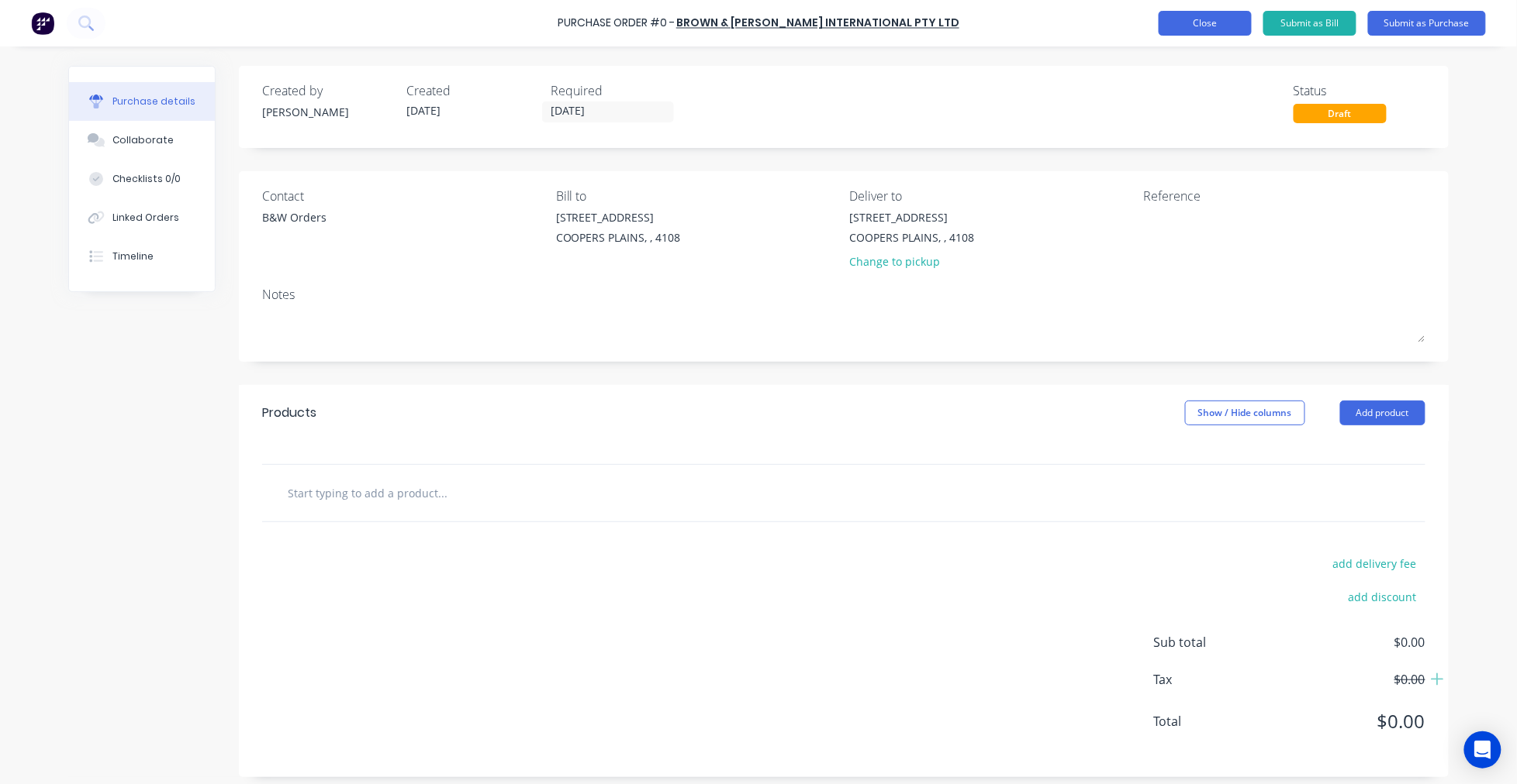
click at [1189, 15] on button "Close" at bounding box center [1205, 23] width 93 height 25
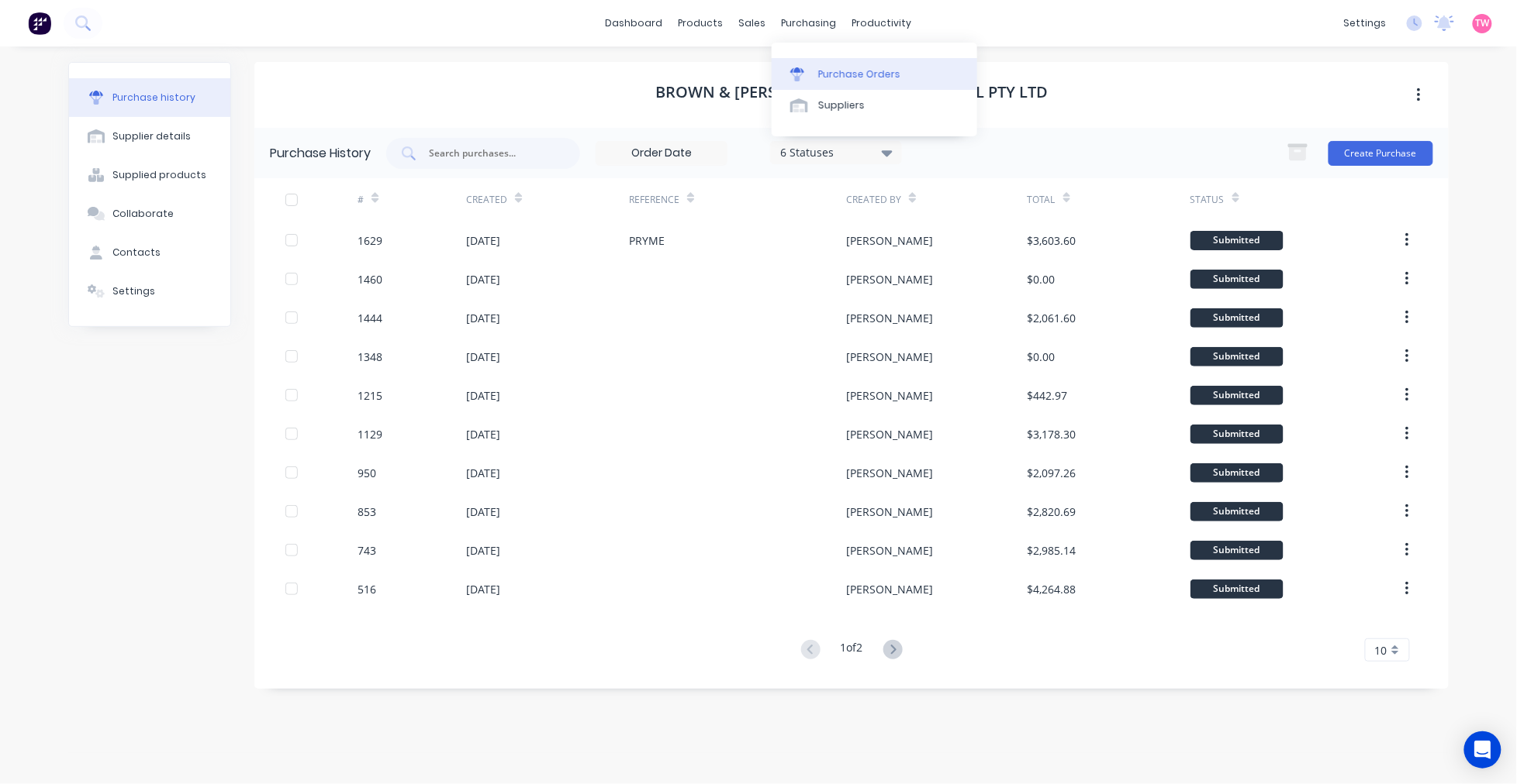
click at [854, 73] on div "Purchase Orders" at bounding box center [859, 73] width 82 height 14
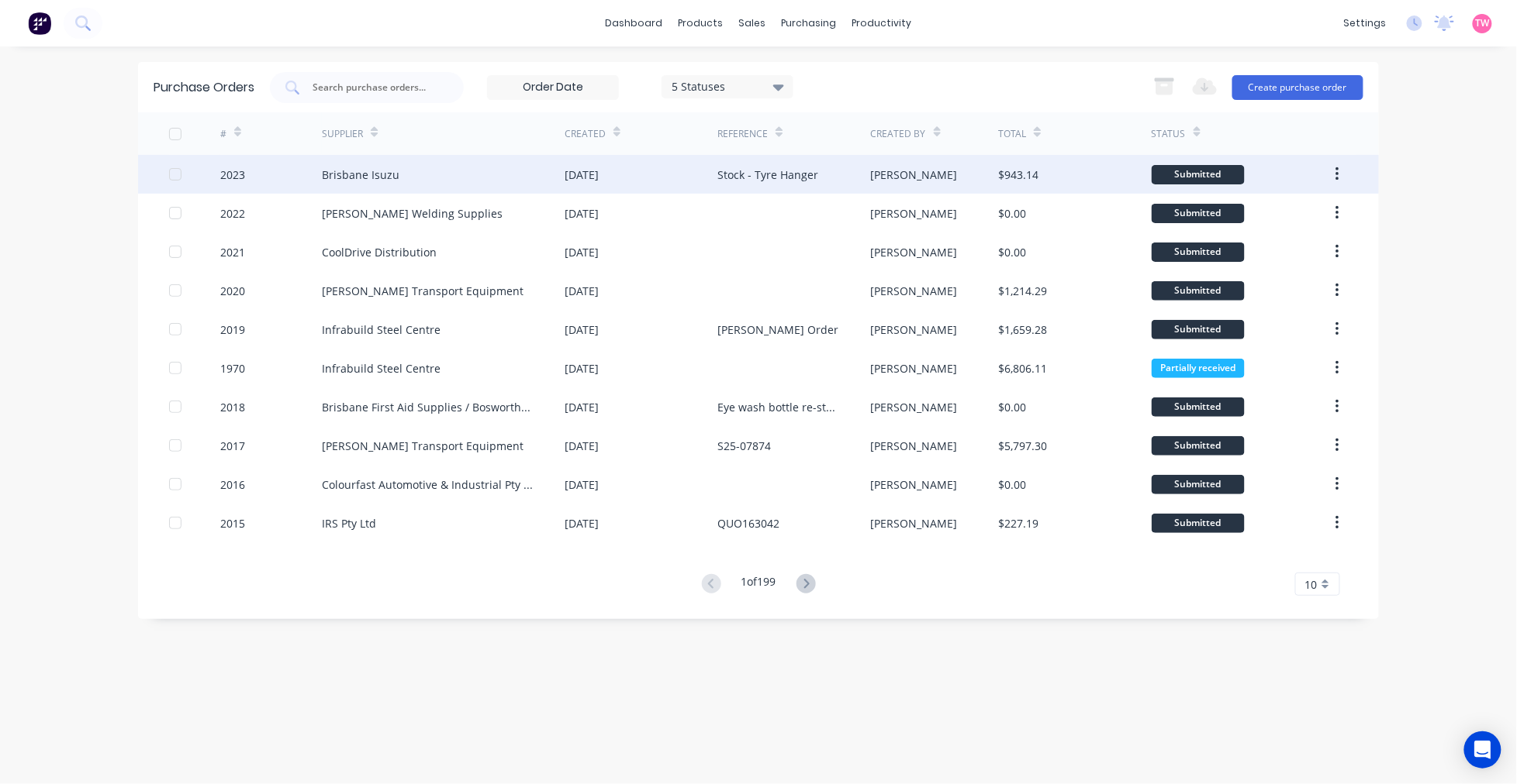
click at [417, 172] on div "Brisbane Isuzu" at bounding box center [443, 174] width 243 height 39
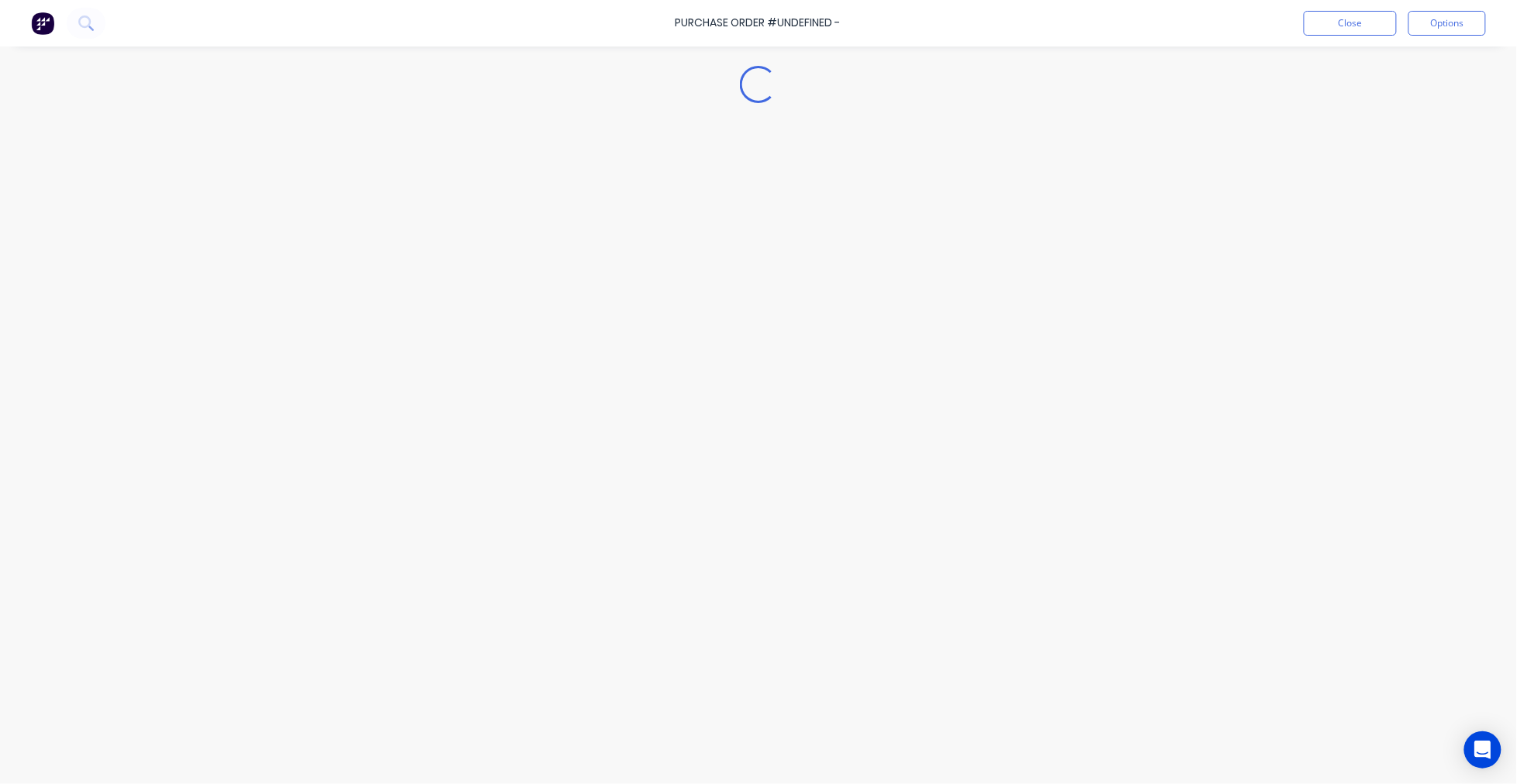
type textarea "x"
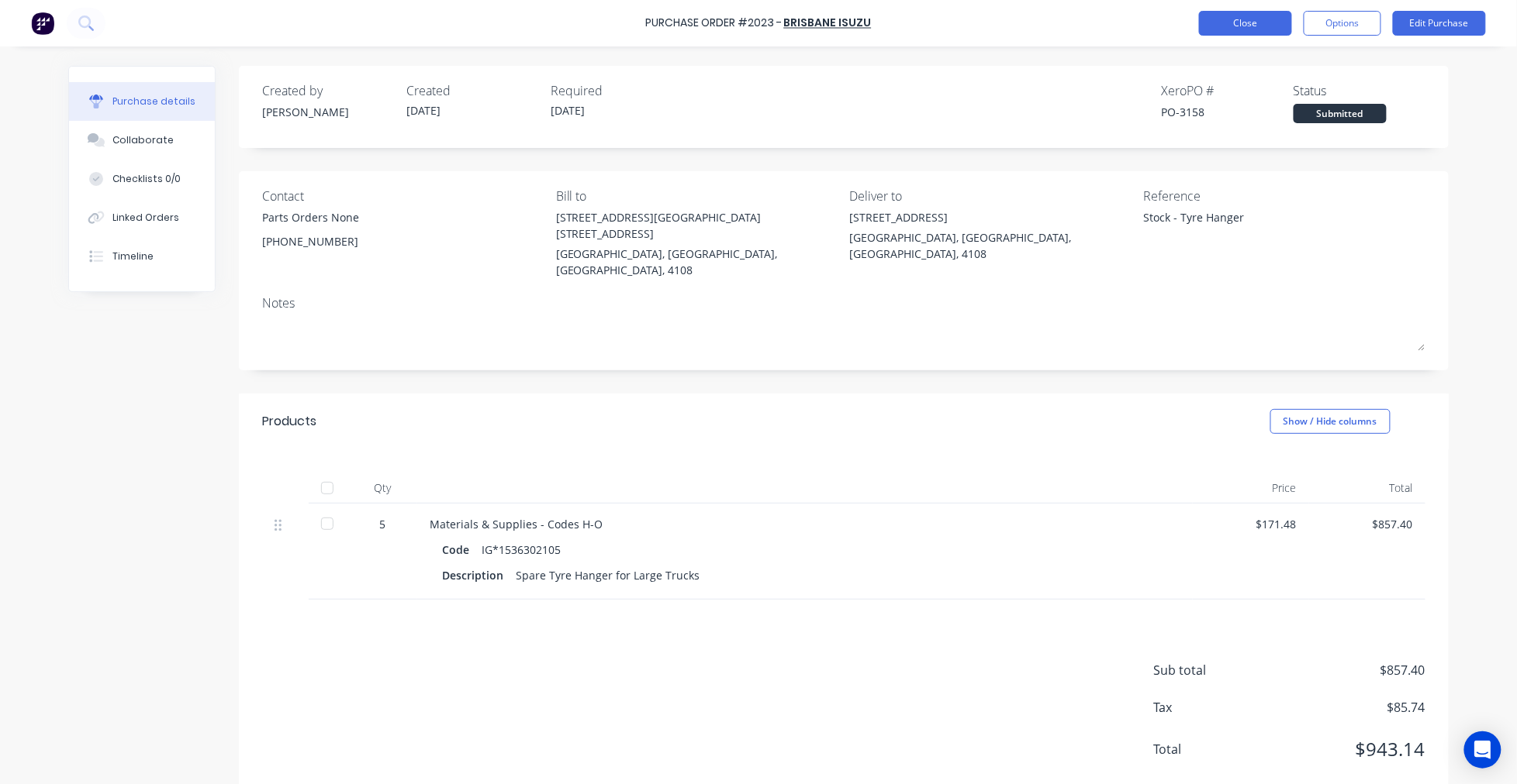
click at [1249, 19] on button "Close" at bounding box center [1245, 23] width 93 height 25
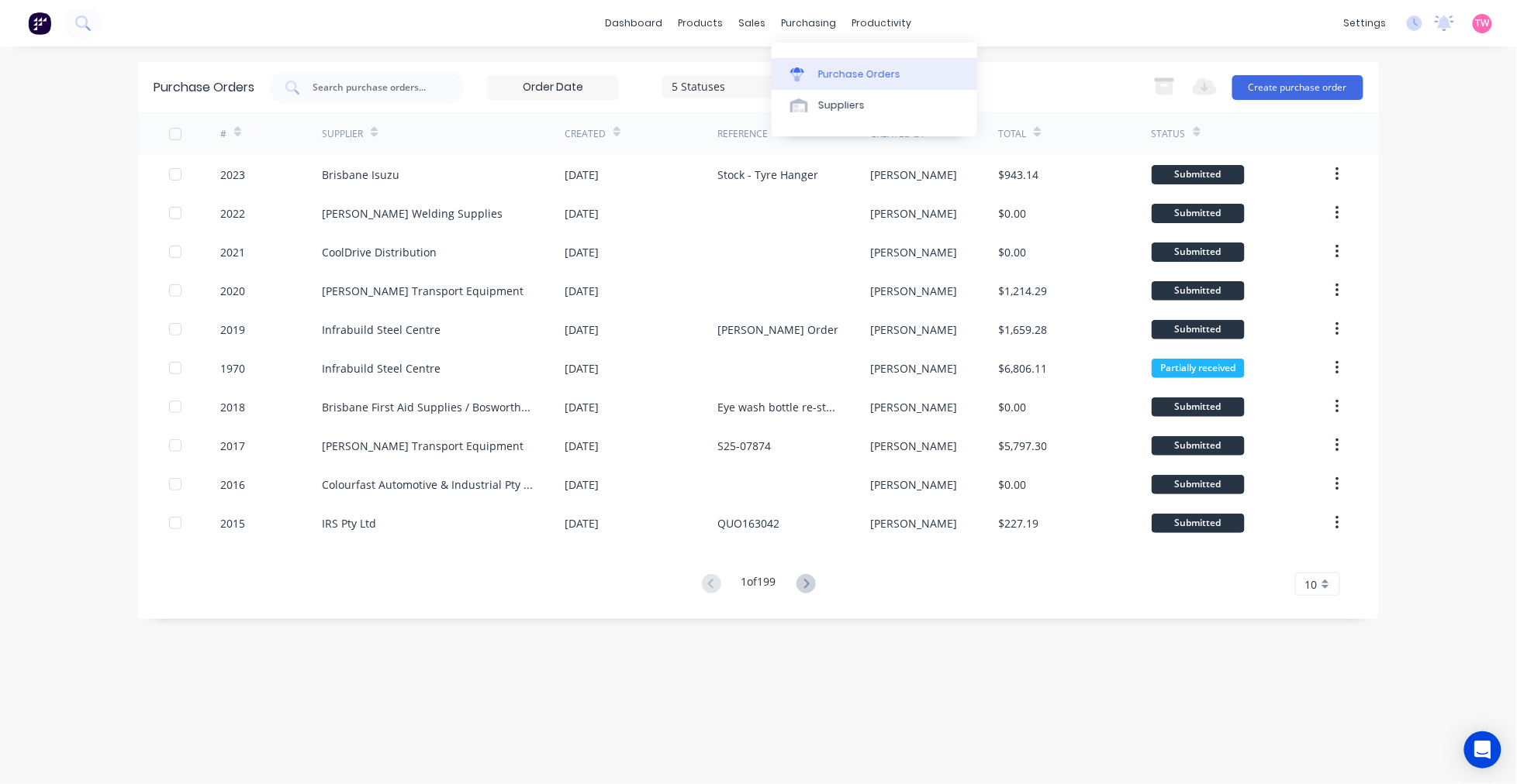
click at [840, 71] on div "Purchase Orders" at bounding box center [859, 73] width 82 height 14
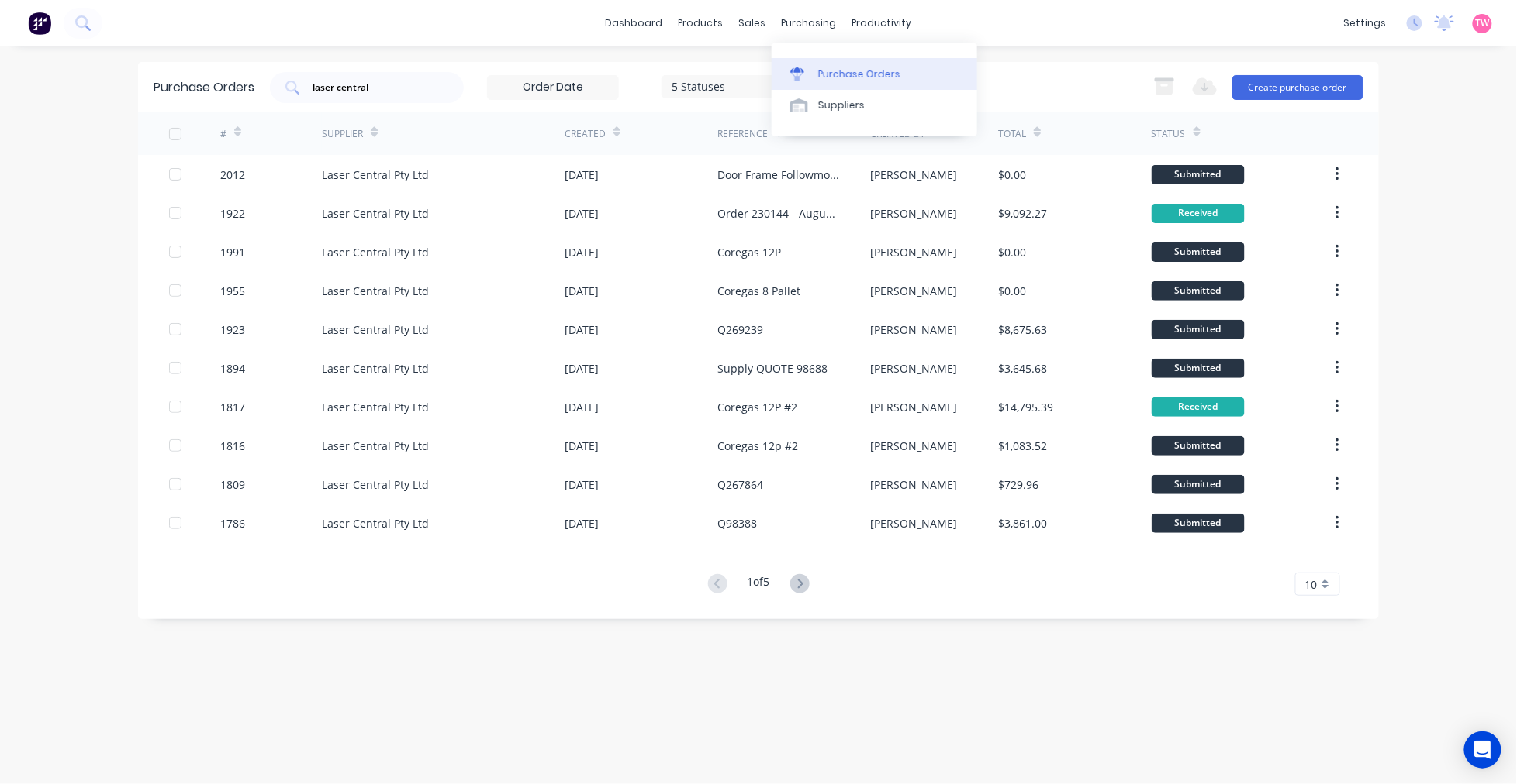
click at [841, 71] on div "Purchase Orders" at bounding box center [859, 73] width 82 height 14
drag, startPoint x: 410, startPoint y: 86, endPoint x: 260, endPoint y: 81, distance: 150.1
click at [260, 81] on div "Purchase Orders laser central 5 Statuses 5 Statuses Export to Excel (XLSX) Crea…" at bounding box center [758, 87] width 1241 height 50
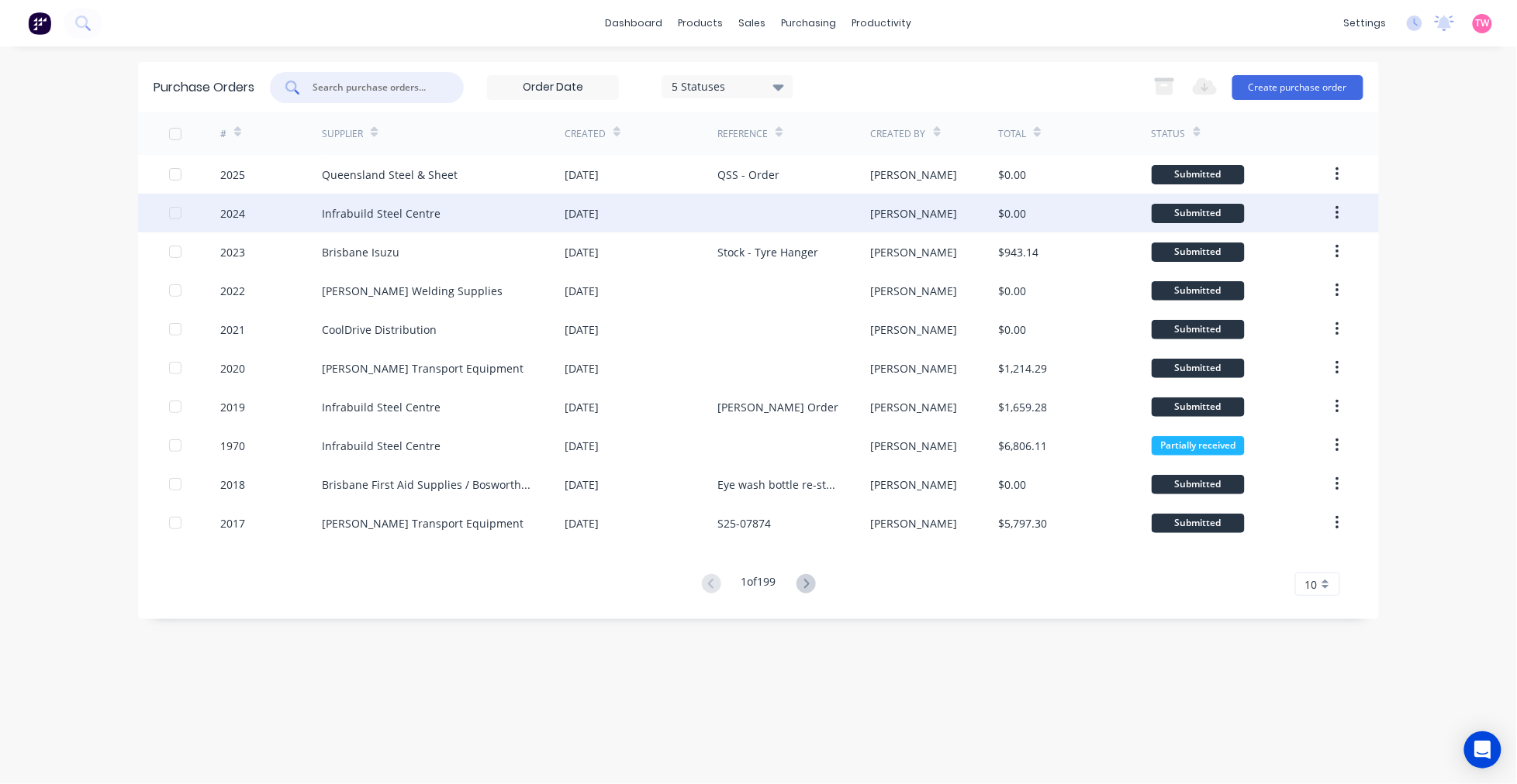
click at [404, 212] on div "Infrabuild Steel Centre" at bounding box center [381, 213] width 119 height 16
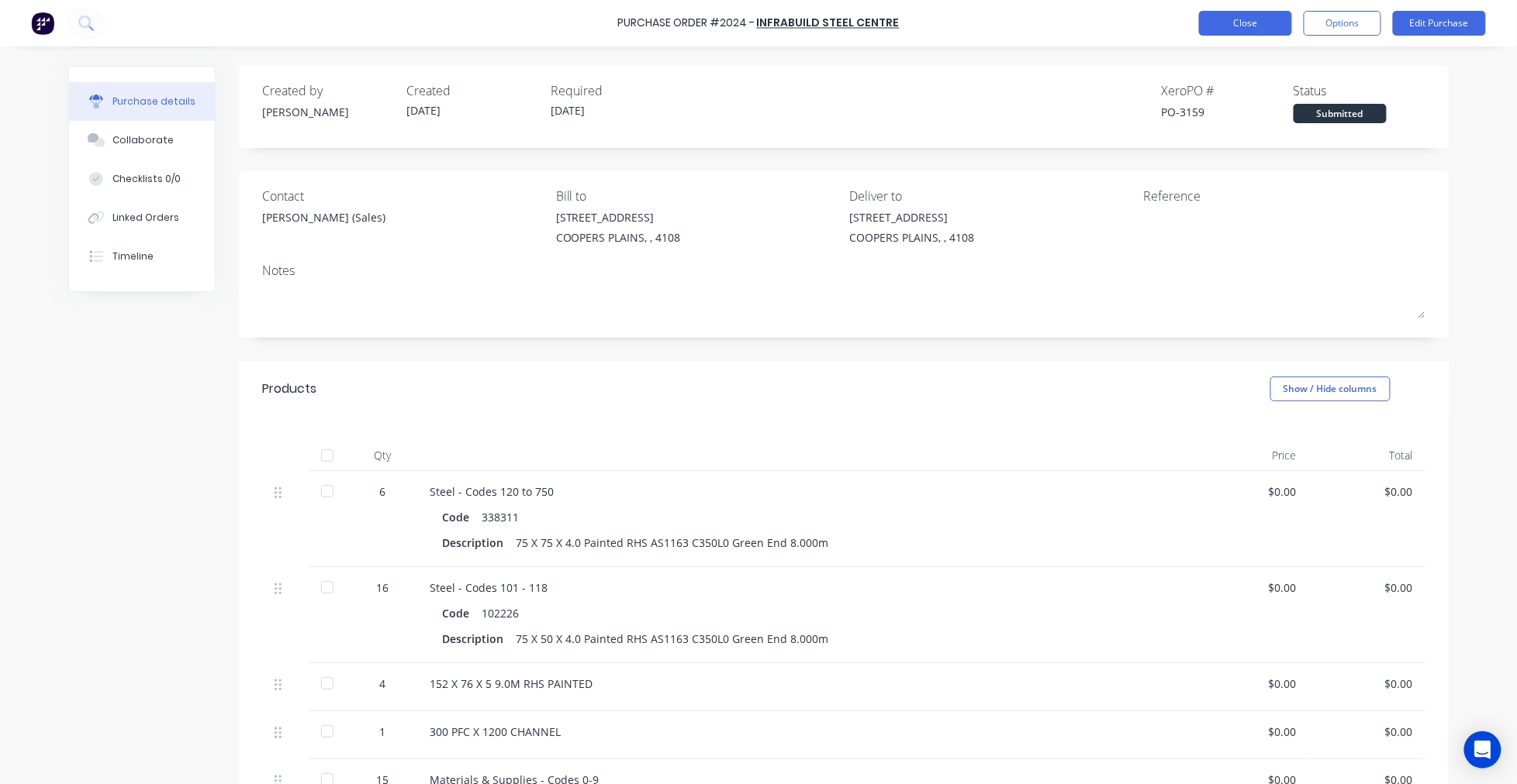
click at [1251, 18] on button "Close" at bounding box center [1245, 23] width 93 height 25
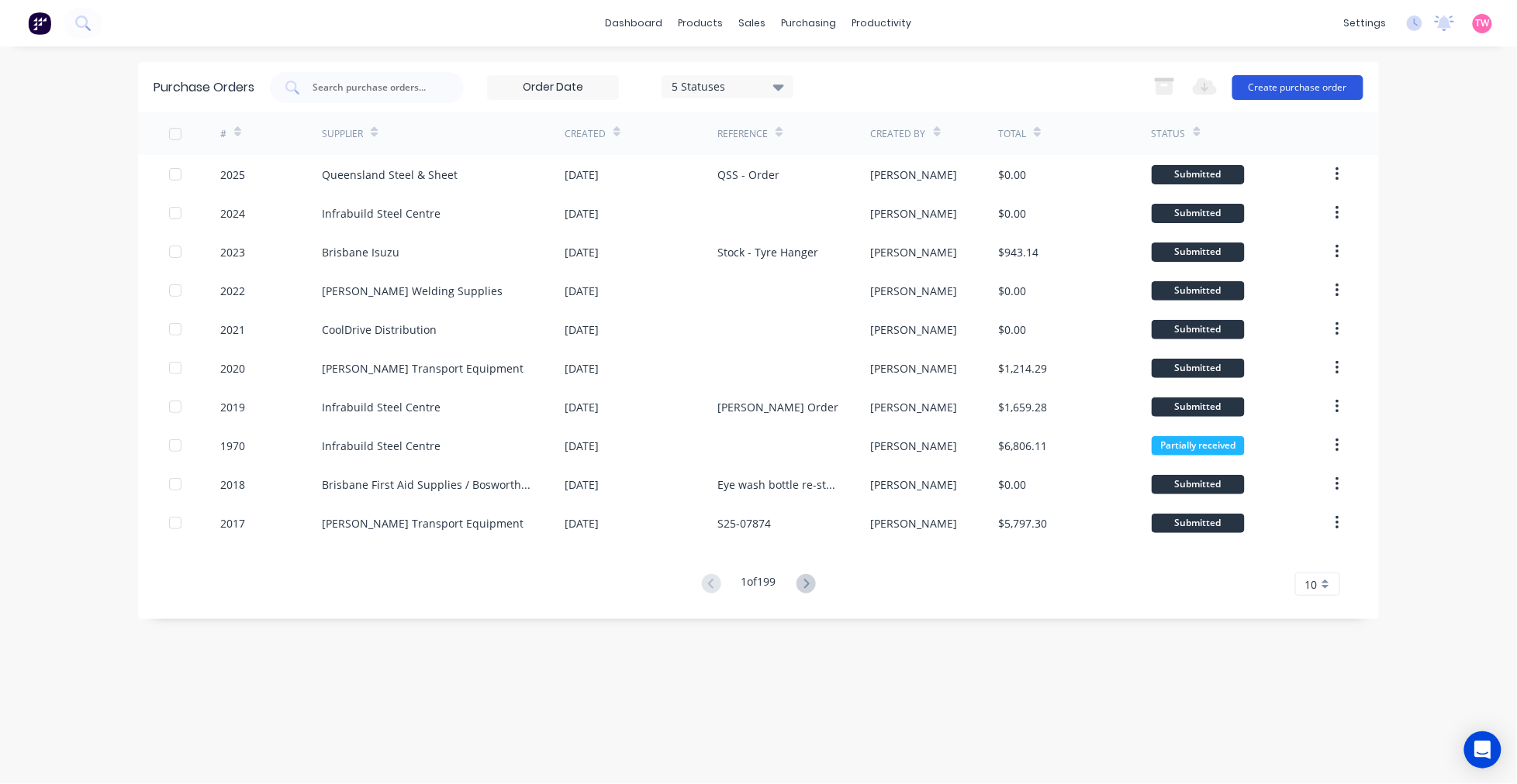
click at [1282, 82] on button "Create purchase order" at bounding box center [1297, 87] width 131 height 25
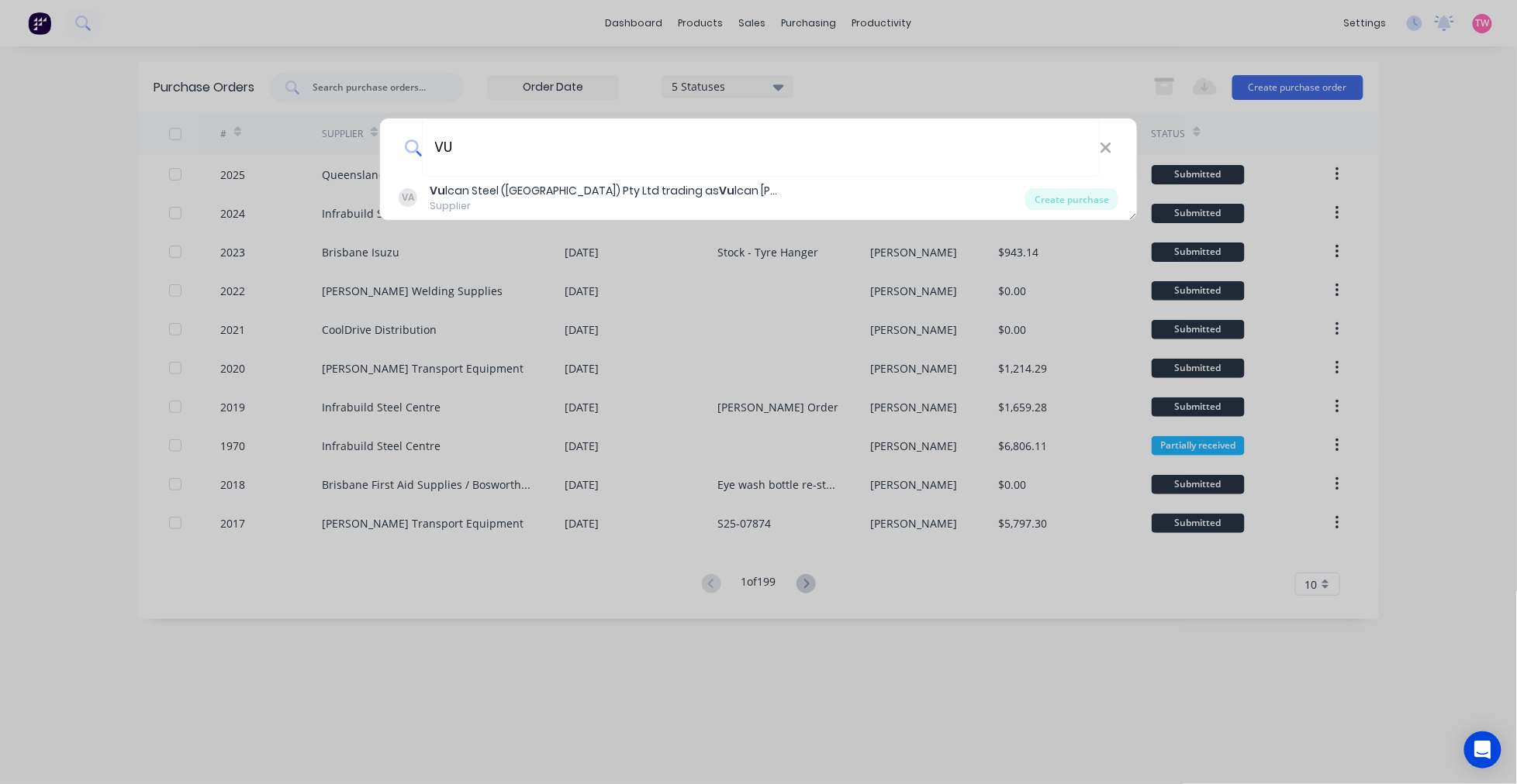
type input "V"
drag, startPoint x: 515, startPoint y: 152, endPoint x: 296, endPoint y: 141, distance: 219.3
click at [295, 141] on div "CAPRAL CA Capral Aluminium Supplier Create purchase" at bounding box center [758, 392] width 1517 height 784
type input "VULCA"
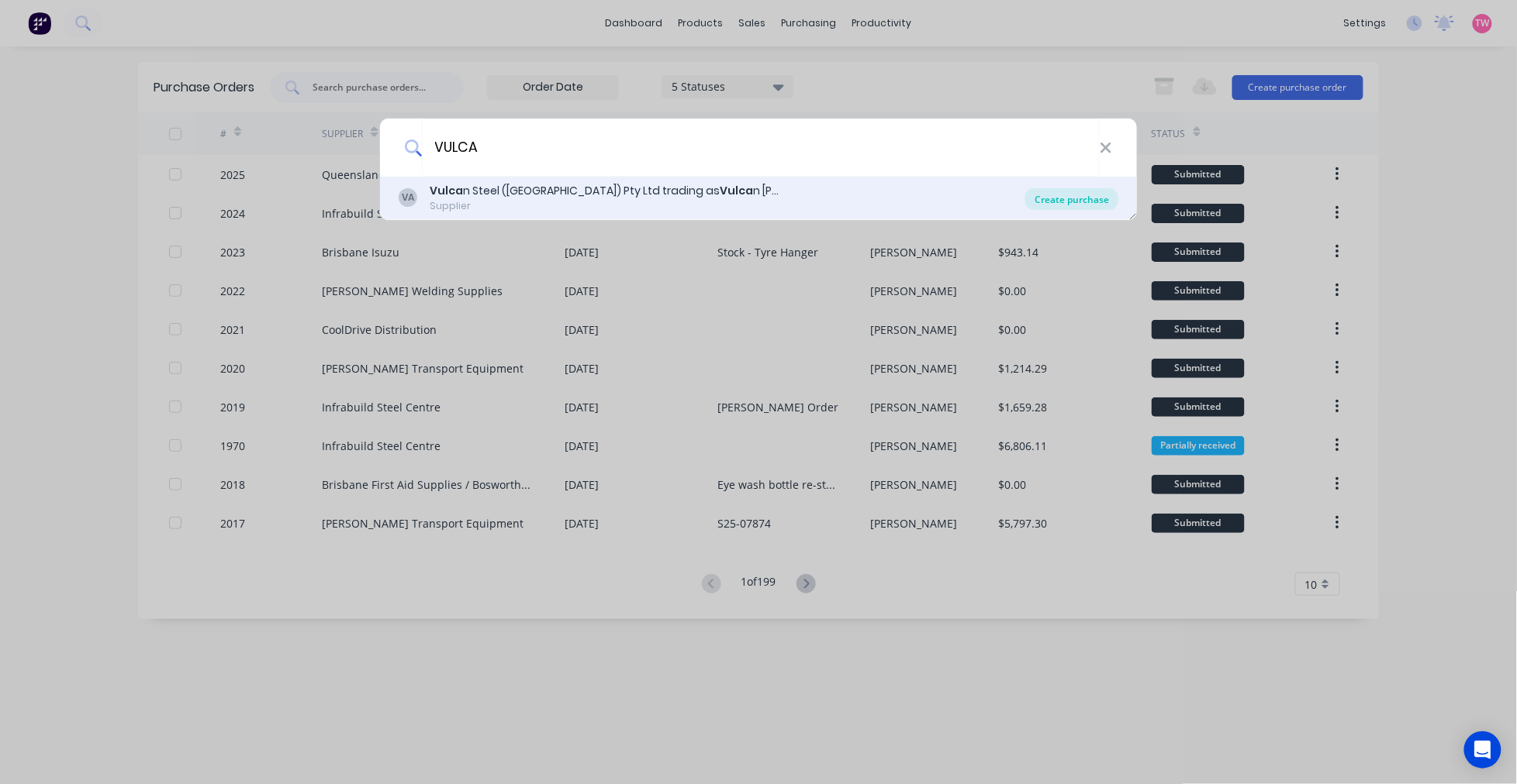
click at [1042, 197] on div "Create purchase" at bounding box center [1071, 199] width 93 height 22
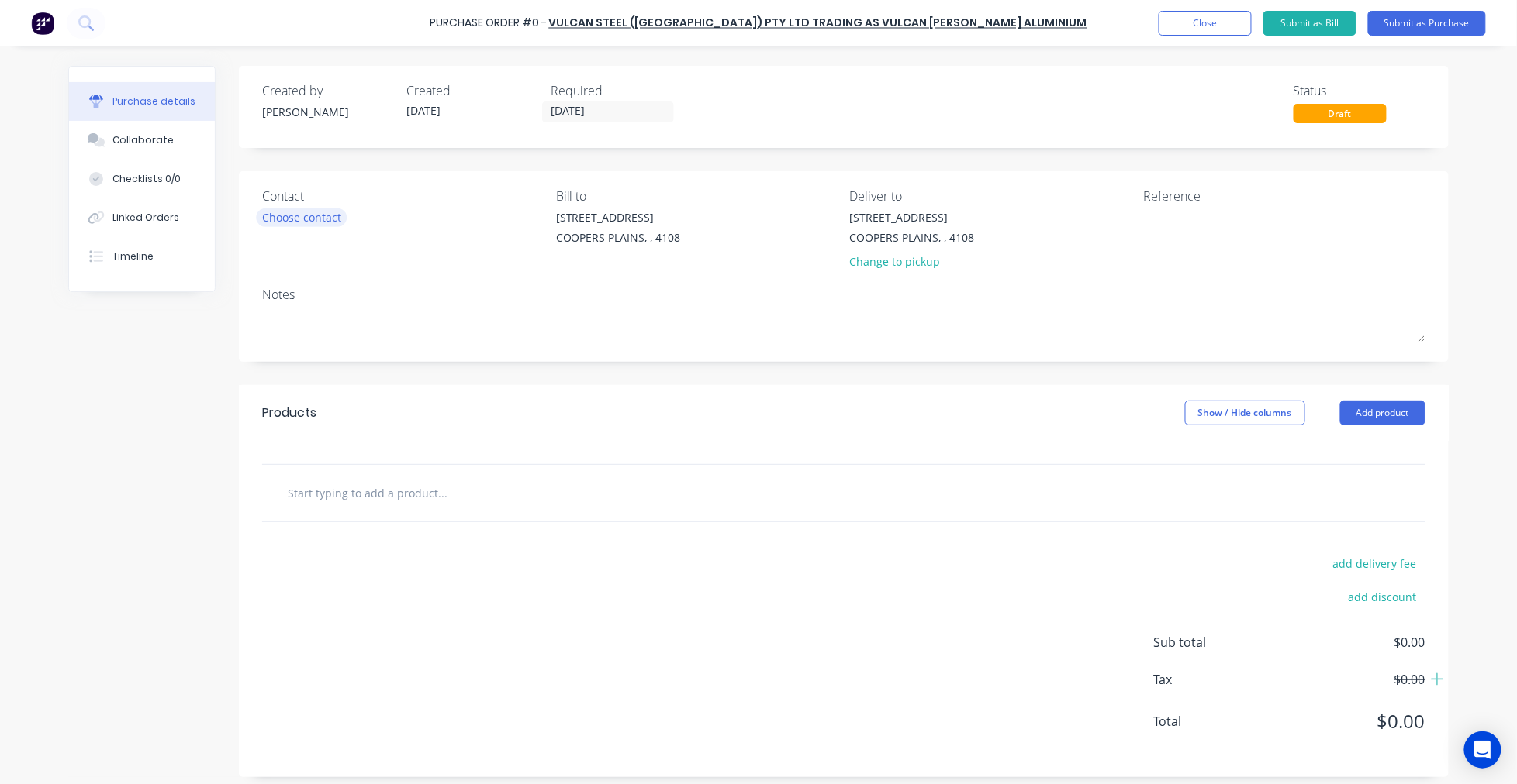
click at [297, 220] on div "Choose contact" at bounding box center [301, 217] width 79 height 16
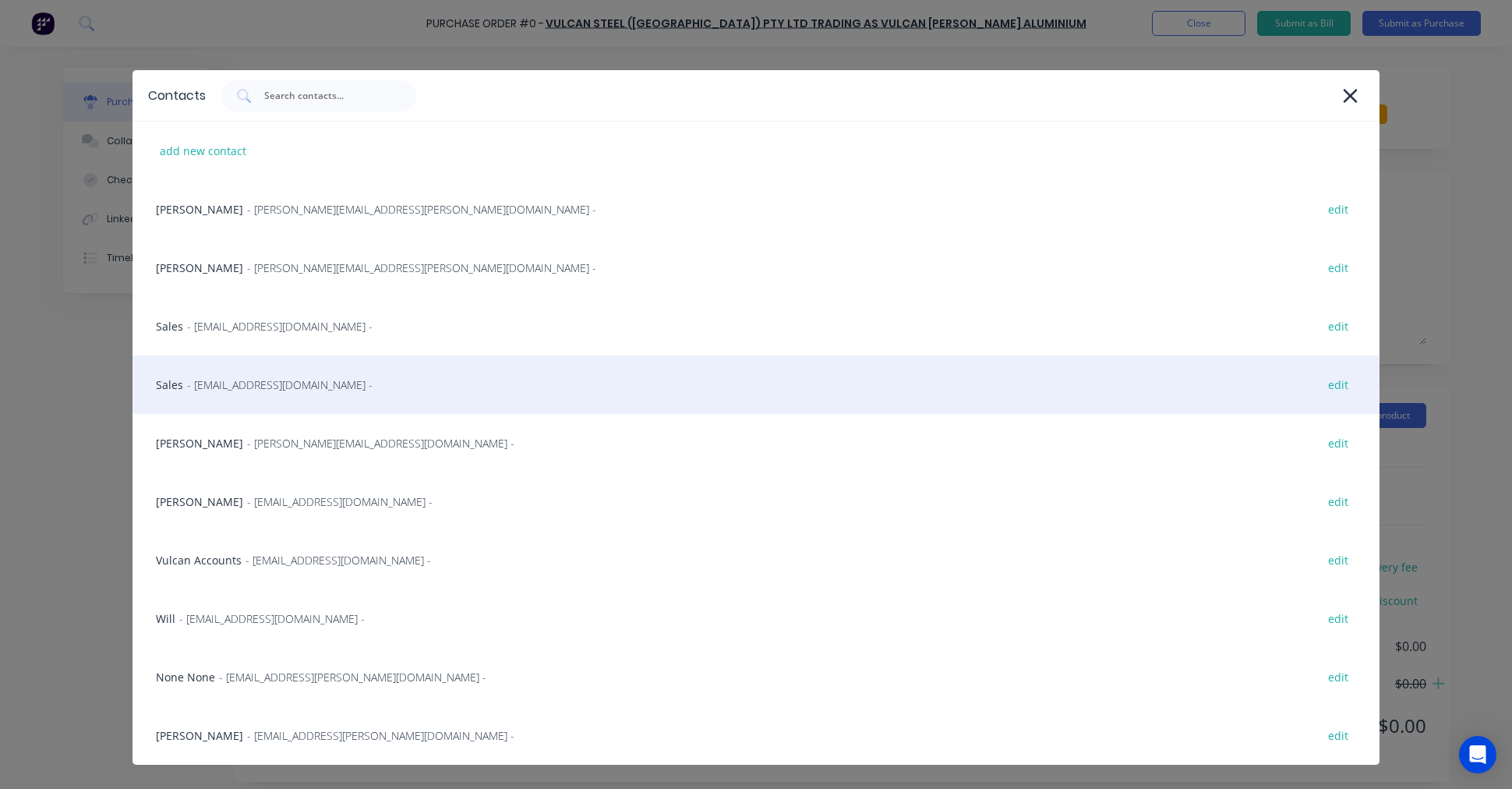
click at [224, 381] on span "- aluminium.brisbane@vulcan.co -" at bounding box center [279, 385] width 185 height 16
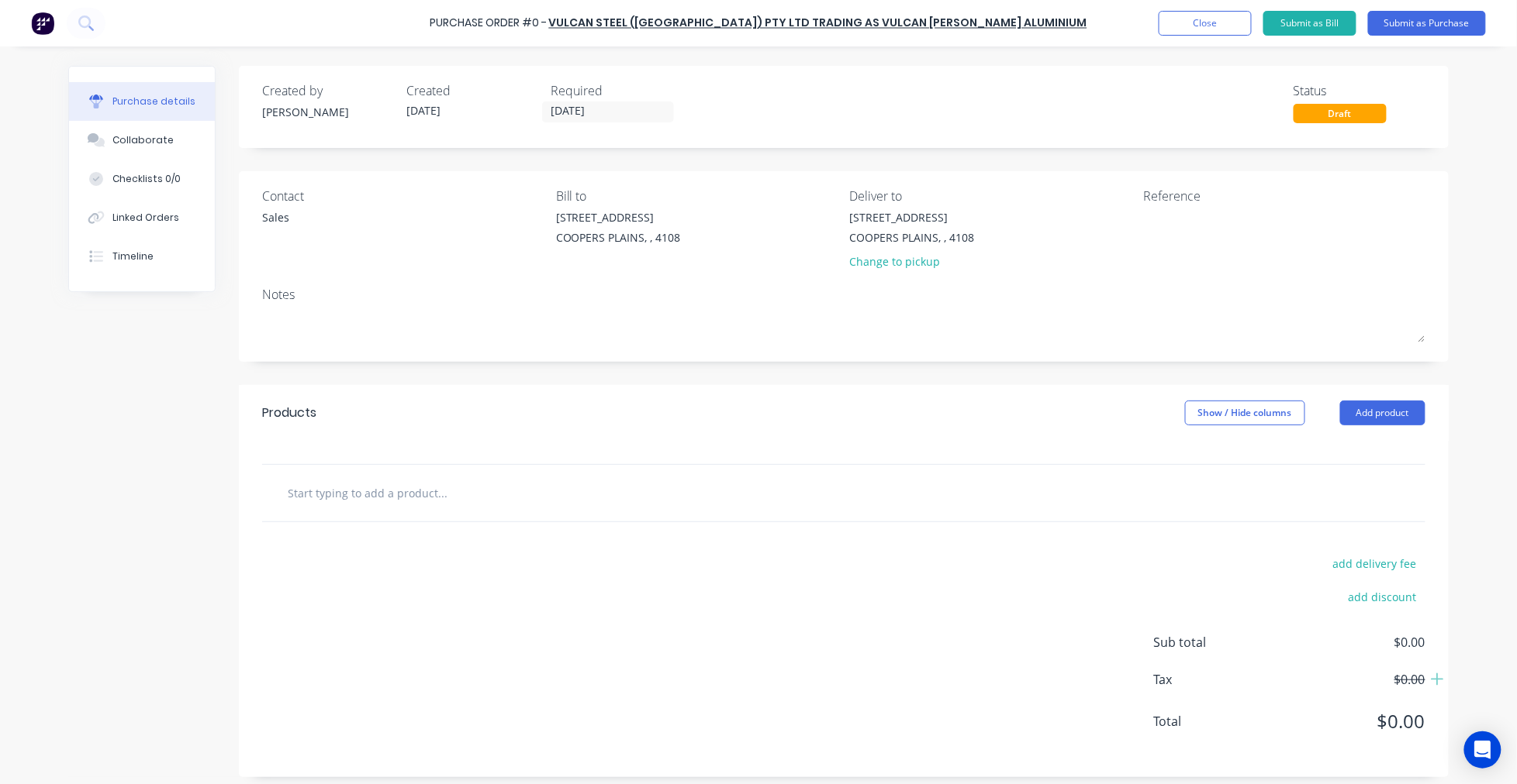
drag, startPoint x: 393, startPoint y: 493, endPoint x: 393, endPoint y: 485, distance: 8.0
click at [393, 492] on input "text" at bounding box center [442, 493] width 310 height 31
click at [287, 493] on input "j MOLD" at bounding box center [442, 493] width 310 height 31
click at [351, 489] on input "J MOLD" at bounding box center [442, 493] width 310 height 31
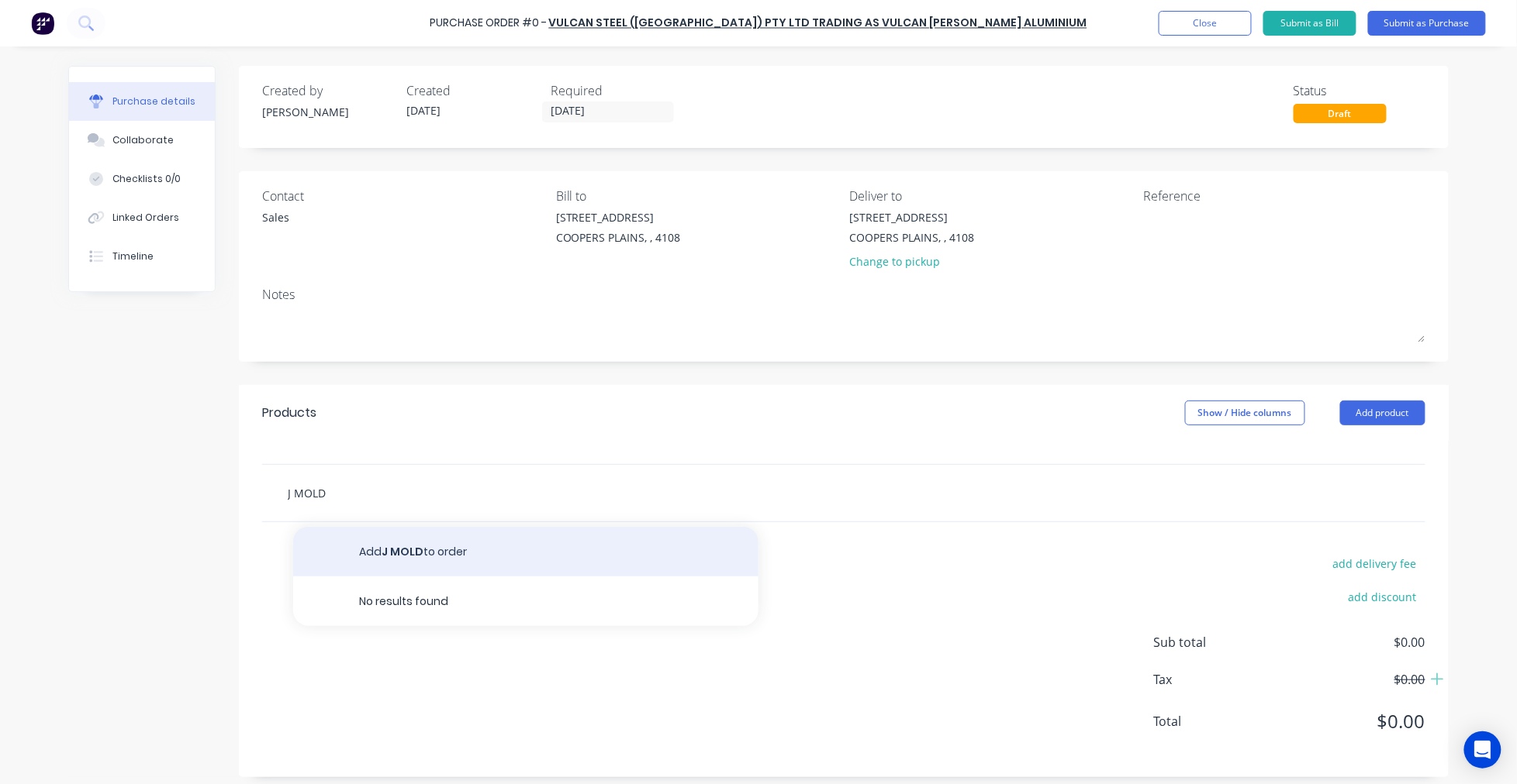
type input "J MOLD"
click at [427, 553] on button "Add J MOLD to order" at bounding box center [526, 552] width 465 height 49
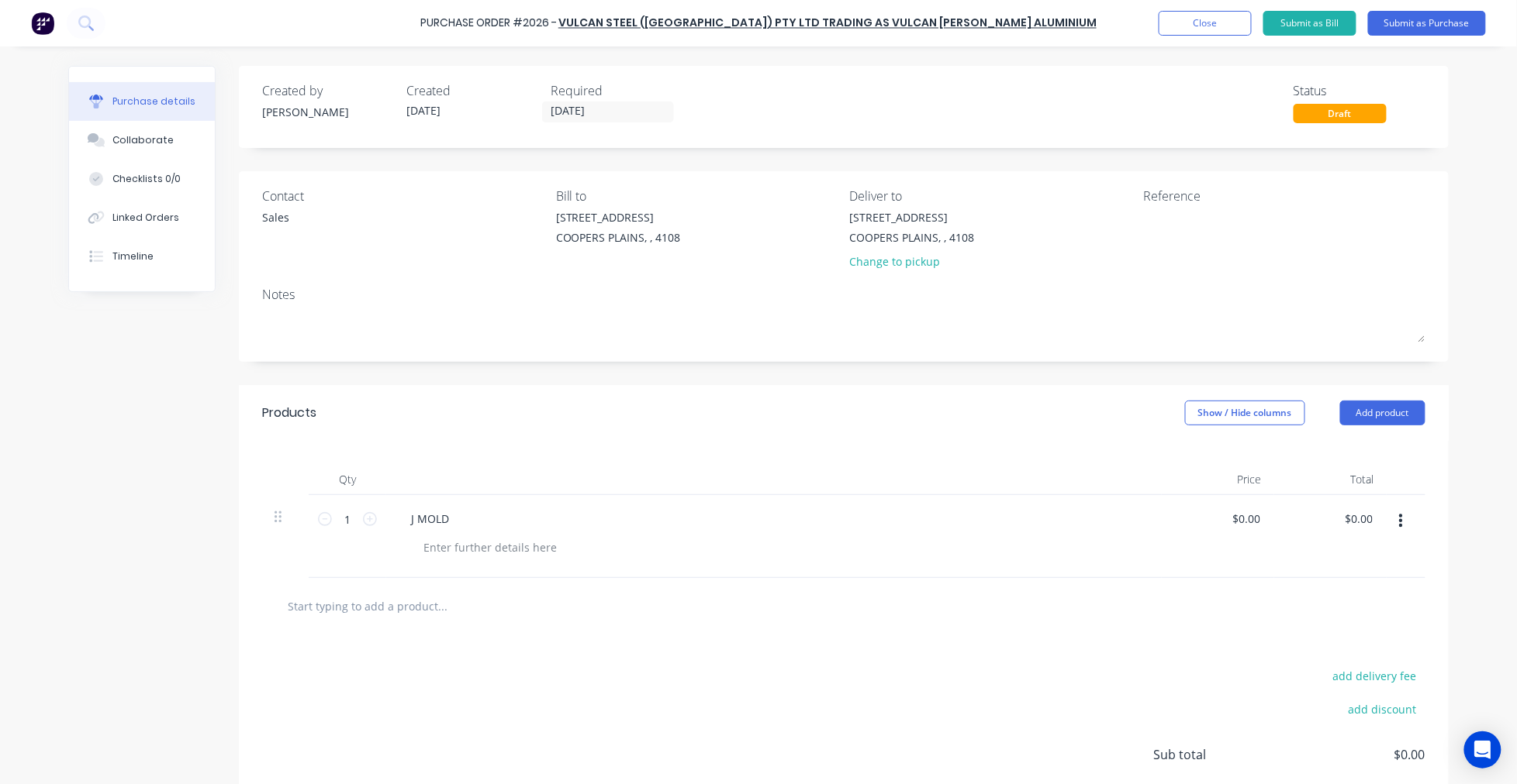
click at [383, 609] on input "text" at bounding box center [442, 606] width 310 height 31
click at [339, 517] on input "1" at bounding box center [347, 519] width 31 height 23
type input "20"
click at [448, 519] on div "J MOLD" at bounding box center [430, 519] width 63 height 22
click at [408, 517] on div "J MOLD" at bounding box center [430, 519] width 63 height 22
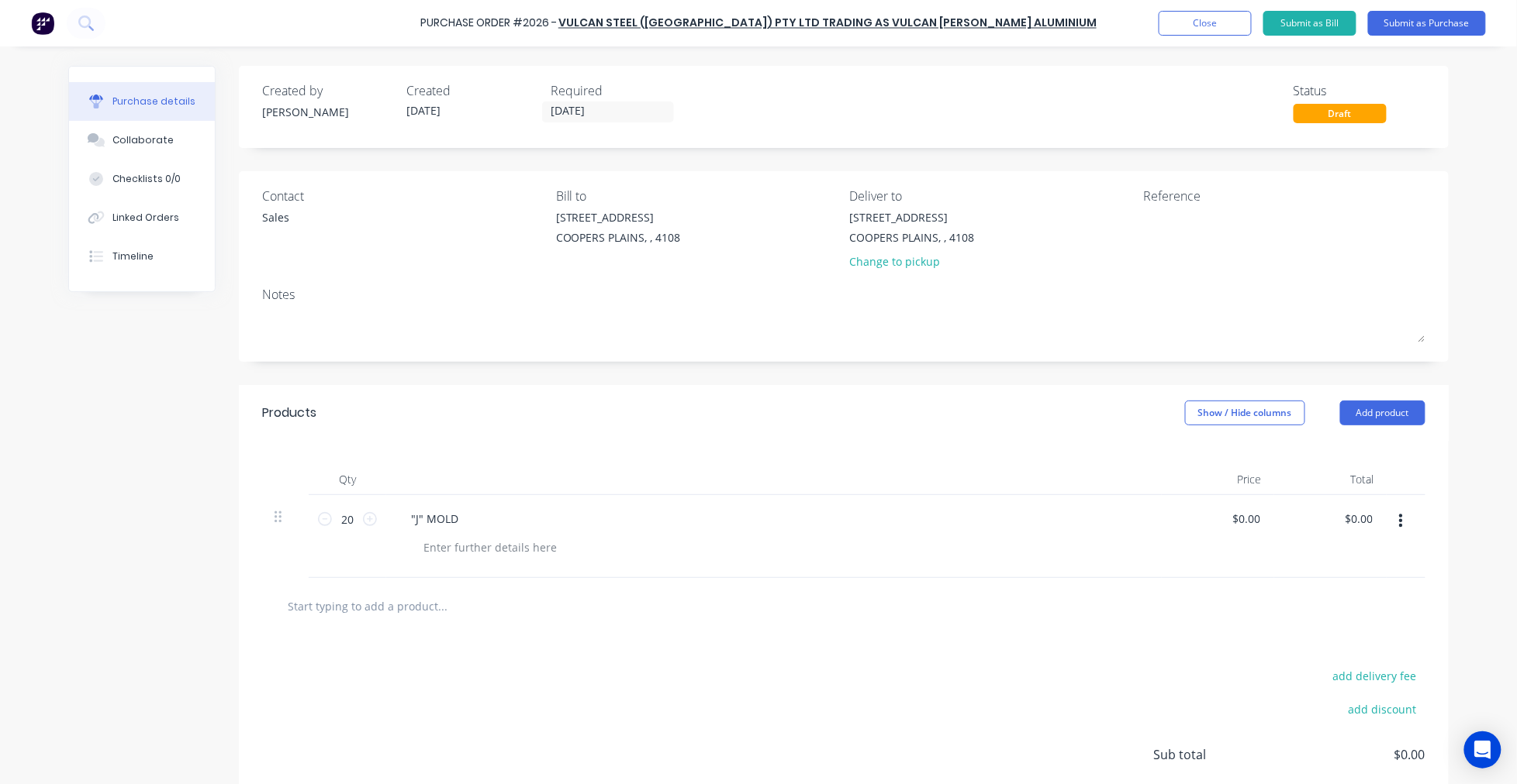
click at [412, 609] on input "text" at bounding box center [442, 606] width 310 height 31
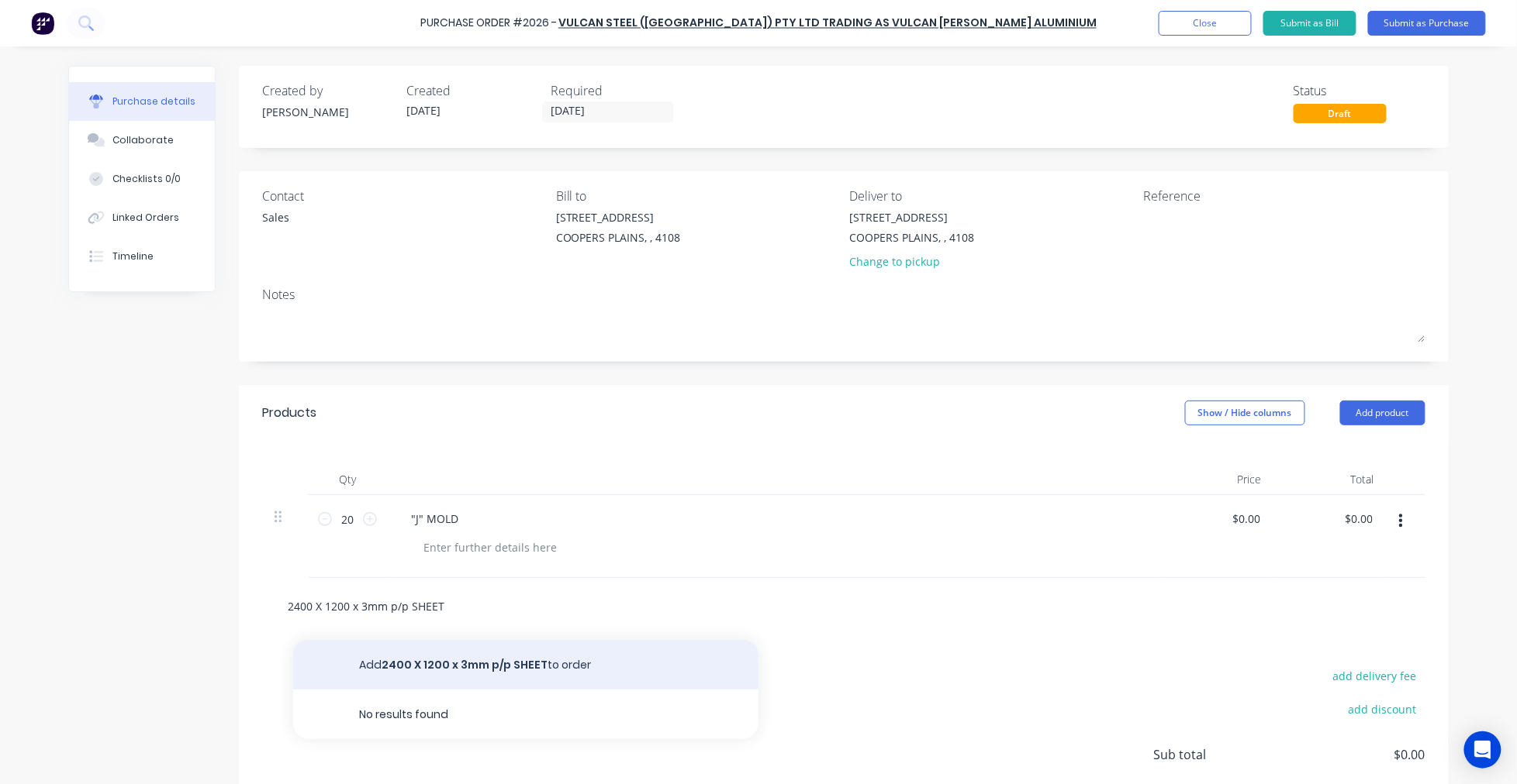
type input "2400 X 1200 x 3mm p/p SHEET"
click at [483, 663] on button "Add 2400 X 1200 x 3mm p/p SHEET to order" at bounding box center [526, 665] width 465 height 49
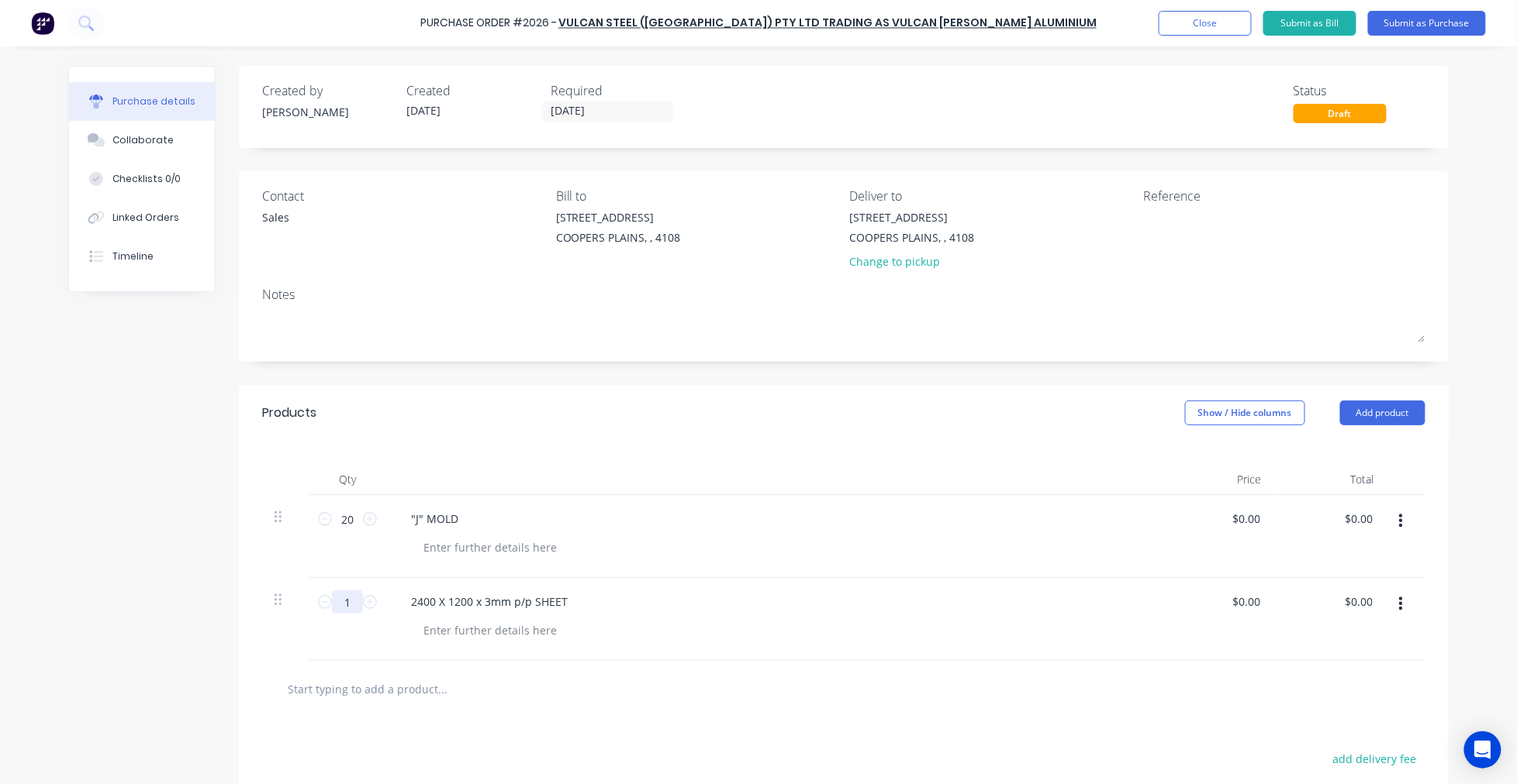
click at [344, 597] on input "1" at bounding box center [347, 602] width 31 height 23
type input "16"
click at [386, 692] on input "text" at bounding box center [442, 689] width 310 height 31
click at [353, 682] on input "2400 X 1200 X3mm PVC SHEET" at bounding box center [442, 689] width 310 height 31
click at [468, 692] on input "2400 X 1200 X 3mm PVC SHEET" at bounding box center [442, 689] width 310 height 31
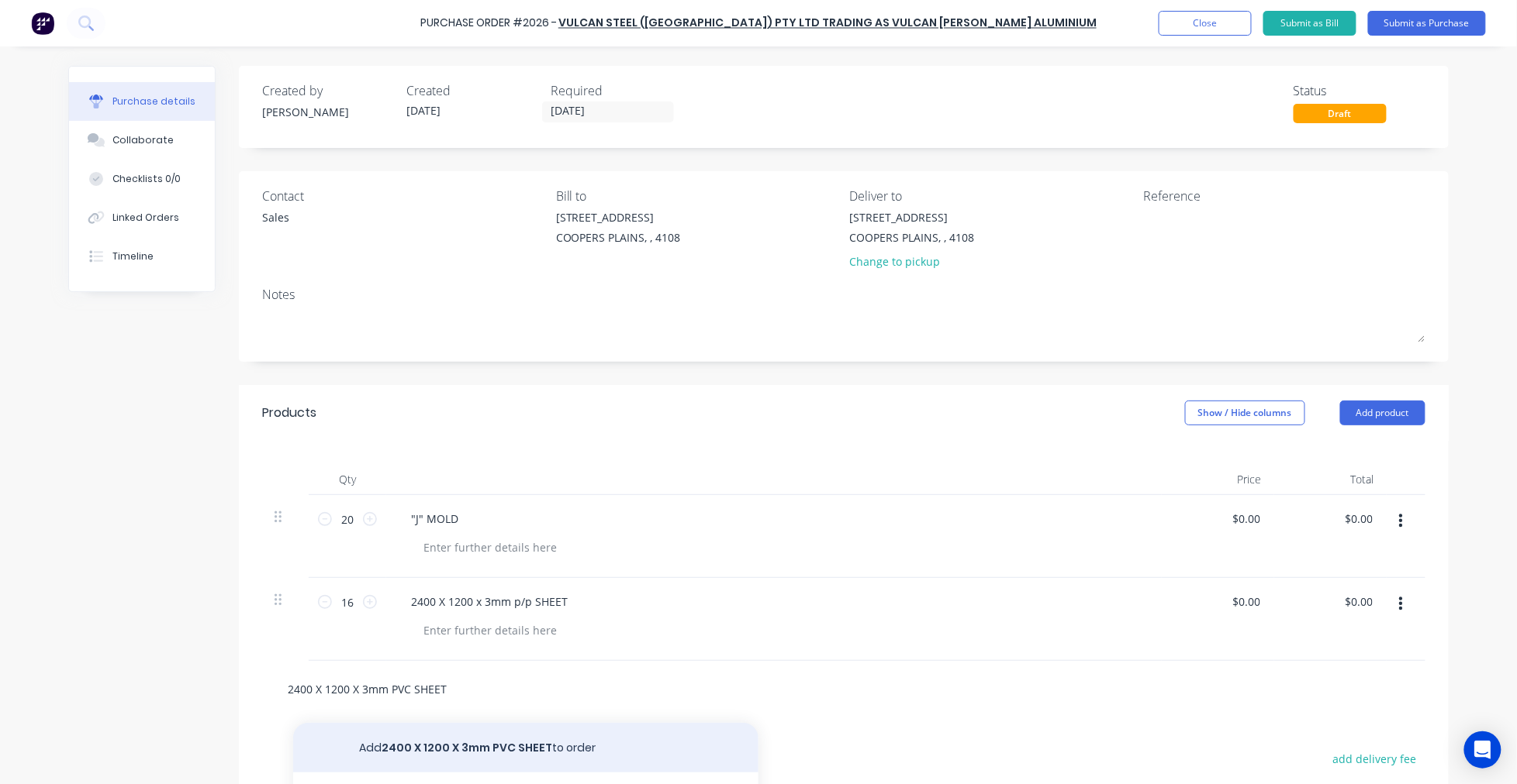
type input "2400 X 1200 X 3mm PVC SHEET"
click at [502, 742] on button "Add 2400 X 1200 X 3mm PVC SHEET to order" at bounding box center [526, 748] width 465 height 49
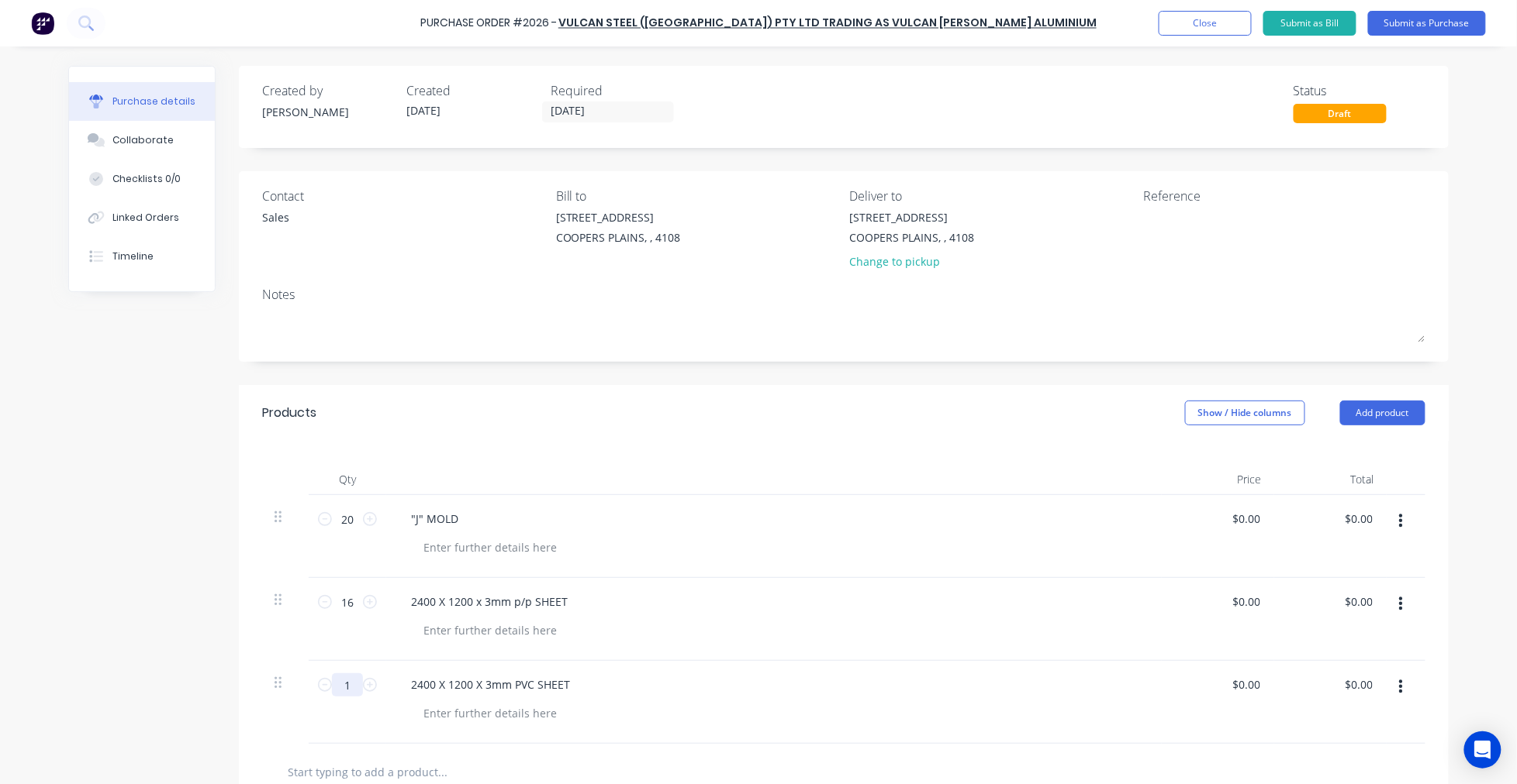
click at [340, 679] on input "1" at bounding box center [347, 685] width 31 height 23
type input "16"
click at [1446, 19] on button "Submit as Purchase" at bounding box center [1427, 23] width 118 height 25
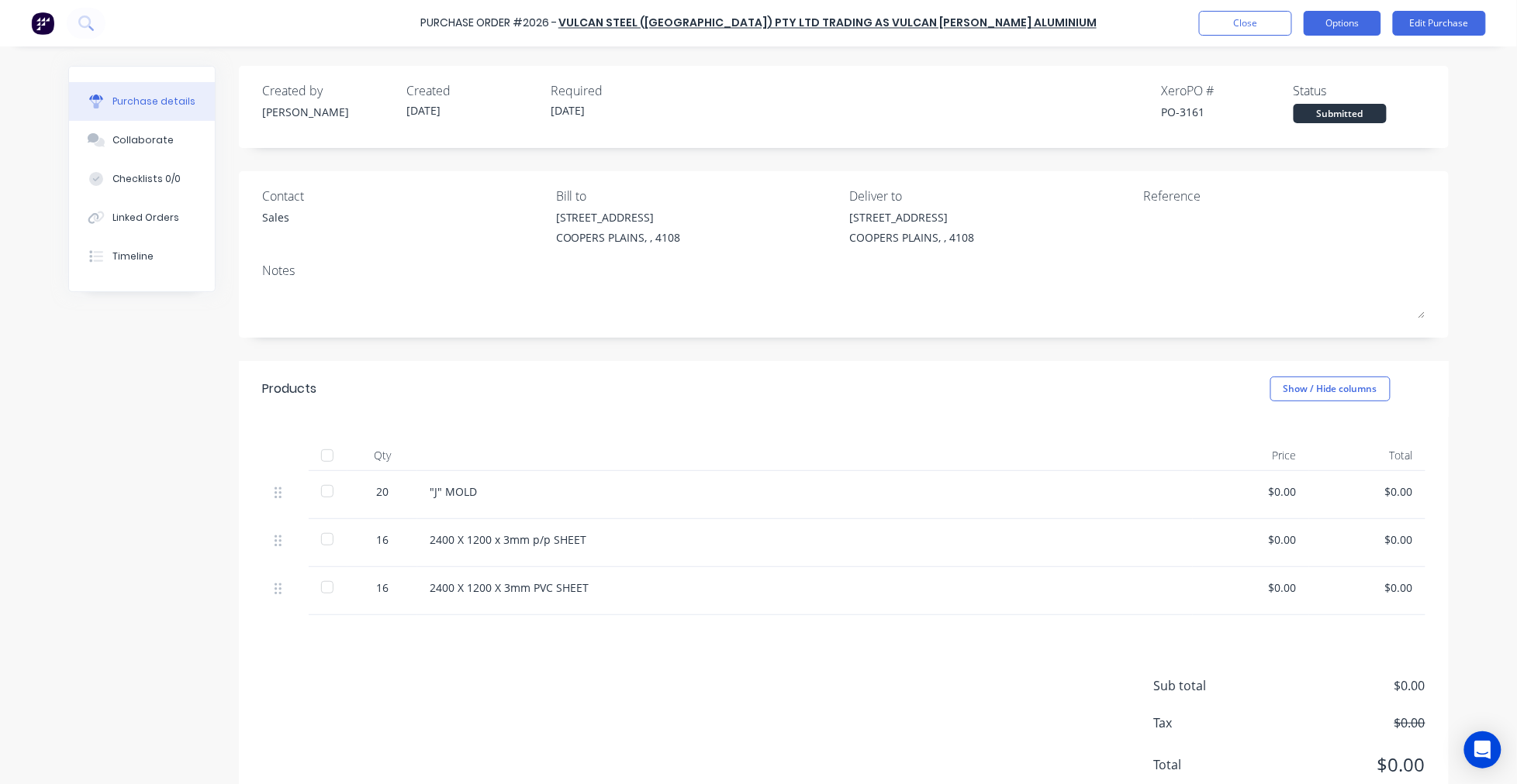
click at [1353, 22] on button "Options" at bounding box center [1342, 23] width 77 height 25
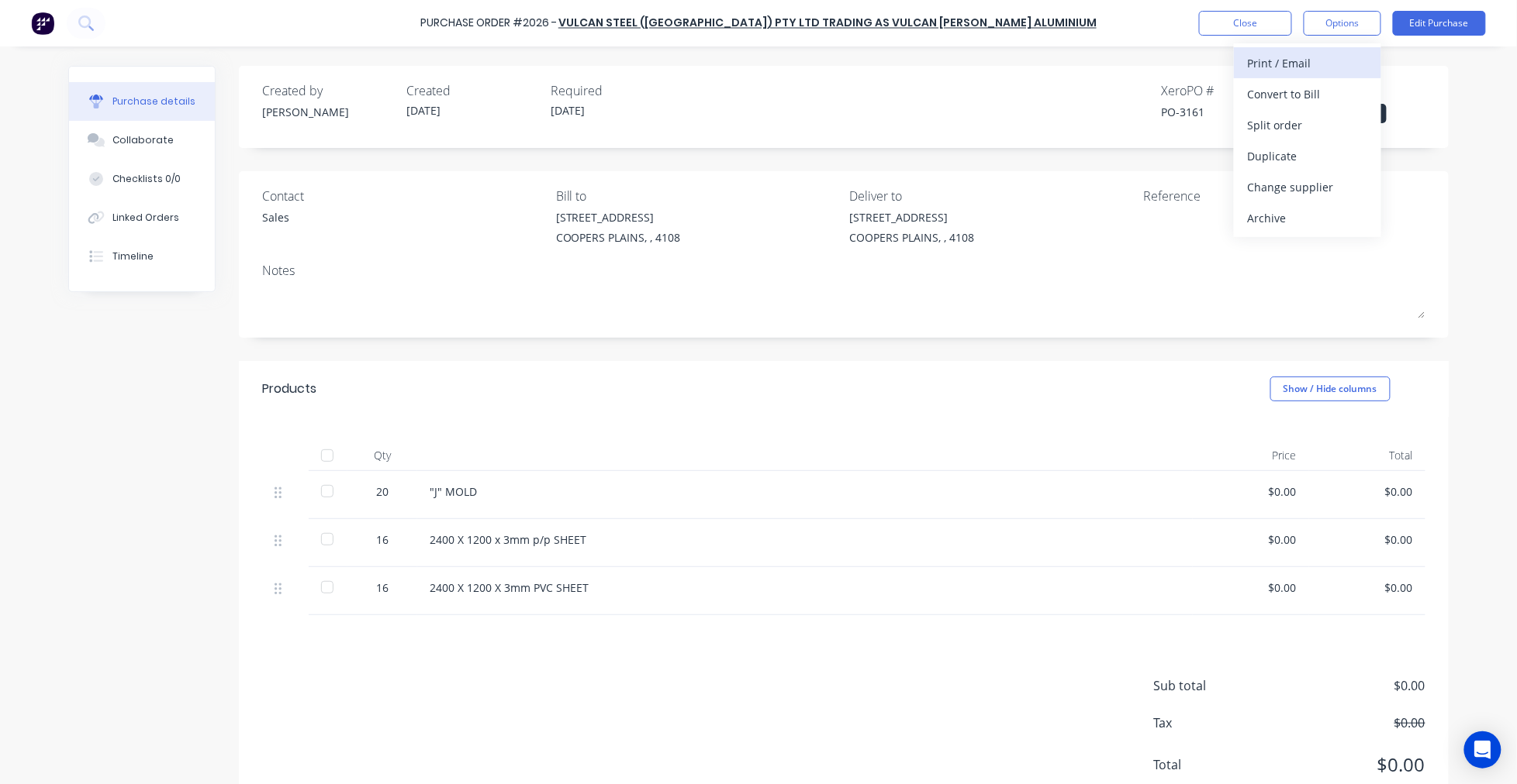
click at [1336, 69] on div "Print / Email" at bounding box center [1307, 63] width 119 height 22
click at [1324, 90] on div "With pricing" at bounding box center [1307, 94] width 119 height 22
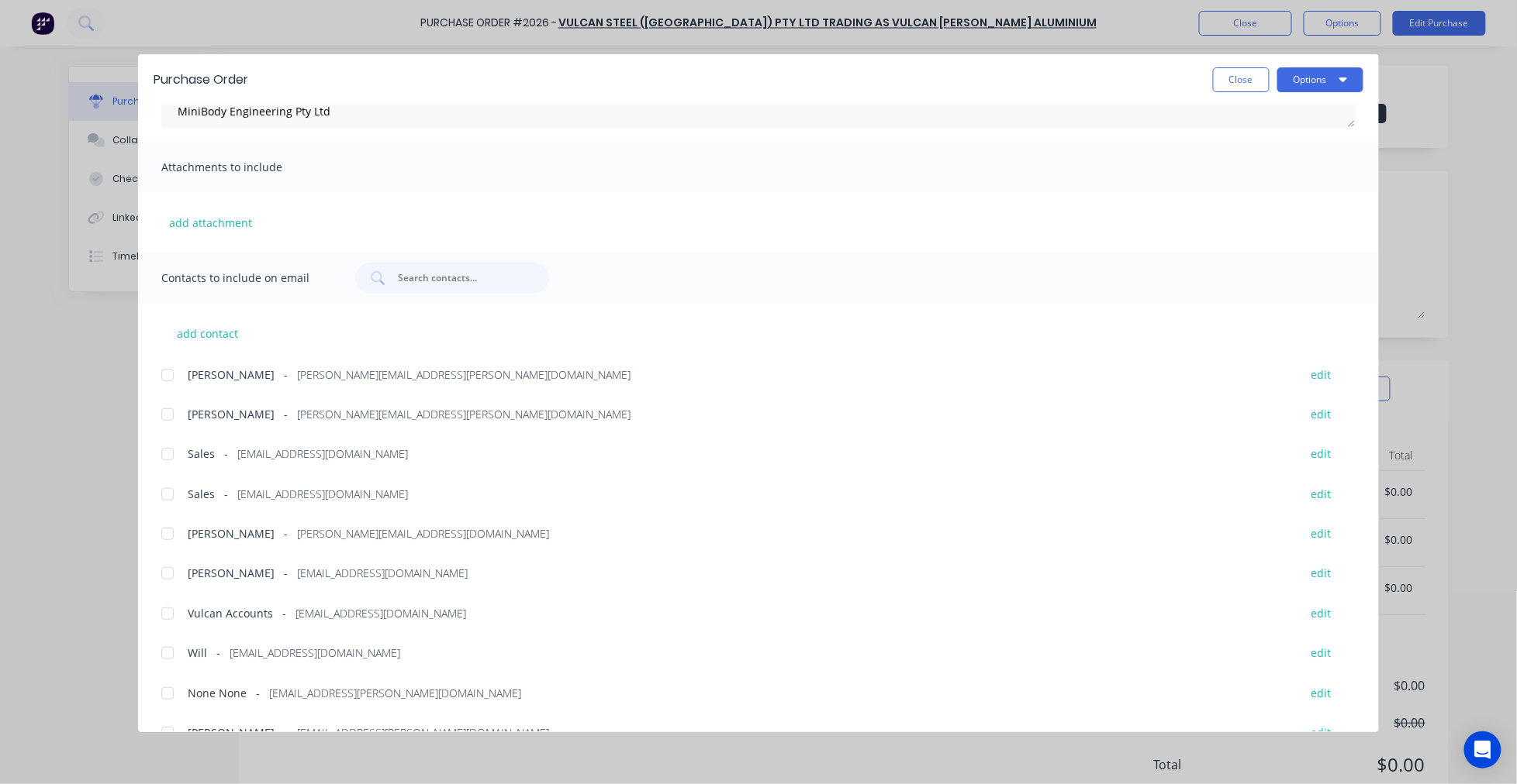
scroll to position [225, 0]
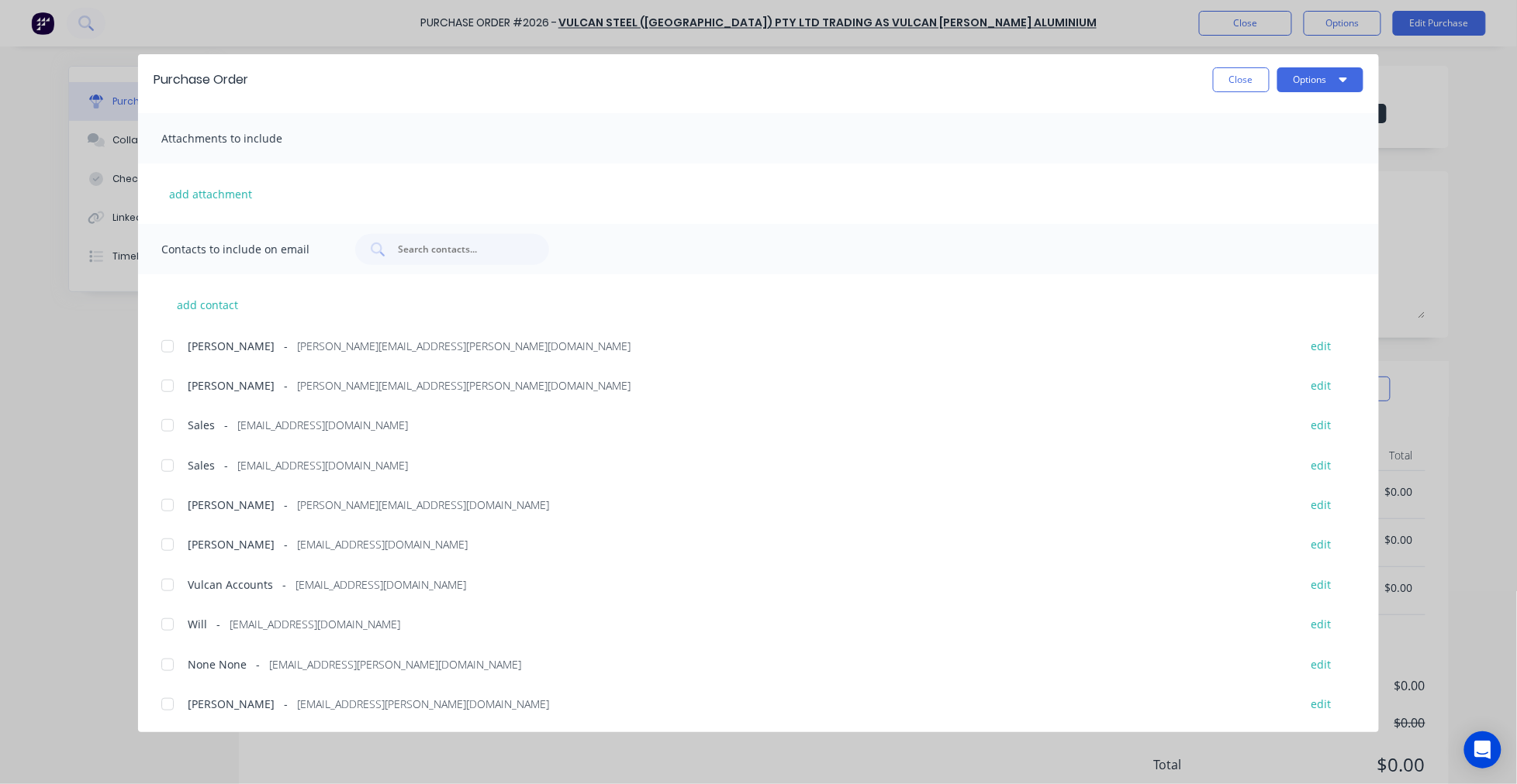
click at [166, 458] on div at bounding box center [167, 465] width 31 height 31
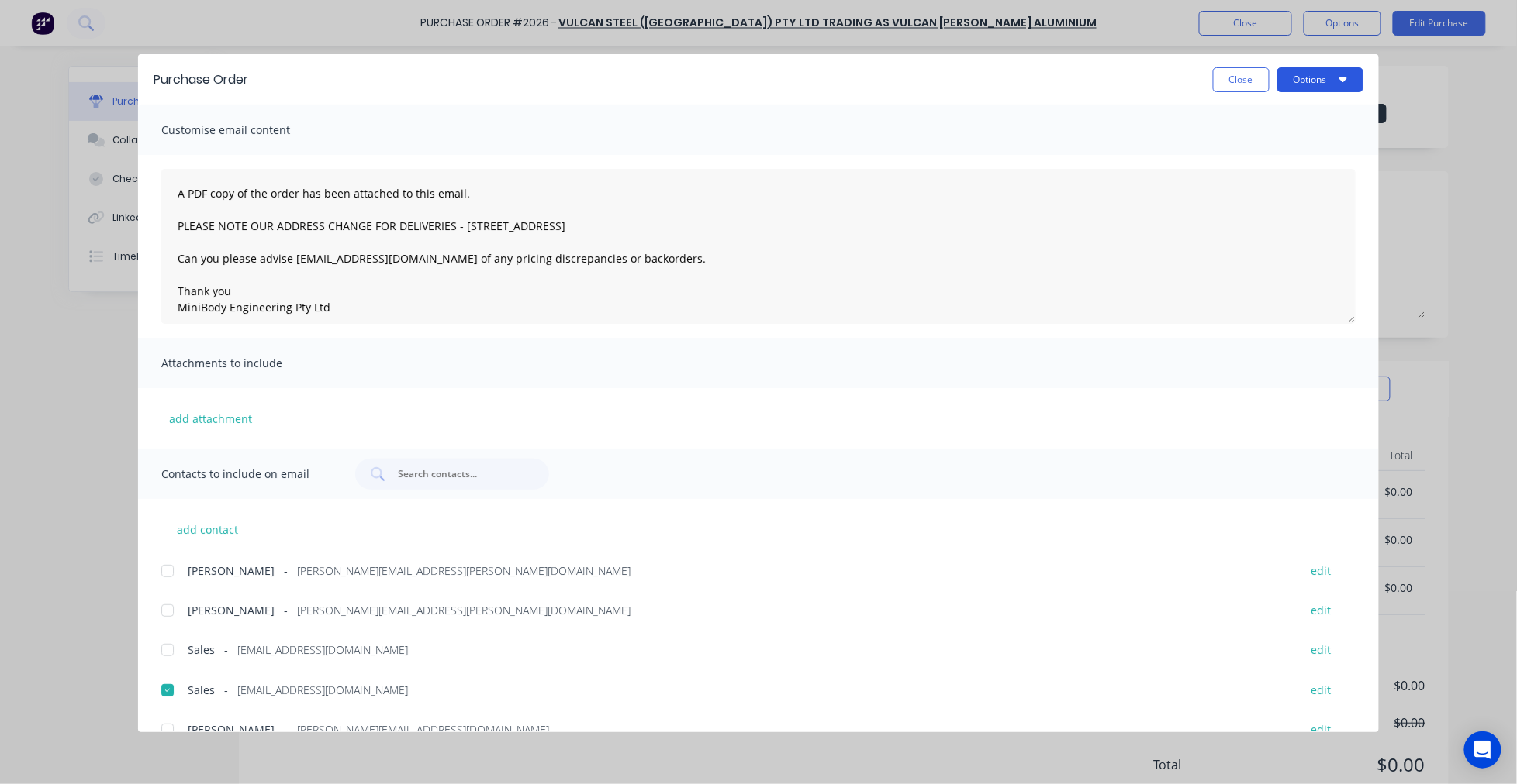
click at [1321, 83] on button "Options" at bounding box center [1320, 79] width 86 height 25
click at [1280, 174] on div "Email" at bounding box center [1289, 181] width 119 height 22
drag, startPoint x: 1312, startPoint y: 76, endPoint x: 1314, endPoint y: 91, distance: 15.1
click at [1312, 76] on button "Options" at bounding box center [1320, 79] width 86 height 25
click at [1292, 179] on div "Email" at bounding box center [1289, 181] width 119 height 22
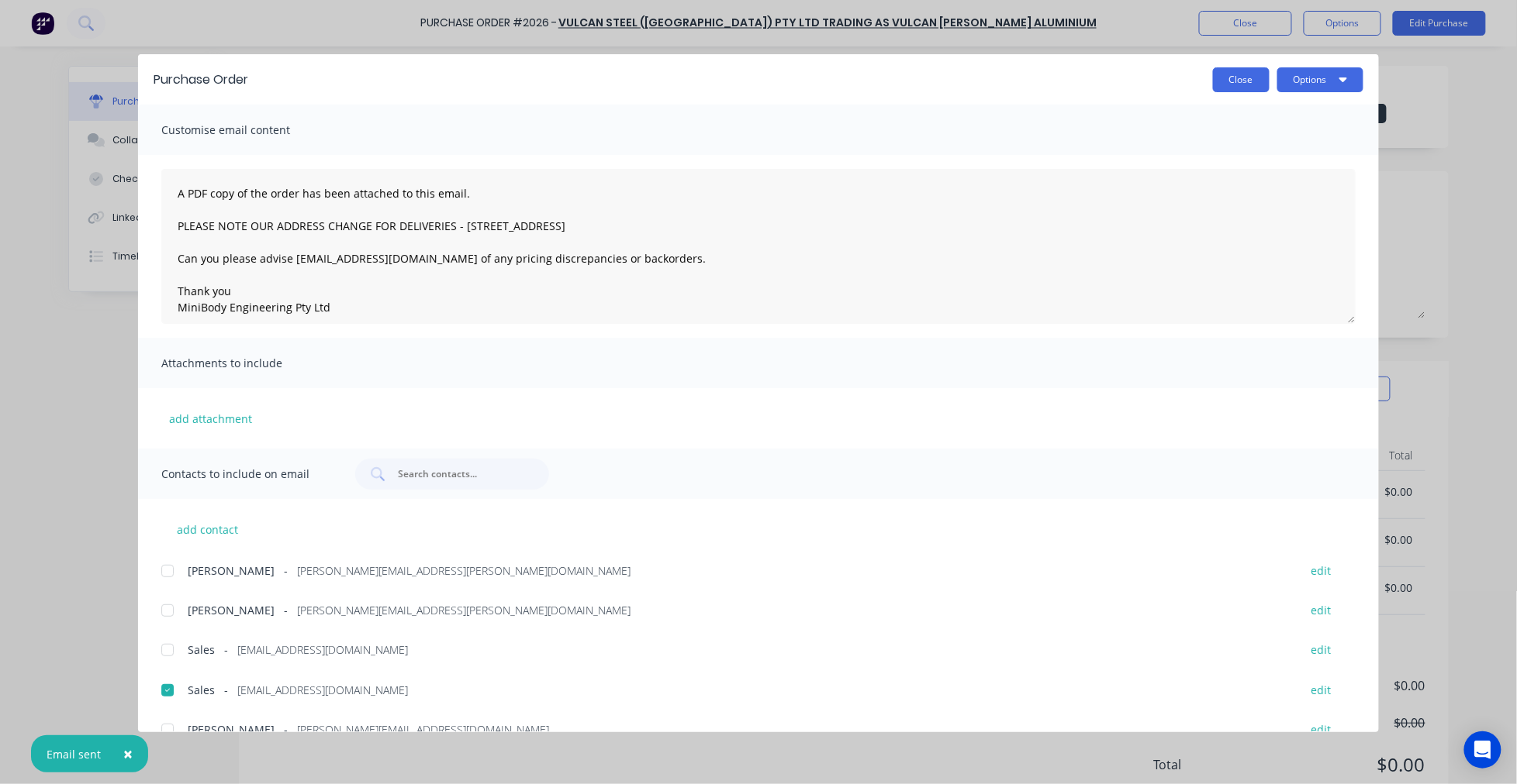
click at [1230, 82] on button "Close" at bounding box center [1241, 79] width 57 height 25
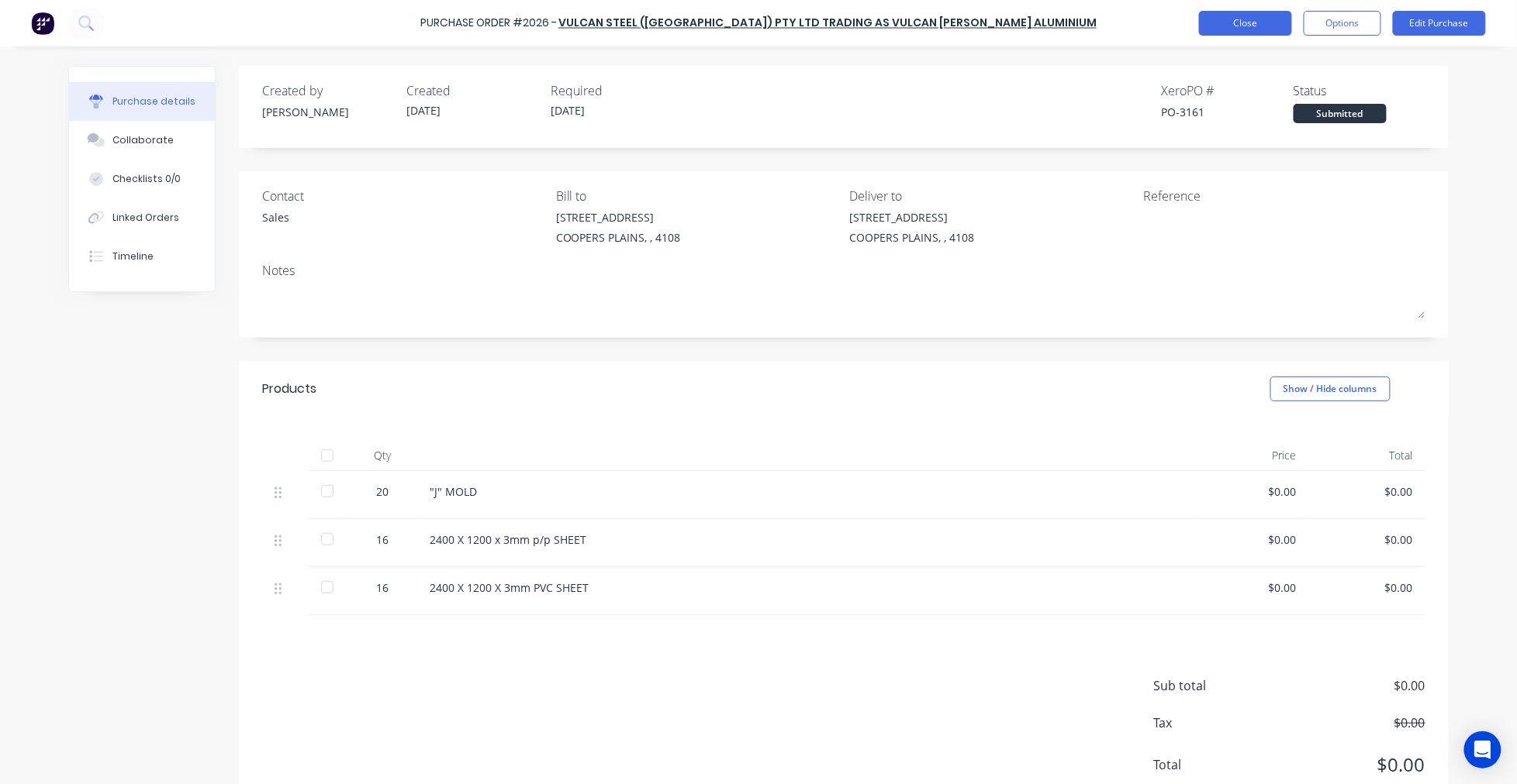
click at [1238, 31] on button "Close" at bounding box center [1245, 23] width 93 height 25
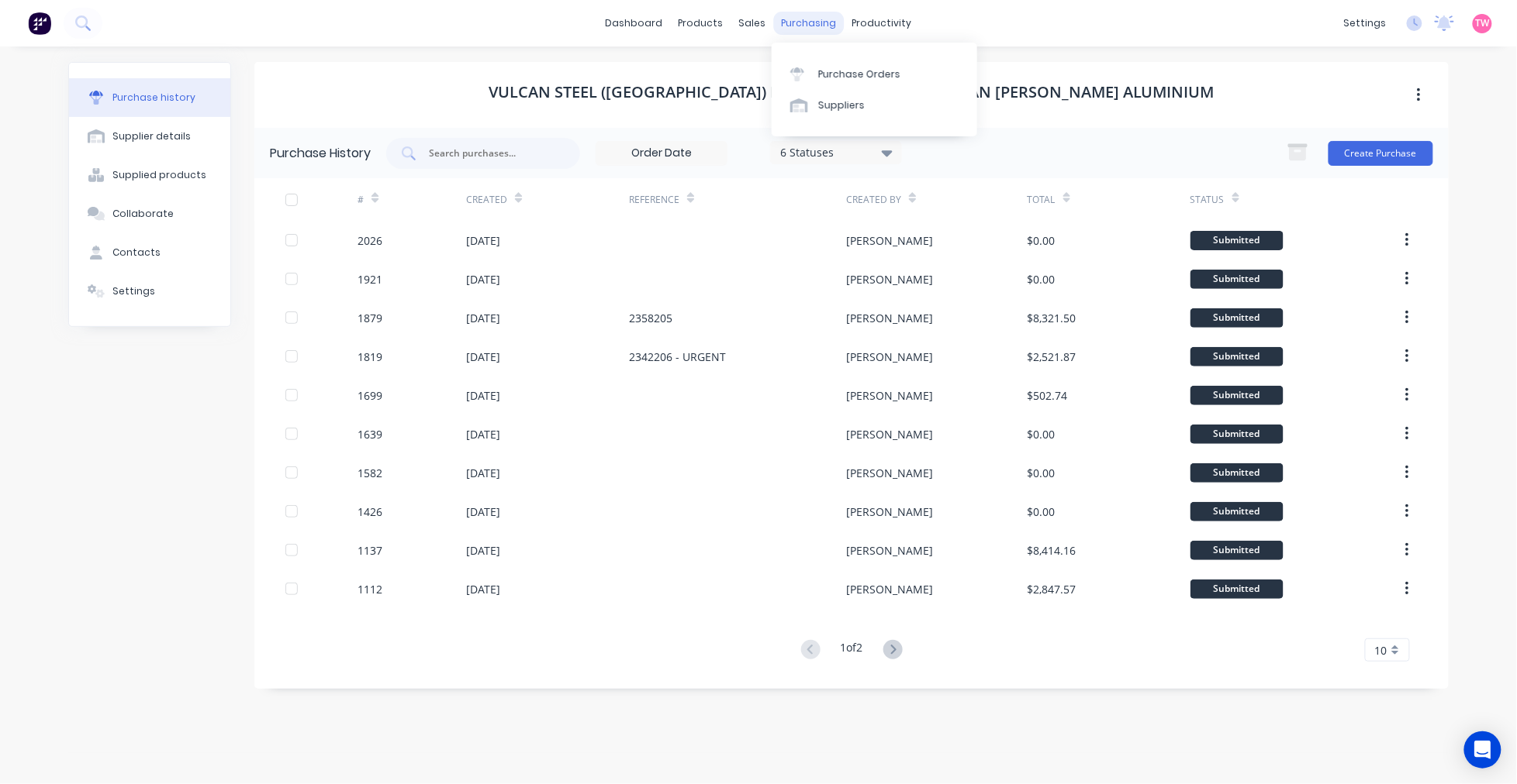
click at [804, 23] on div "purchasing" at bounding box center [809, 23] width 70 height 23
click at [800, 23] on div "purchasing" at bounding box center [809, 23] width 70 height 23
click at [883, 73] on div "Purchase Orders" at bounding box center [859, 73] width 82 height 14
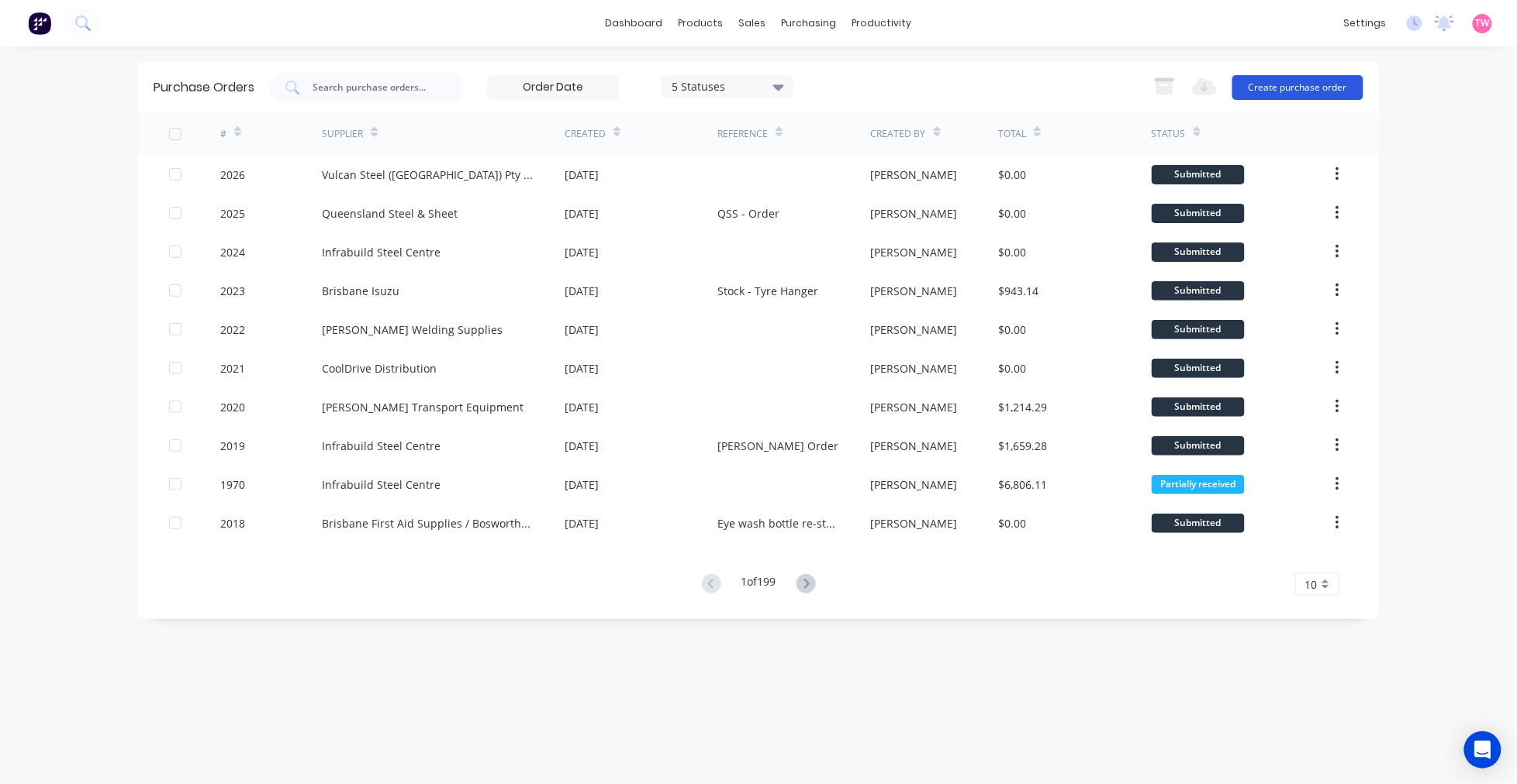
click at [1289, 86] on button "Create purchase order" at bounding box center [1297, 87] width 131 height 25
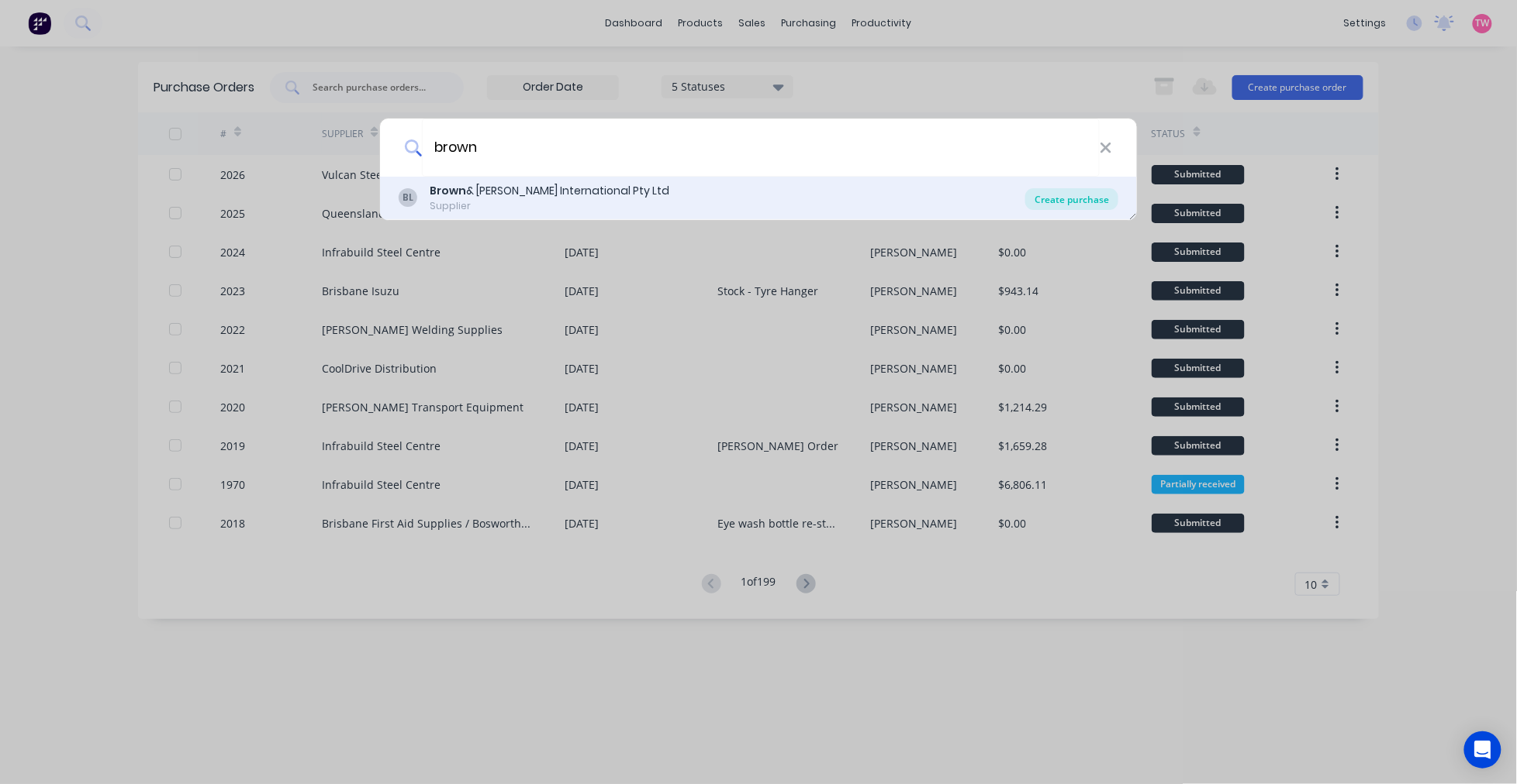
type input "brown"
click at [1054, 201] on div "Create purchase" at bounding box center [1071, 199] width 93 height 22
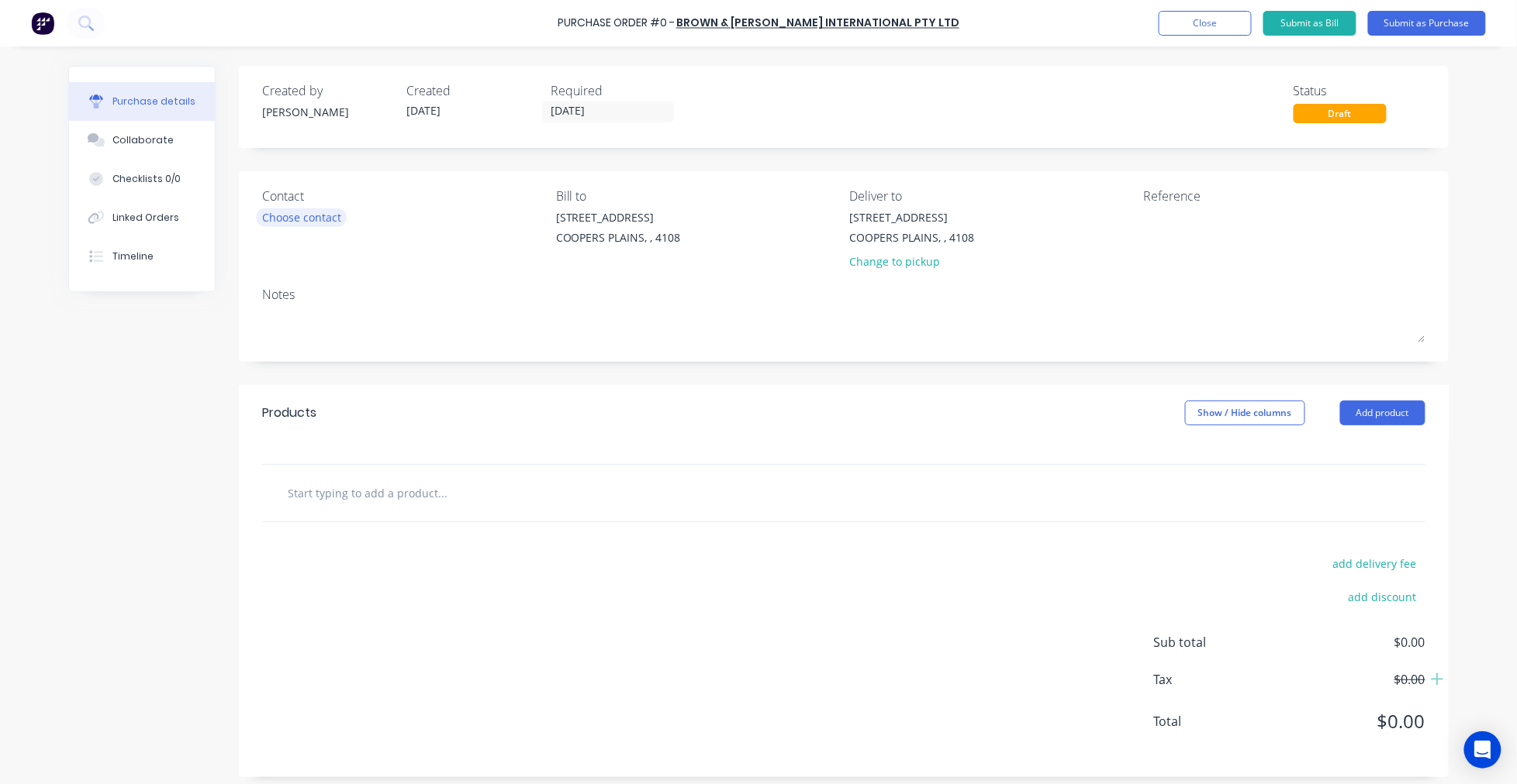
click at [288, 212] on div "Choose contact" at bounding box center [301, 217] width 79 height 16
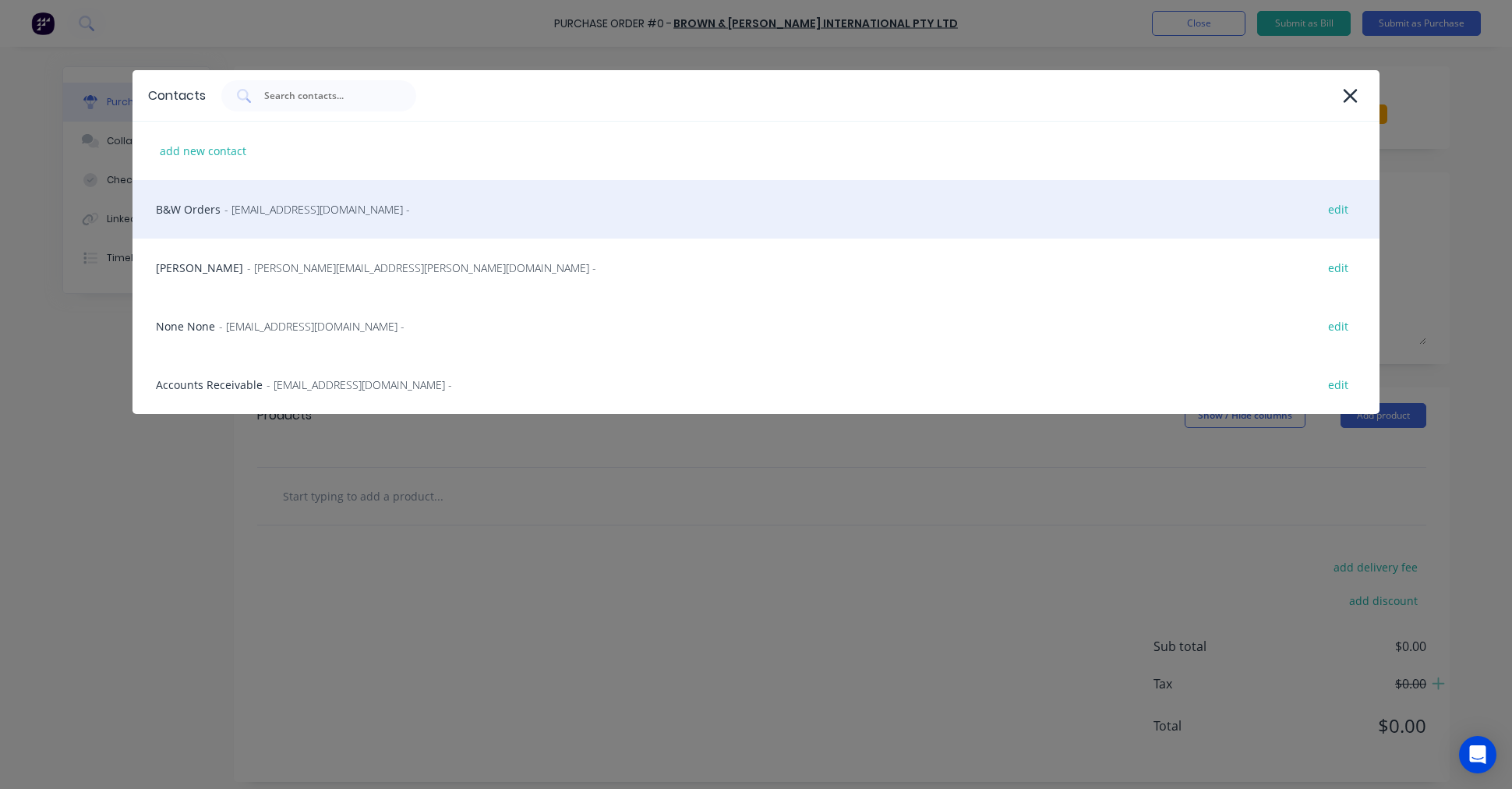
click at [225, 206] on span "- [EMAIL_ADDRESS][DOMAIN_NAME] -" at bounding box center [317, 209] width 185 height 16
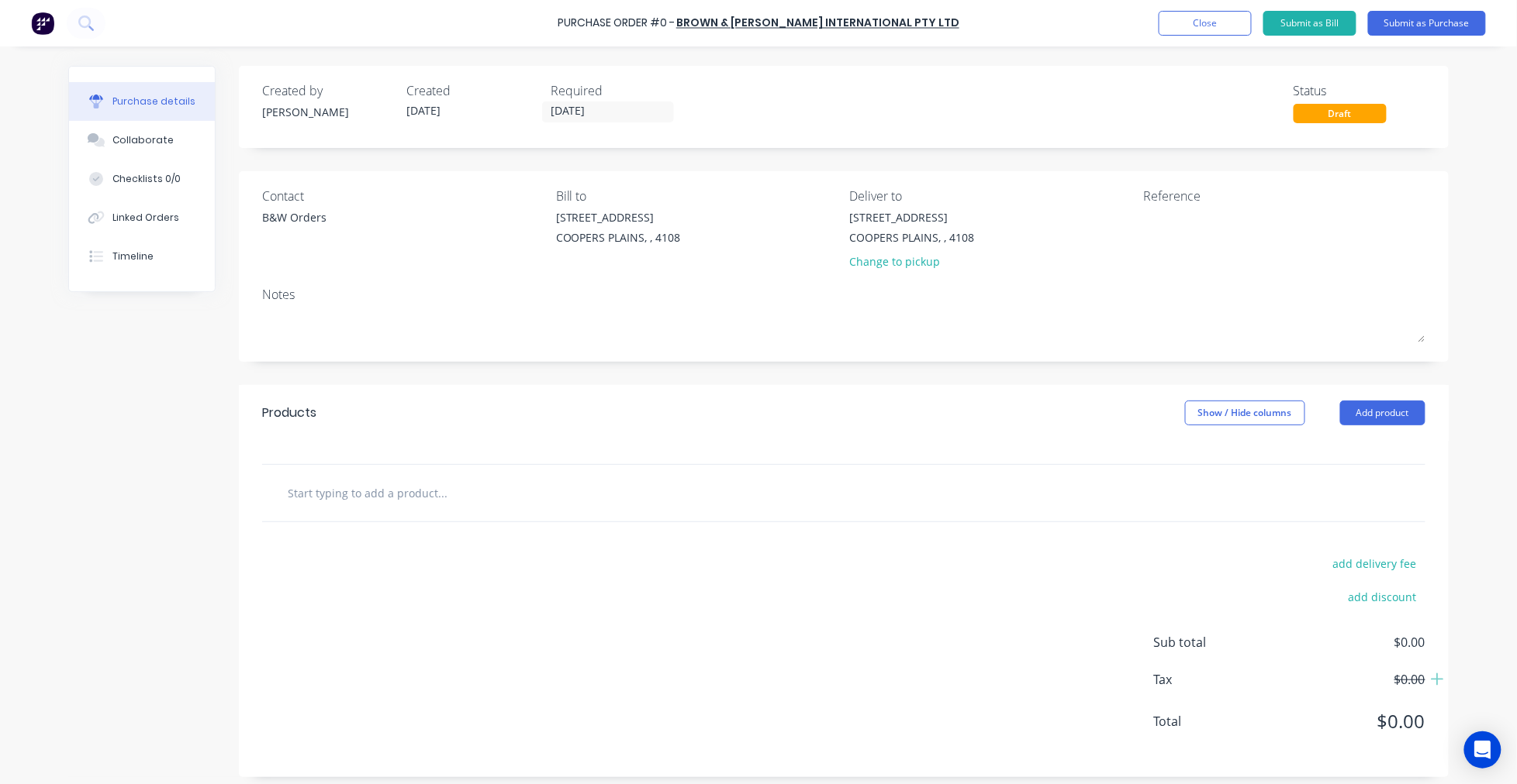
click at [398, 501] on input "text" at bounding box center [442, 493] width 310 height 31
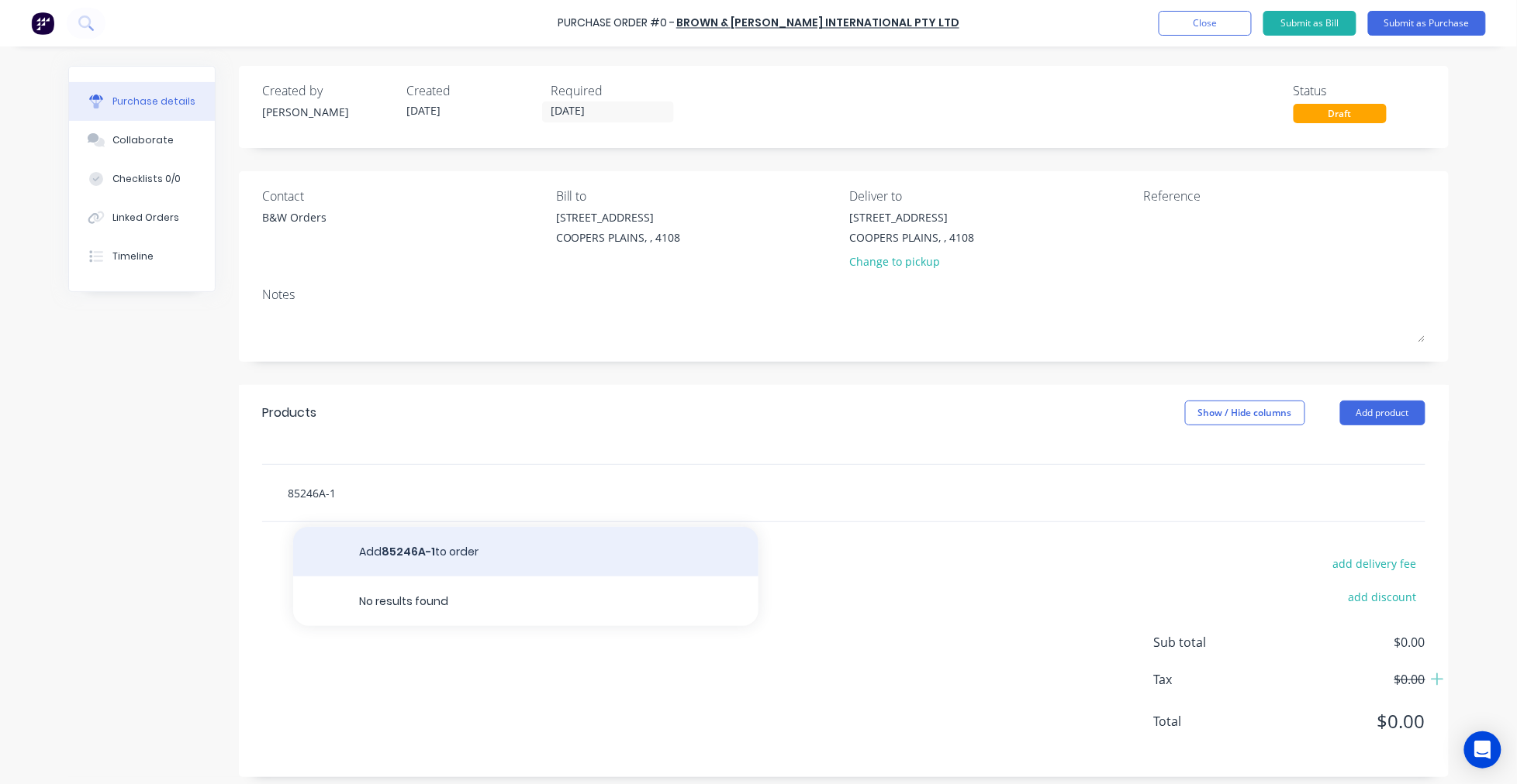
type input "85246A-1"
click at [443, 553] on button "Add 85246A-1 to order" at bounding box center [526, 552] width 465 height 49
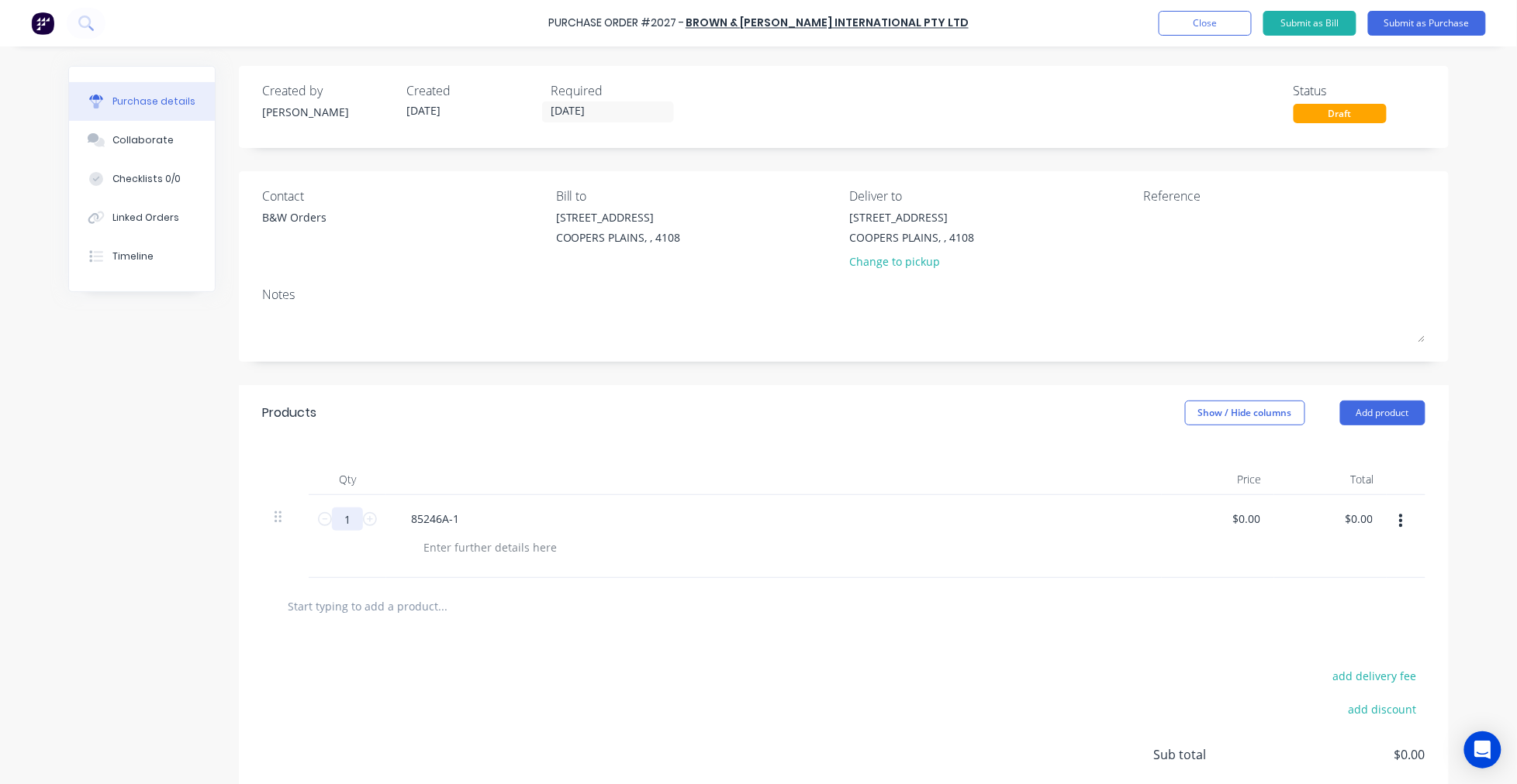
click at [339, 516] on input "1" at bounding box center [347, 519] width 31 height 23
type input "11"
click at [1168, 220] on textarea at bounding box center [1240, 227] width 194 height 35
type textarea "[PERSON_NAME] Order B"
type textarea "x"
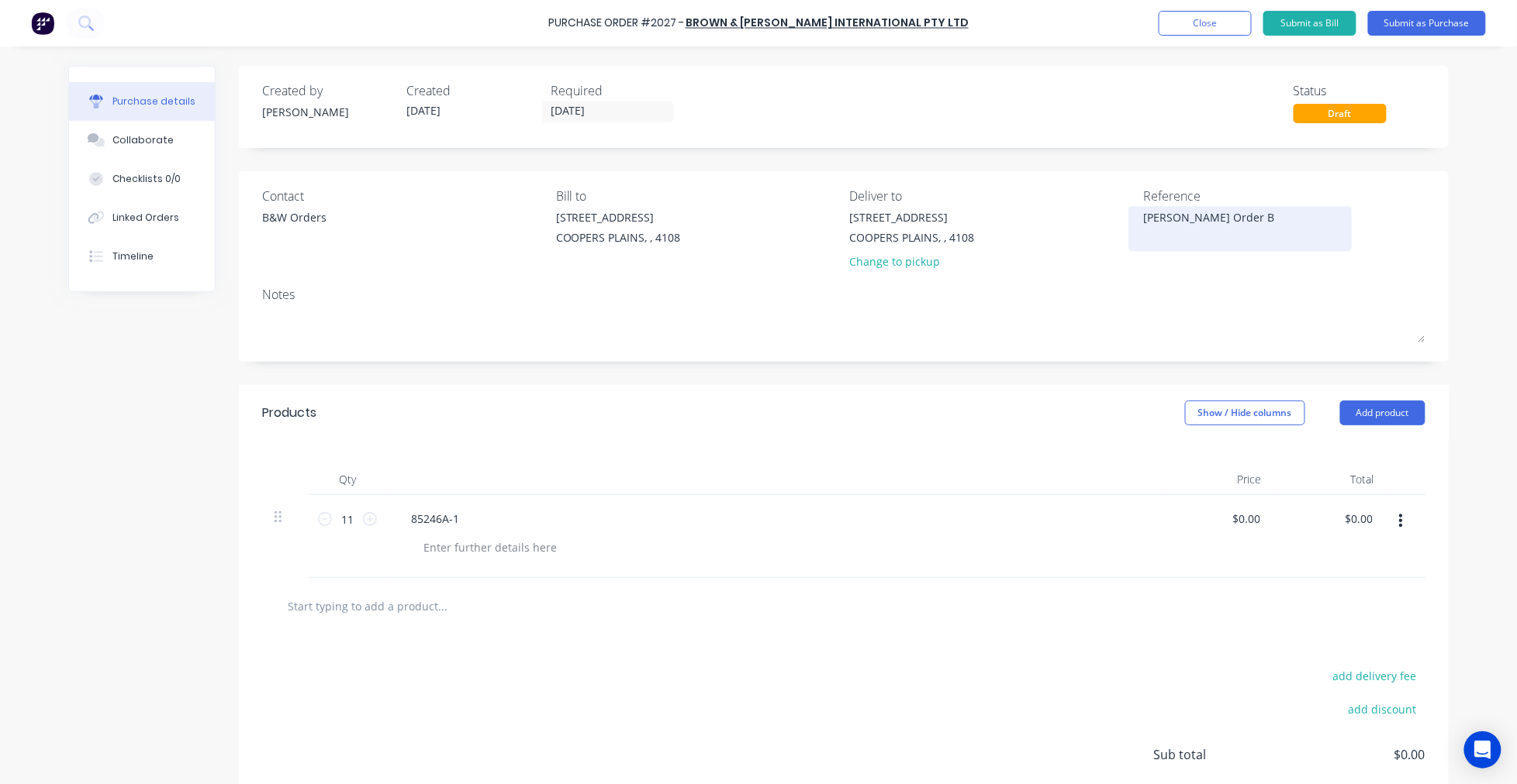
type textarea "[PERSON_NAME] Order B&"
type textarea "x"
type textarea "[PERSON_NAME] Order B&W"
type textarea "x"
type textarea "[PERSON_NAME] Order B&W"
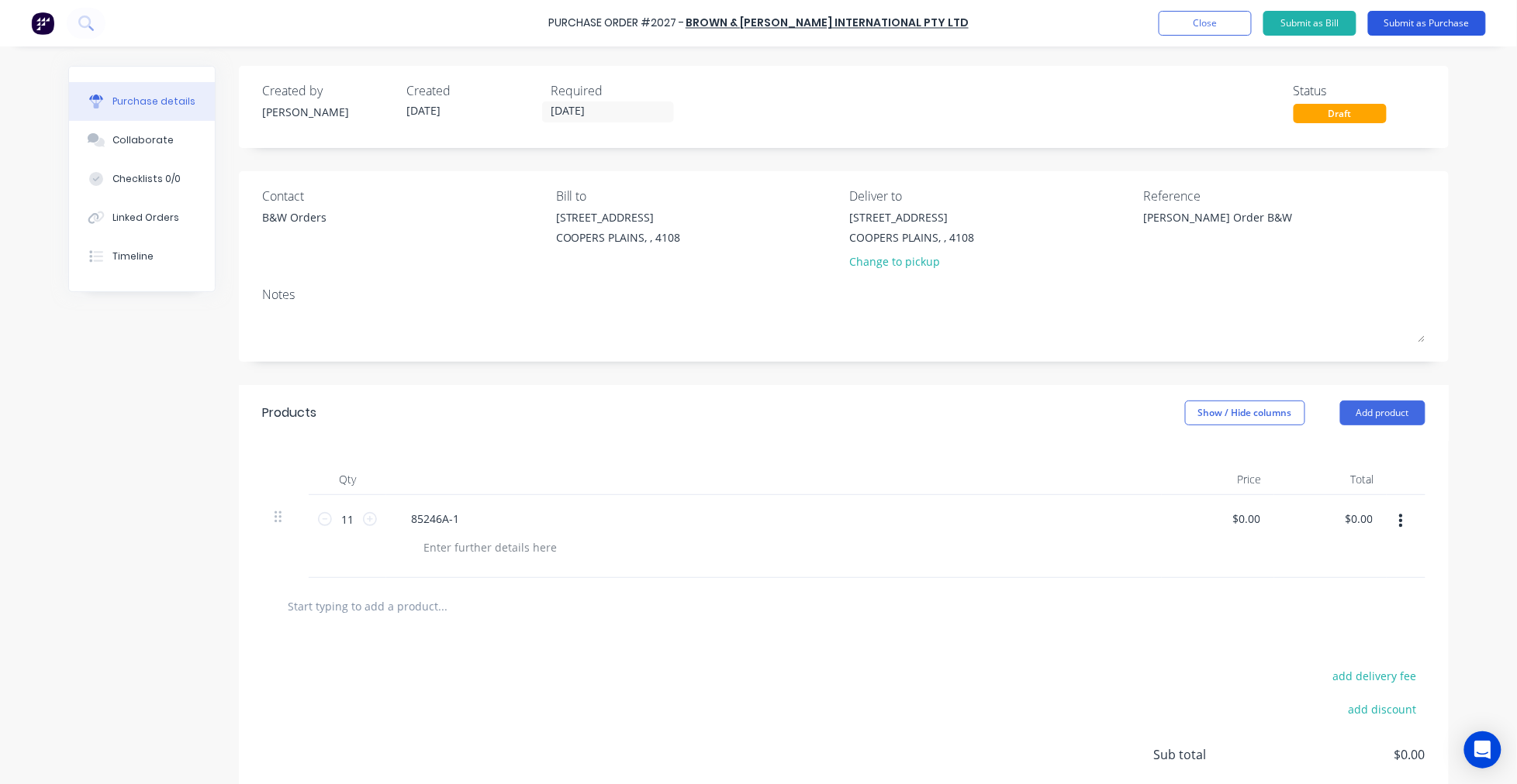
click at [1416, 23] on button "Submit as Purchase" at bounding box center [1427, 23] width 118 height 25
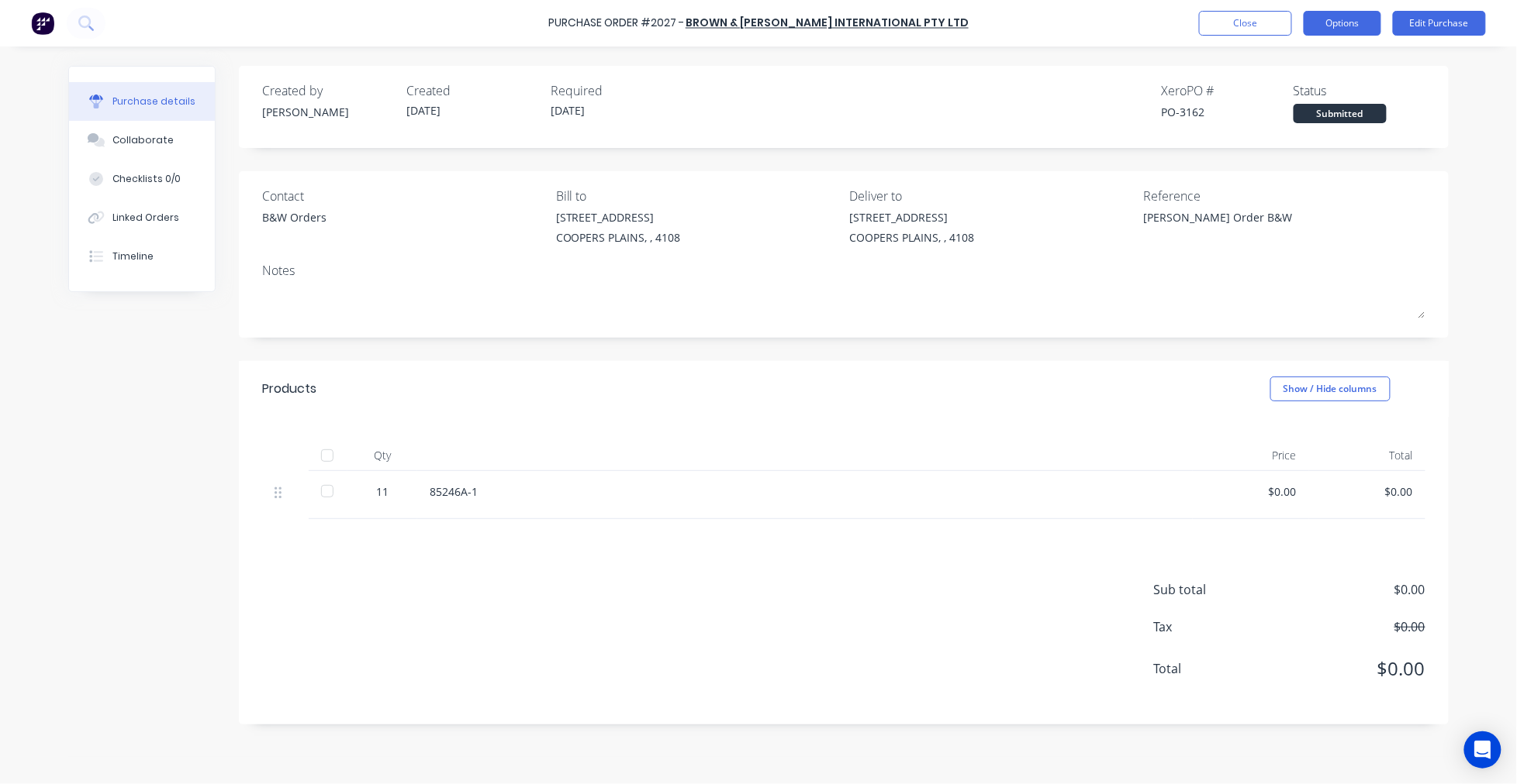
click at [1334, 25] on button "Options" at bounding box center [1342, 23] width 77 height 25
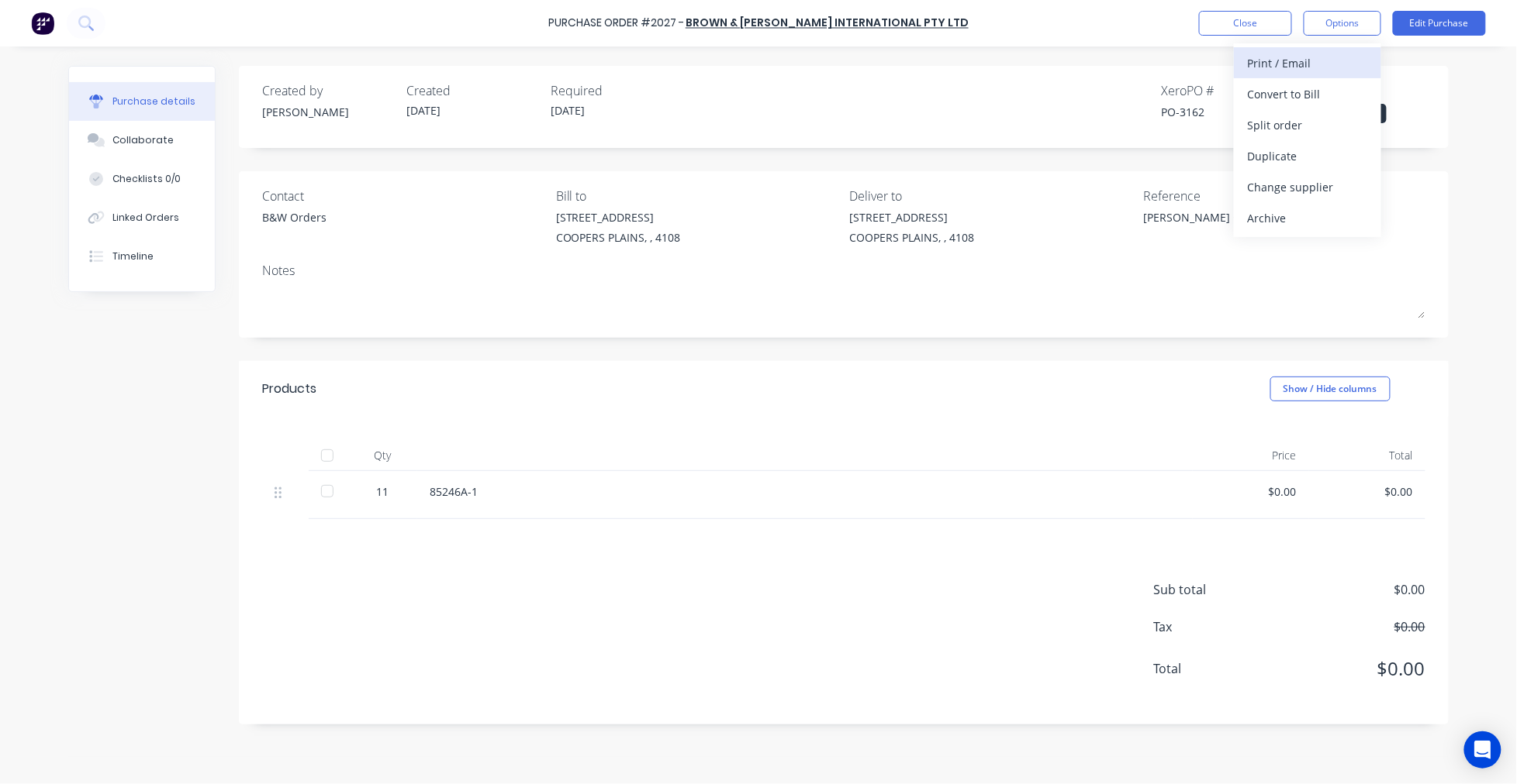
click at [1314, 57] on div "Print / Email" at bounding box center [1307, 63] width 119 height 22
click at [1305, 90] on div "With pricing" at bounding box center [1307, 94] width 119 height 22
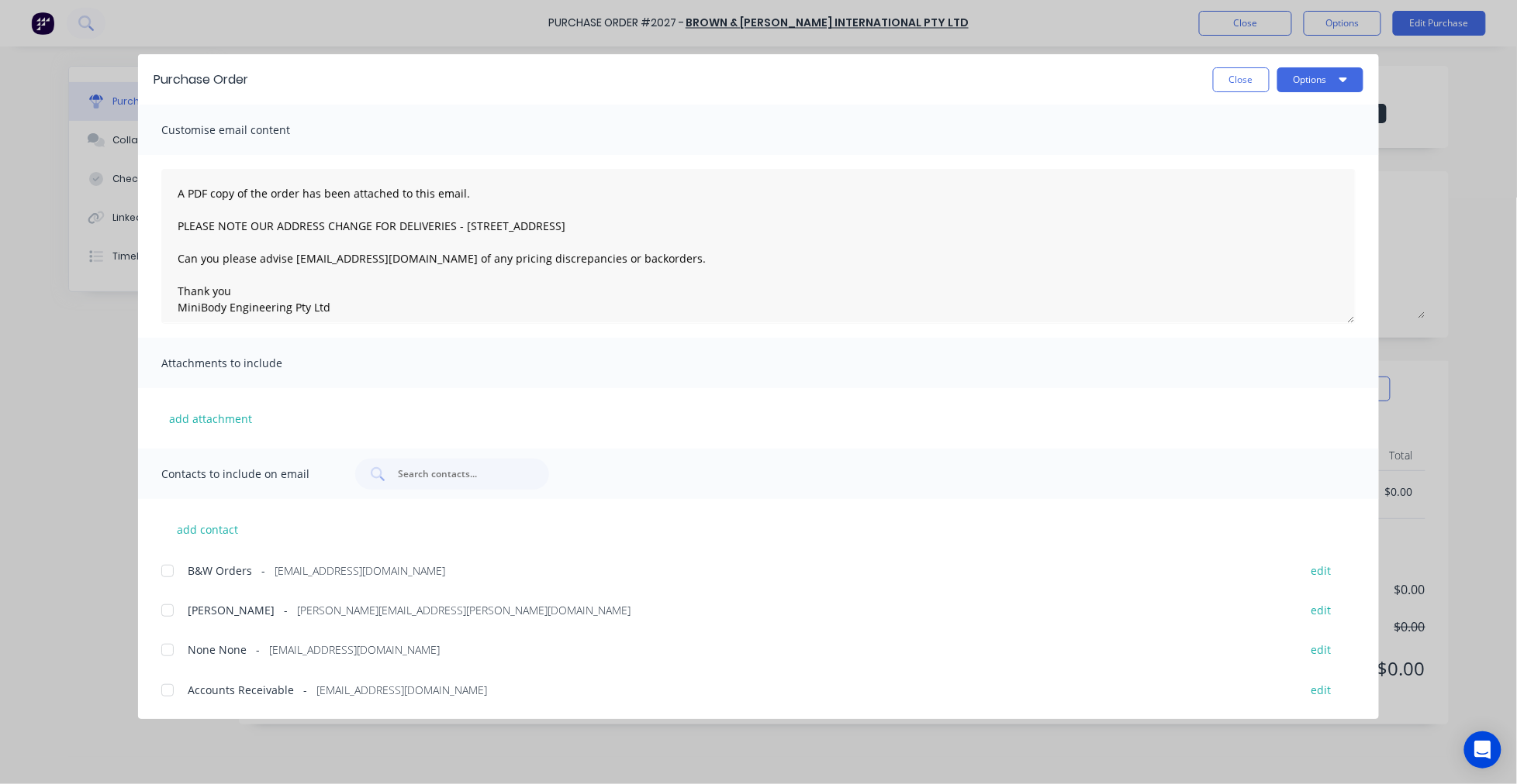
click at [164, 567] on div at bounding box center [167, 571] width 31 height 31
click at [1329, 81] on button "Options" at bounding box center [1320, 79] width 86 height 25
click at [1288, 178] on div "Email" at bounding box center [1289, 181] width 119 height 22
click at [1238, 82] on button "Close" at bounding box center [1241, 79] width 57 height 25
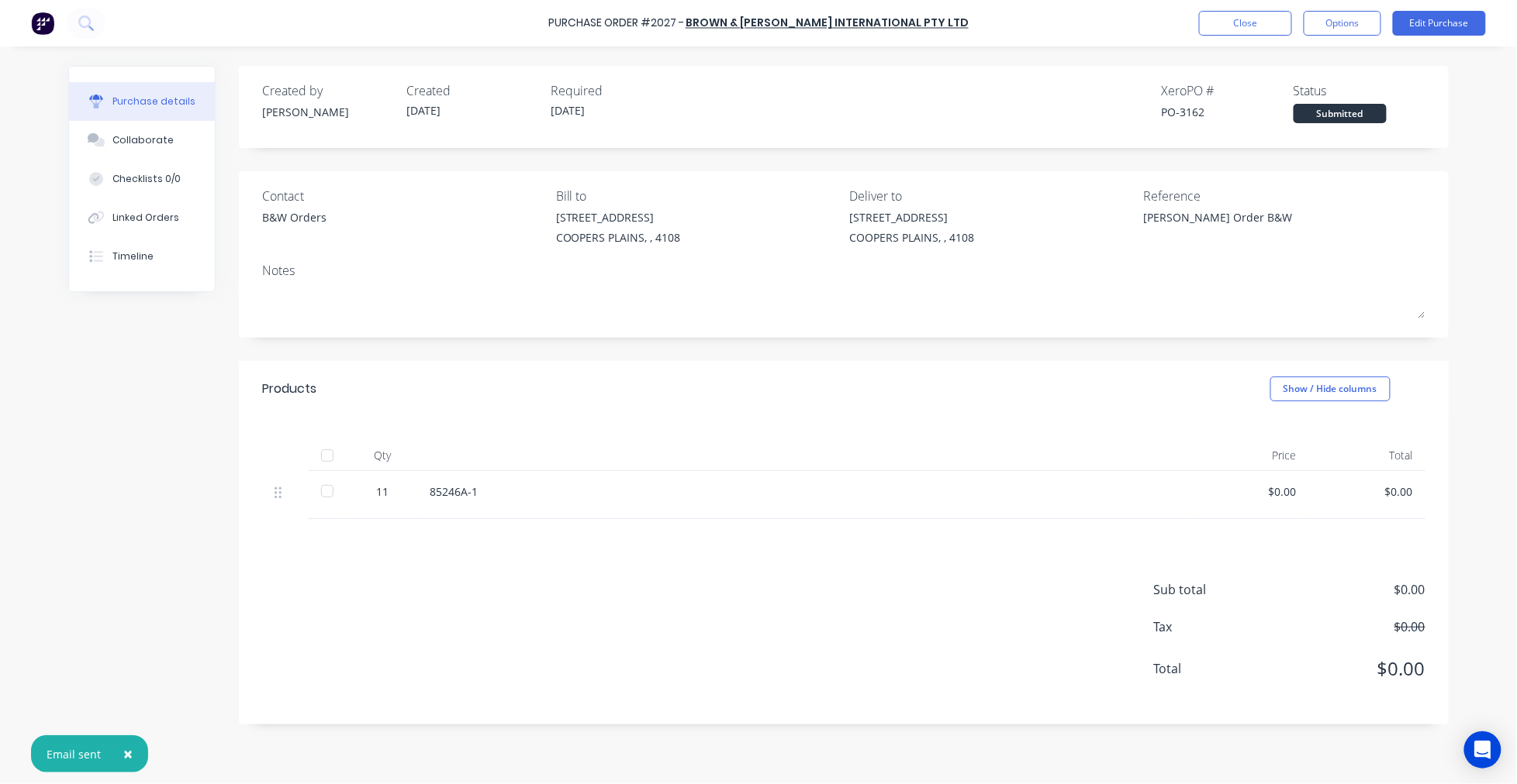
type textarea "x"
click at [1235, 22] on button "Close" at bounding box center [1245, 23] width 93 height 25
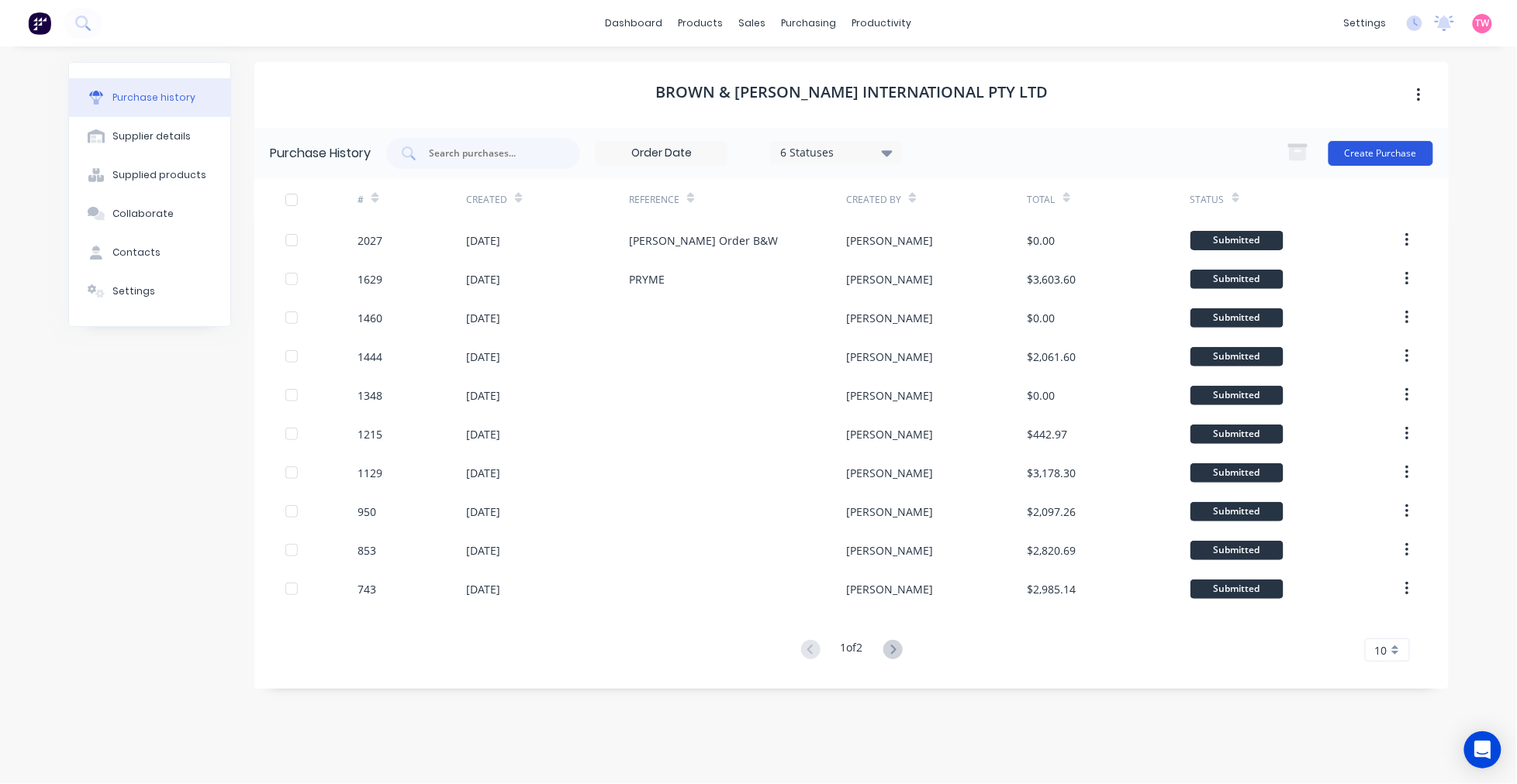
click at [1365, 151] on button "Create Purchase" at bounding box center [1380, 153] width 105 height 25
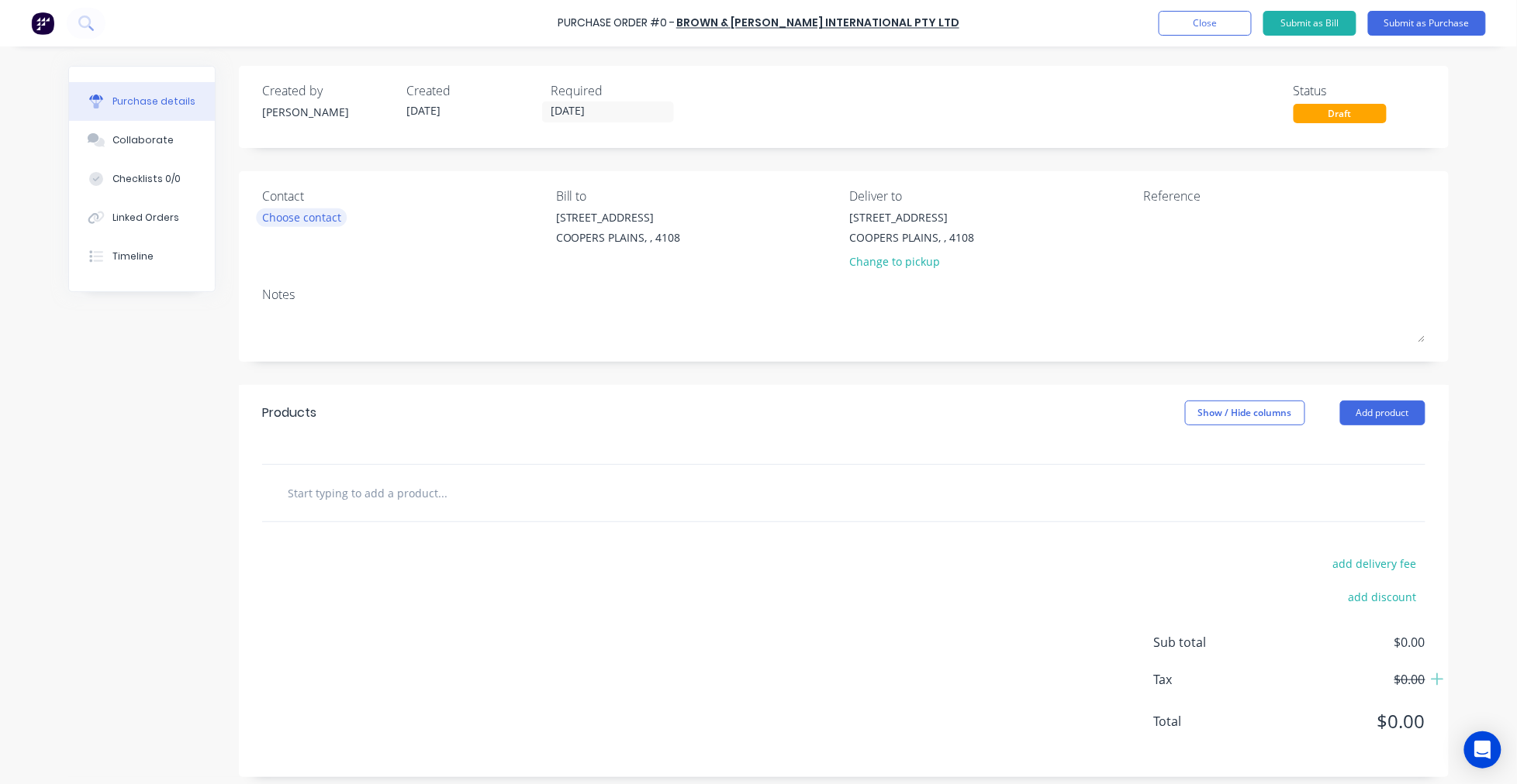
click at [307, 221] on div "Choose contact" at bounding box center [301, 217] width 79 height 16
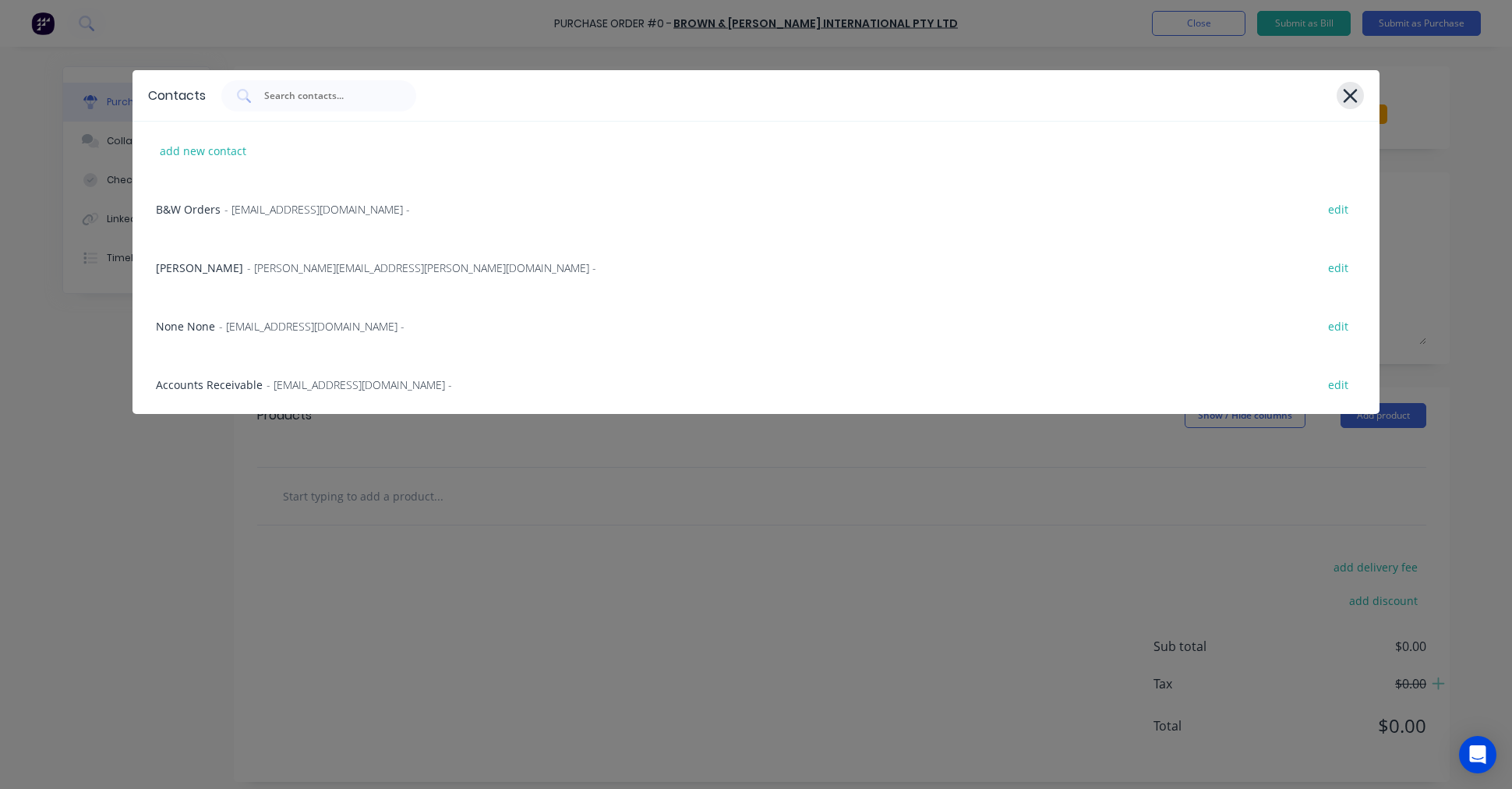
click at [1353, 93] on icon at bounding box center [1350, 96] width 14 height 14
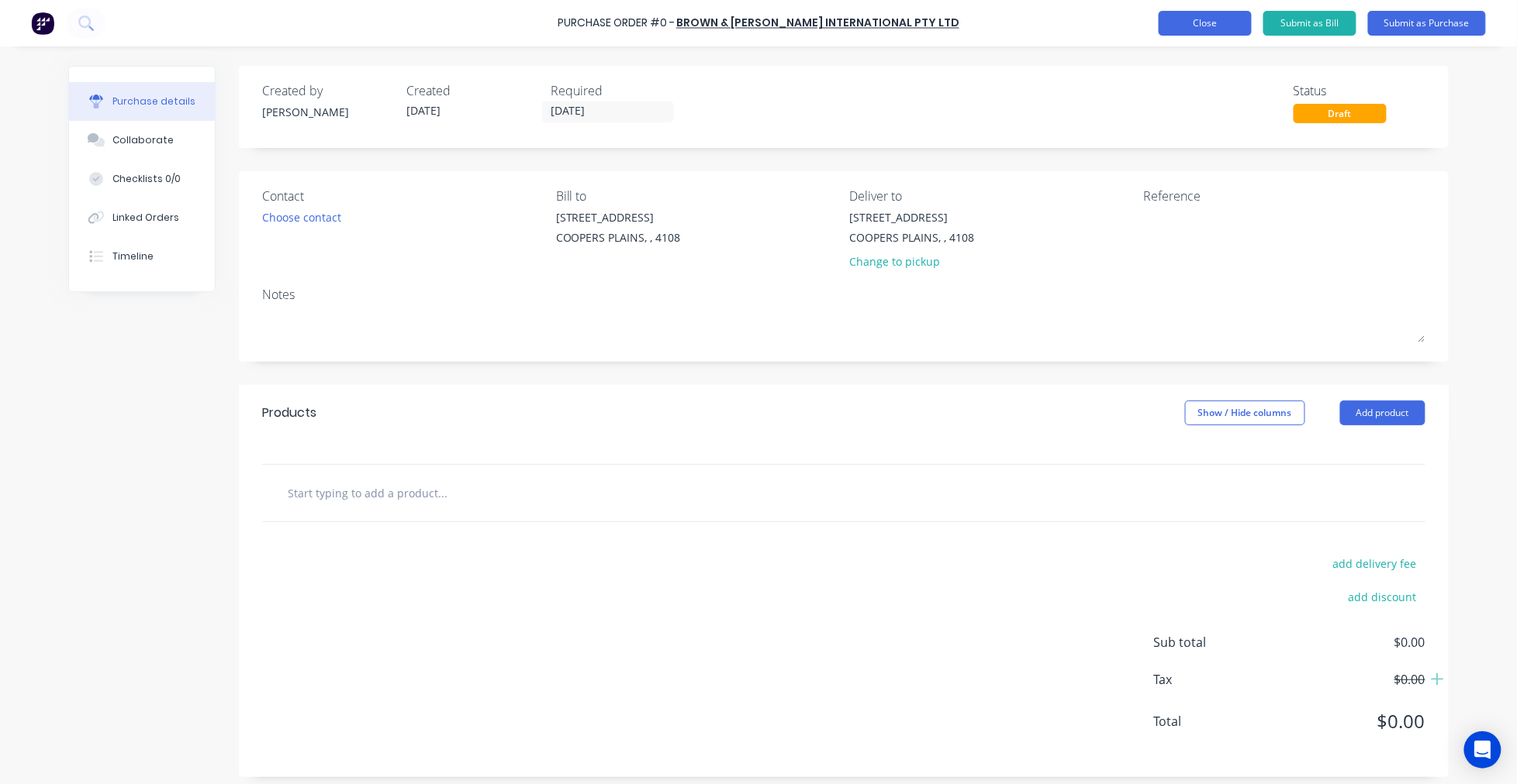
click at [1216, 22] on button "Close" at bounding box center [1205, 23] width 93 height 25
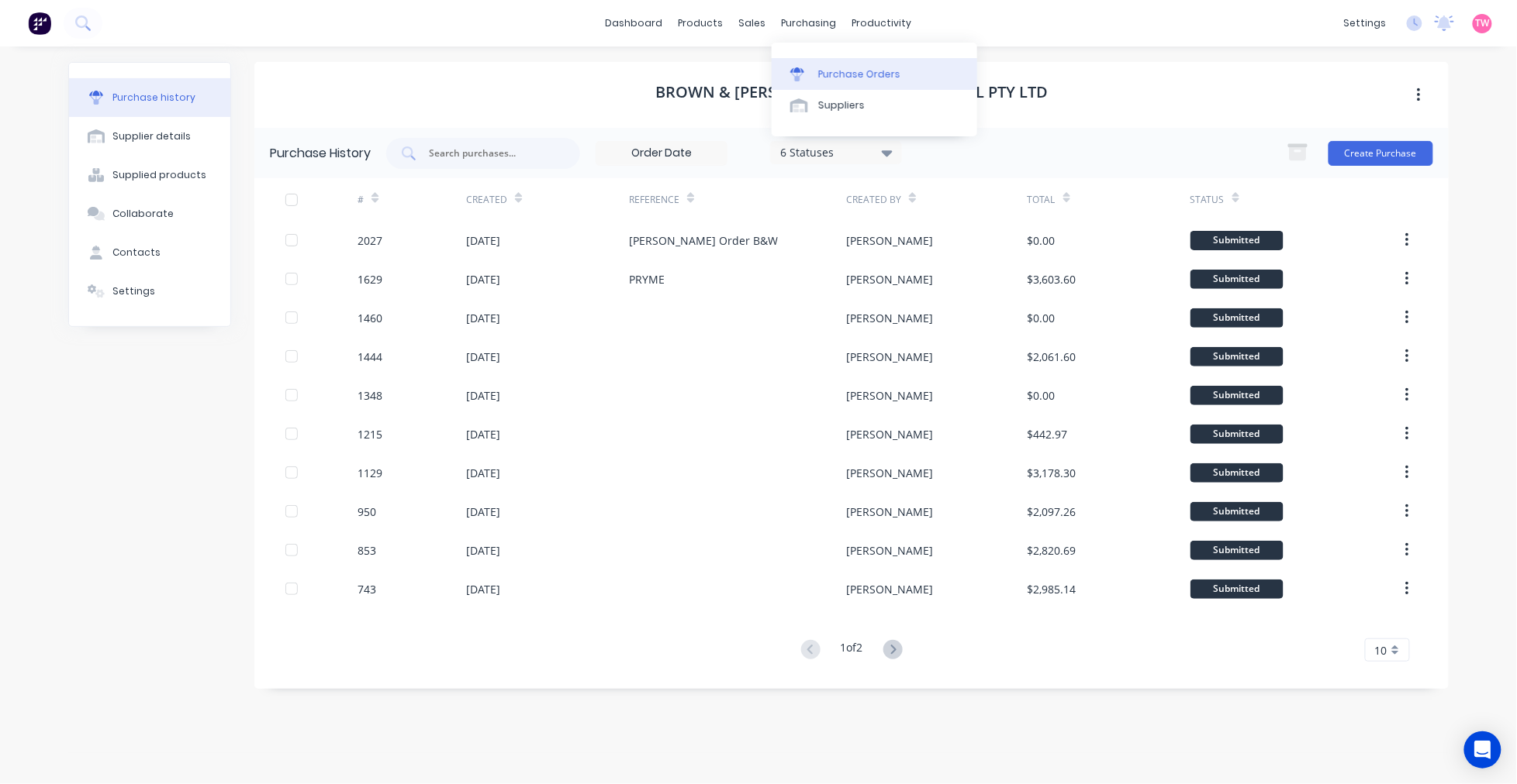
click at [826, 61] on link "Purchase Orders" at bounding box center [874, 73] width 205 height 31
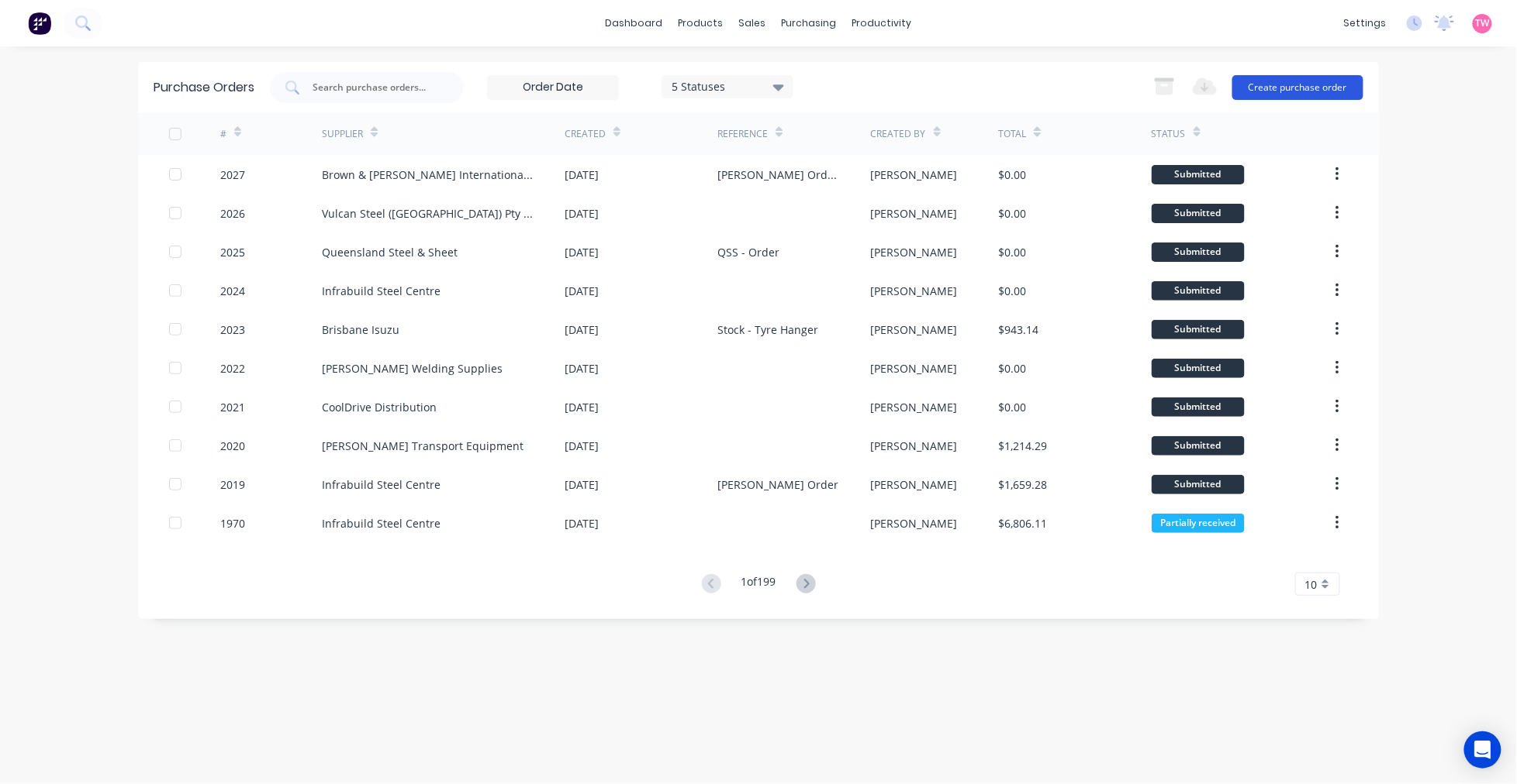
click at [1332, 80] on button "Create purchase order" at bounding box center [1297, 87] width 131 height 25
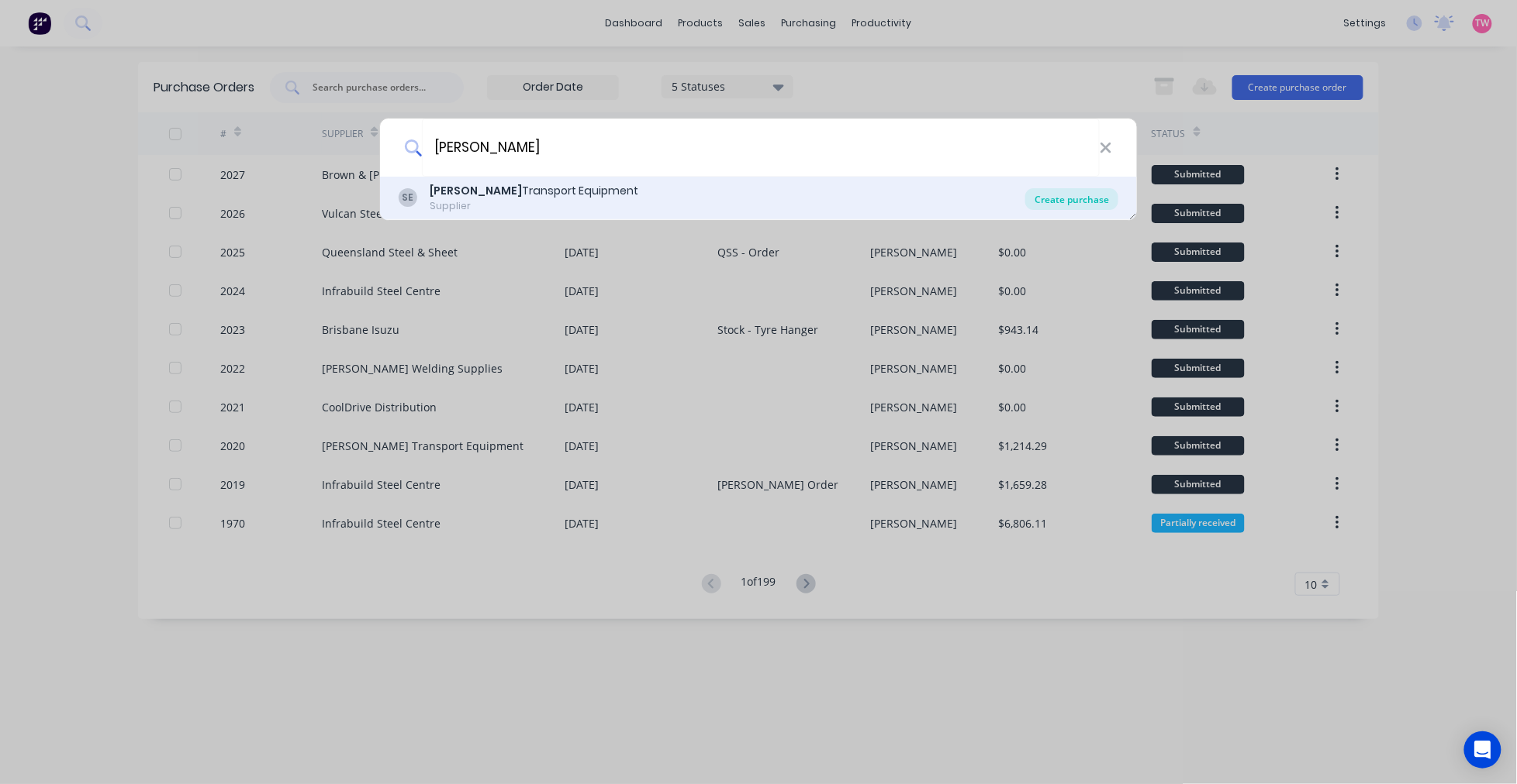
type input "[PERSON_NAME]"
click at [1090, 201] on div "Create purchase" at bounding box center [1071, 199] width 93 height 22
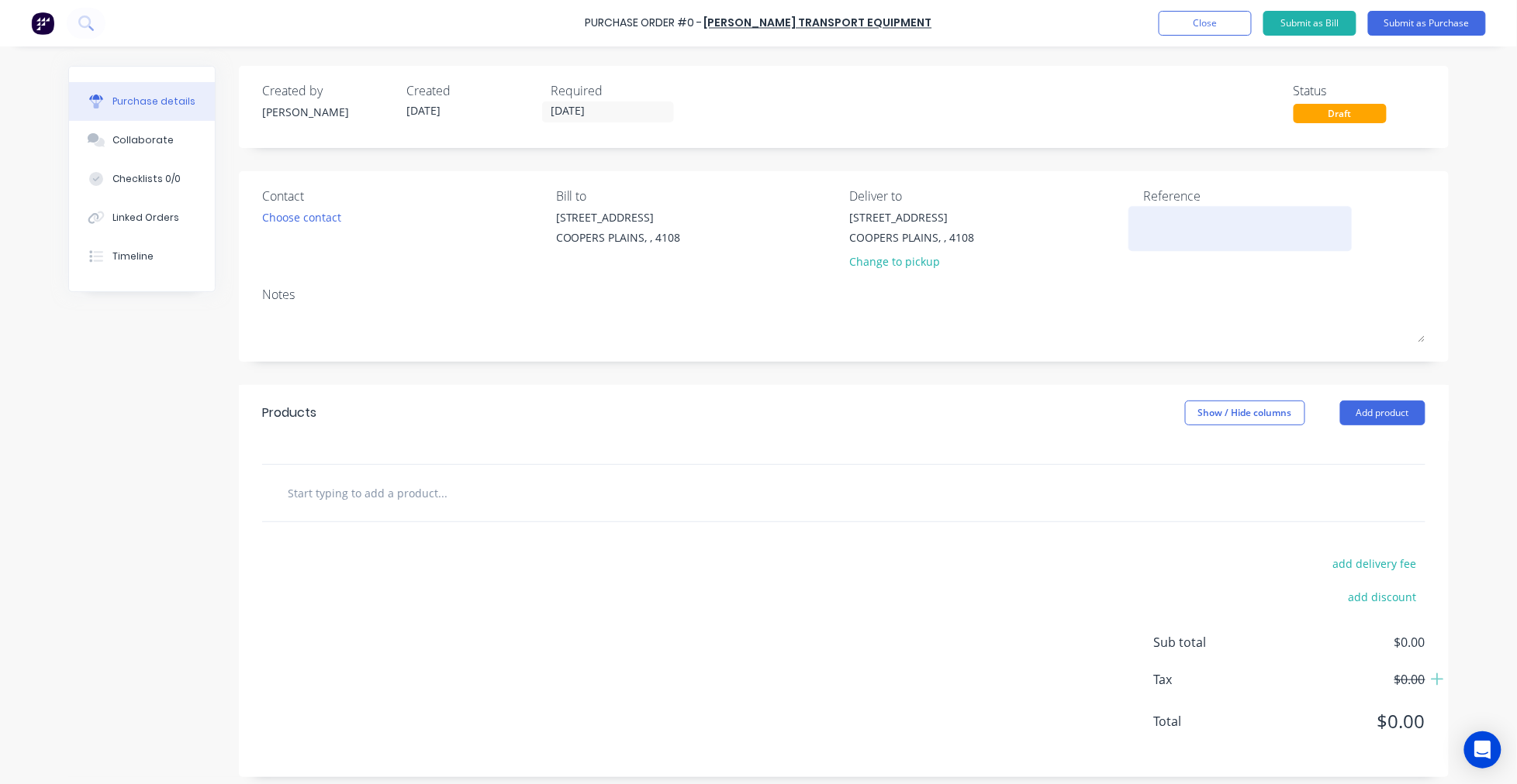
click at [1151, 228] on textarea at bounding box center [1240, 227] width 194 height 35
paste textarea "S25-07965"
type textarea "x"
type textarea "S25-07965"
type textarea "x"
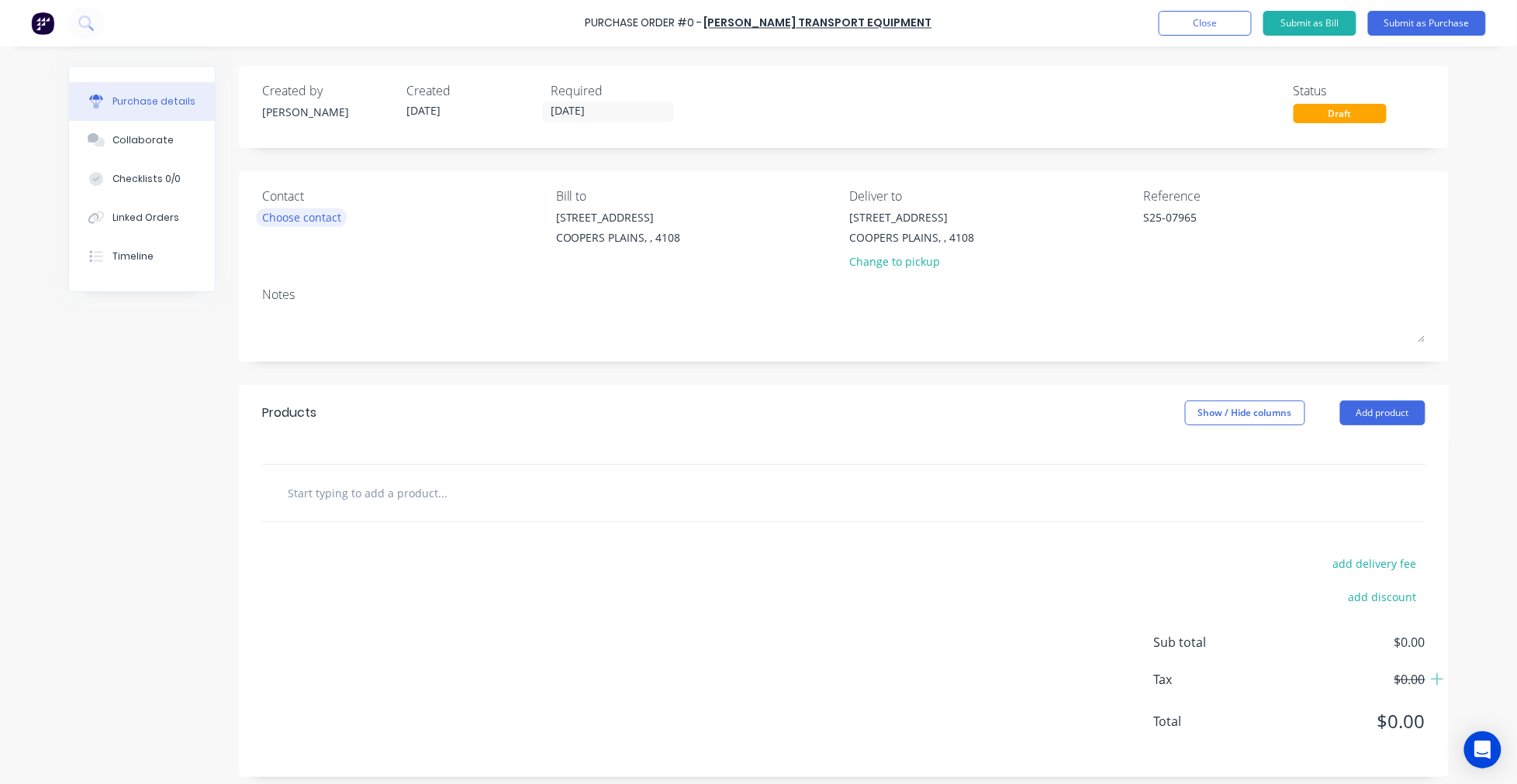
type textarea "S25-07965"
click at [269, 222] on div "Choose contact" at bounding box center [301, 217] width 79 height 16
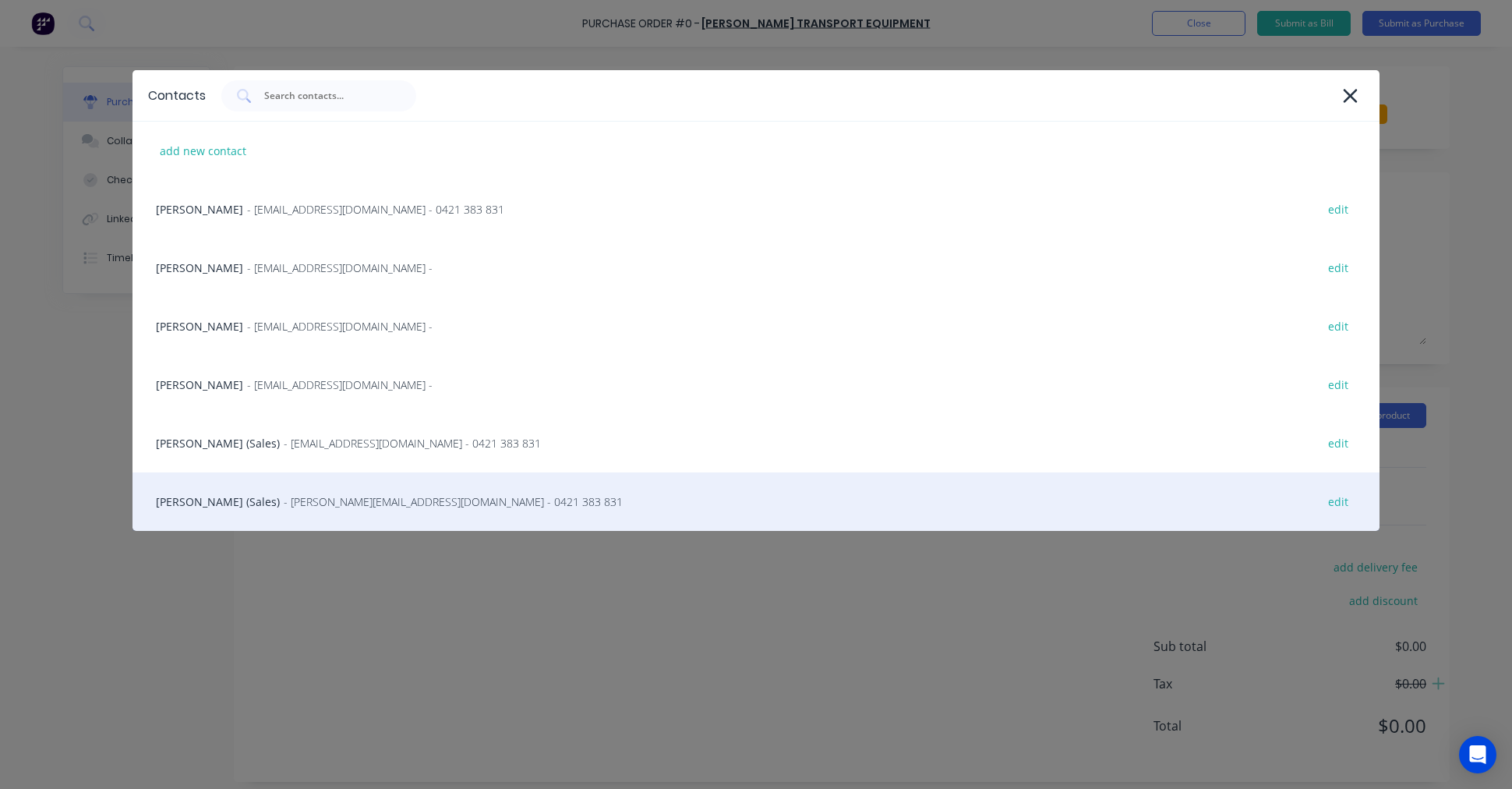
click at [284, 493] on span "- [PERSON_NAME][EMAIL_ADDRESS][DOMAIN_NAME] - 0421 383 831" at bounding box center [453, 501] width 339 height 16
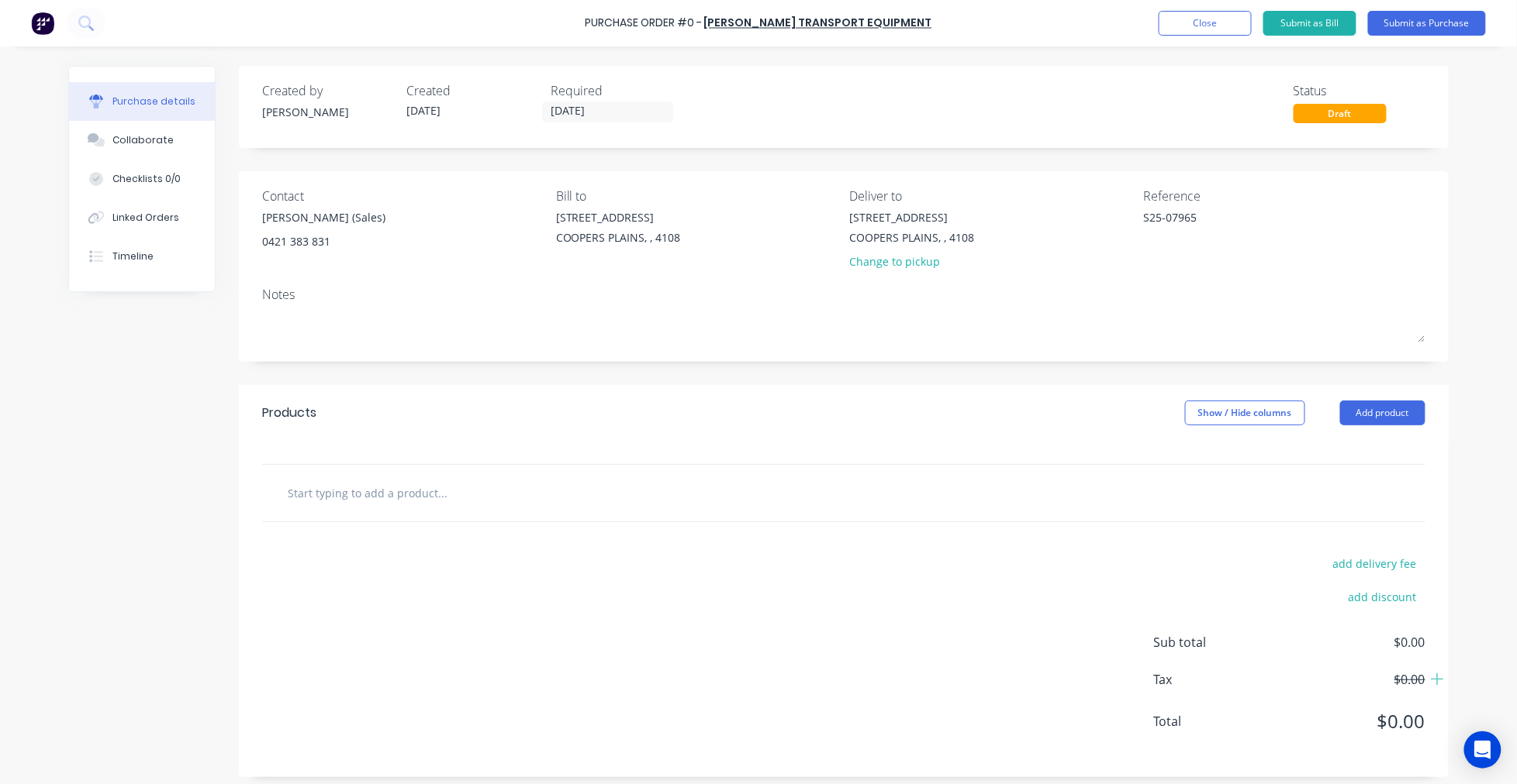
click at [320, 490] on input "text" at bounding box center [442, 493] width 310 height 31
paste input "T1250SINGLE"
type textarea "x"
type input "T1250SINGLE"
type textarea "x"
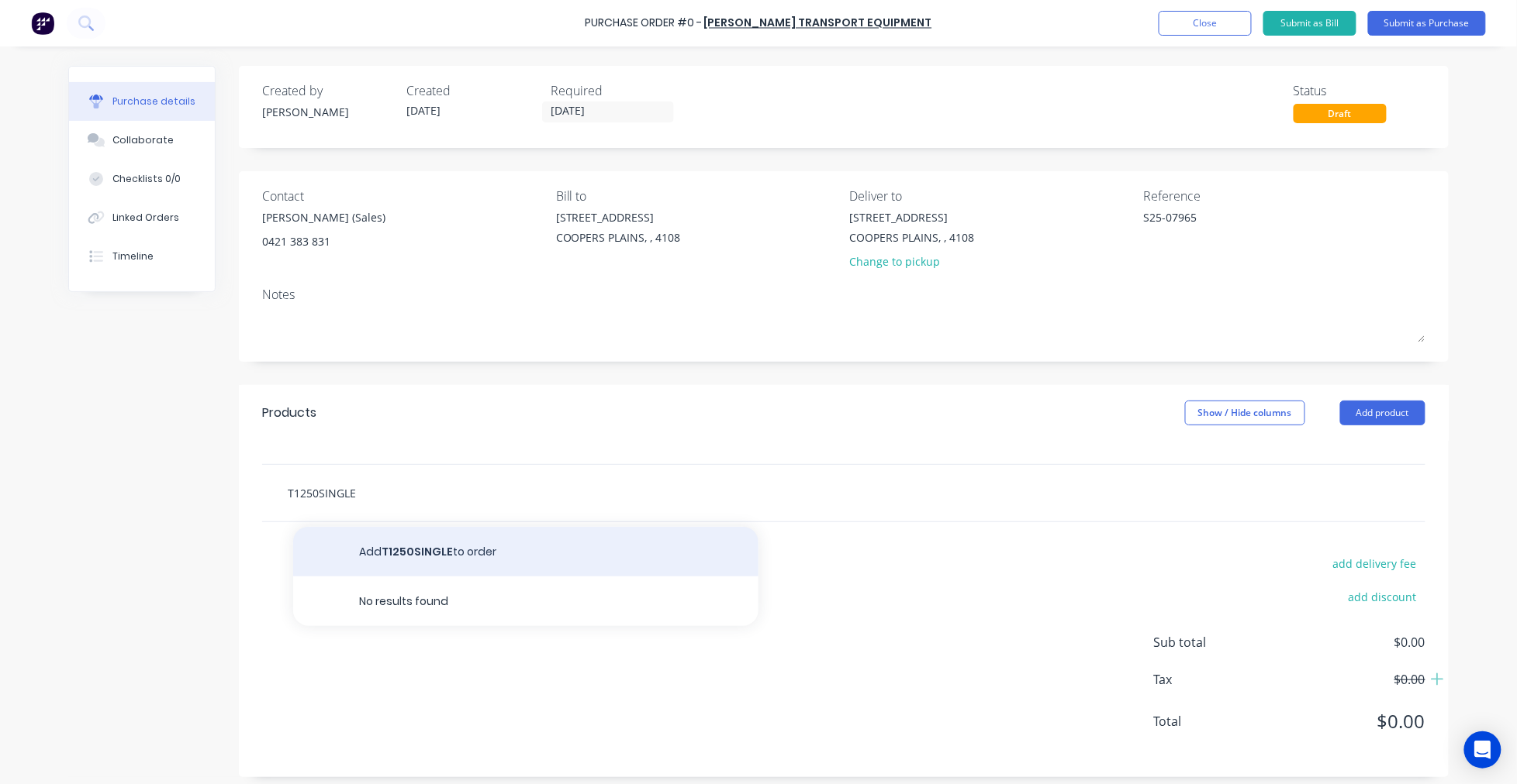
type input "T1250SINGLE"
click at [459, 544] on button "Add T1250SINGLE to order" at bounding box center [526, 552] width 465 height 49
type textarea "x"
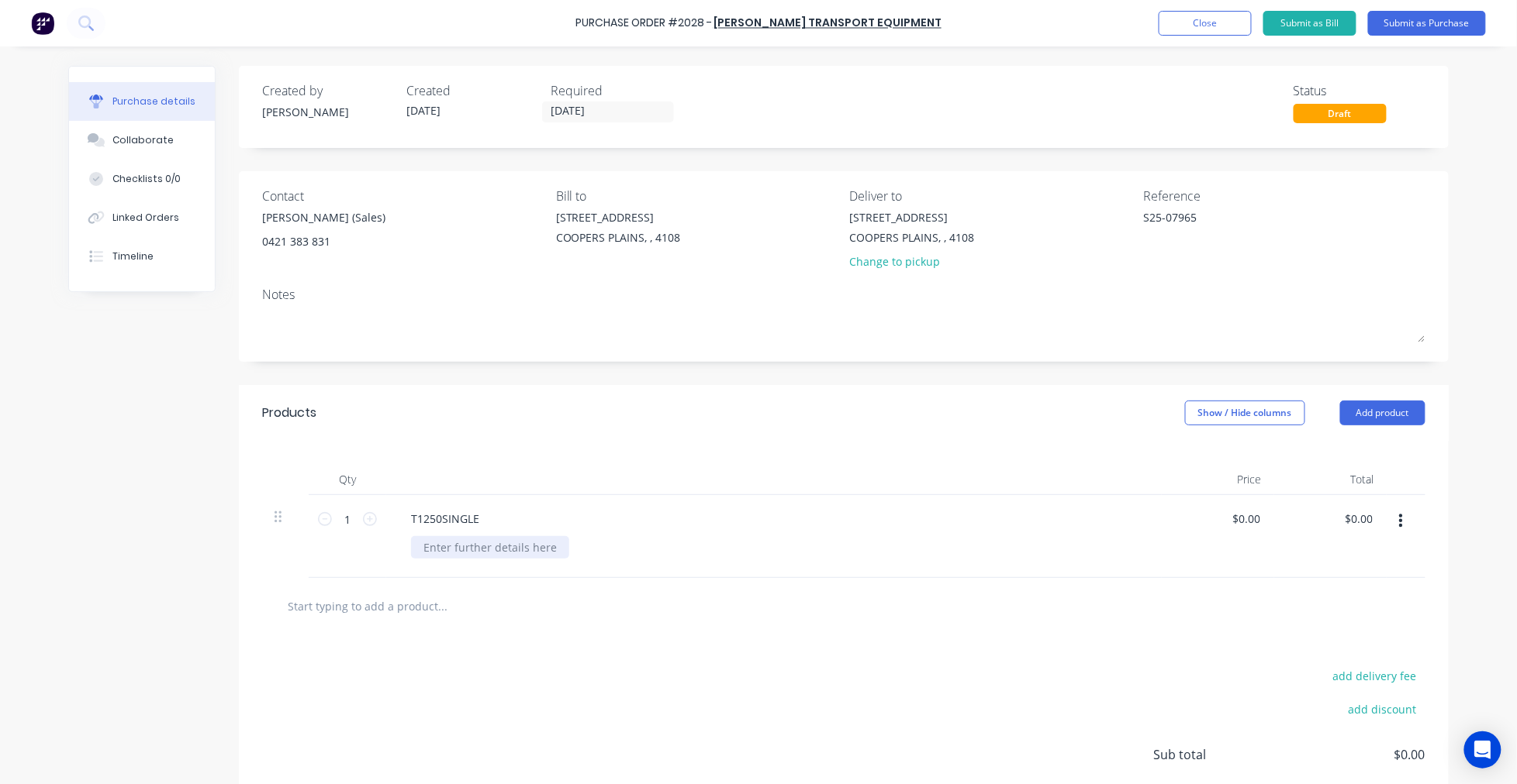
type textarea "x"
click at [435, 551] on div at bounding box center [490, 548] width 158 height 22
paste div
type textarea "x"
type input "0.00"
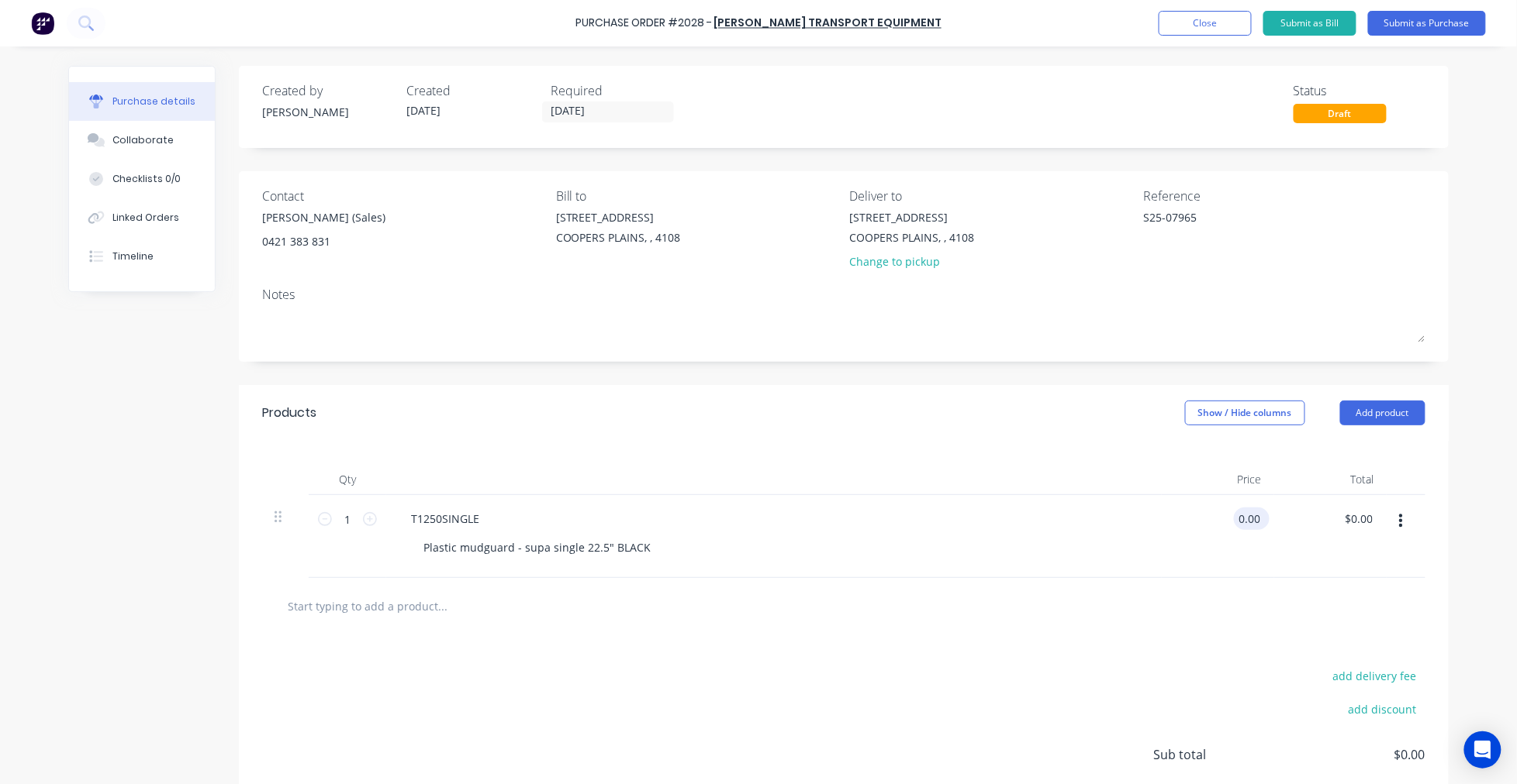
click at [1246, 517] on input "0.00" at bounding box center [1248, 519] width 30 height 22
type textarea "x"
click at [1246, 517] on input "0.00" at bounding box center [1248, 519] width 30 height 22
type input "137.7"
type textarea "x"
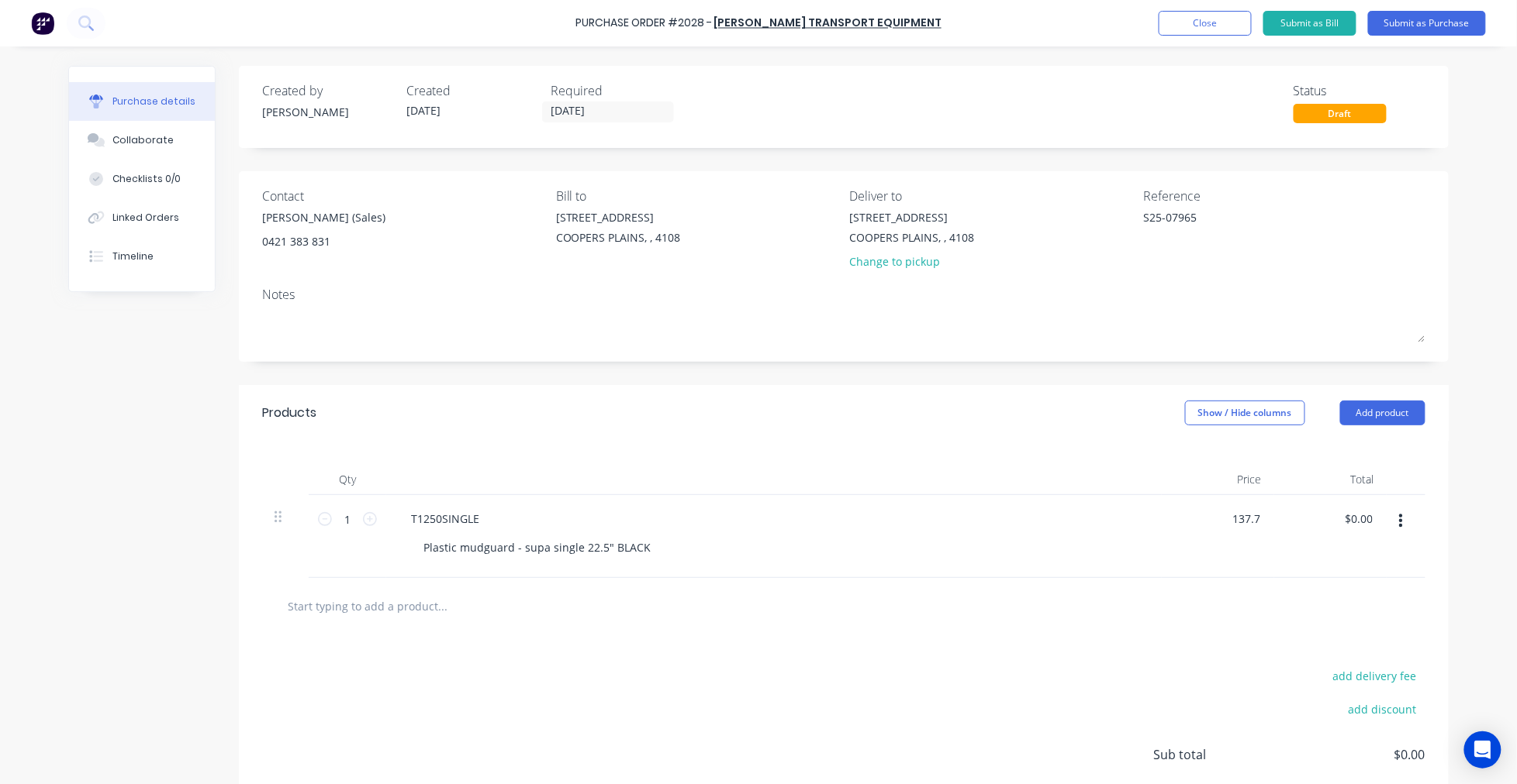
type input "$137.70"
type input "137.70"
type textarea "x"
type input "$137.70"
click at [350, 512] on input "1" at bounding box center [347, 519] width 31 height 23
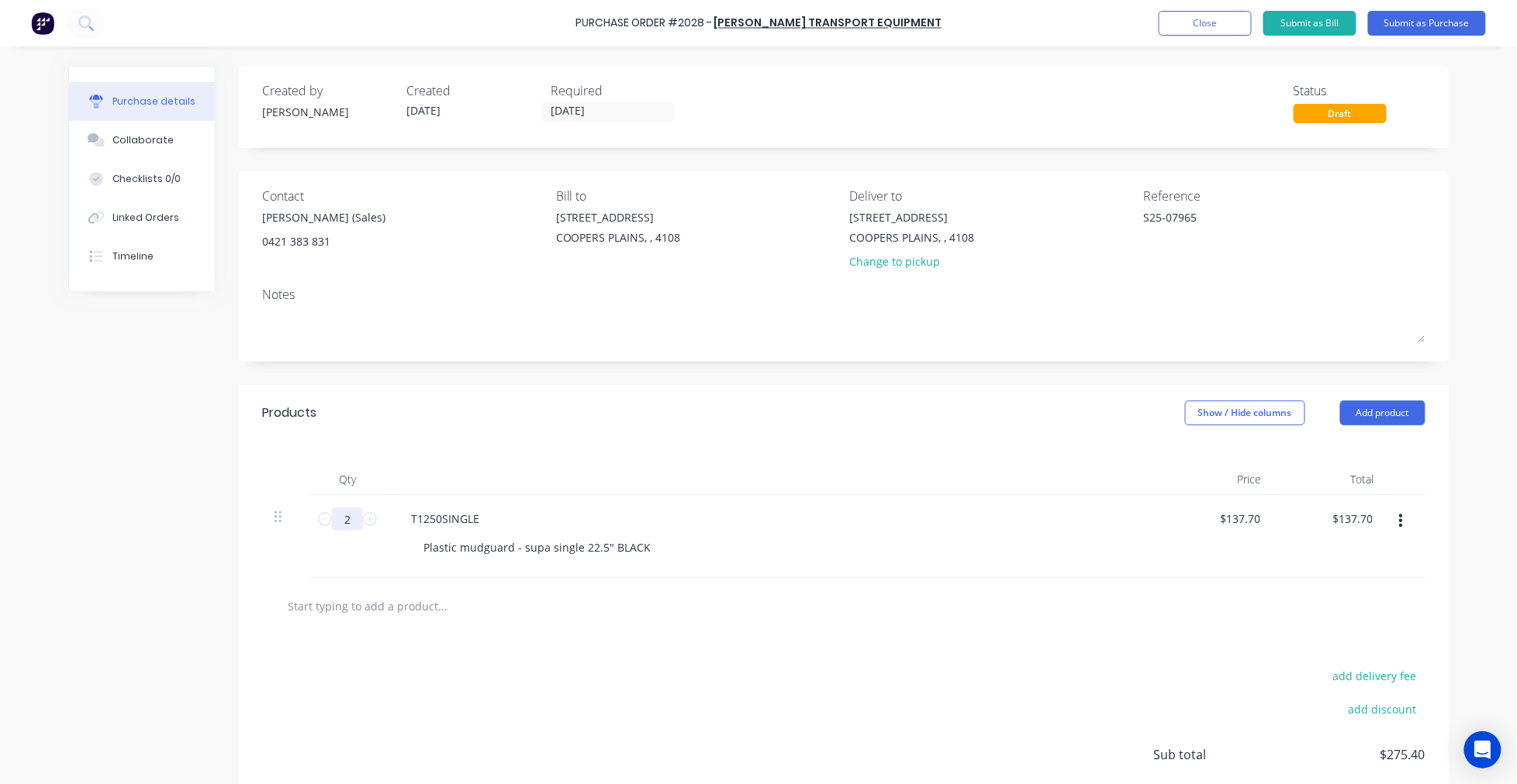
type textarea "x"
type input "2"
type input "$275.40"
type textarea "x"
type input "2"
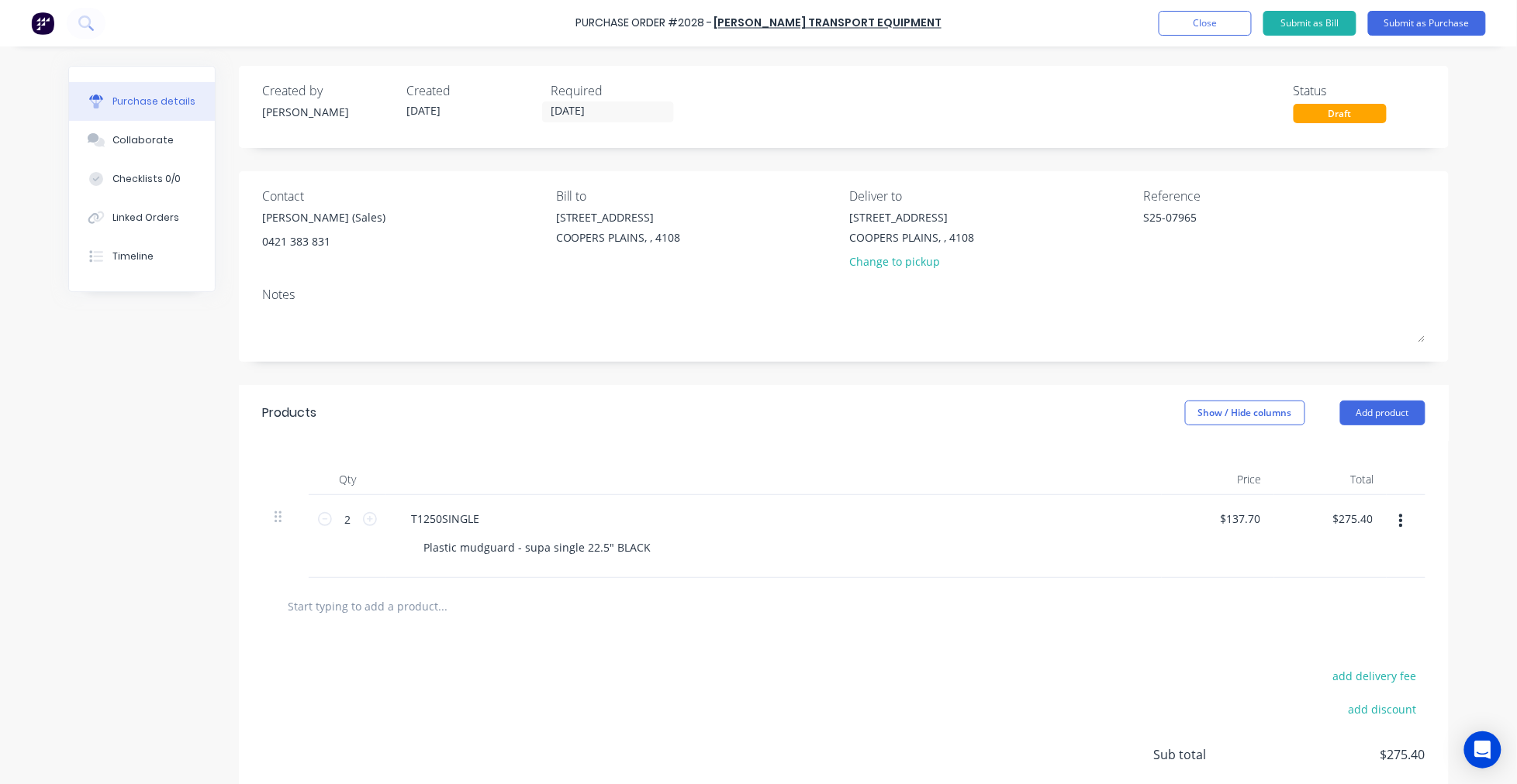
click at [363, 601] on input "text" at bounding box center [442, 606] width 310 height 31
paste input "T1257A"
type textarea "x"
type input "T1257A"
type textarea "x"
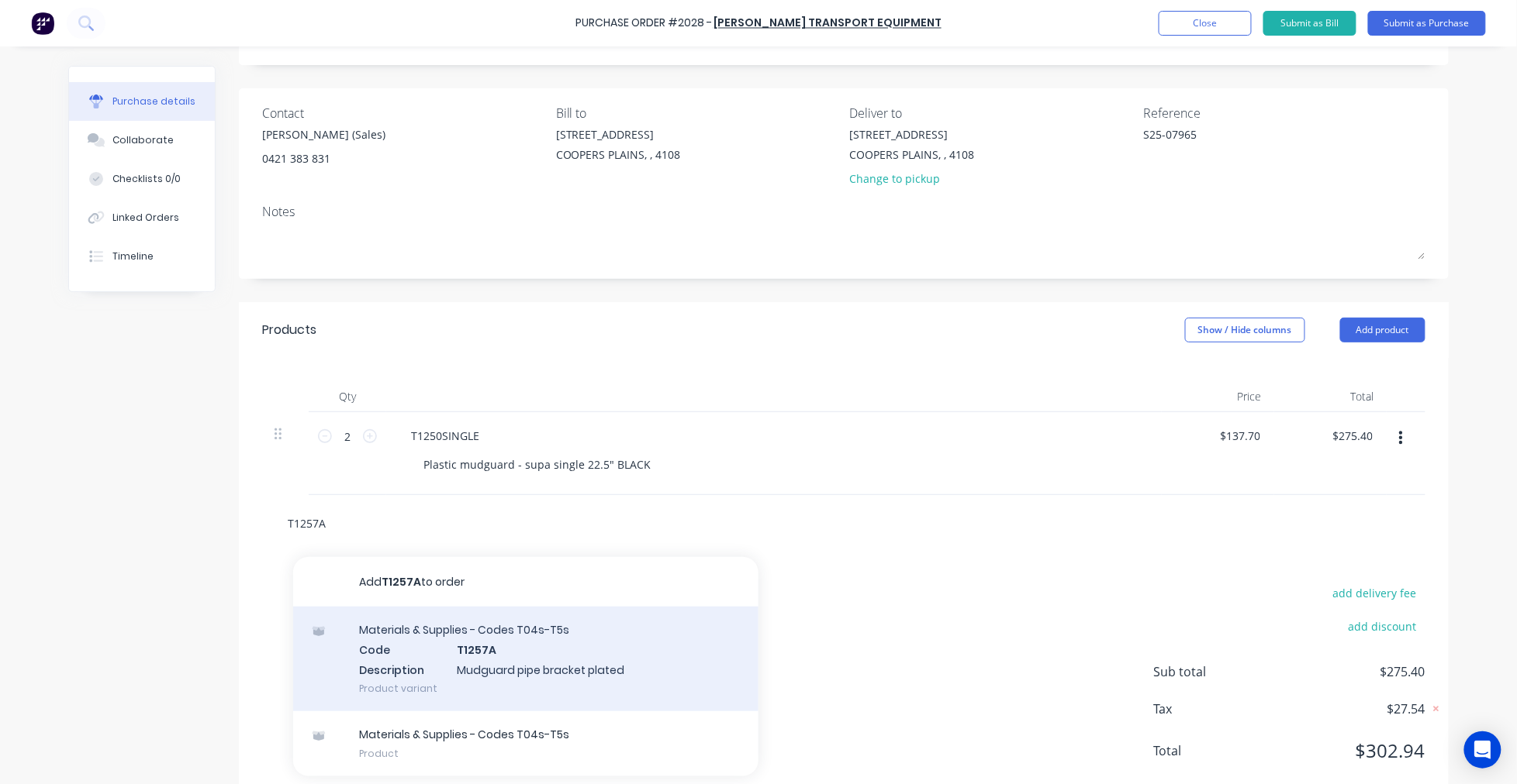
scroll to position [122, 0]
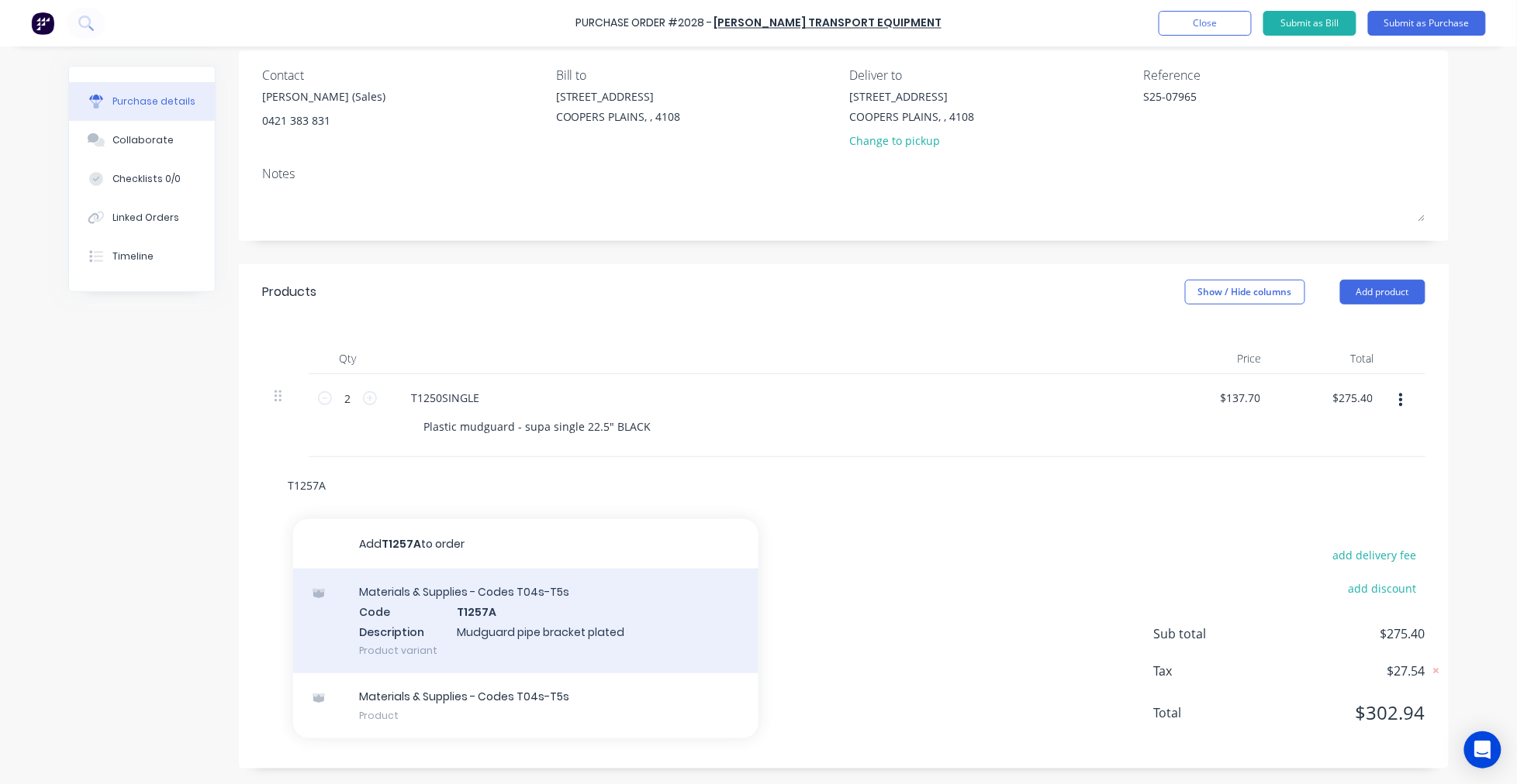
type input "T1257A"
click at [445, 614] on div "Materials & Supplies - Codes T04s-T5s Code T1257A Description Mudguard pipe bra…" at bounding box center [526, 620] width 465 height 105
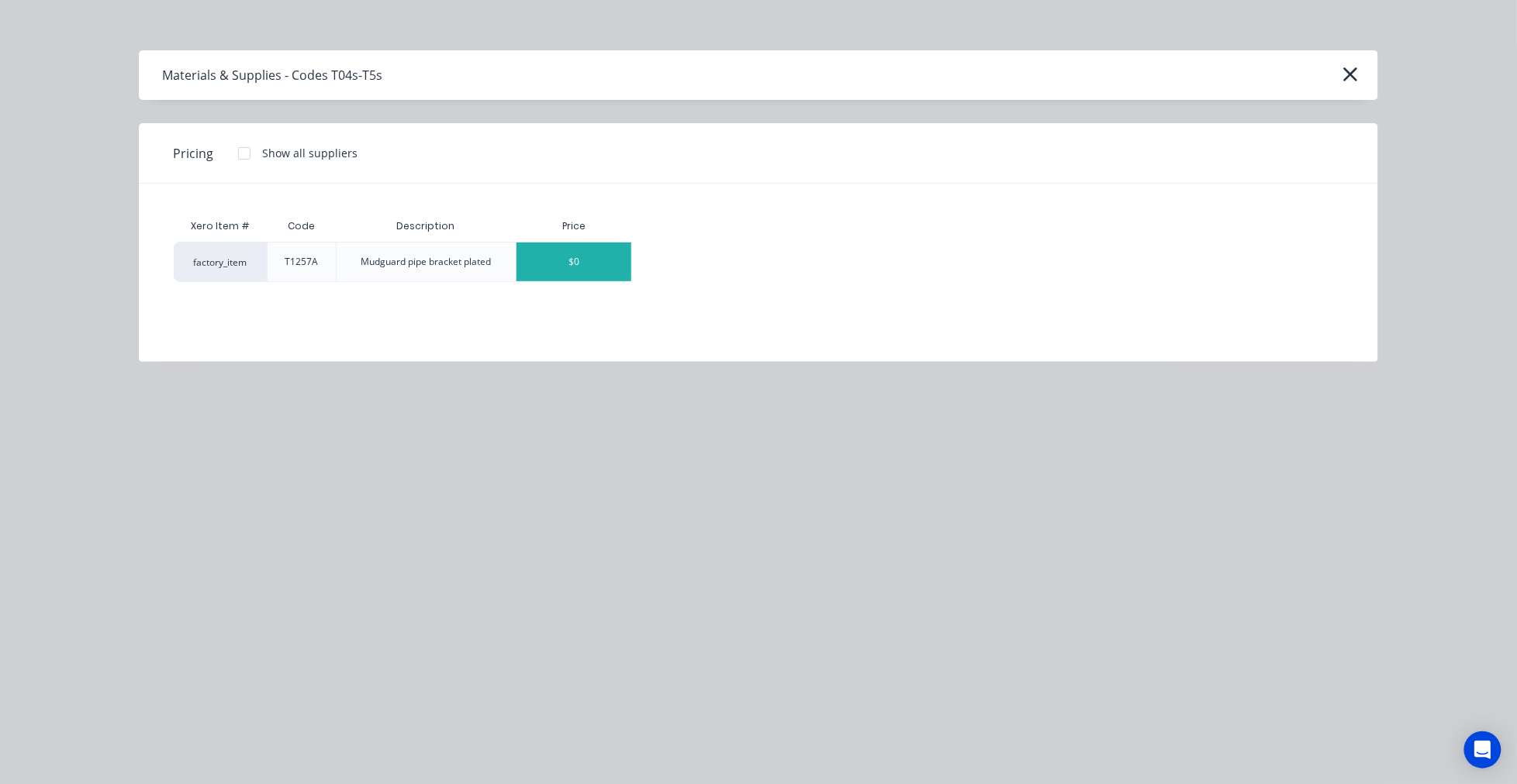
click at [600, 263] on div "$0" at bounding box center [574, 262] width 115 height 39
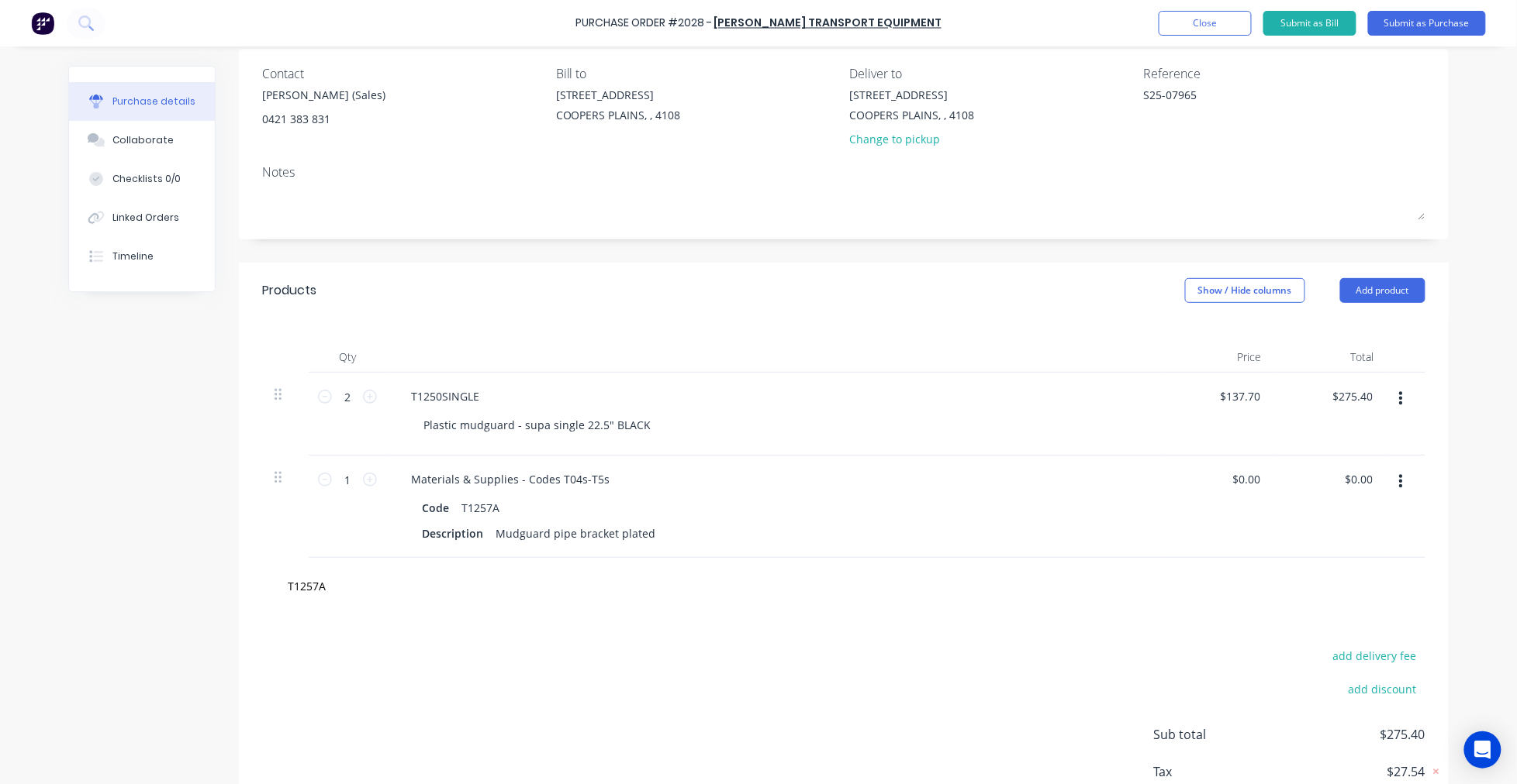
type textarea "x"
type input "0.00"
click at [1239, 478] on input "0.00" at bounding box center [1248, 479] width 30 height 22
click at [1238, 478] on input "0.00" at bounding box center [1248, 479] width 30 height 22
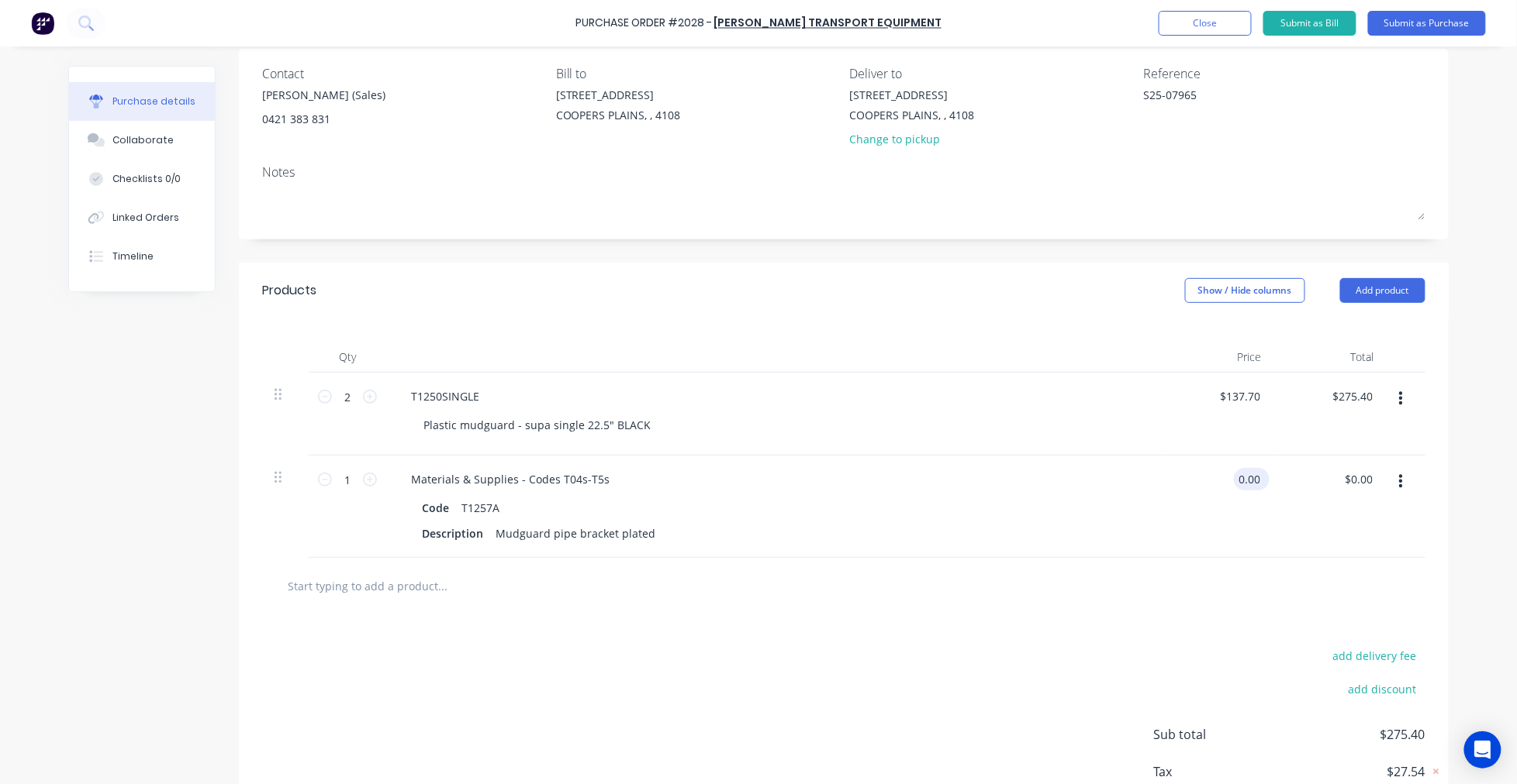
type textarea "x"
click at [1238, 478] on input "0.00" at bounding box center [1248, 479] width 30 height 22
type input "40.50"
type textarea "x"
type input "$40.50"
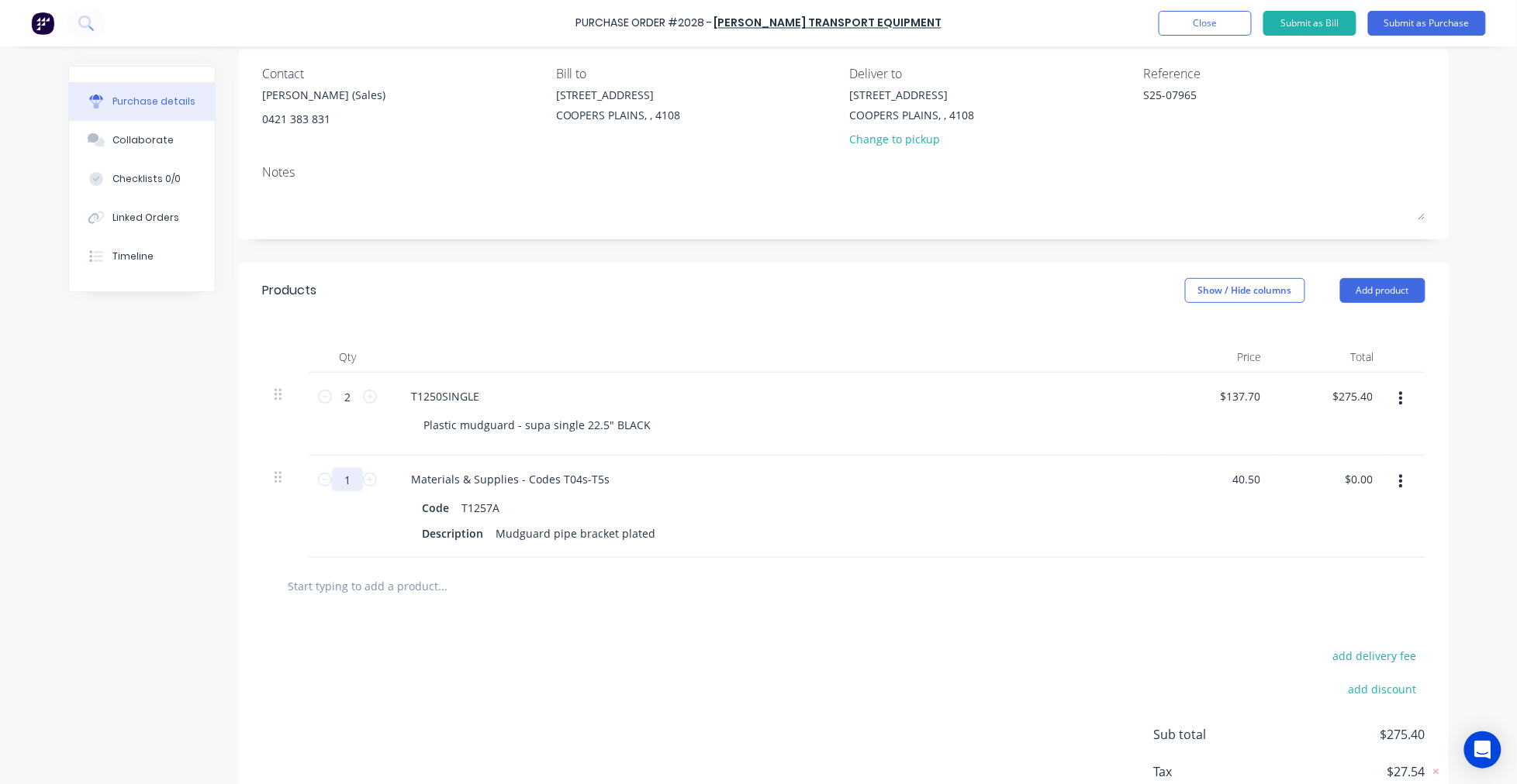
type input "$40.50"
click at [343, 485] on input "1" at bounding box center [347, 479] width 31 height 23
type textarea "x"
type input "4"
type input "$162.00"
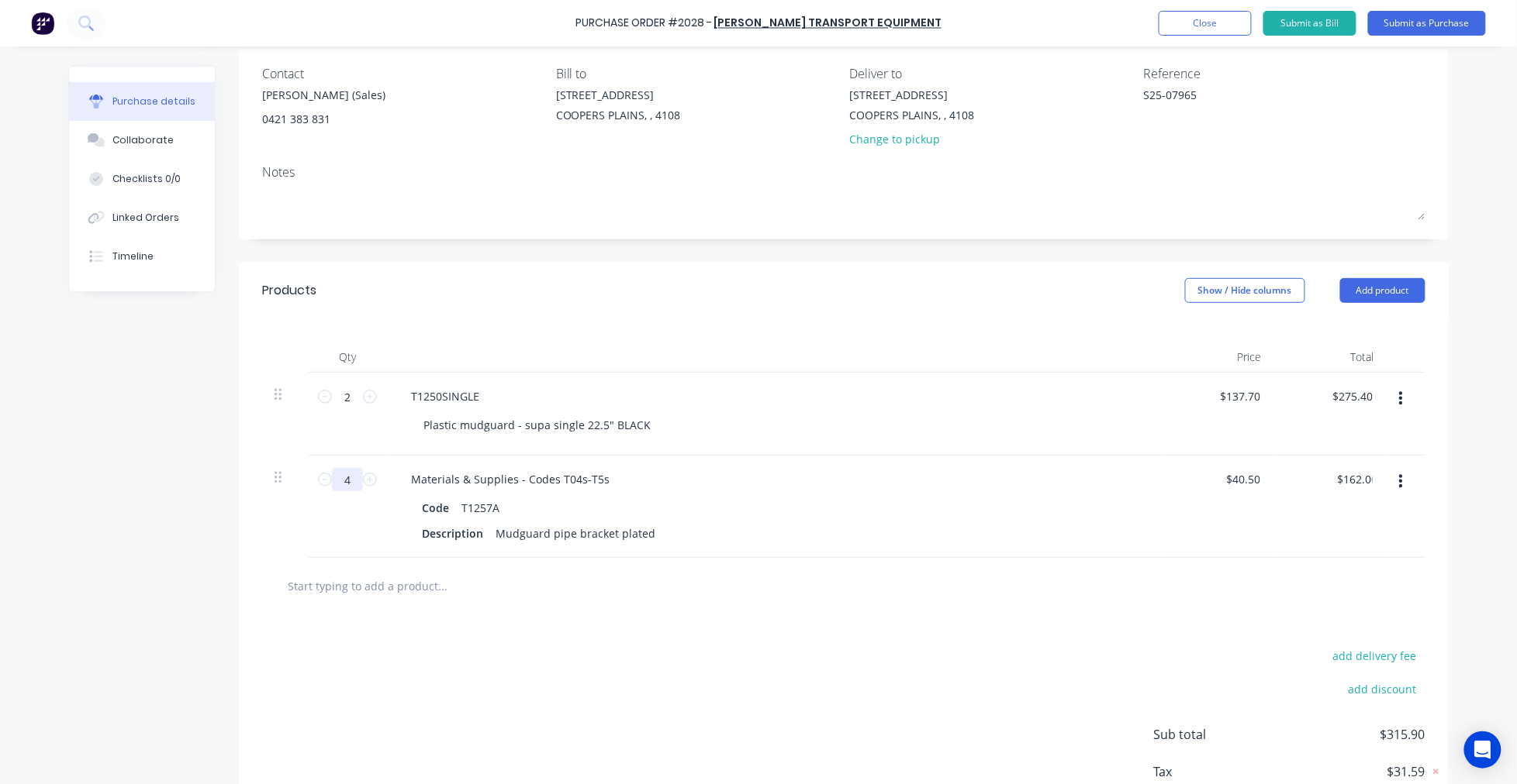
type textarea "x"
type input "4"
click at [392, 589] on input "text" at bounding box center [442, 585] width 310 height 31
paste input "T1255"
type textarea "x"
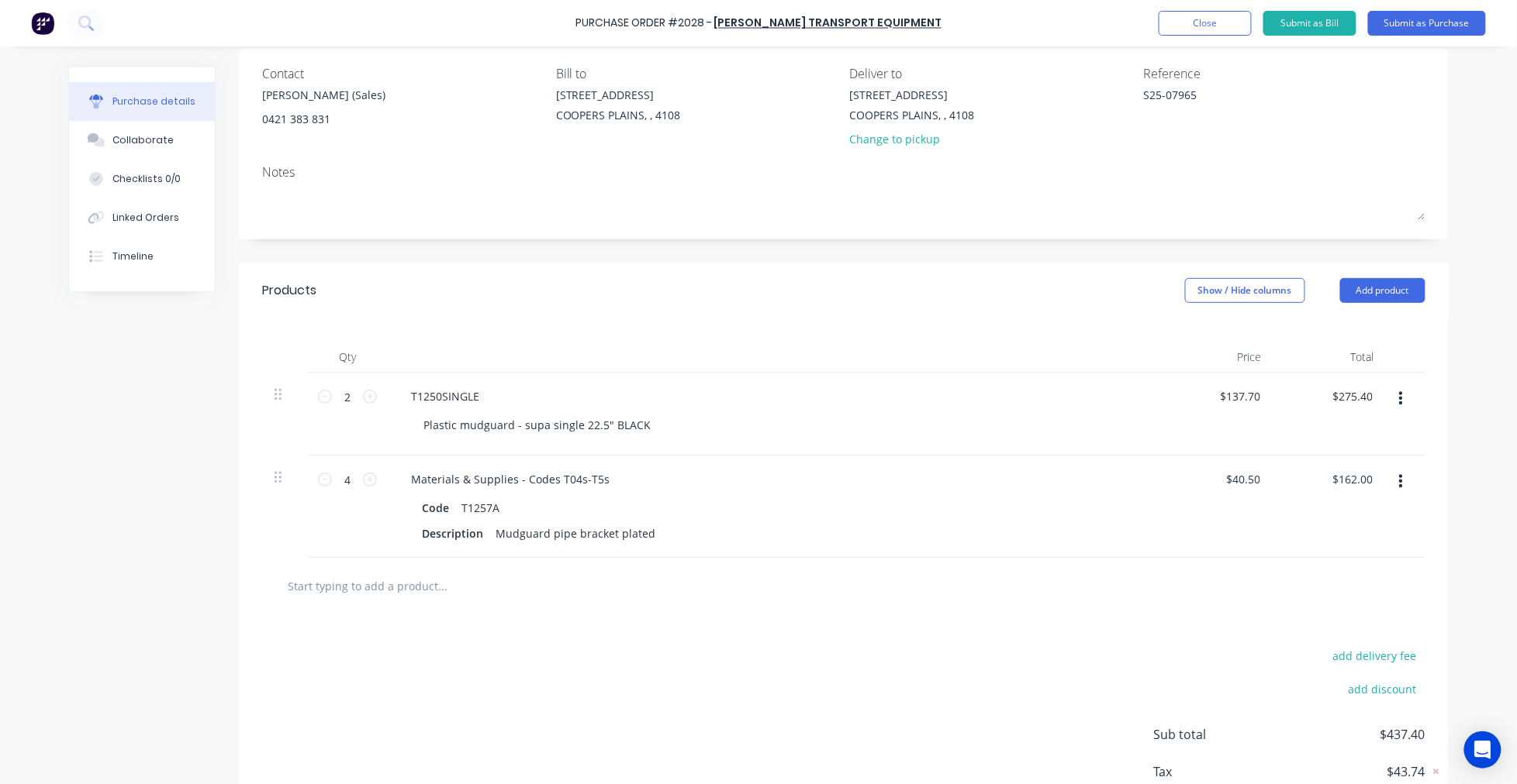
type input "T1255"
type textarea "x"
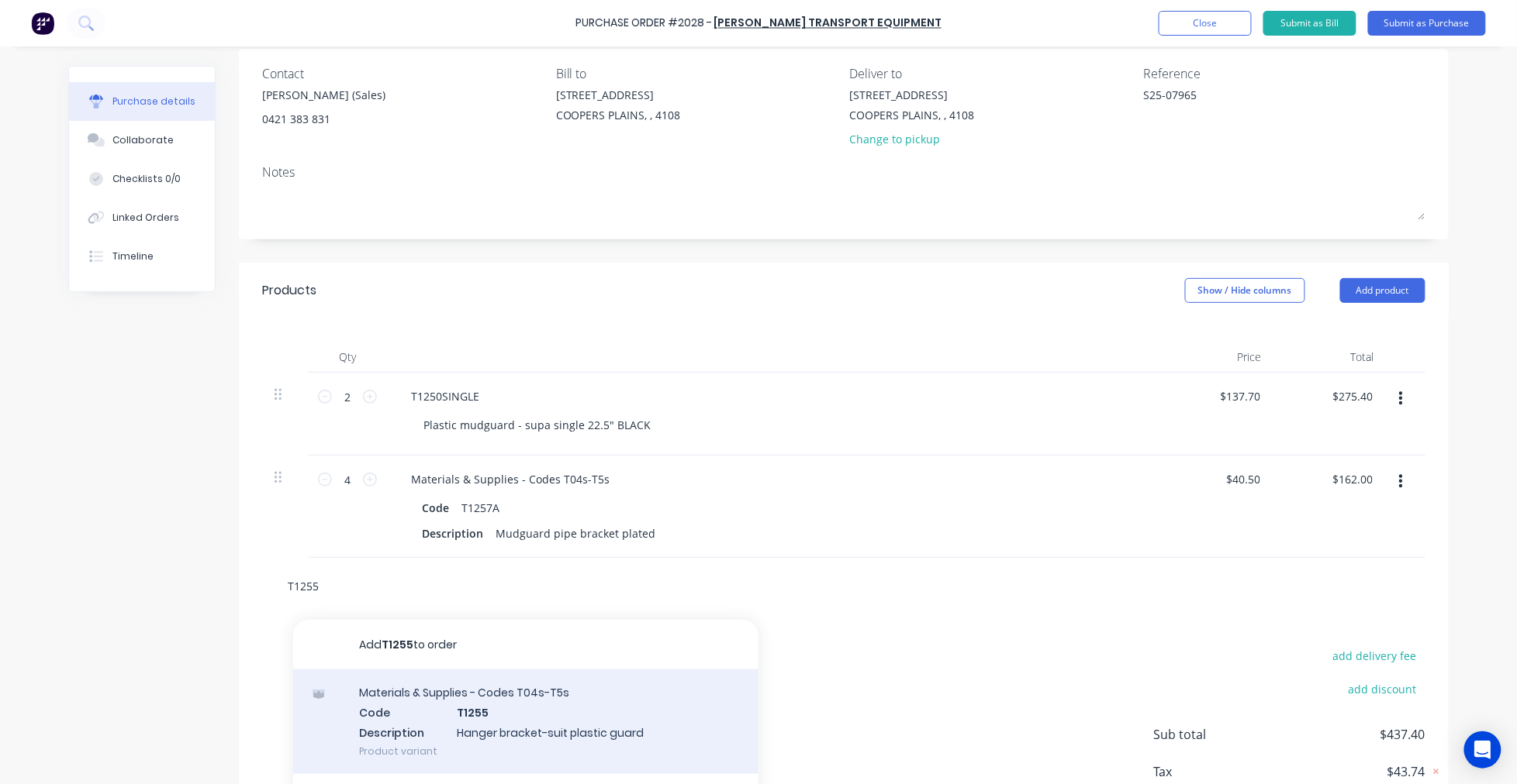
type input "T1255"
click at [473, 706] on div "Materials & Supplies - Codes T04s-T5s Code T1255 Description Hanger bracket-sui…" at bounding box center [526, 722] width 465 height 105
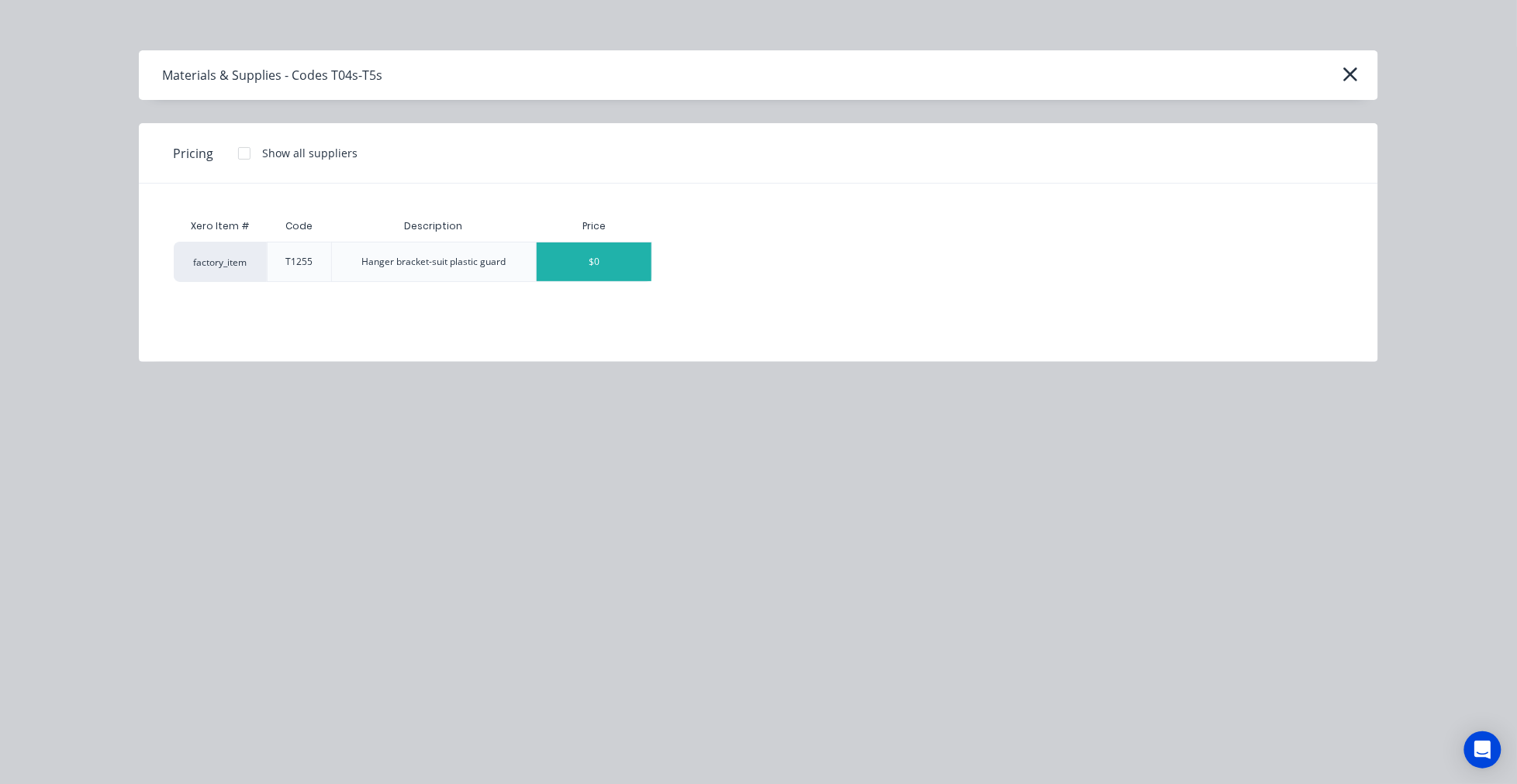
click at [574, 269] on div "$0" at bounding box center [594, 262] width 115 height 39
type textarea "x"
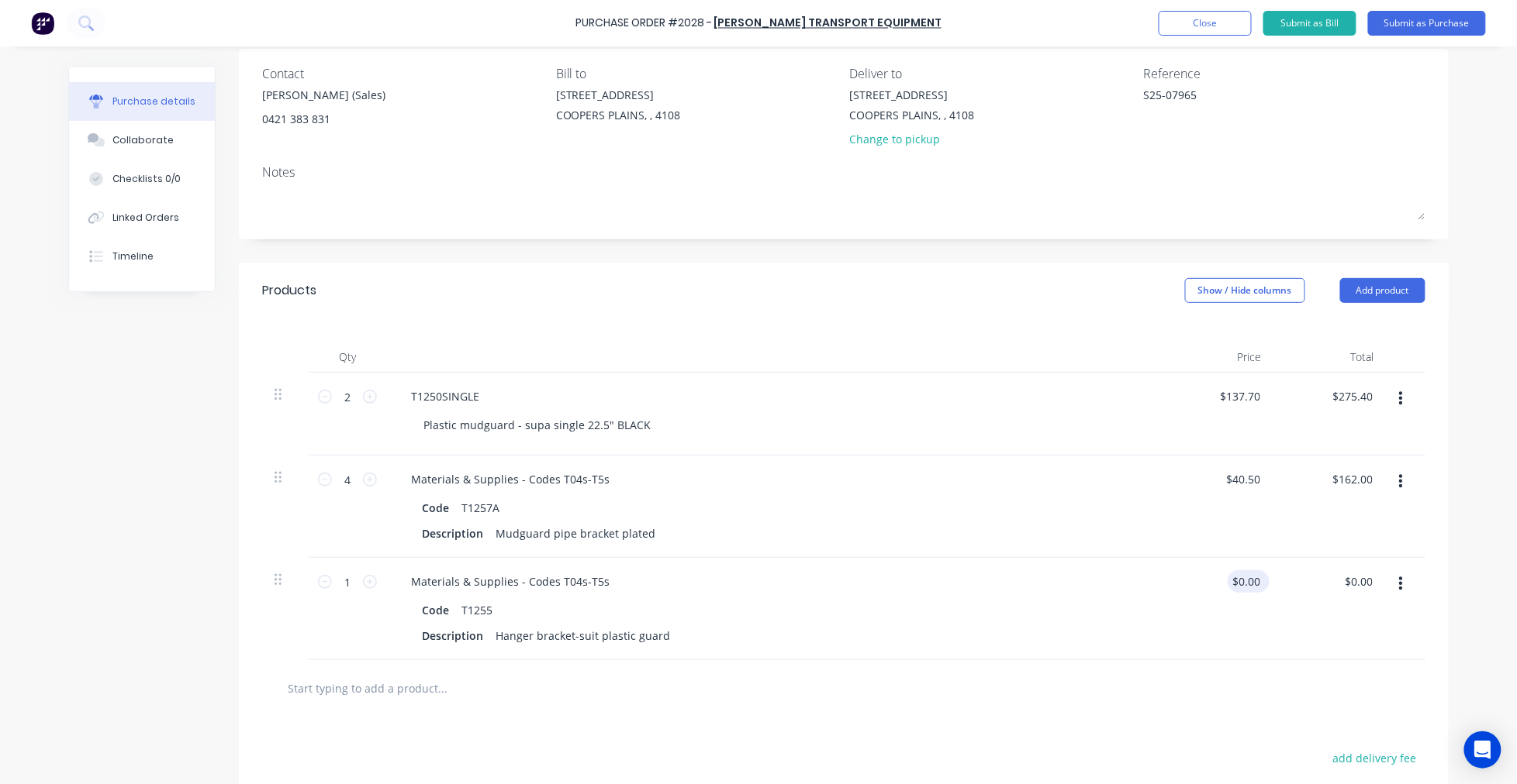
type textarea "x"
type input "0.00"
click at [1244, 582] on input "0.00" at bounding box center [1245, 581] width 36 height 22
type textarea "x"
click at [1244, 582] on input "0.00" at bounding box center [1248, 581] width 30 height 22
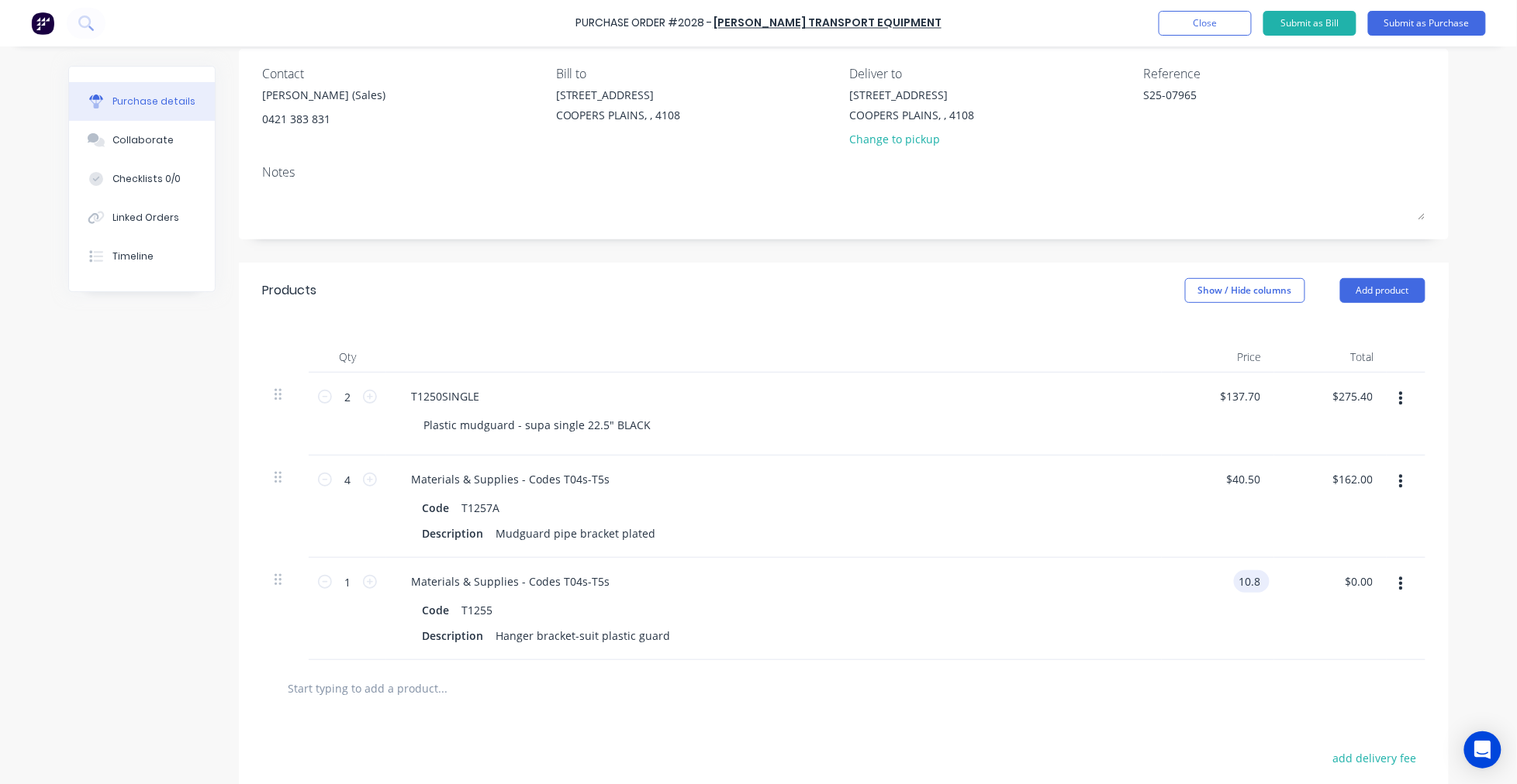
type input "10.8"
type textarea "x"
type input "$10.80"
type input "10.80"
type textarea "x"
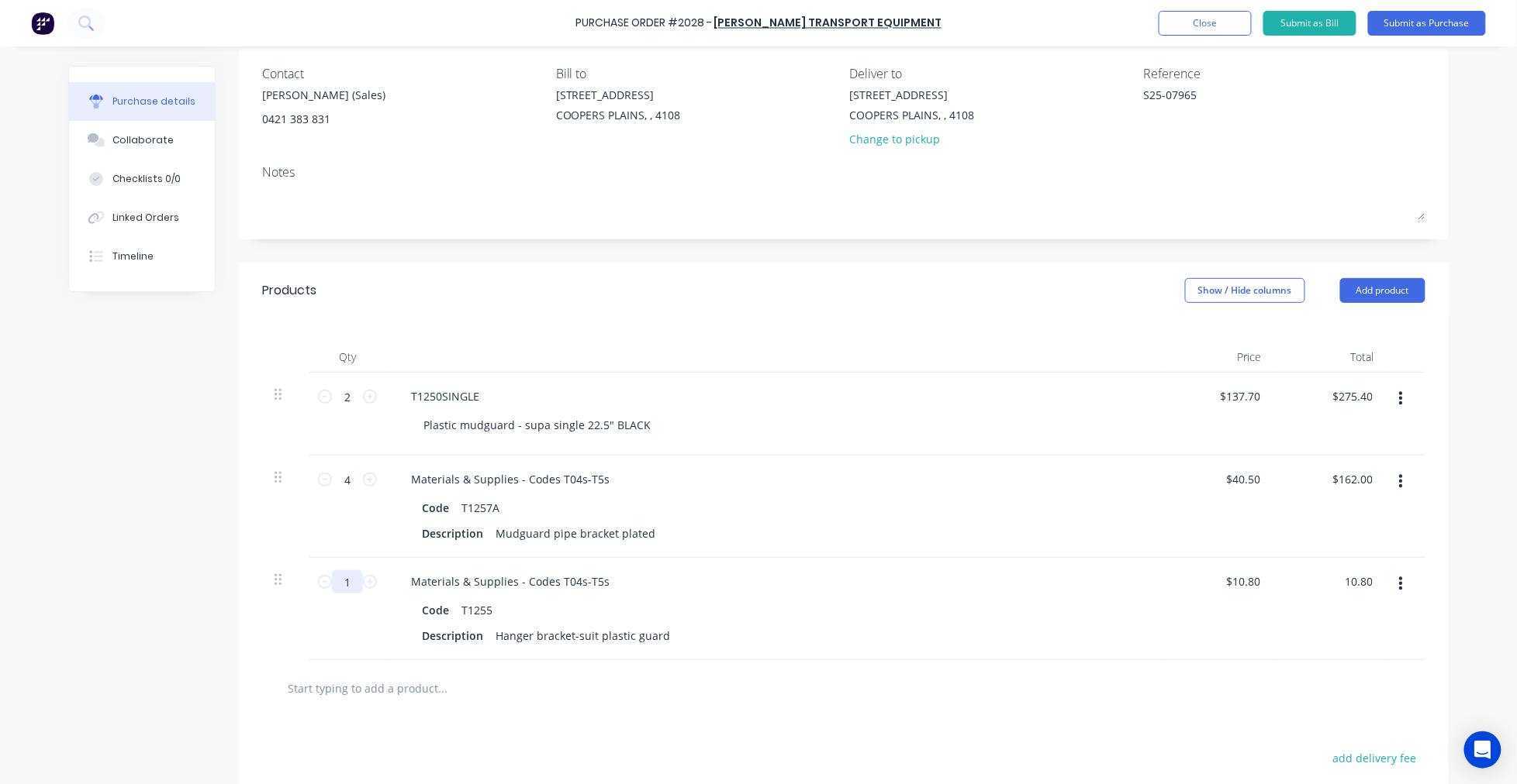
type input "$10.80"
click at [344, 584] on input "1" at bounding box center [347, 581] width 31 height 23
type textarea "x"
type input "8"
type input "$86.40"
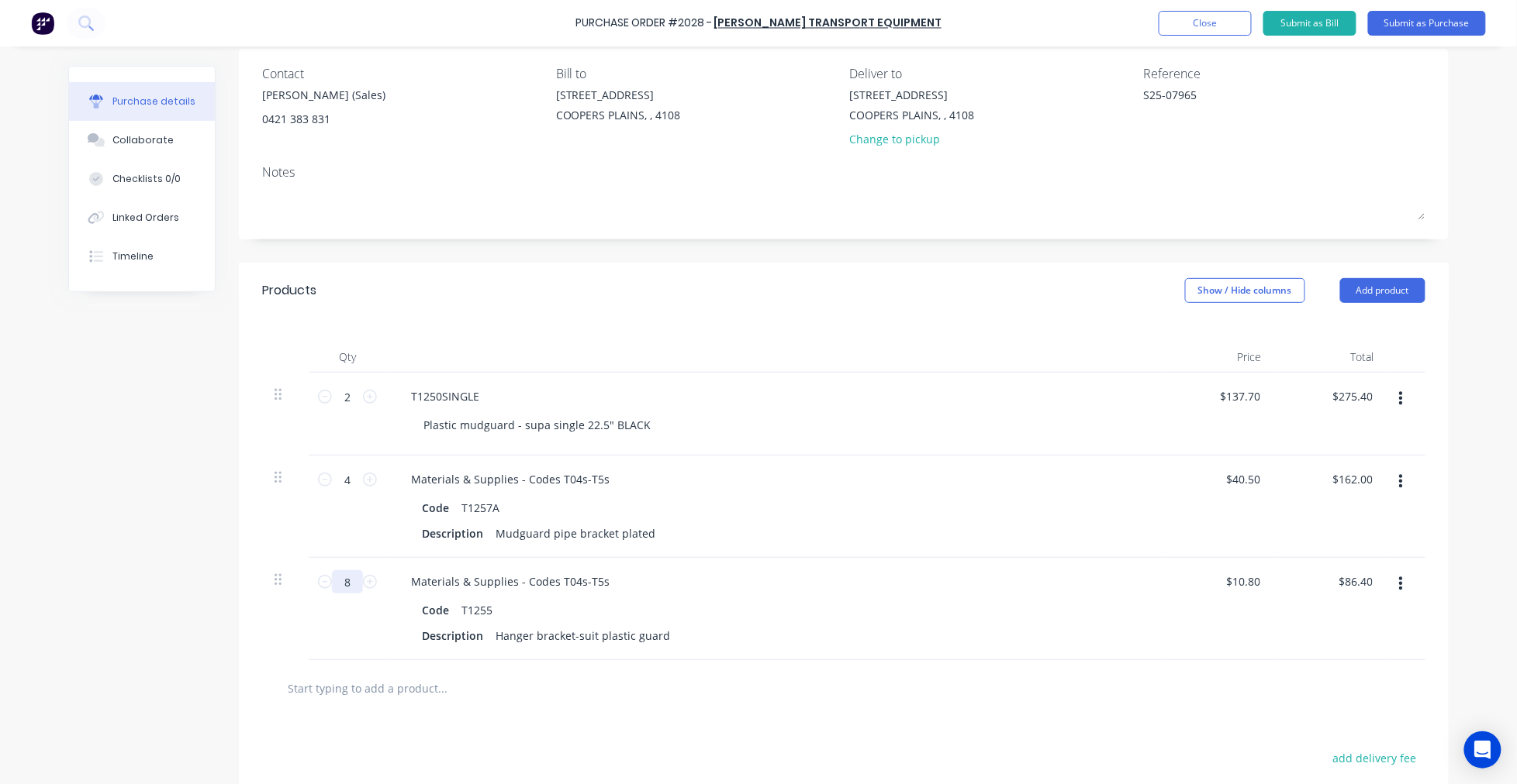
type textarea "x"
type input "8"
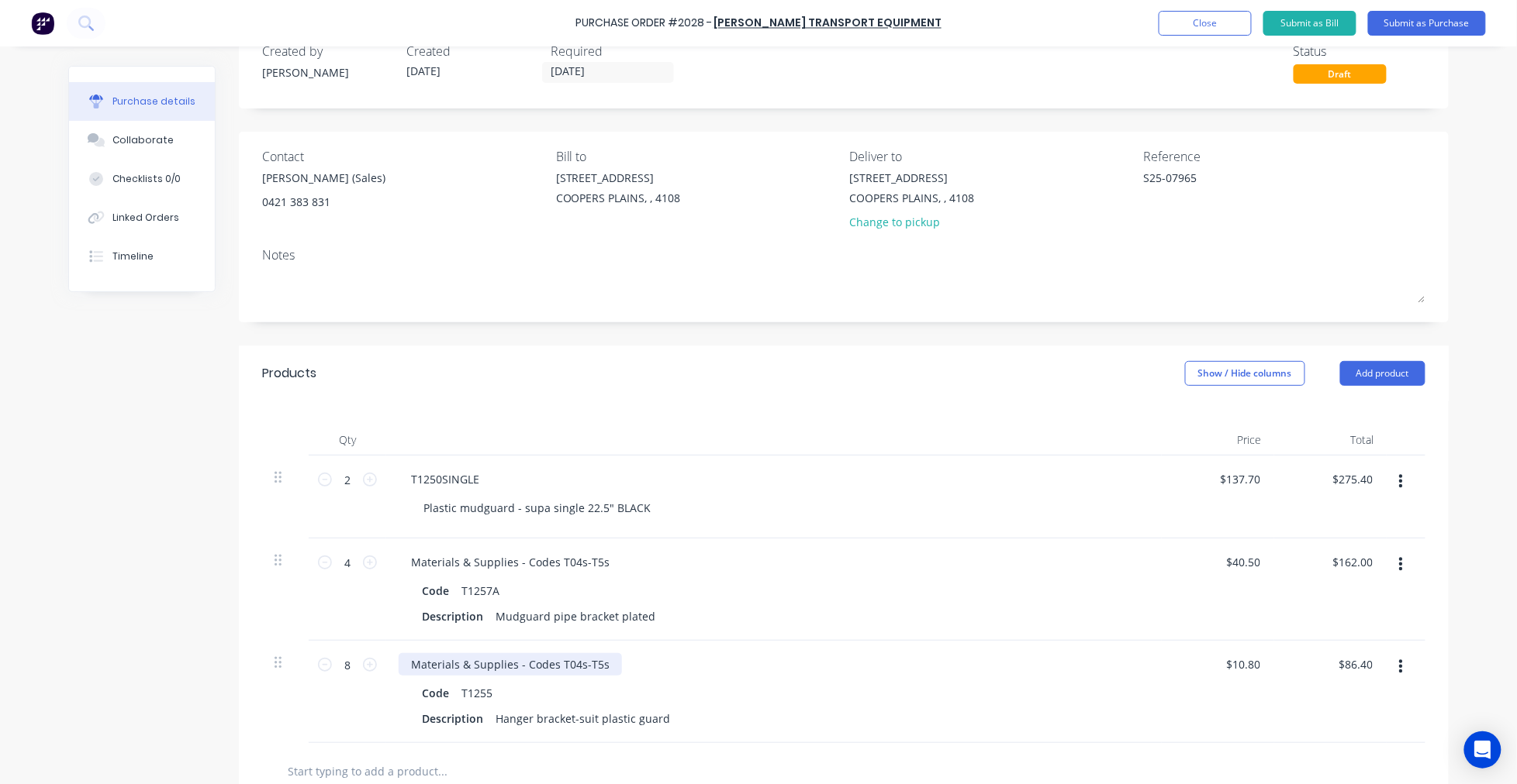
scroll to position [0, 0]
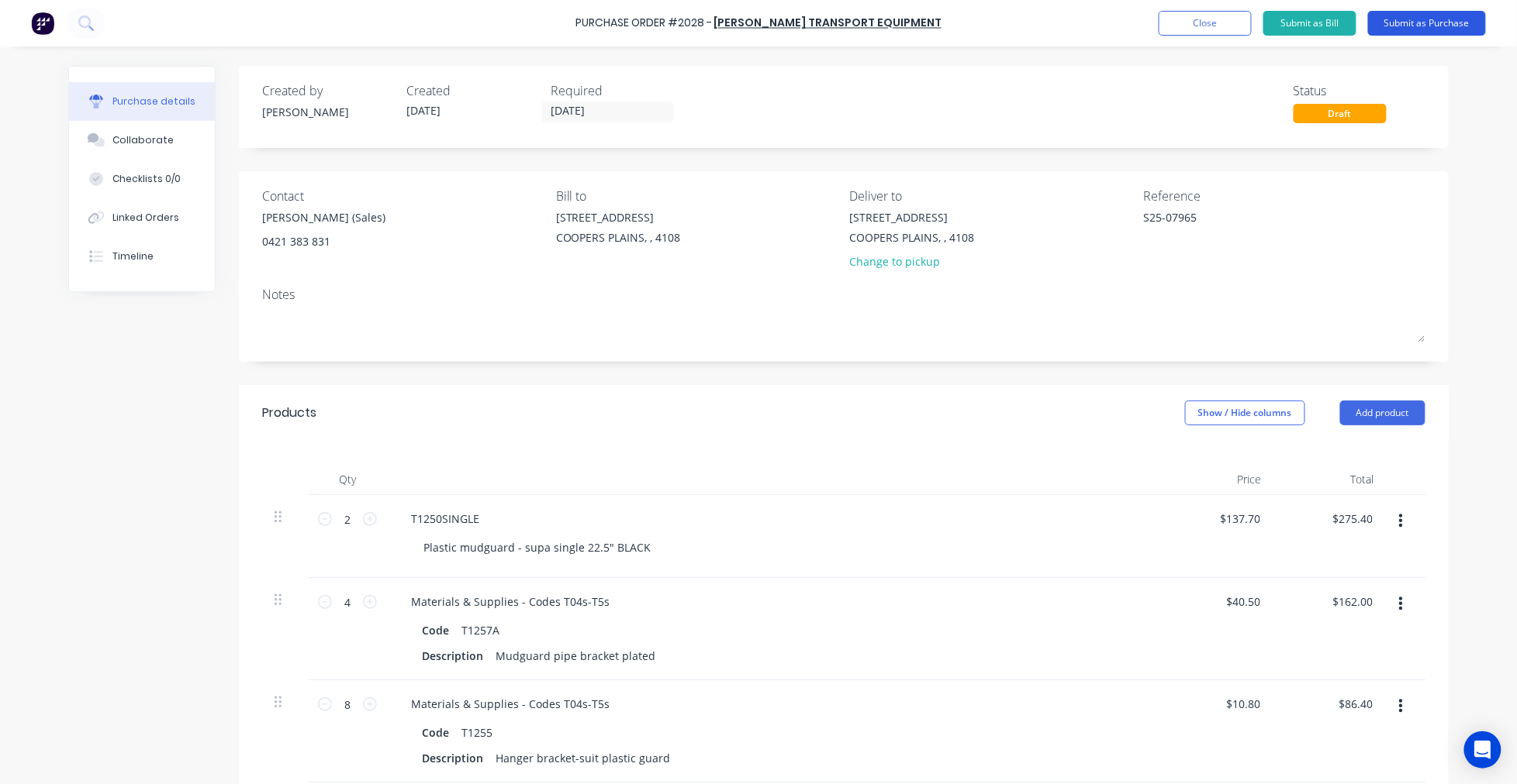
click at [1424, 28] on button "Submit as Purchase" at bounding box center [1427, 23] width 118 height 25
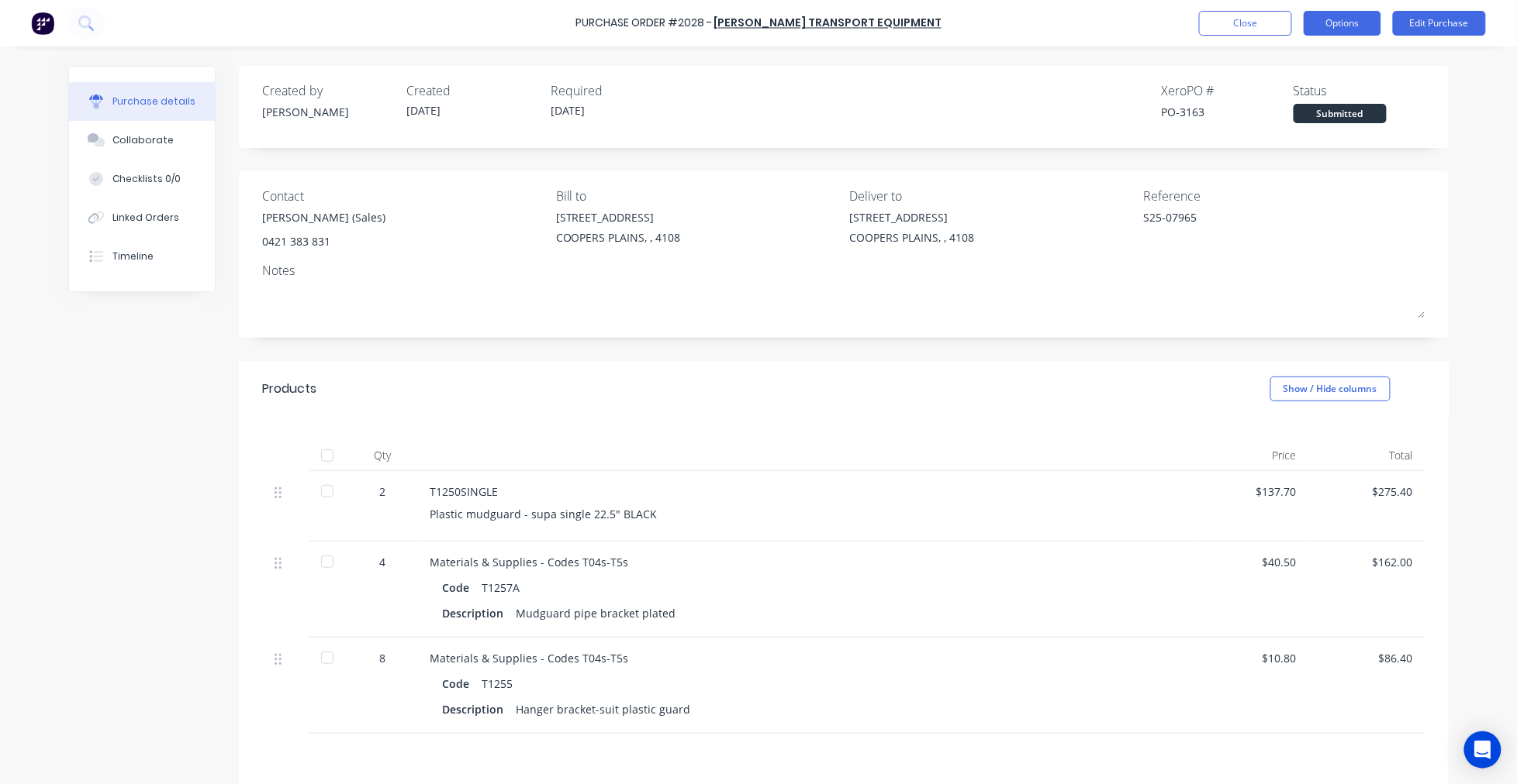
click at [1344, 20] on button "Options" at bounding box center [1342, 23] width 77 height 25
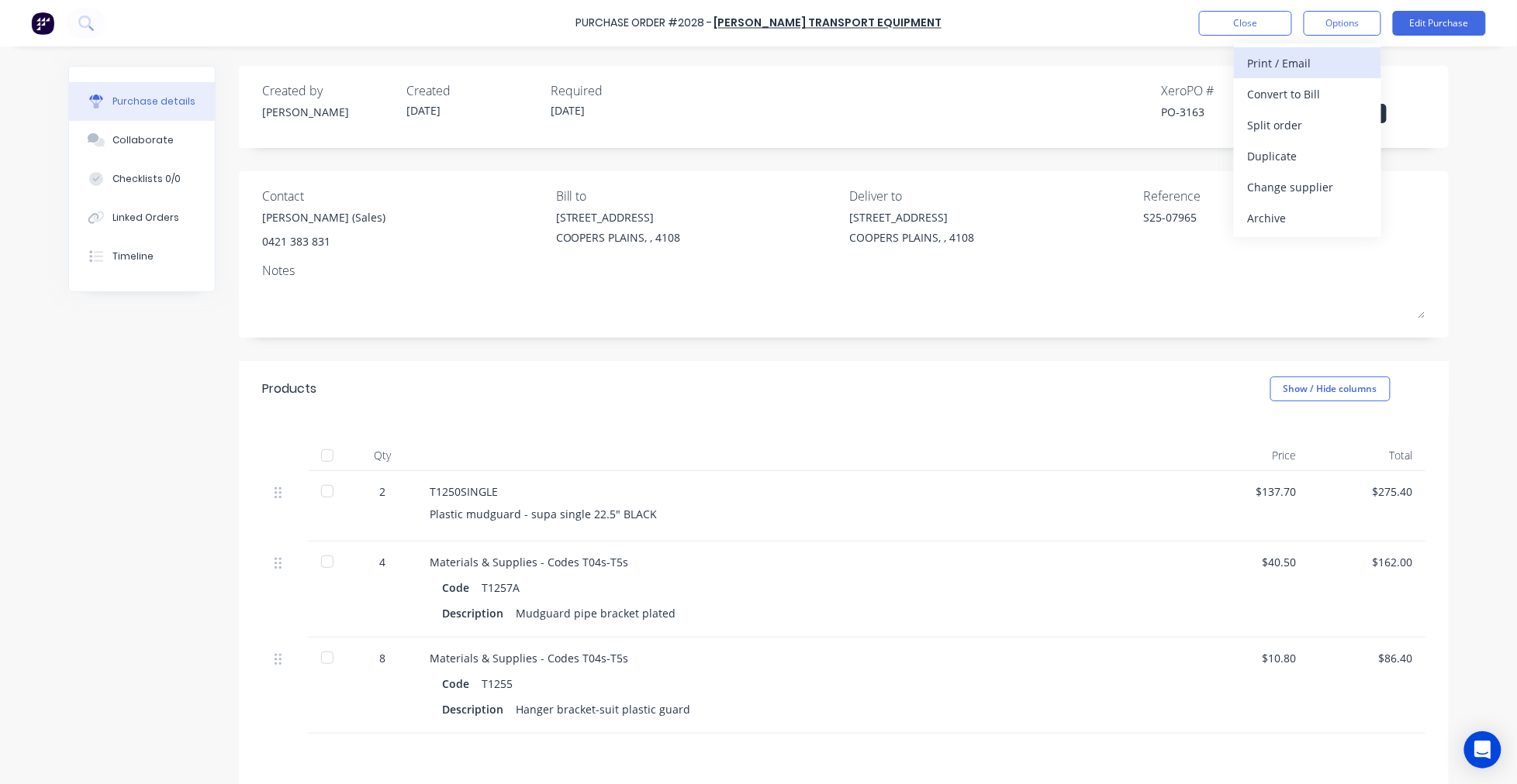
click at [1326, 59] on div "Print / Email" at bounding box center [1307, 63] width 119 height 22
click at [1312, 119] on div "Without pricing" at bounding box center [1307, 125] width 119 height 22
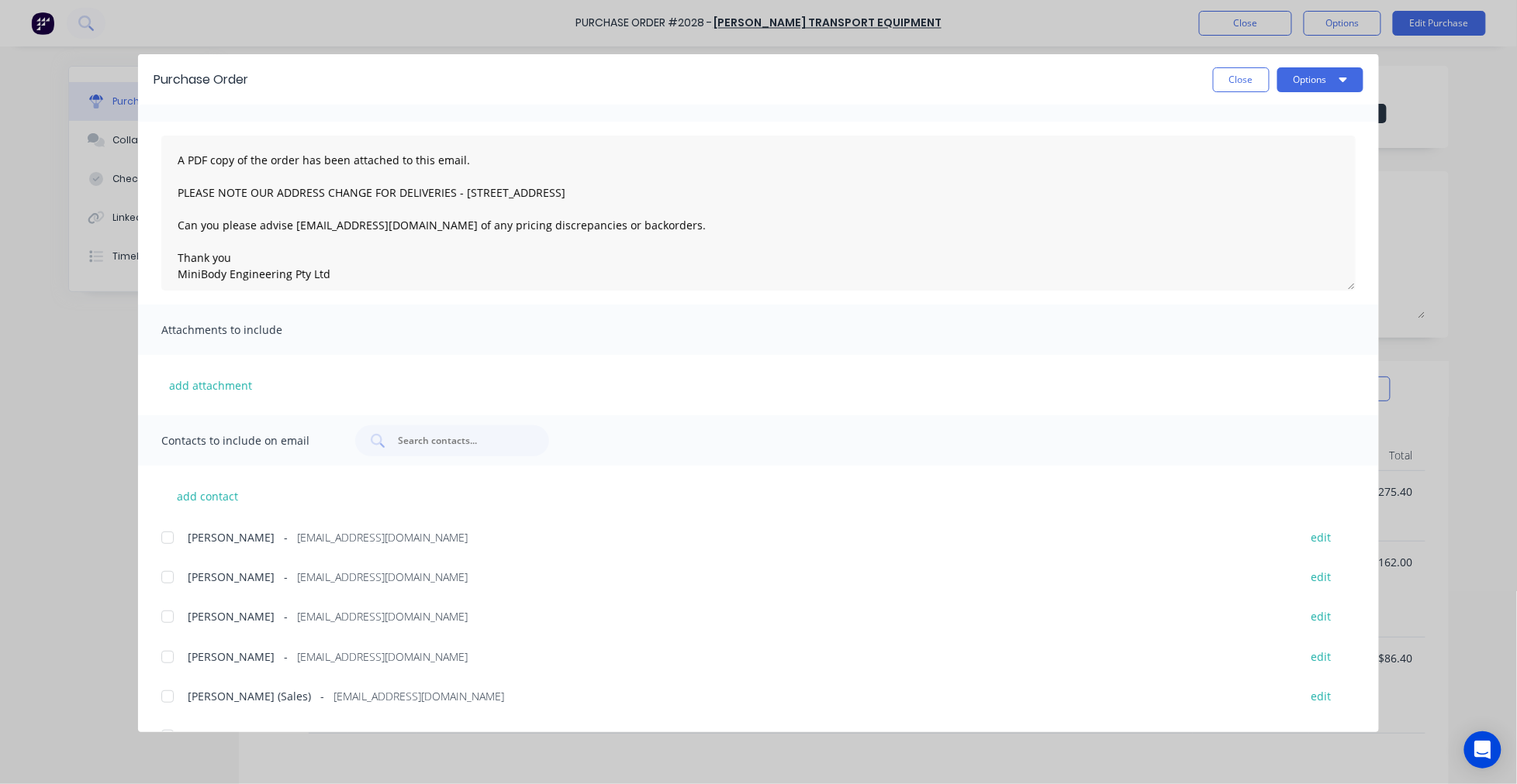
scroll to position [66, 0]
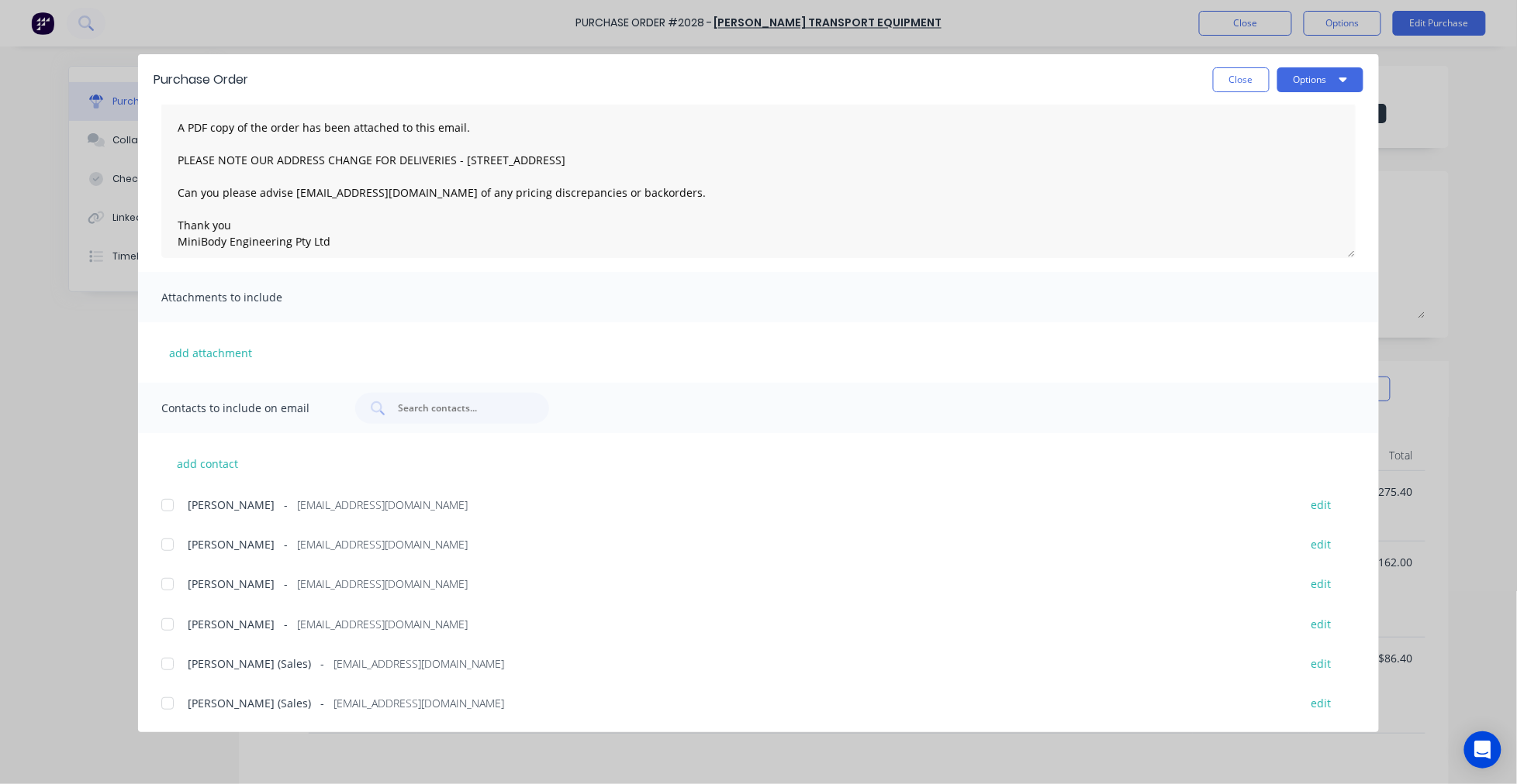
click at [165, 701] on div at bounding box center [167, 703] width 31 height 31
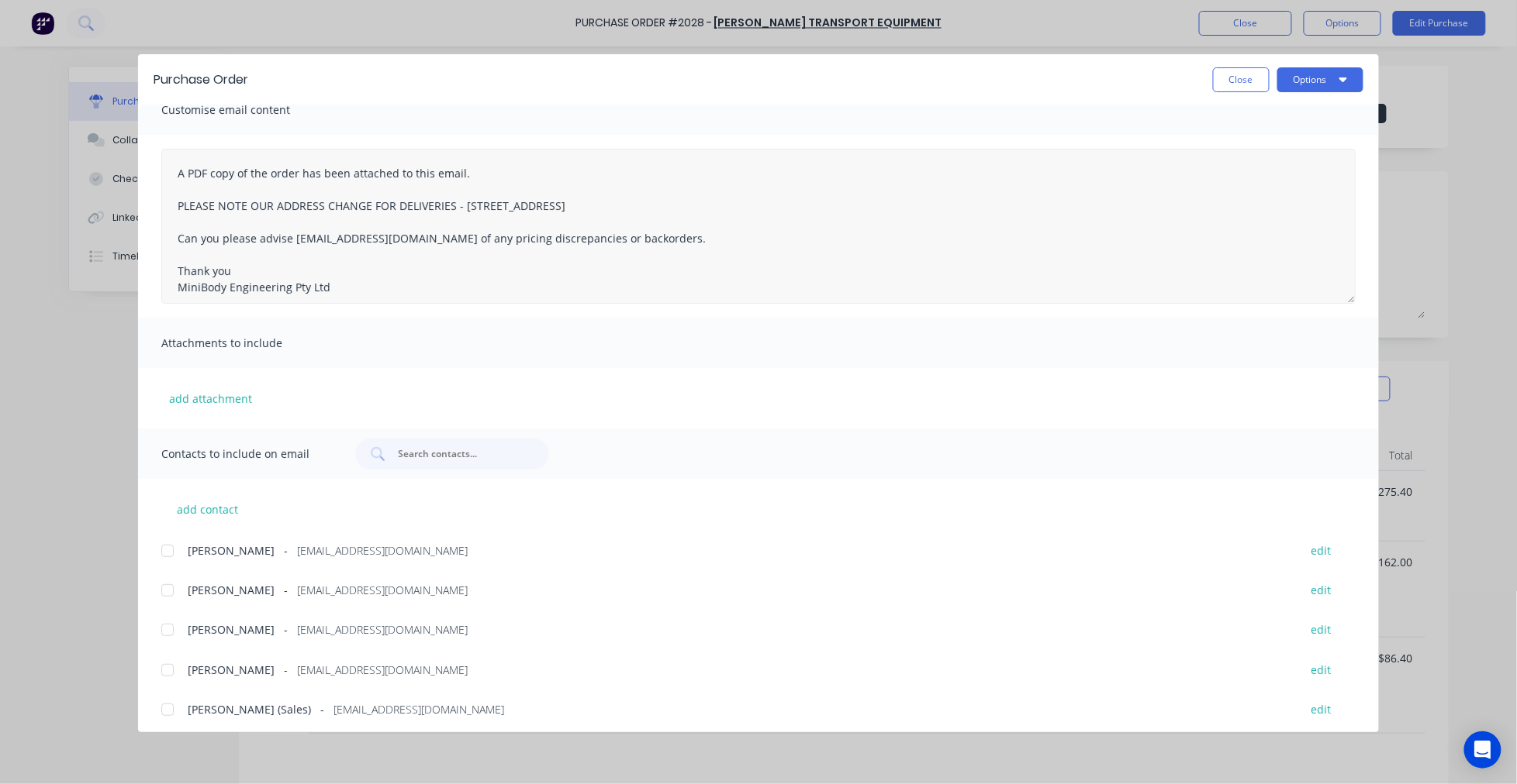
scroll to position [0, 0]
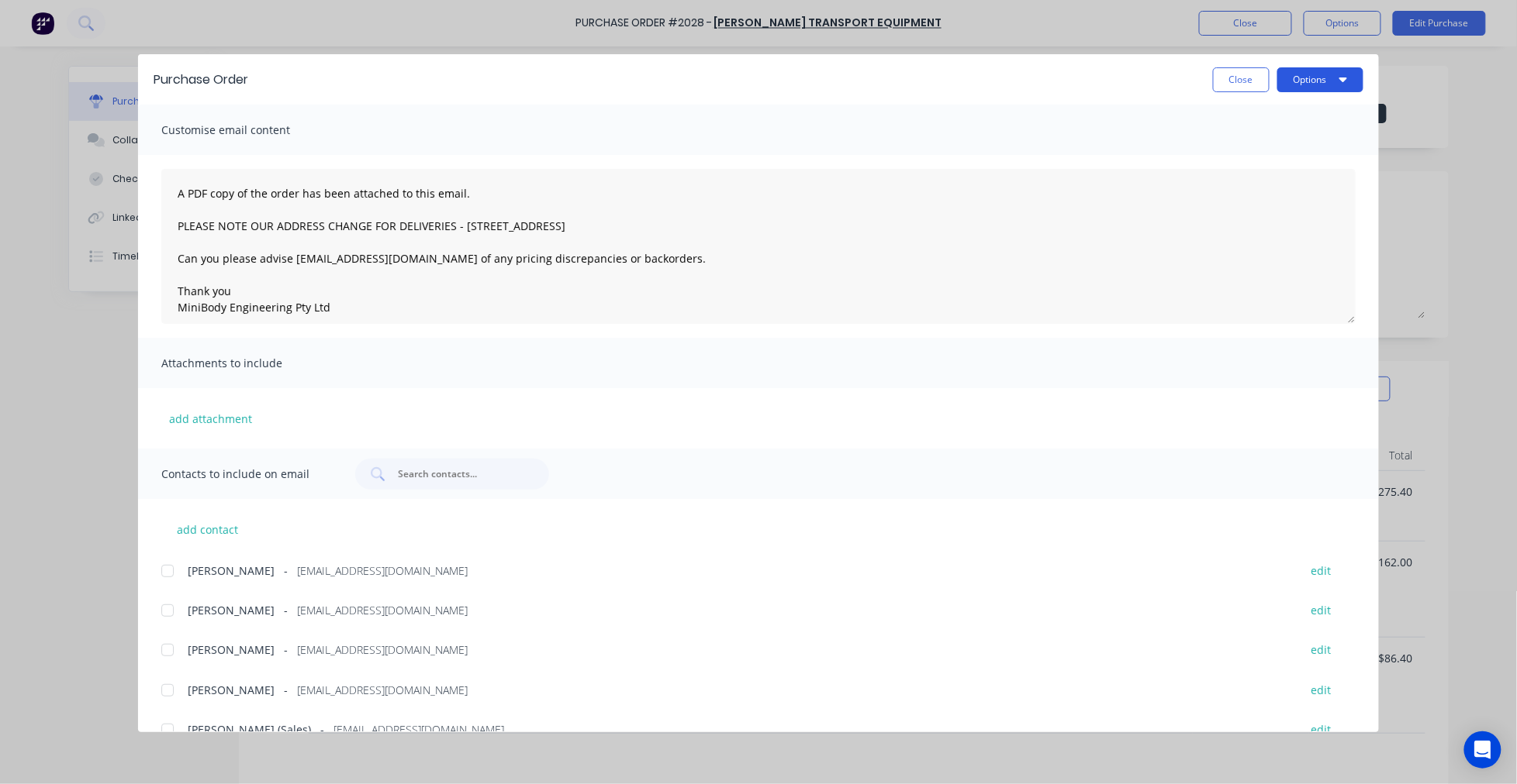
click at [1322, 74] on button "Options" at bounding box center [1320, 79] width 86 height 25
click at [1273, 176] on div "Email" at bounding box center [1289, 181] width 119 height 22
click at [1297, 81] on button "Options" at bounding box center [1320, 79] width 86 height 25
click at [1257, 176] on div "Email" at bounding box center [1289, 181] width 119 height 22
click at [1219, 80] on button "Close" at bounding box center [1241, 79] width 57 height 25
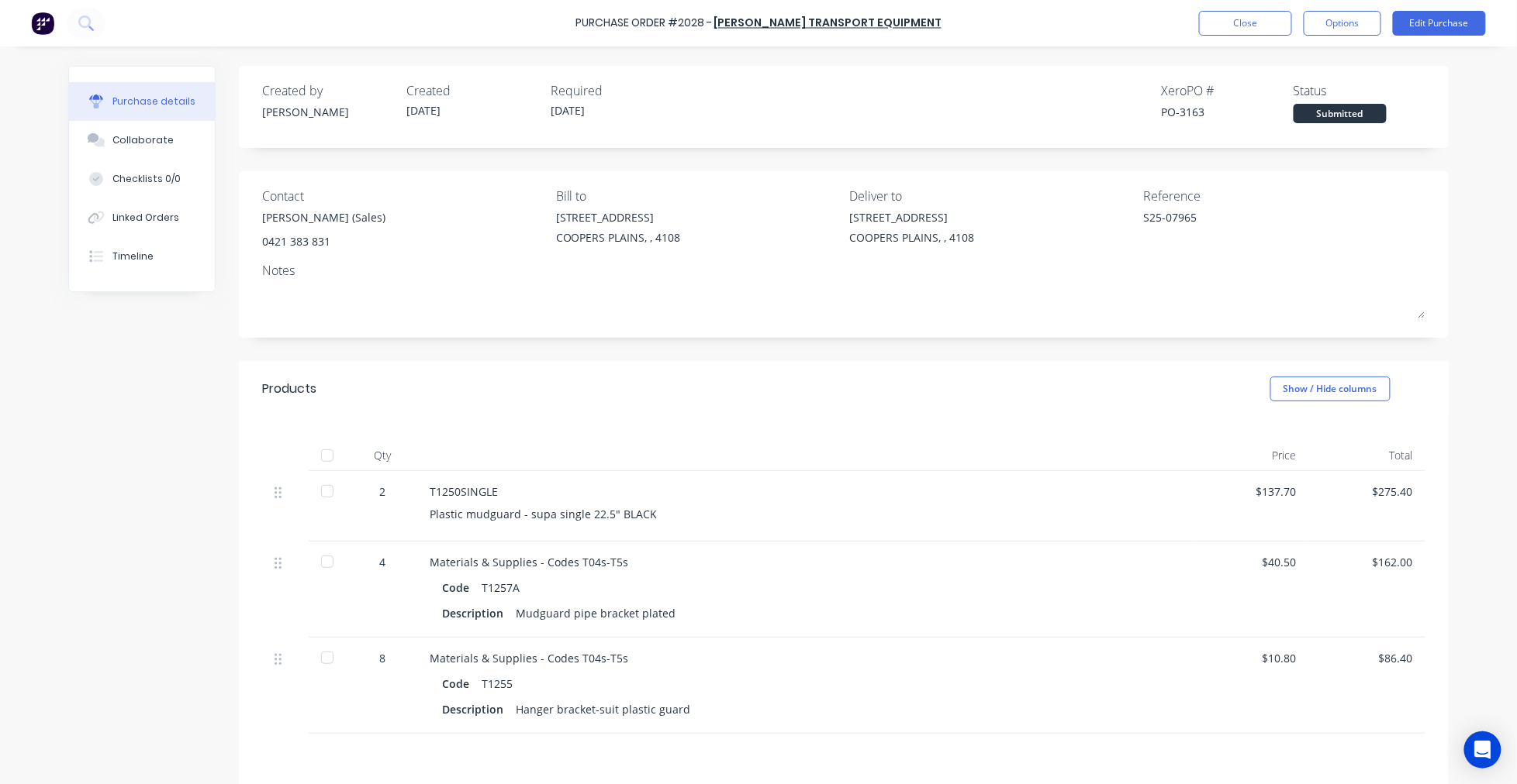
type textarea "x"
click at [132, 272] on button "Timeline" at bounding box center [141, 256] width 145 height 39
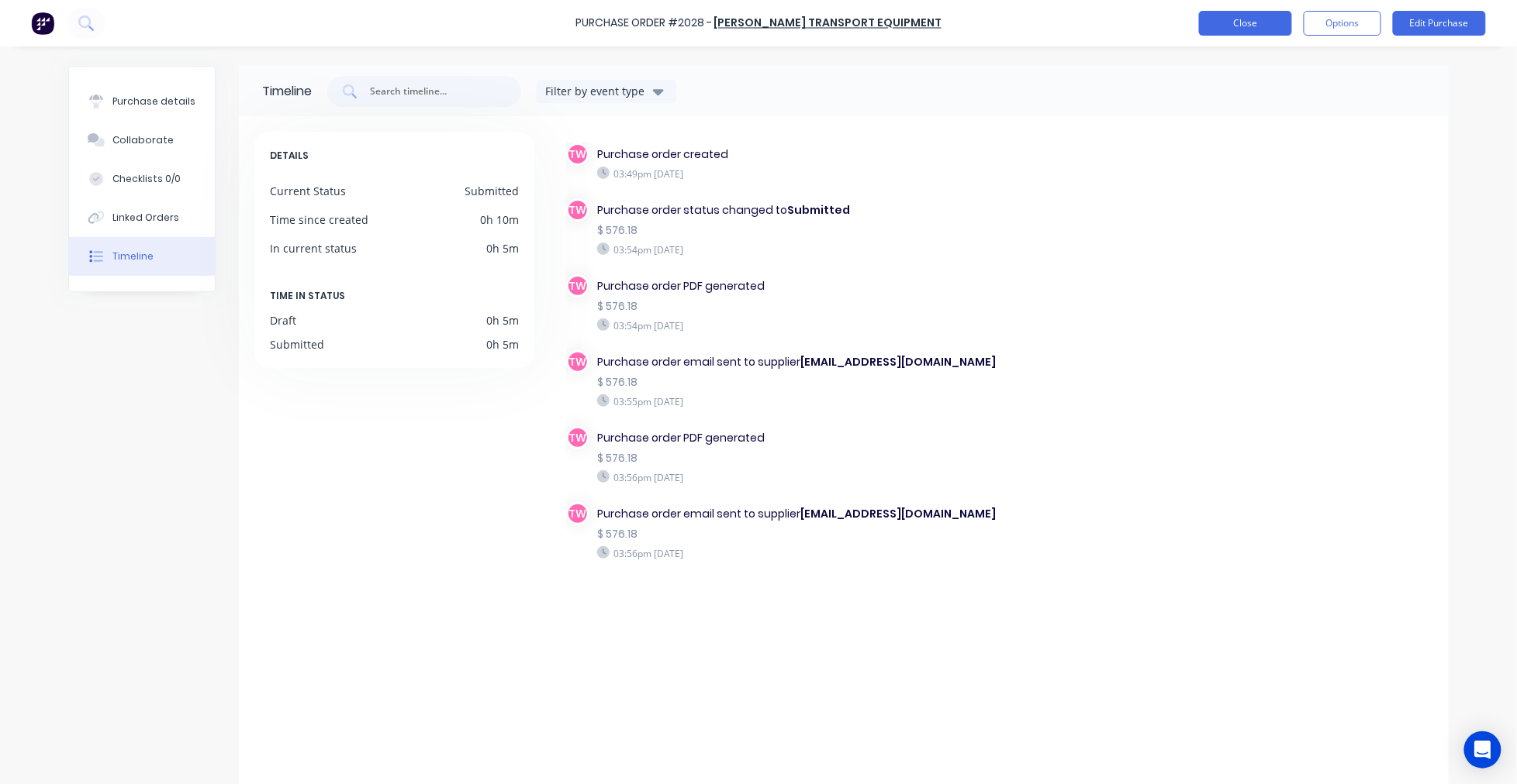
click at [1237, 24] on button "Close" at bounding box center [1245, 23] width 93 height 25
